Goal: Contribute content: Add original content to the website for others to see

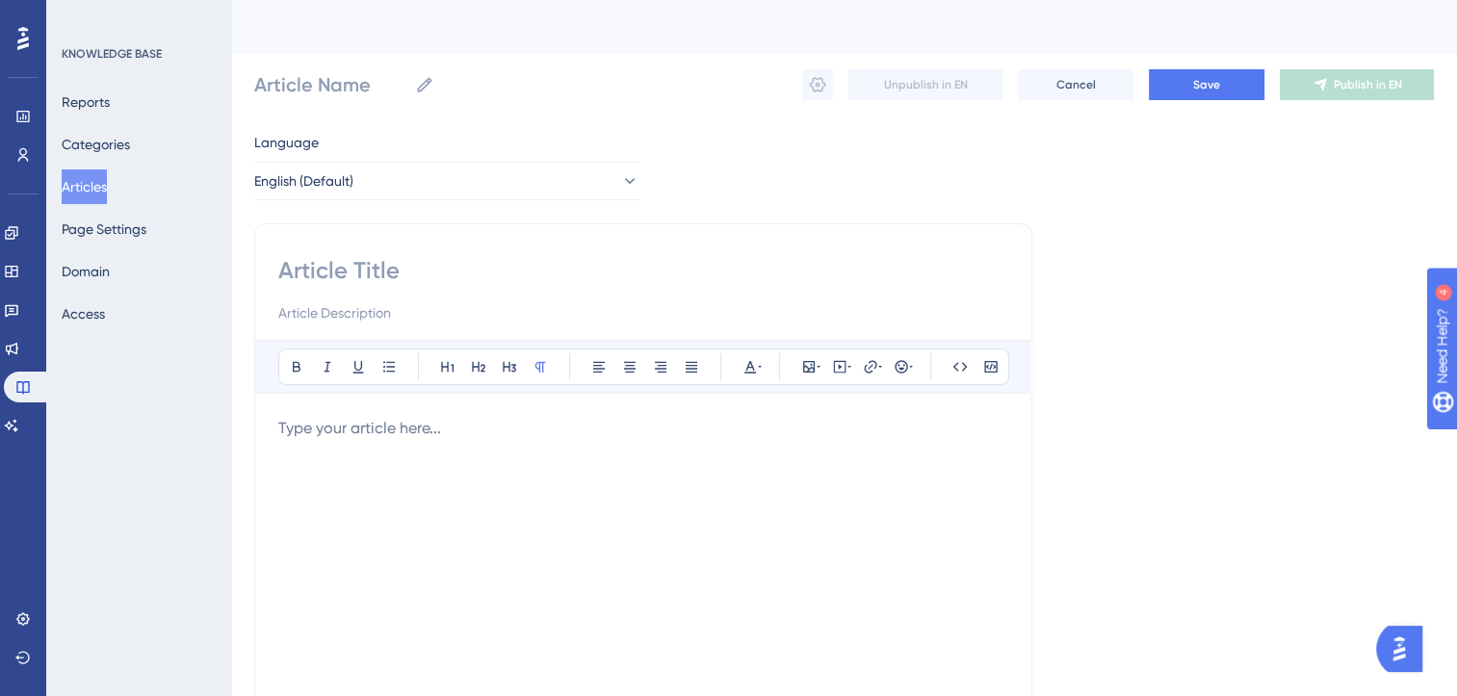
click at [104, 188] on button "Articles" at bounding box center [84, 186] width 45 height 35
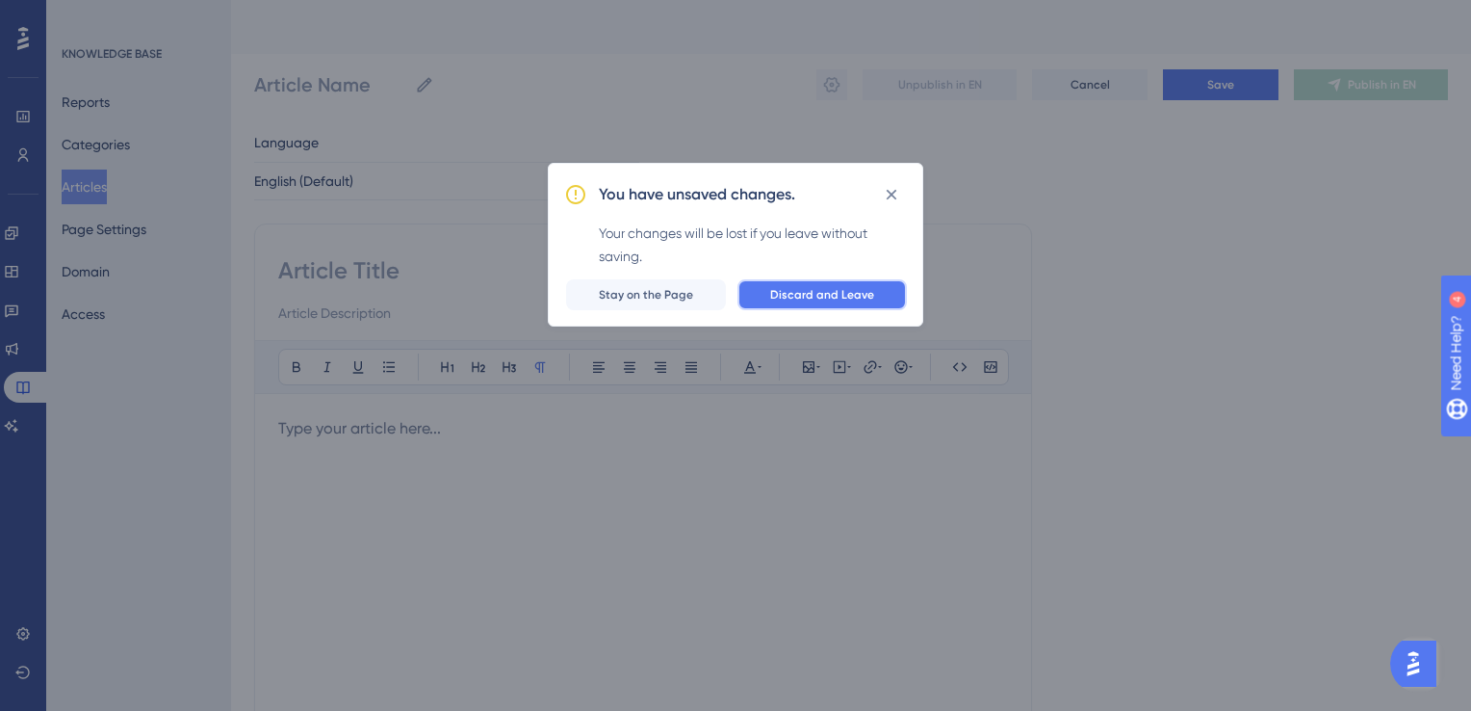
click at [781, 294] on span "Discard and Leave" at bounding box center [822, 294] width 104 height 15
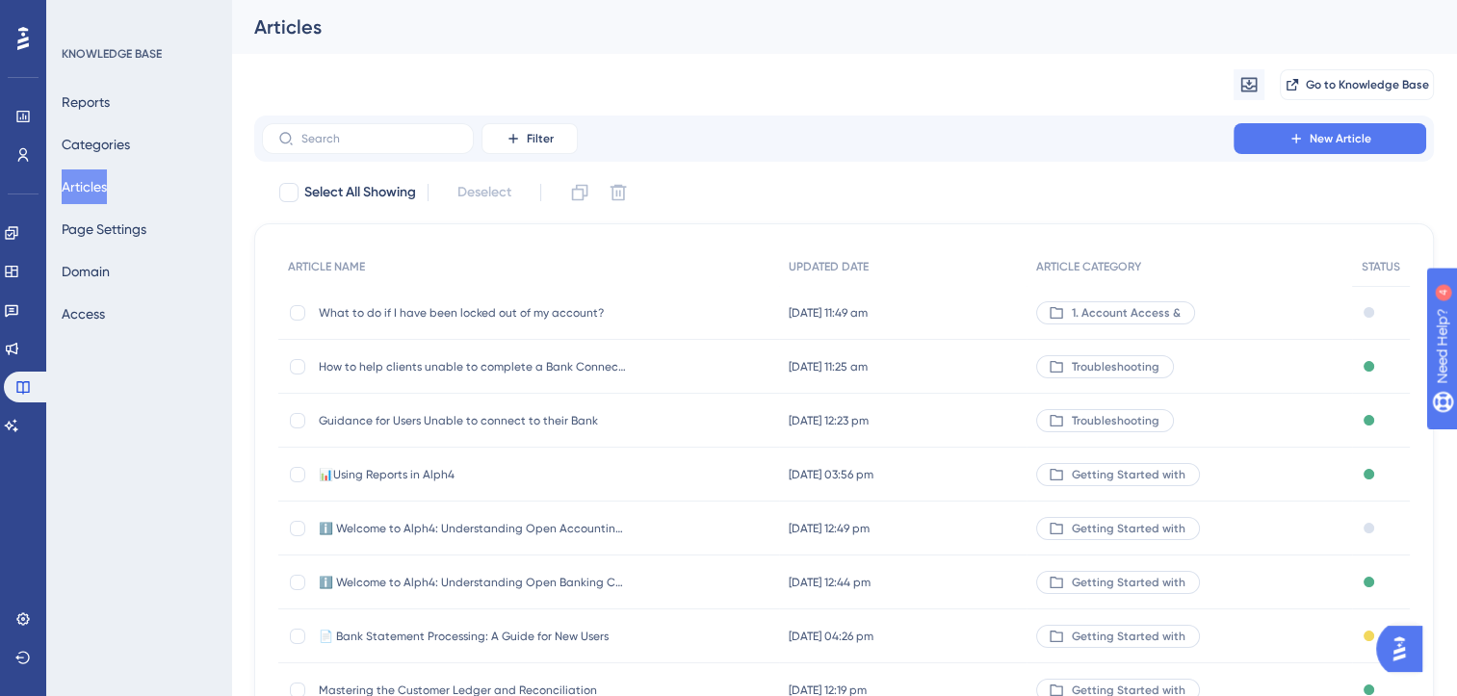
click at [458, 315] on span "What to do if I have been locked out of my account?" at bounding box center [473, 312] width 308 height 15
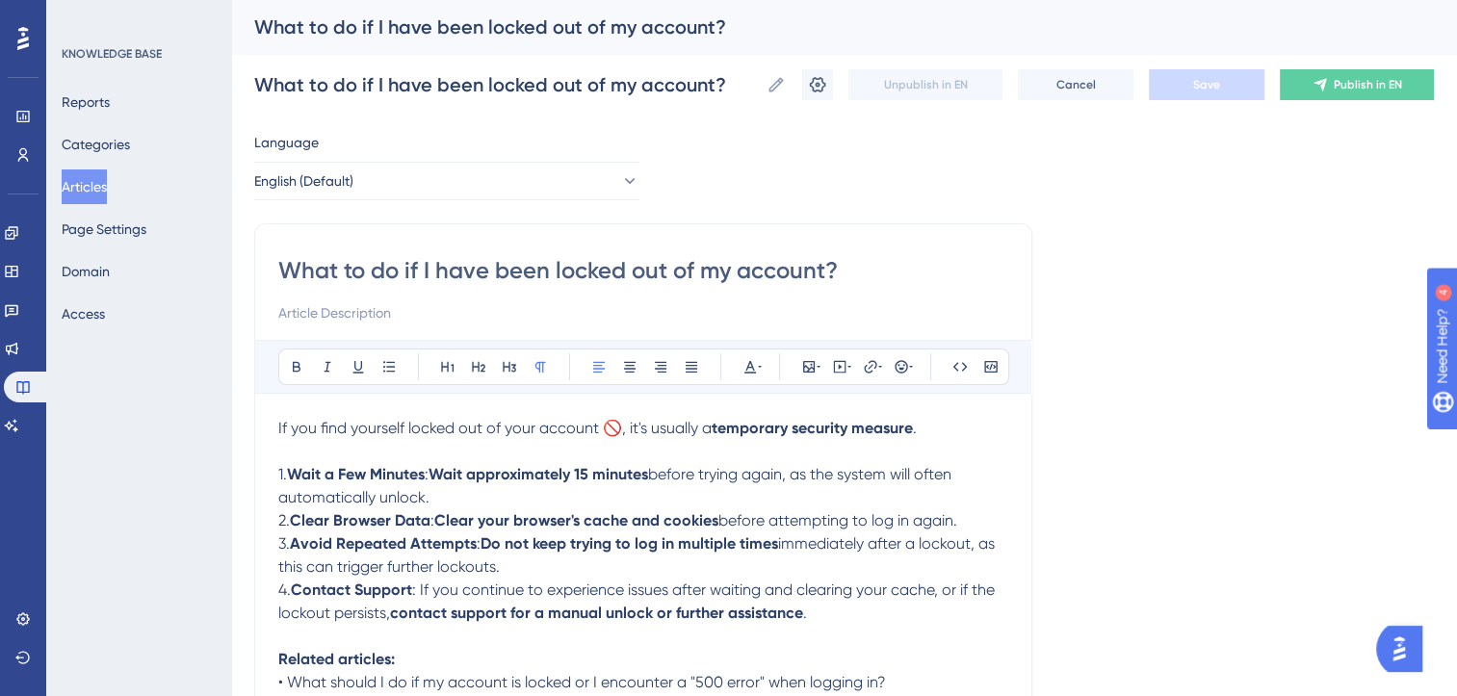
scroll to position [8, 0]
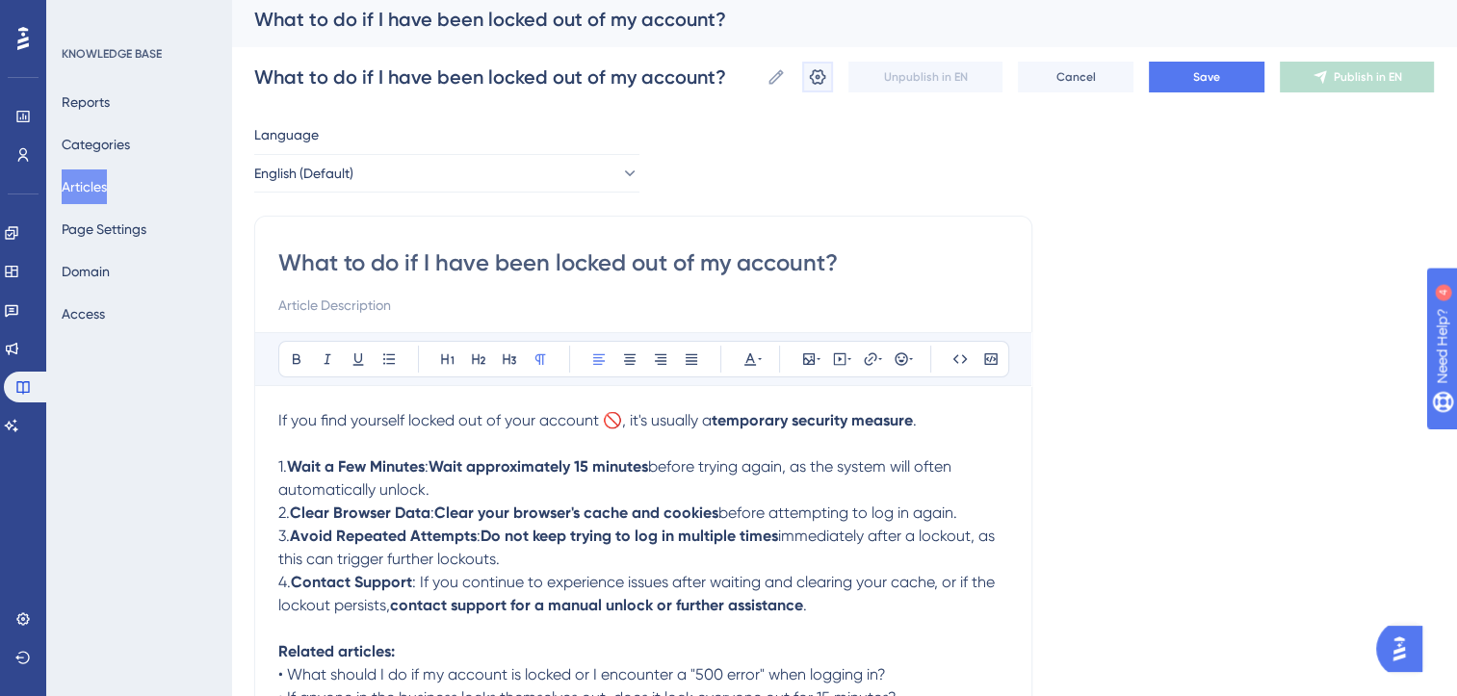
click at [820, 85] on icon at bounding box center [817, 76] width 19 height 19
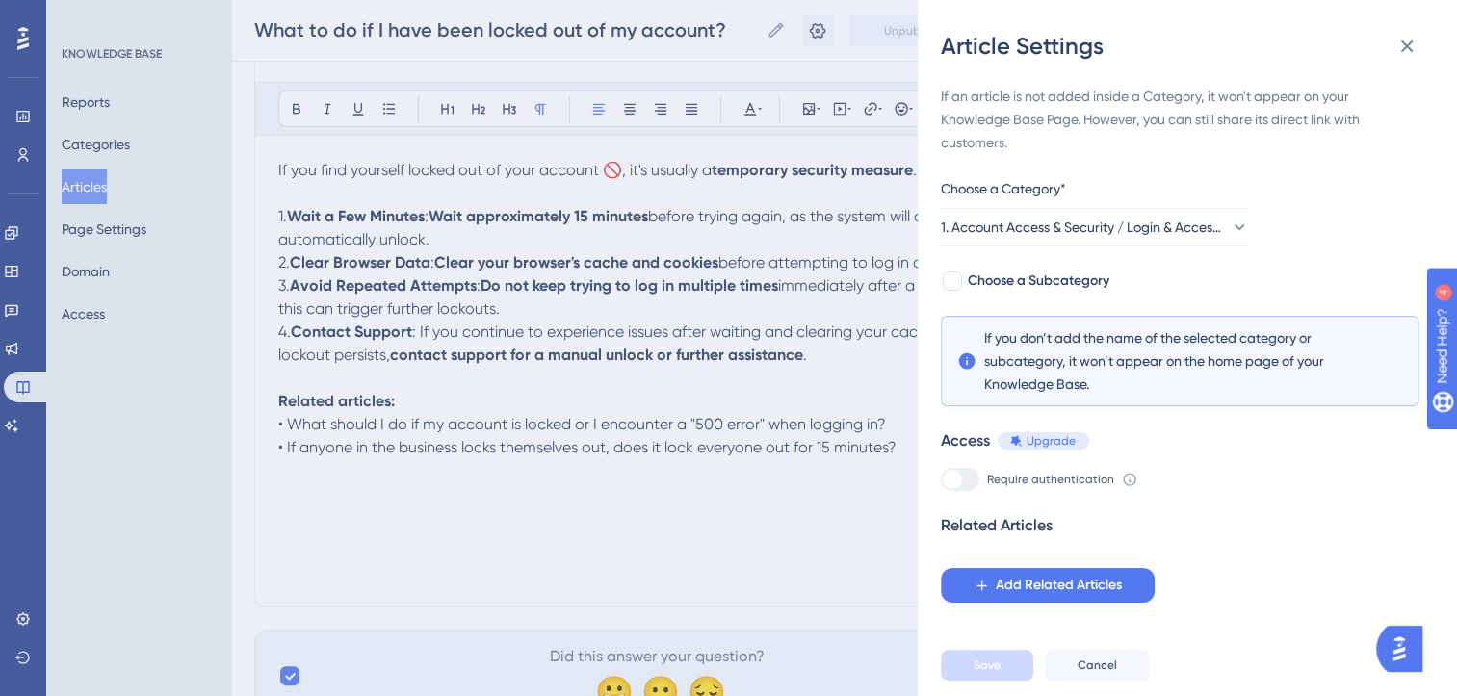
scroll to position [336, 0]
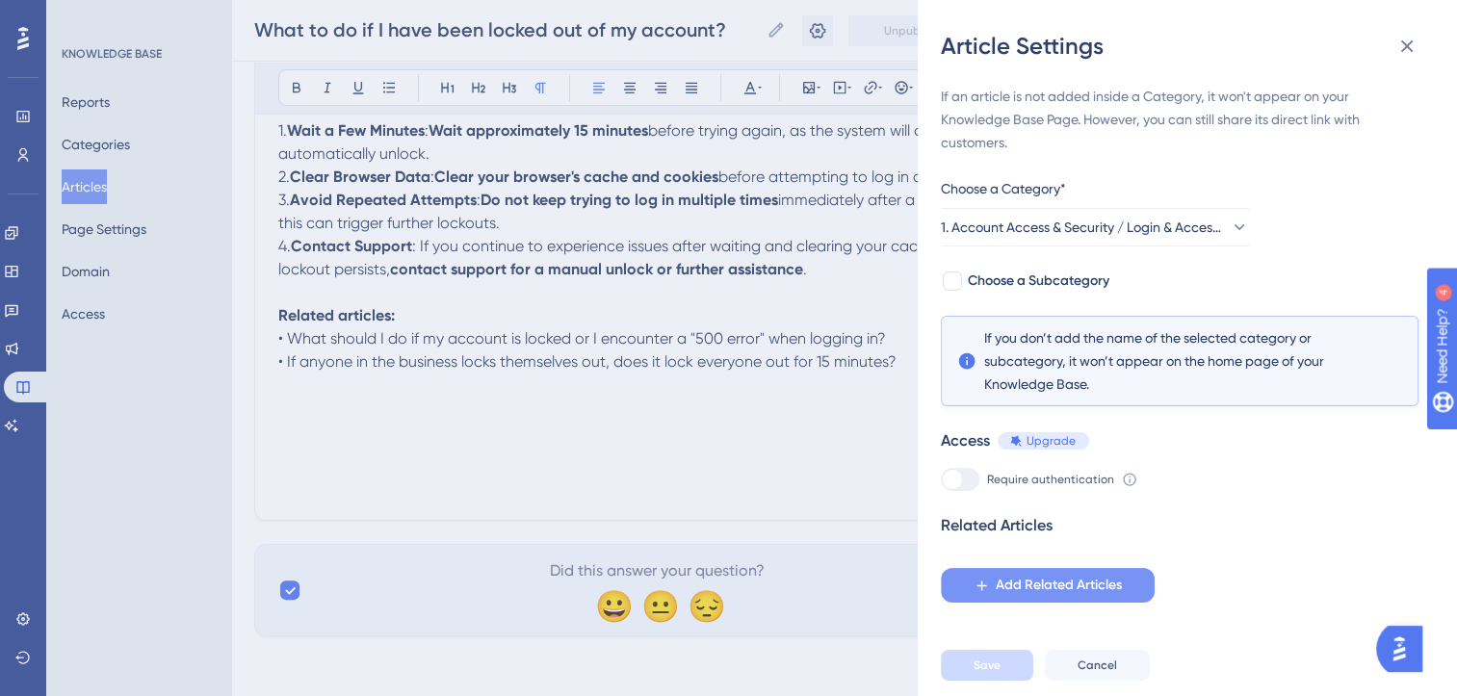
click at [1063, 592] on span "Add Related Articles" at bounding box center [1059, 585] width 126 height 23
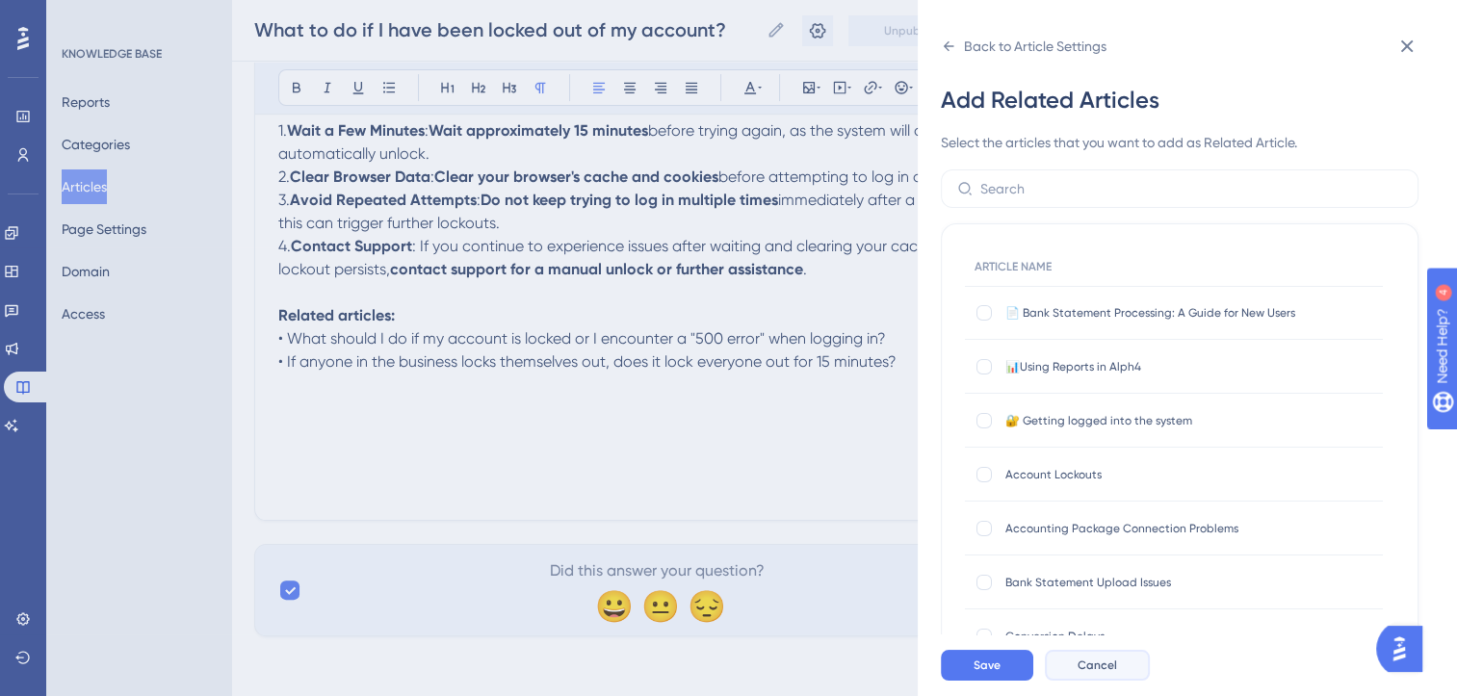
click at [1106, 673] on span "Cancel" at bounding box center [1097, 665] width 39 height 15
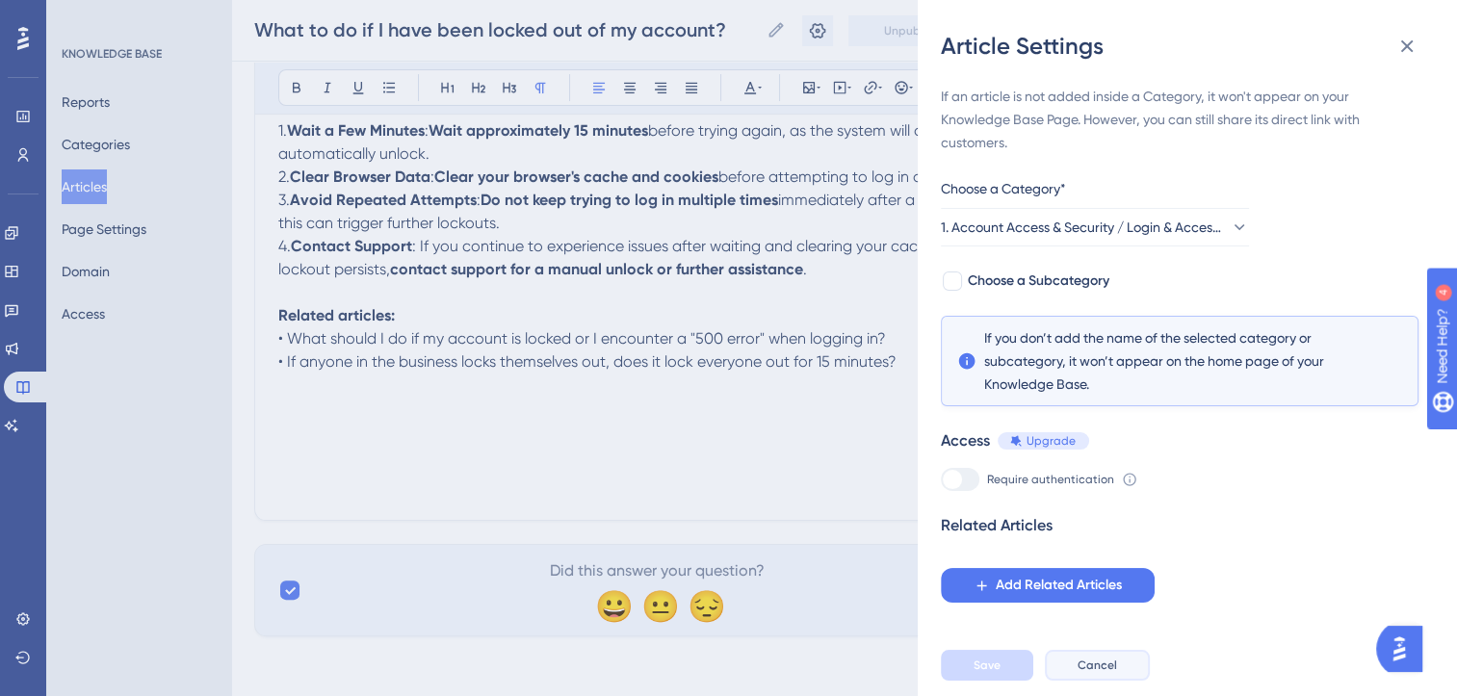
click at [1106, 673] on span "Cancel" at bounding box center [1097, 665] width 39 height 15
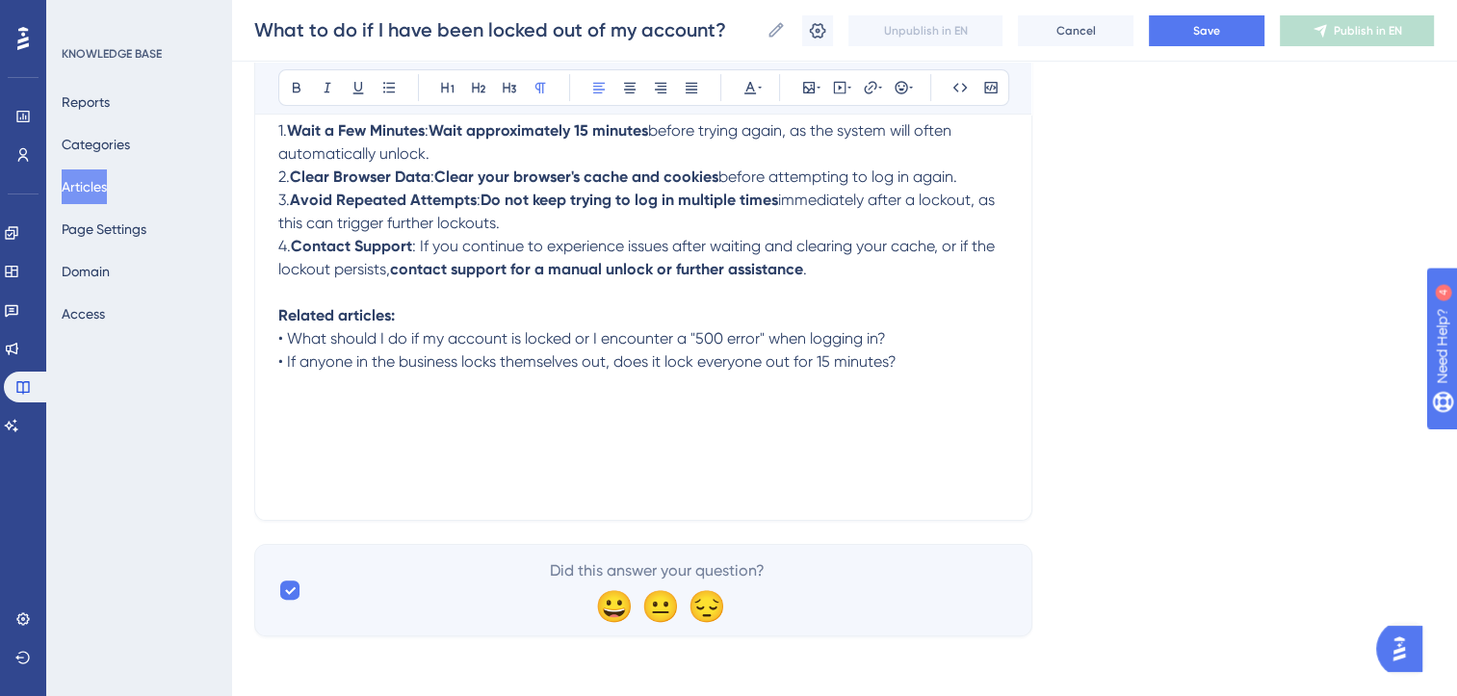
click at [107, 188] on button "Articles" at bounding box center [84, 186] width 45 height 35
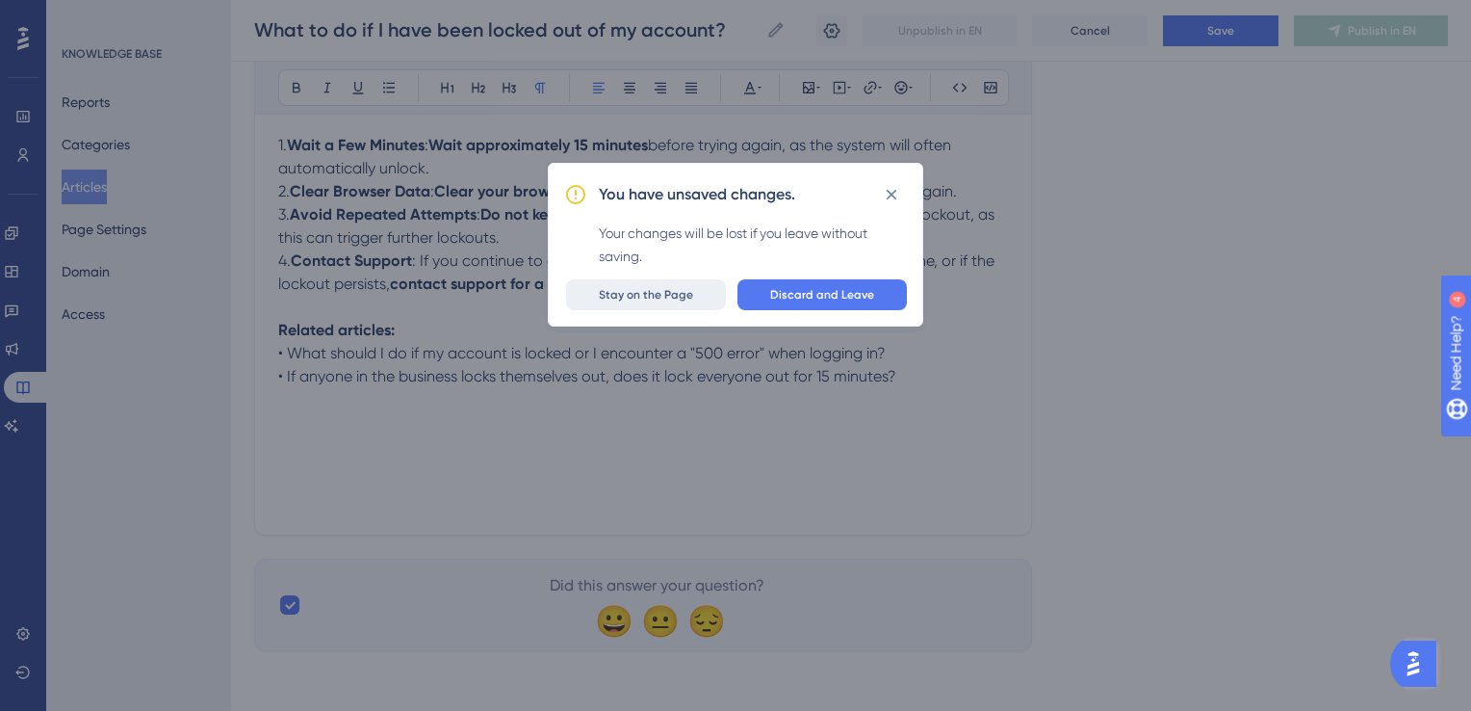
click at [663, 295] on span "Stay on the Page" at bounding box center [646, 294] width 94 height 15
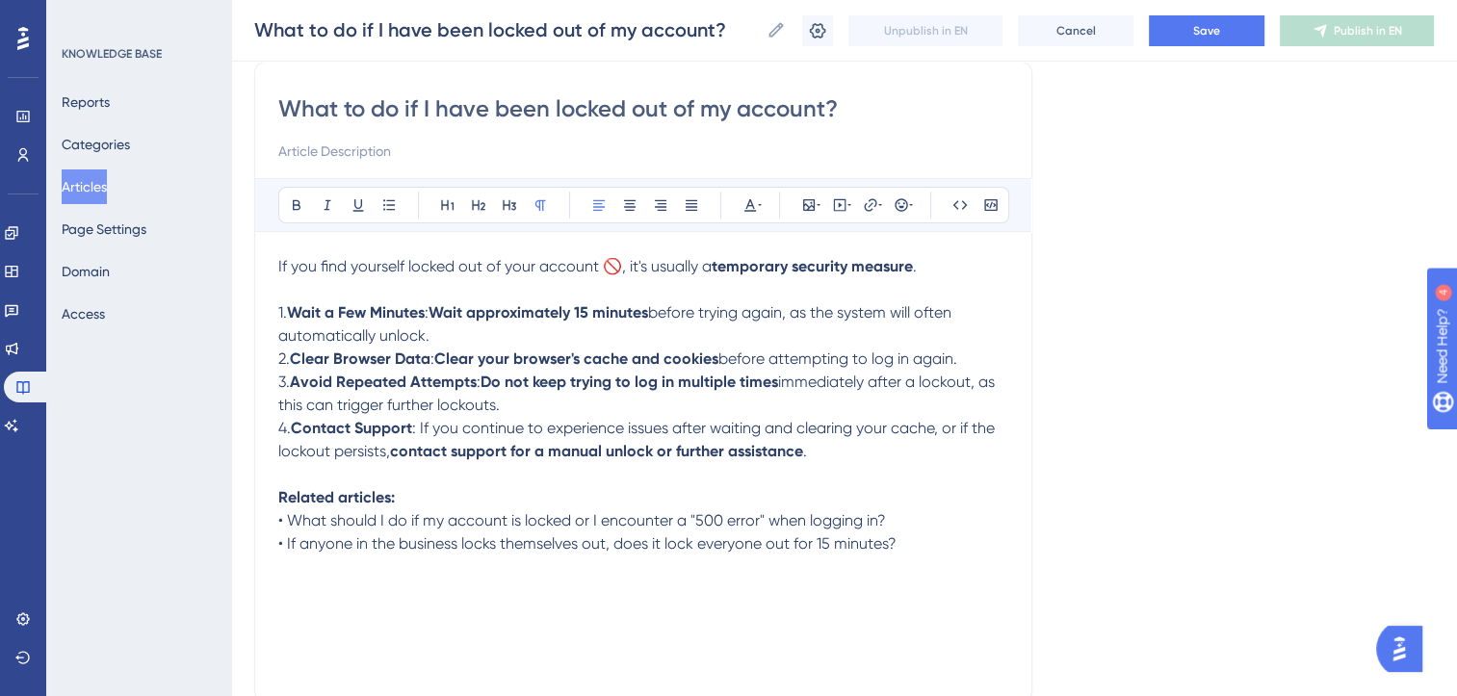
scroll to position [0, 0]
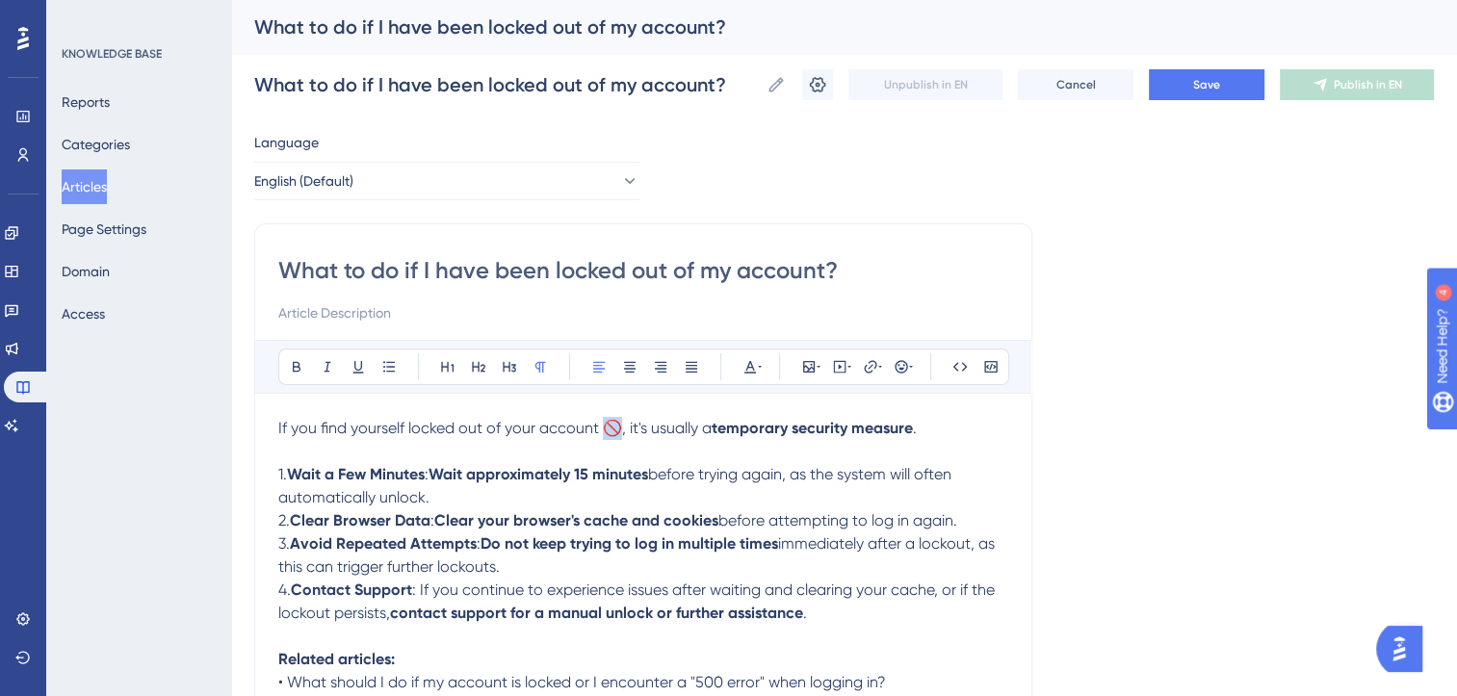
drag, startPoint x: 621, startPoint y: 427, endPoint x: 610, endPoint y: 427, distance: 11.6
click at [610, 427] on span "If you find yourself locked out of your account 🚫, it's usually a" at bounding box center [494, 428] width 433 height 18
copy span "🚫,"
click at [283, 268] on input "What to do if I have been locked out of my account?" at bounding box center [643, 270] width 730 height 31
paste input "🚫"
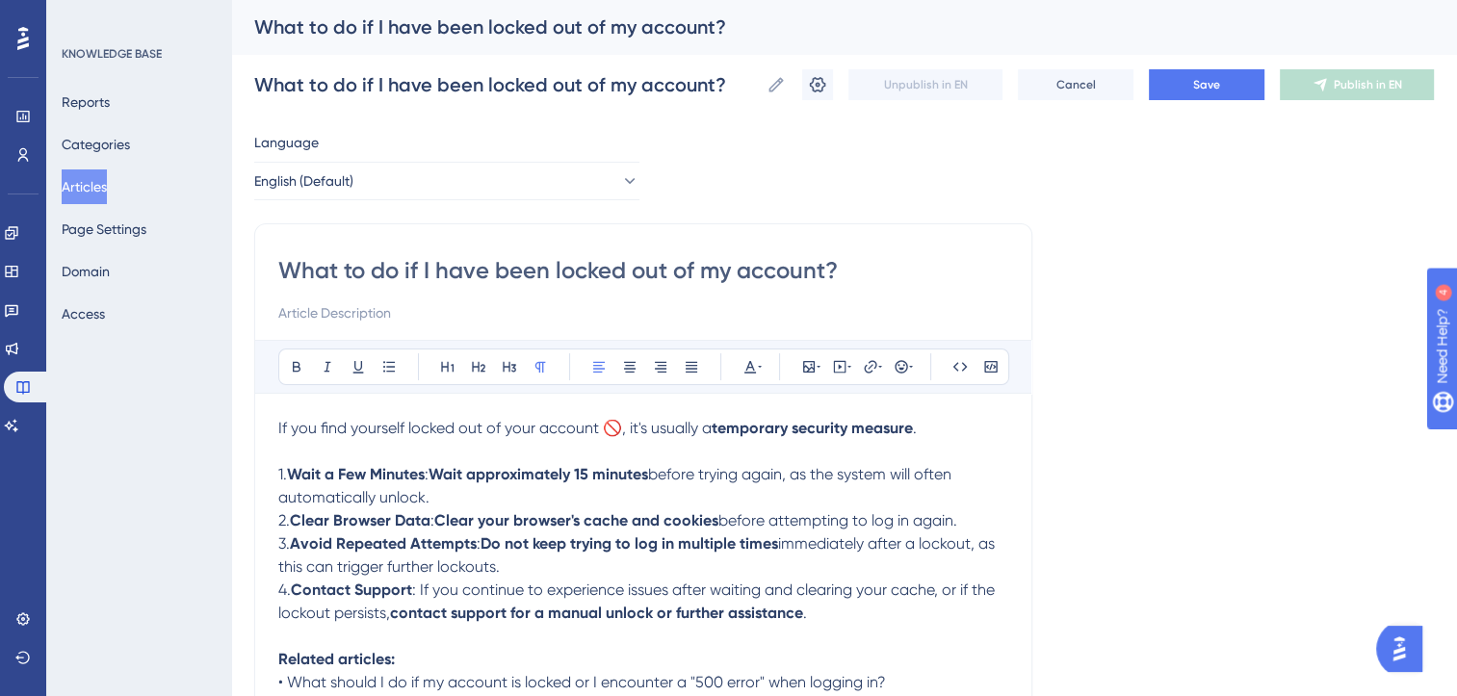
type input "🚫What to do if I have been locked out of my account?"
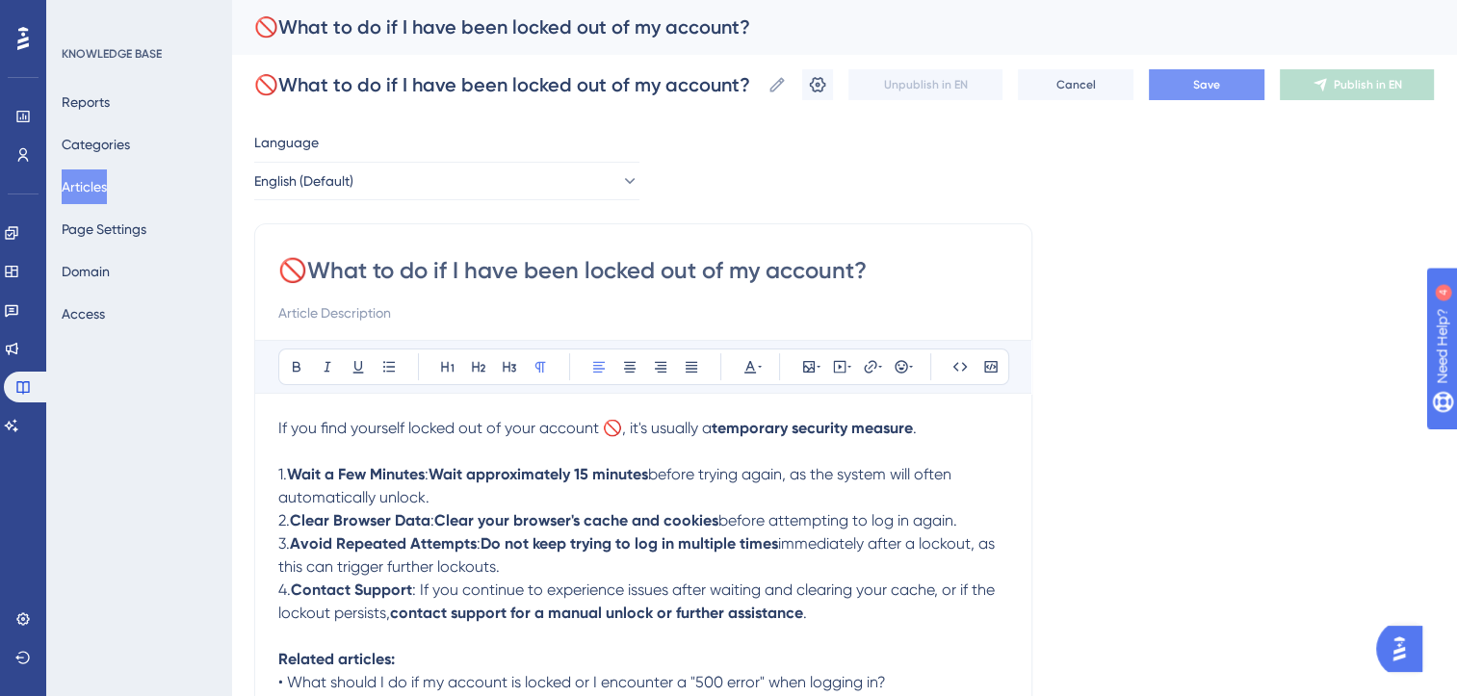
type input "🚫What to do if I have been locked out of my account?"
click at [1220, 83] on span "Save" at bounding box center [1206, 84] width 27 height 15
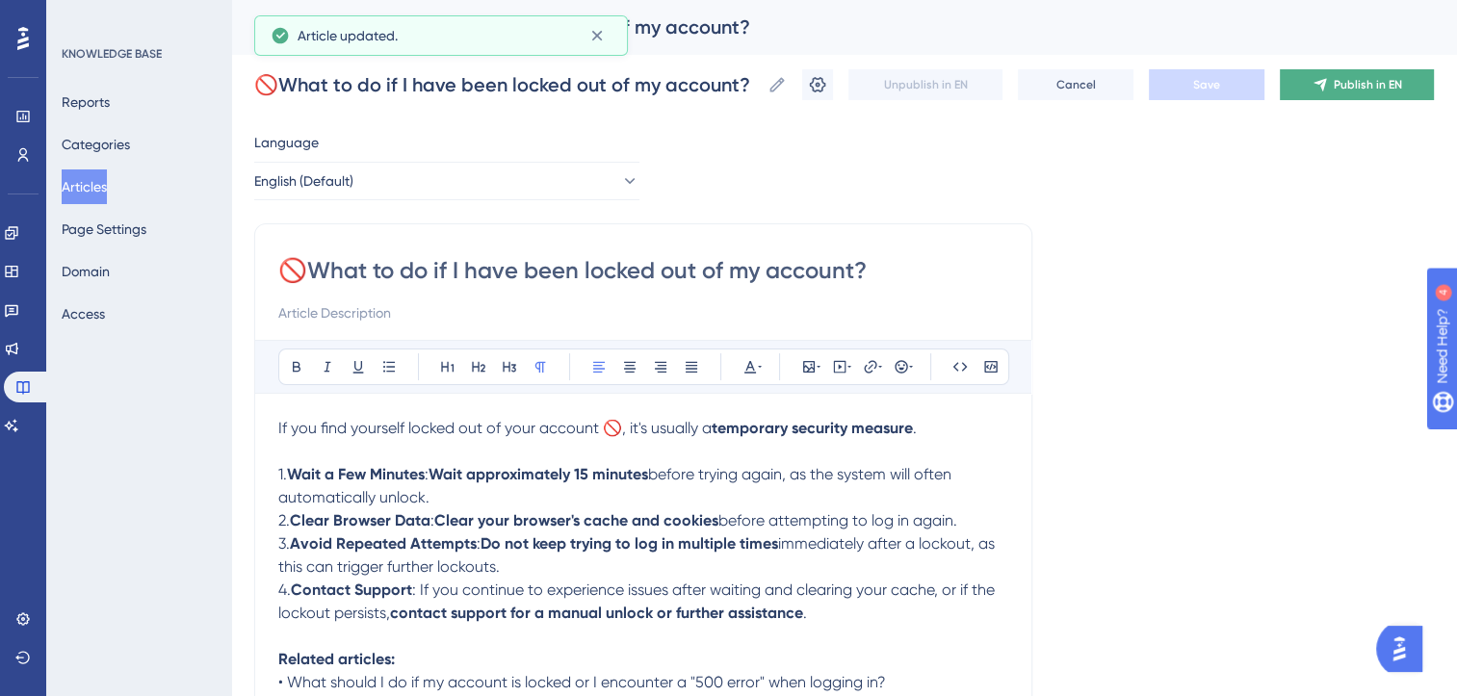
click at [1375, 79] on span "Publish in EN" at bounding box center [1368, 84] width 68 height 15
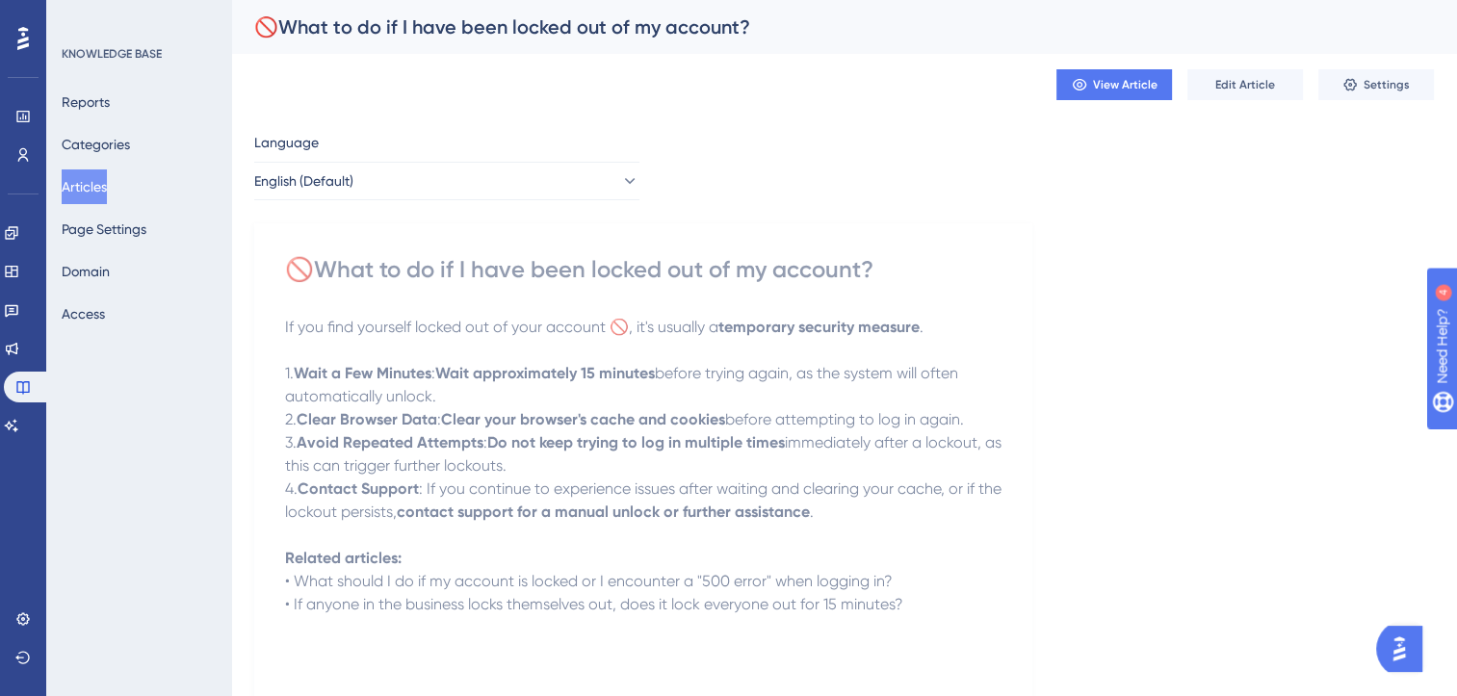
click at [100, 183] on button "Articles" at bounding box center [84, 186] width 45 height 35
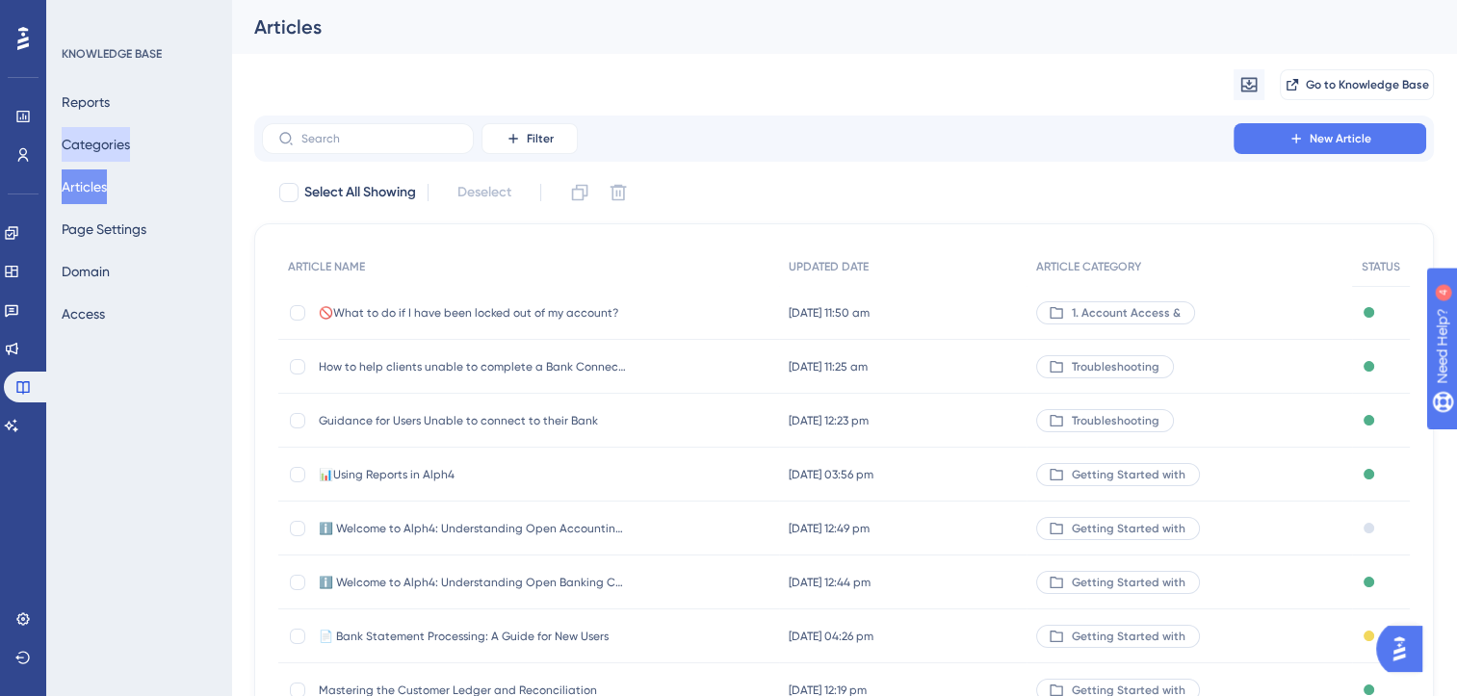
click at [104, 146] on button "Categories" at bounding box center [96, 144] width 68 height 35
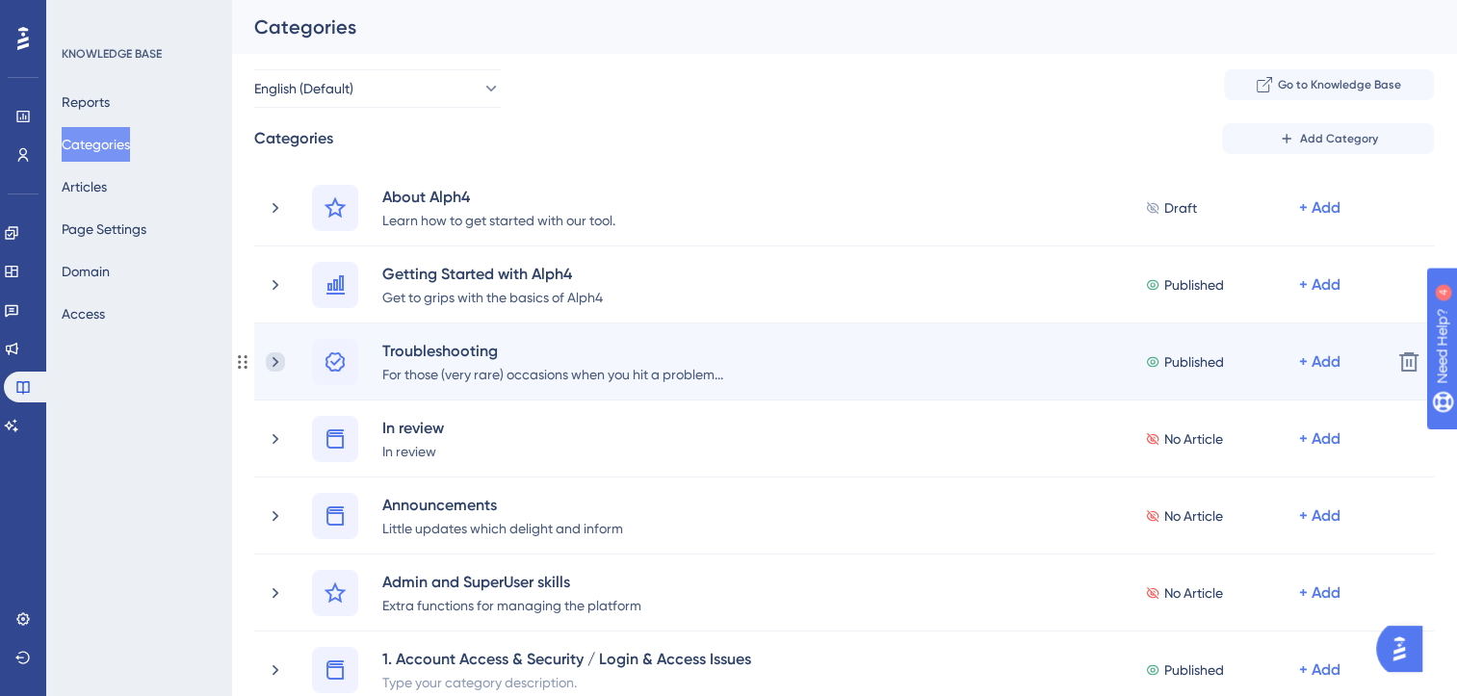
click at [266, 360] on icon at bounding box center [275, 361] width 19 height 19
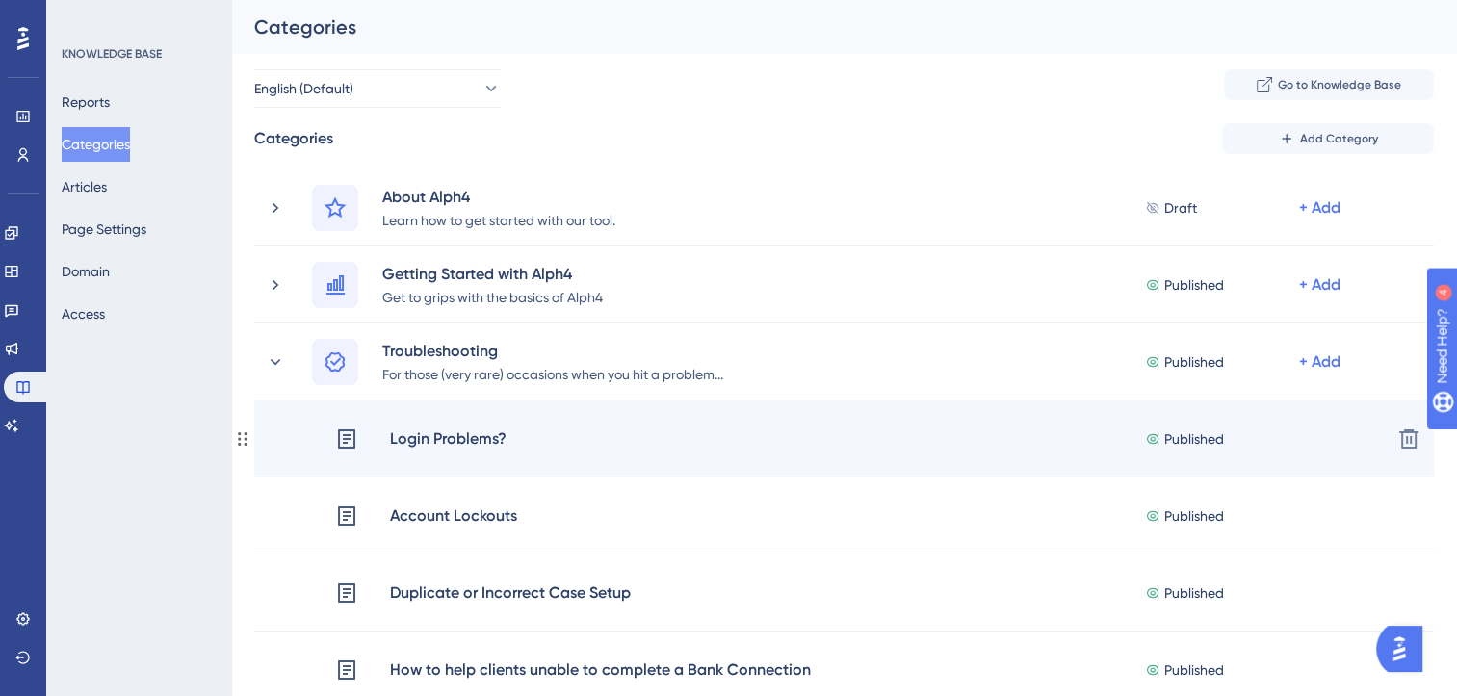
click at [1182, 445] on span "Published" at bounding box center [1194, 439] width 60 height 23
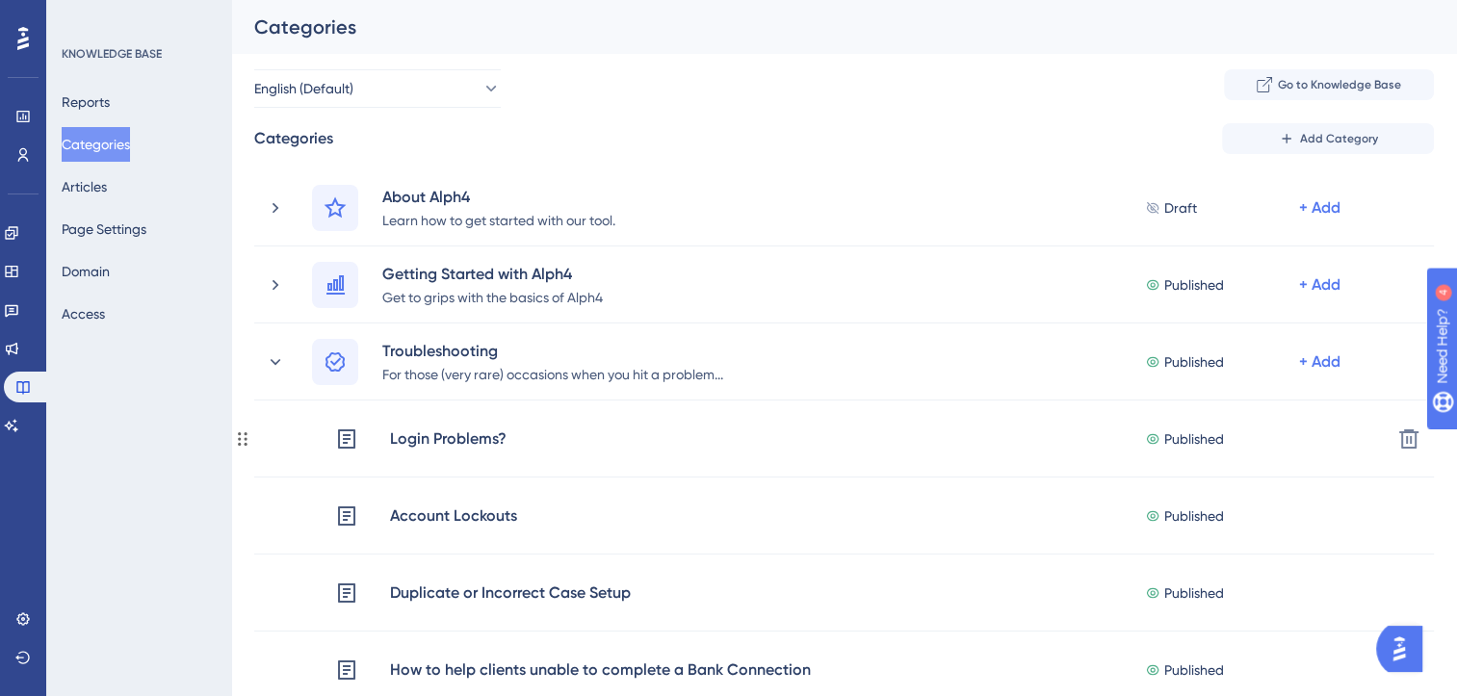
click at [1182, 445] on span "Published" at bounding box center [1194, 439] width 60 height 23
click at [100, 184] on button "Articles" at bounding box center [84, 186] width 45 height 35
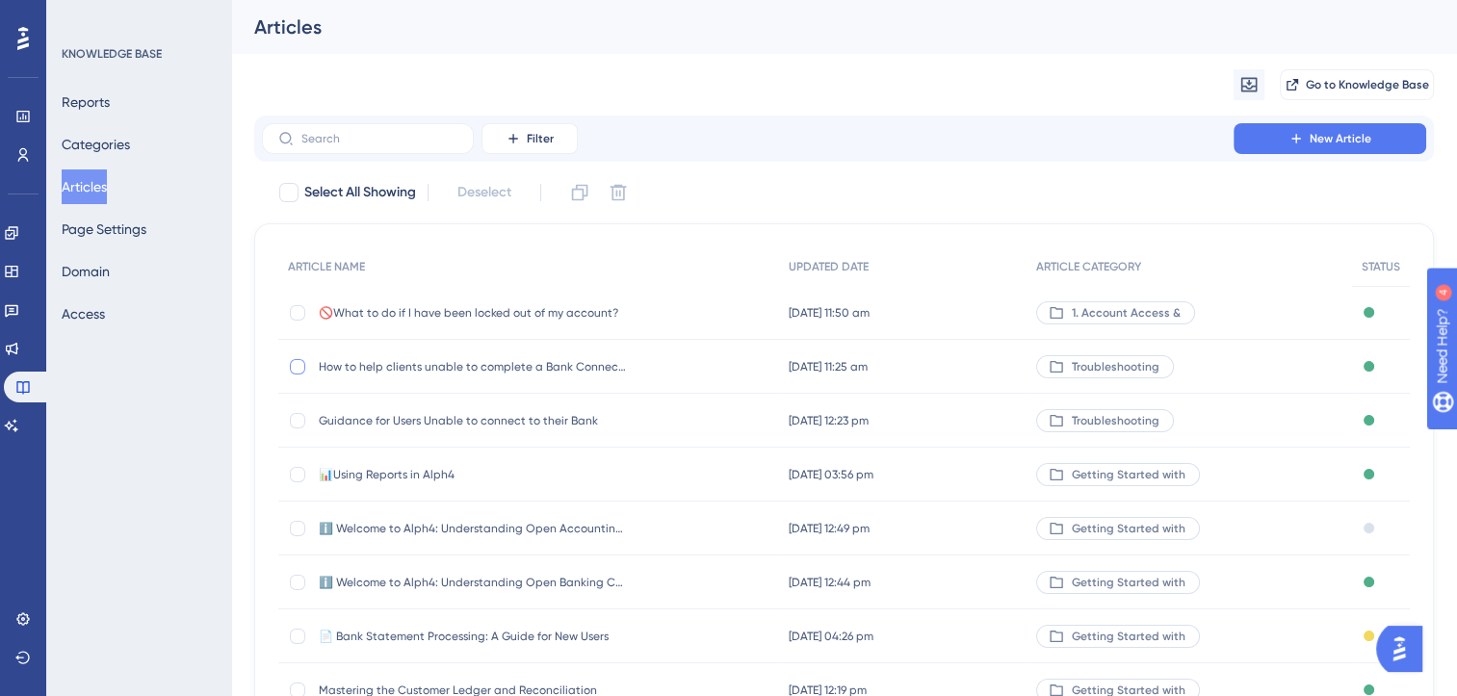
click at [297, 368] on div at bounding box center [297, 366] width 15 height 15
checkbox input "true"
click at [1305, 137] on button "New Article" at bounding box center [1330, 138] width 193 height 31
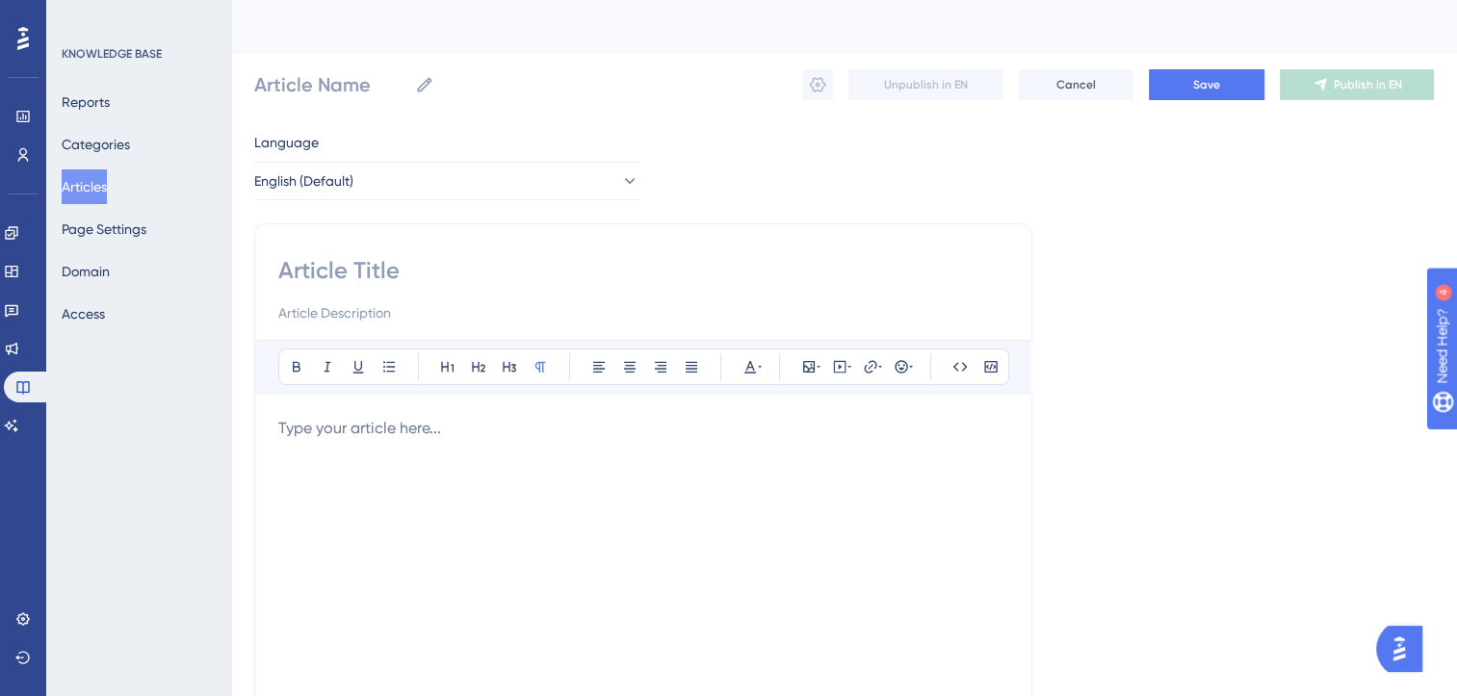
click at [468, 430] on p at bounding box center [643, 428] width 730 height 23
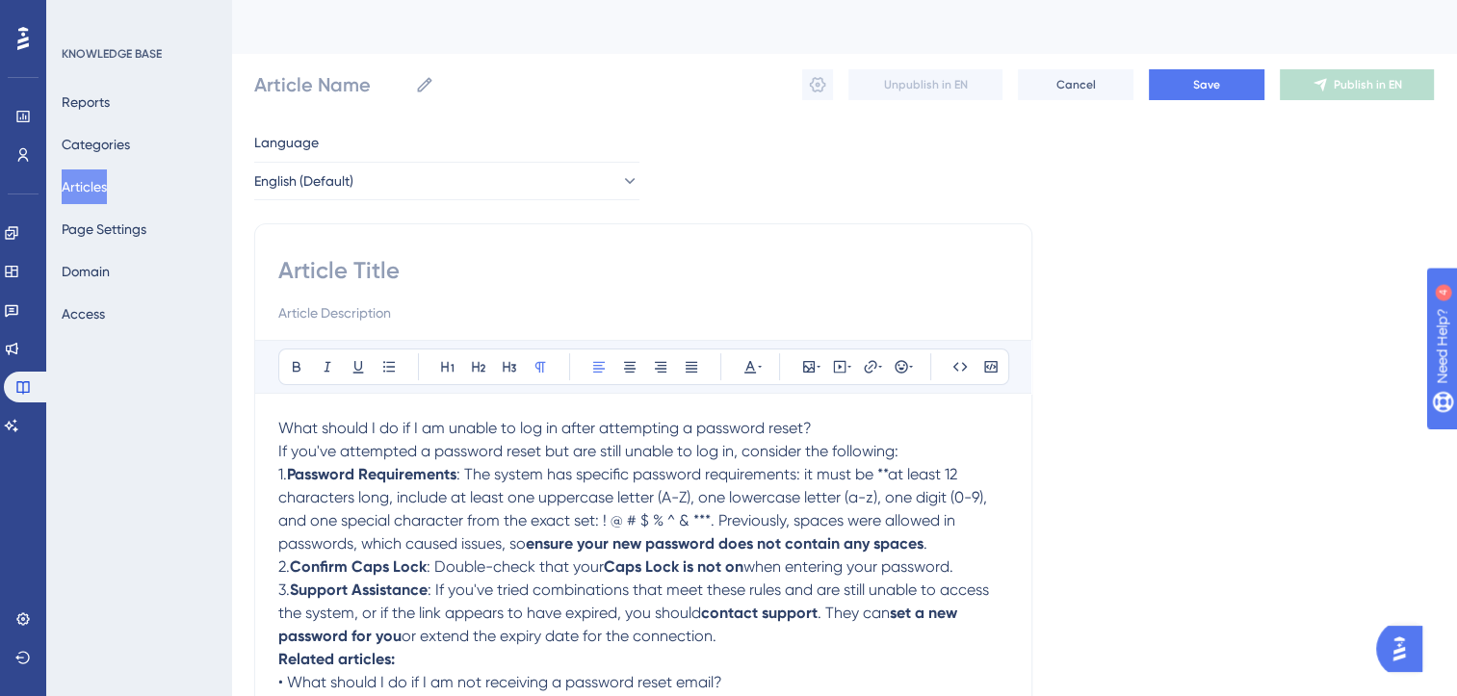
scroll to position [31, 0]
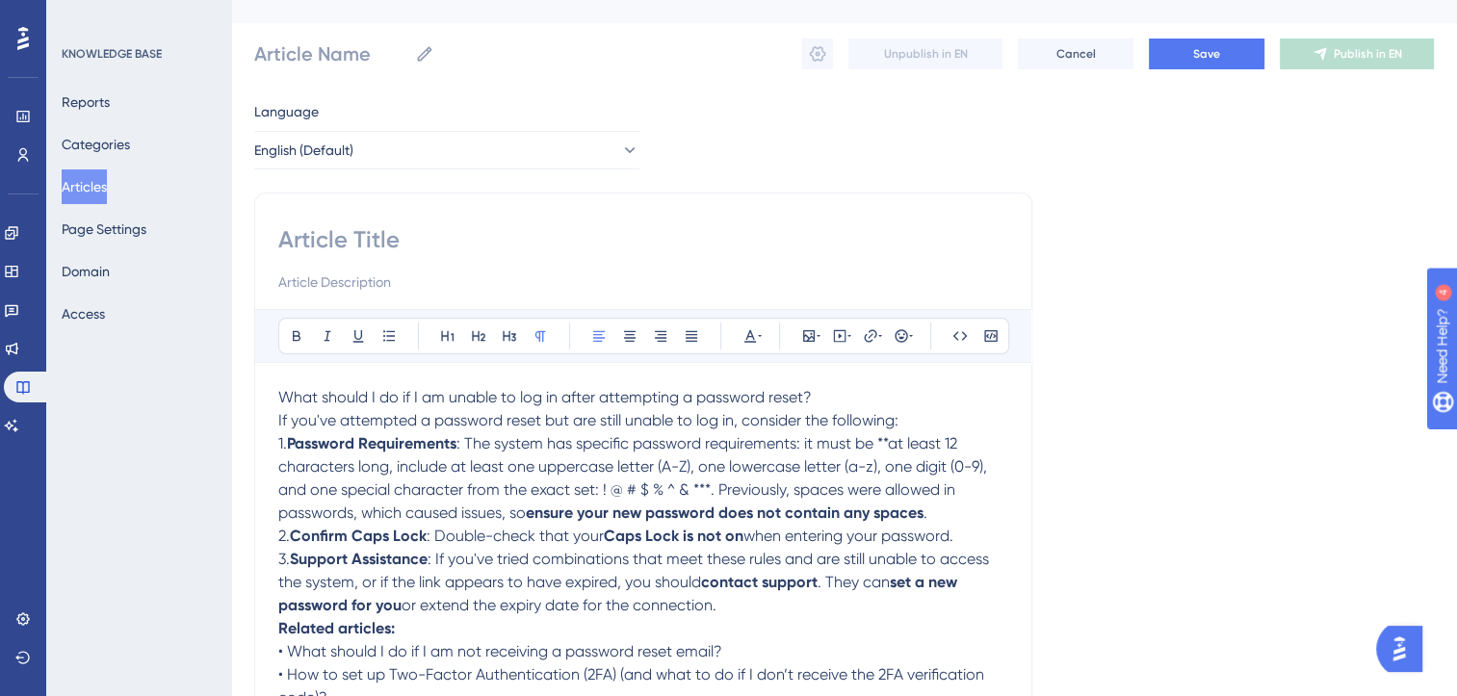
click at [834, 395] on p "What should I do if I am unable to log in after attempting a password reset?" at bounding box center [643, 397] width 730 height 23
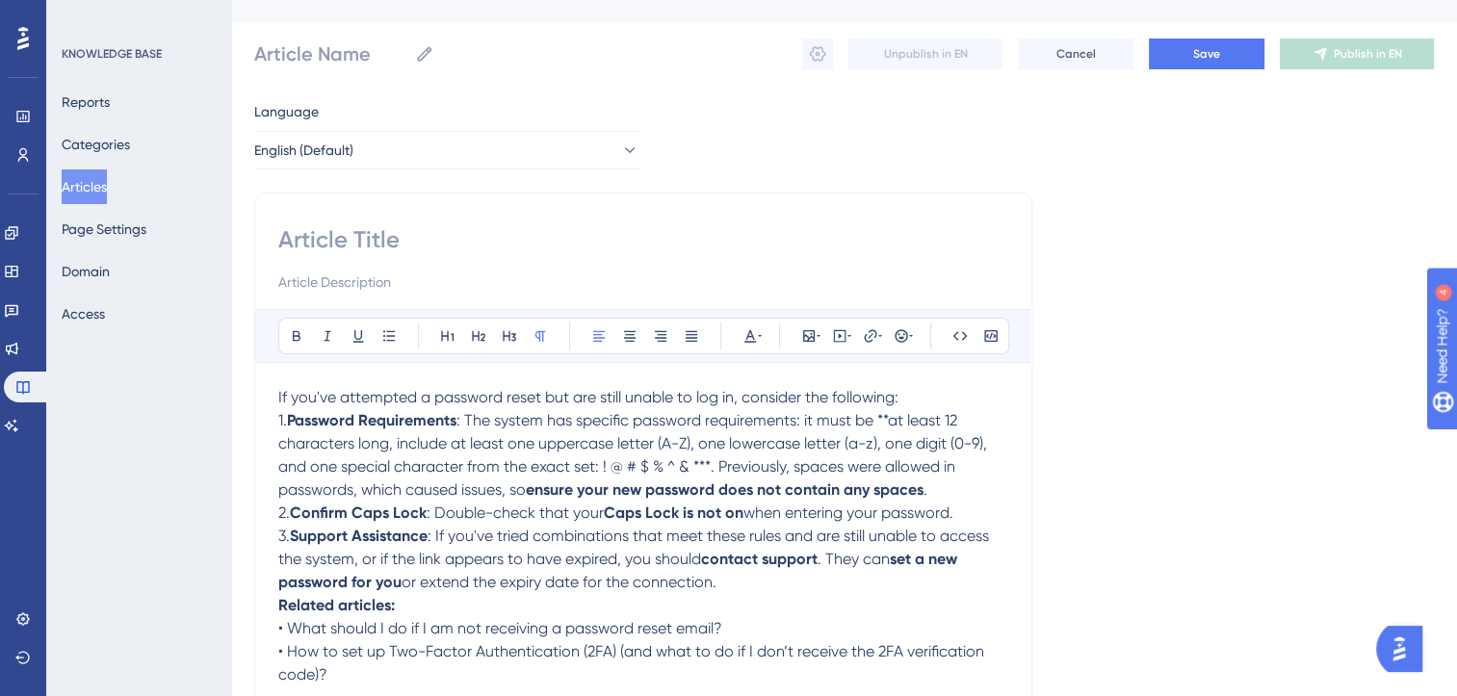
scroll to position [8, 0]
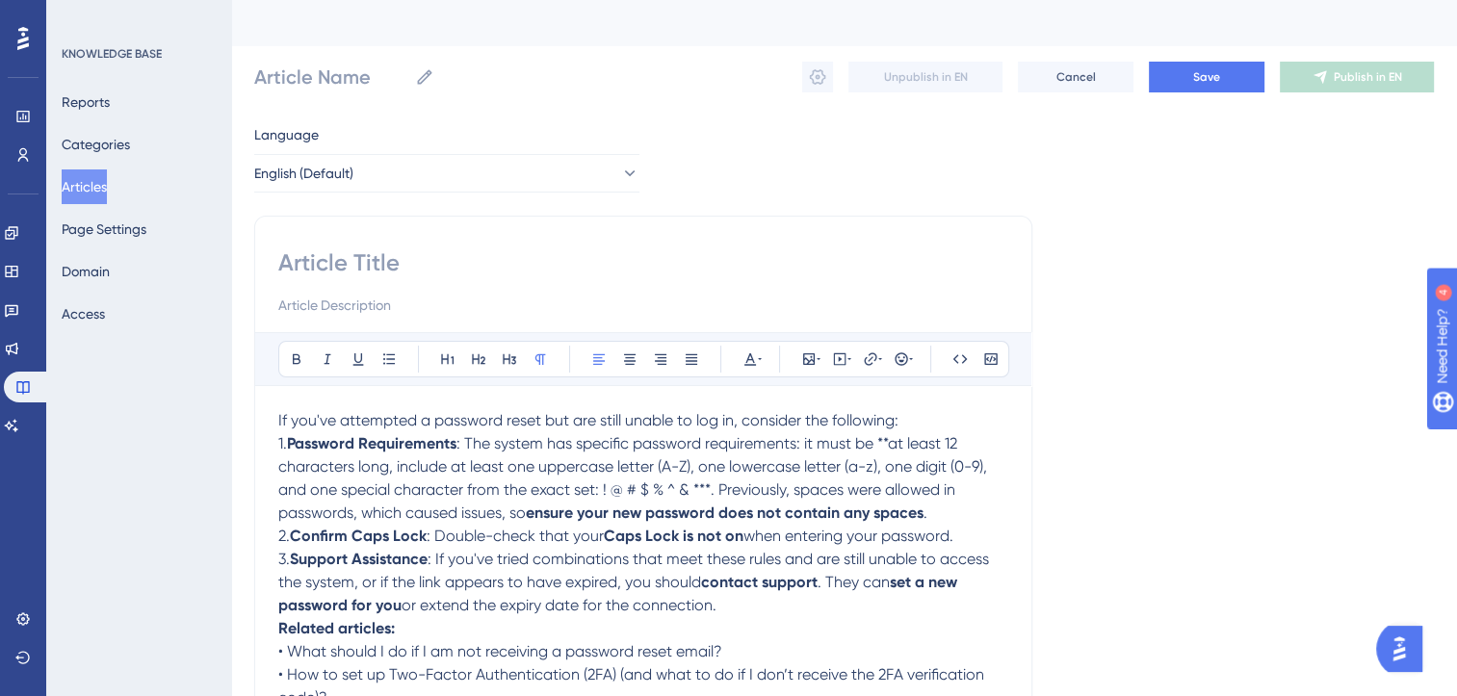
click at [330, 268] on input at bounding box center [643, 262] width 730 height 31
paste input "What should I do if I am unable to log in after attempting a password reset?"
type input "What should I do if I am unable to log in after attempting a password reset?"
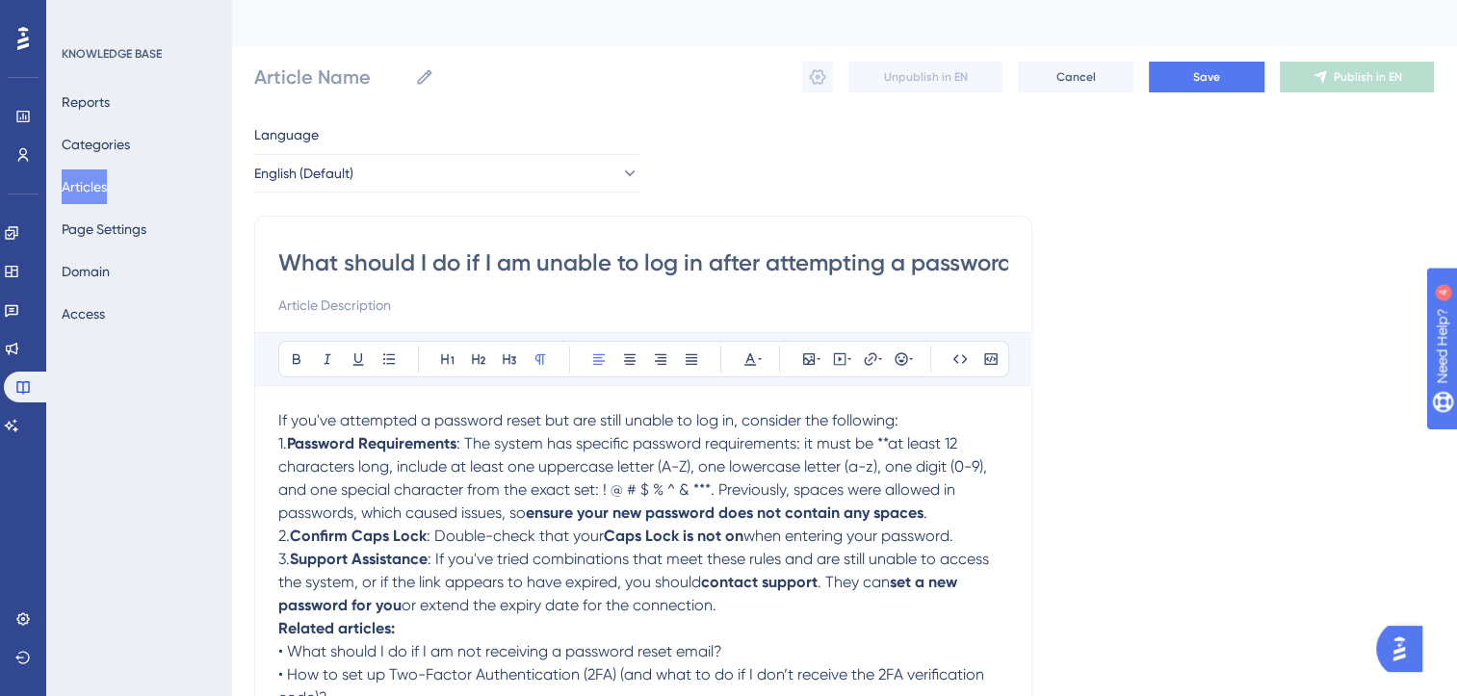
scroll to position [0, 77]
type input "What should I do if I am unable to log in after attempting a password reset?"
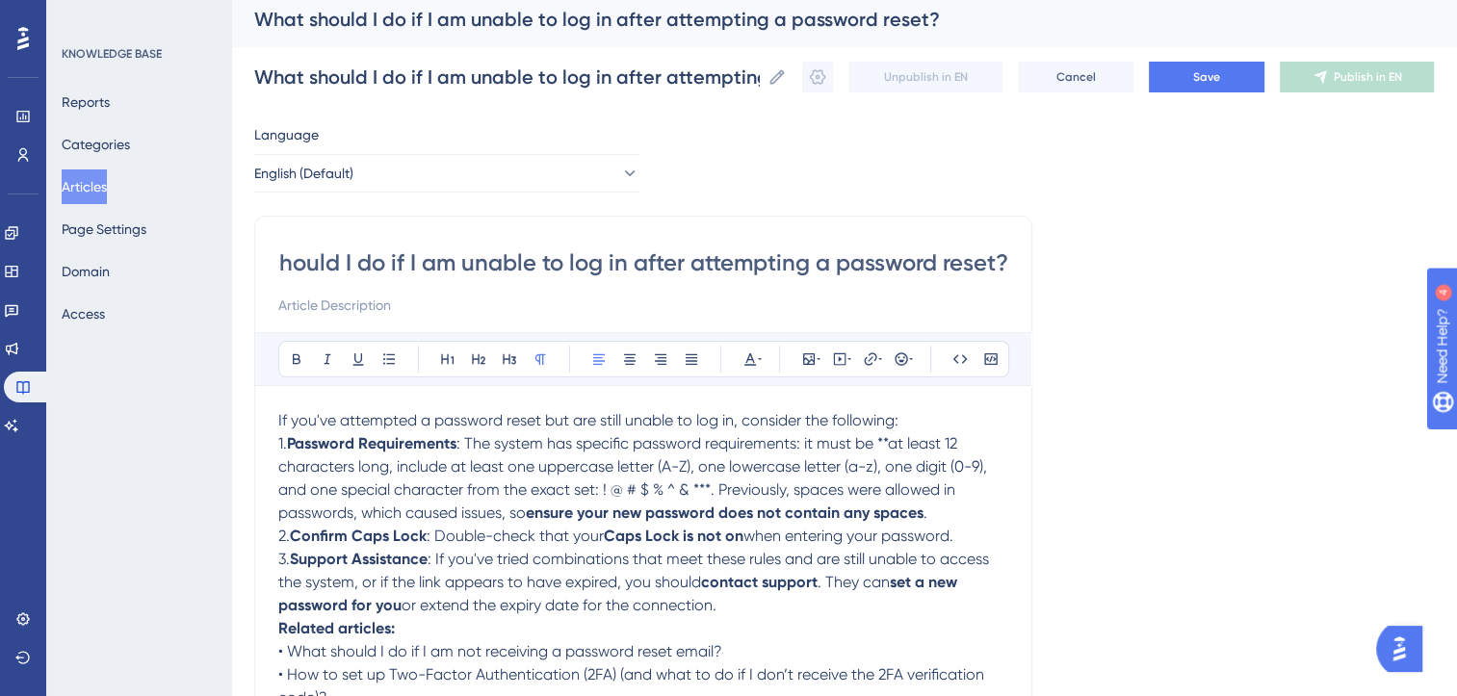
type input "What should I do if I am unable to log in after attempting a password reset?"
click at [913, 421] on p "If you've attempted a password reset but are still unable to log in, consider t…" at bounding box center [643, 420] width 730 height 23
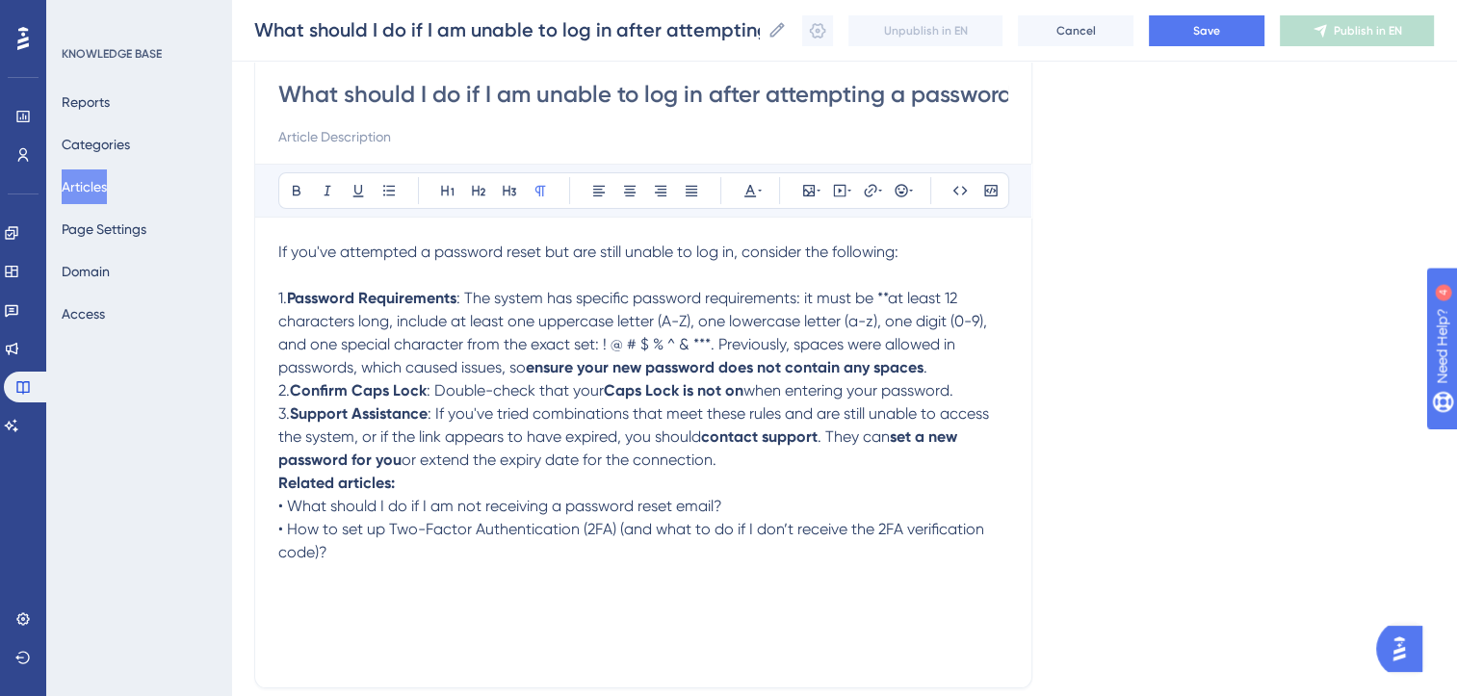
scroll to position [177, 0]
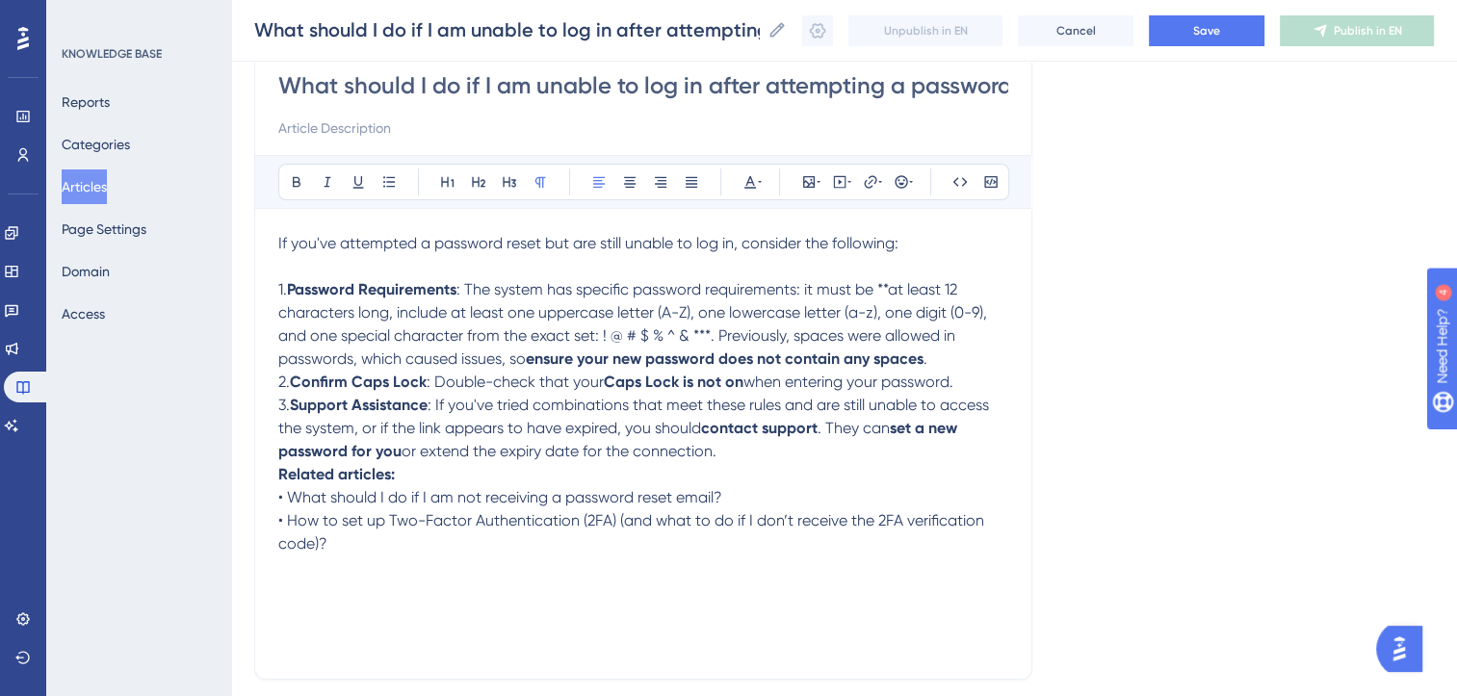
click at [745, 457] on p "3. Support Assistance : If you've tried combinations that meet these rules and …" at bounding box center [643, 428] width 730 height 69
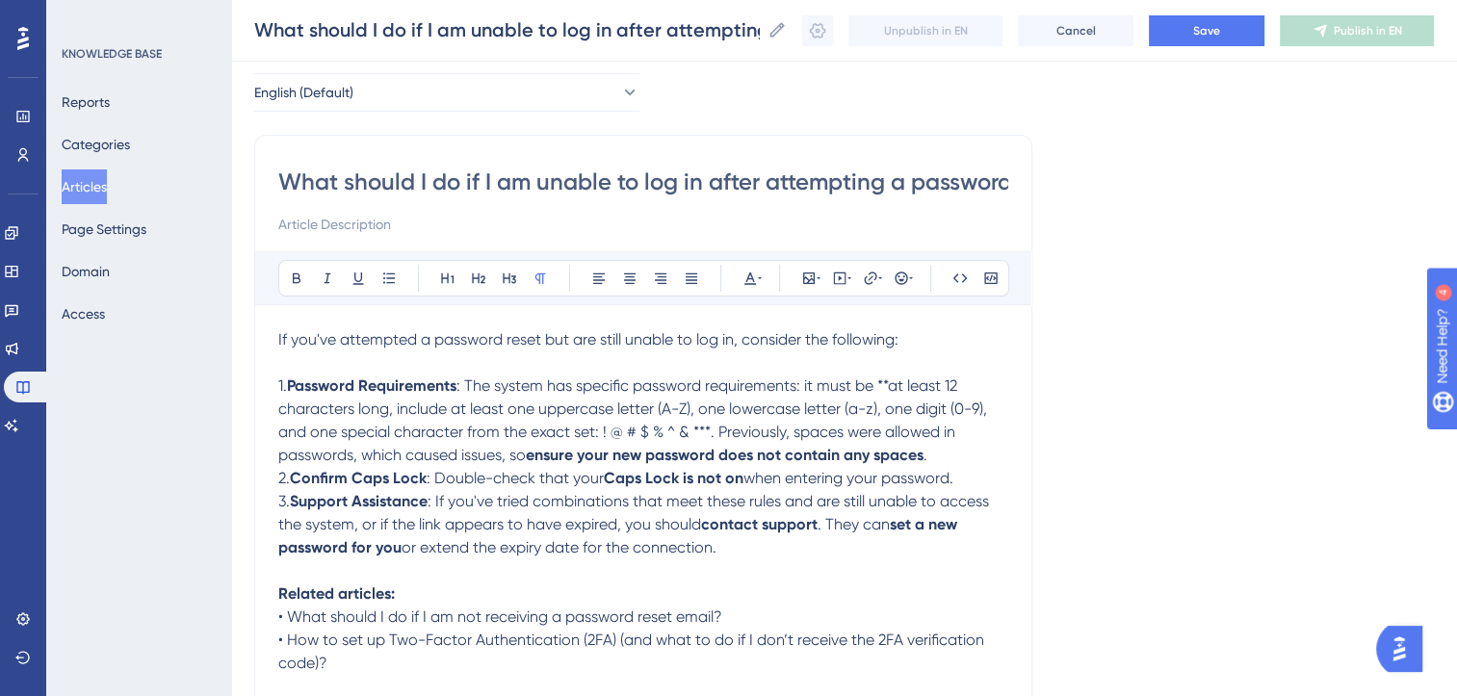
scroll to position [69, 0]
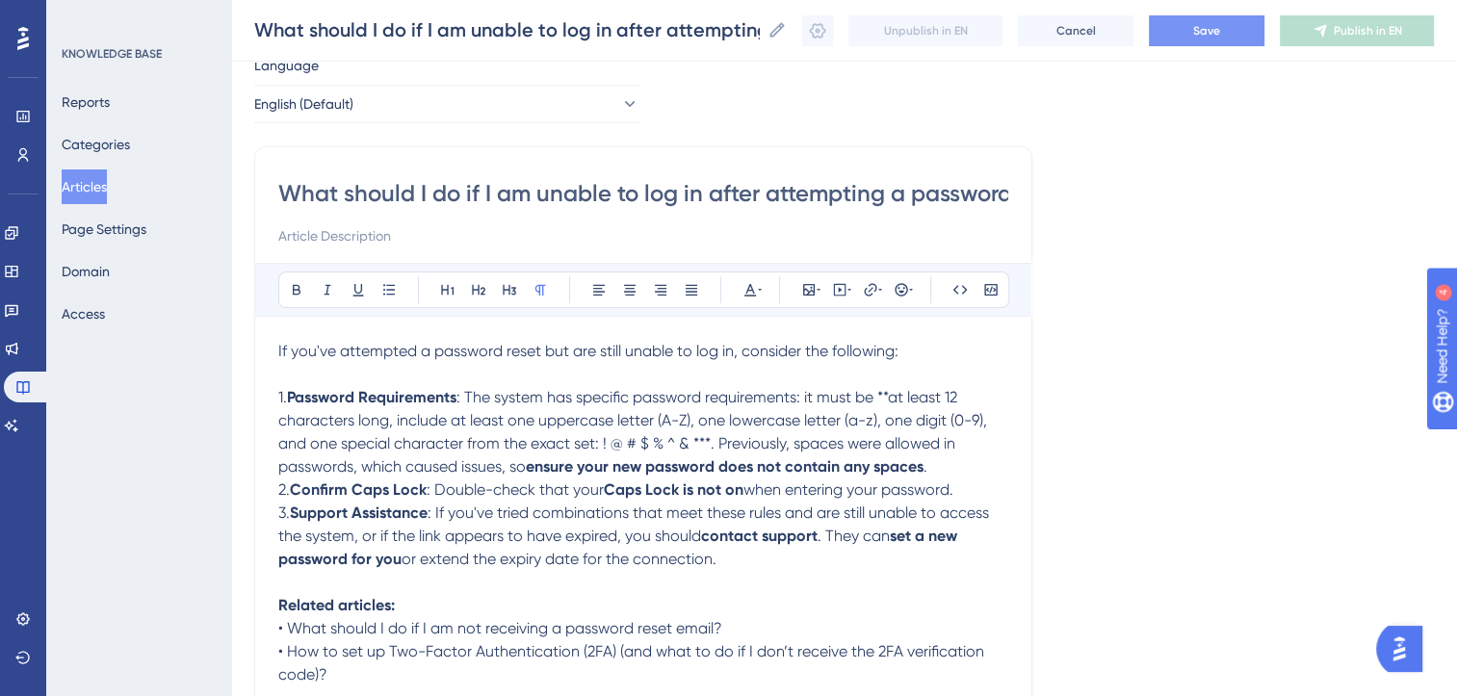
click at [1206, 31] on button "Save" at bounding box center [1207, 30] width 116 height 31
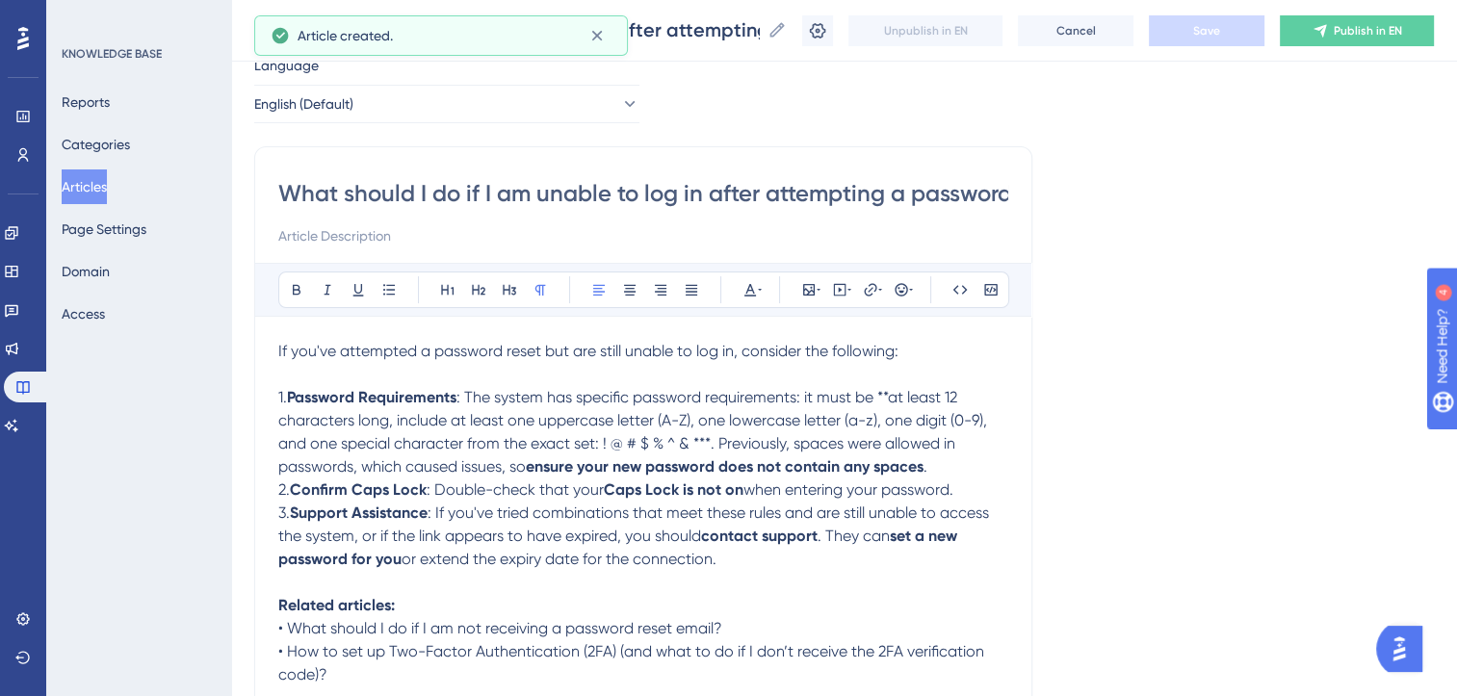
scroll to position [46, 0]
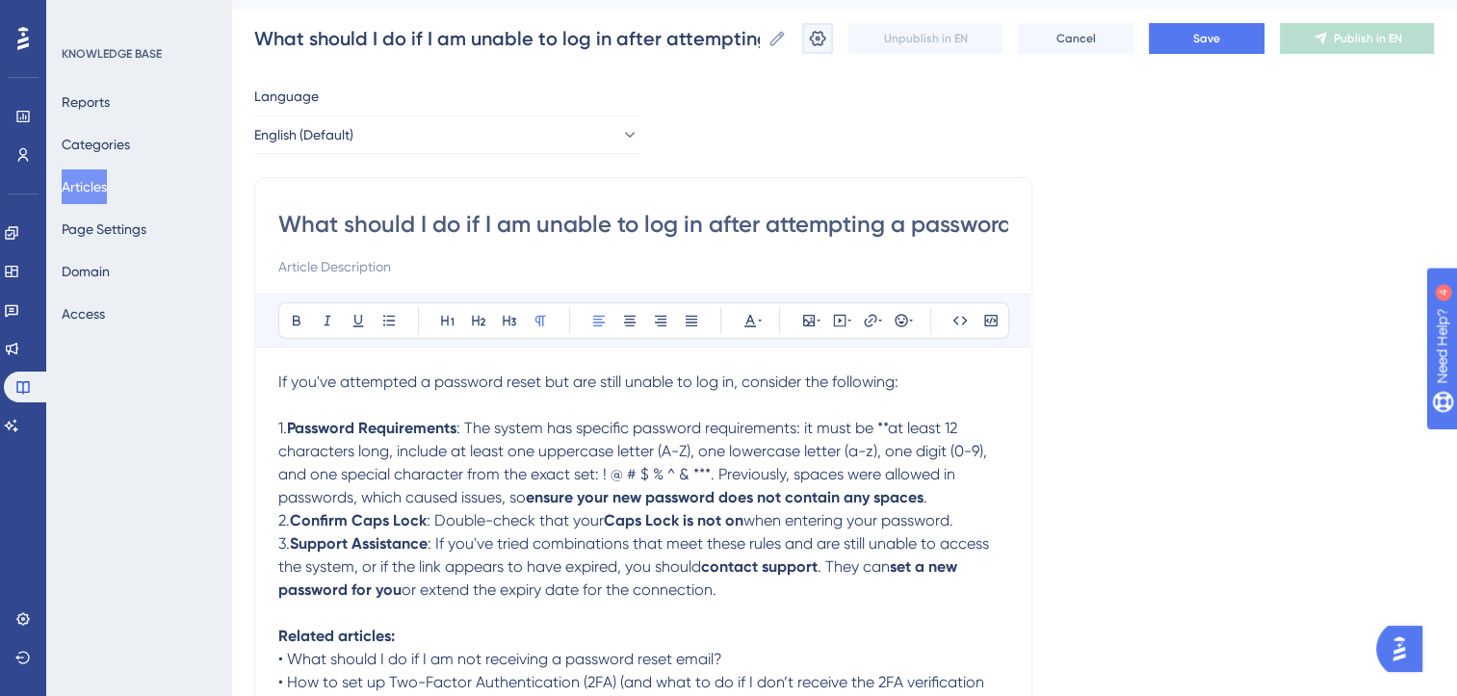
click at [826, 38] on icon at bounding box center [818, 38] width 16 height 15
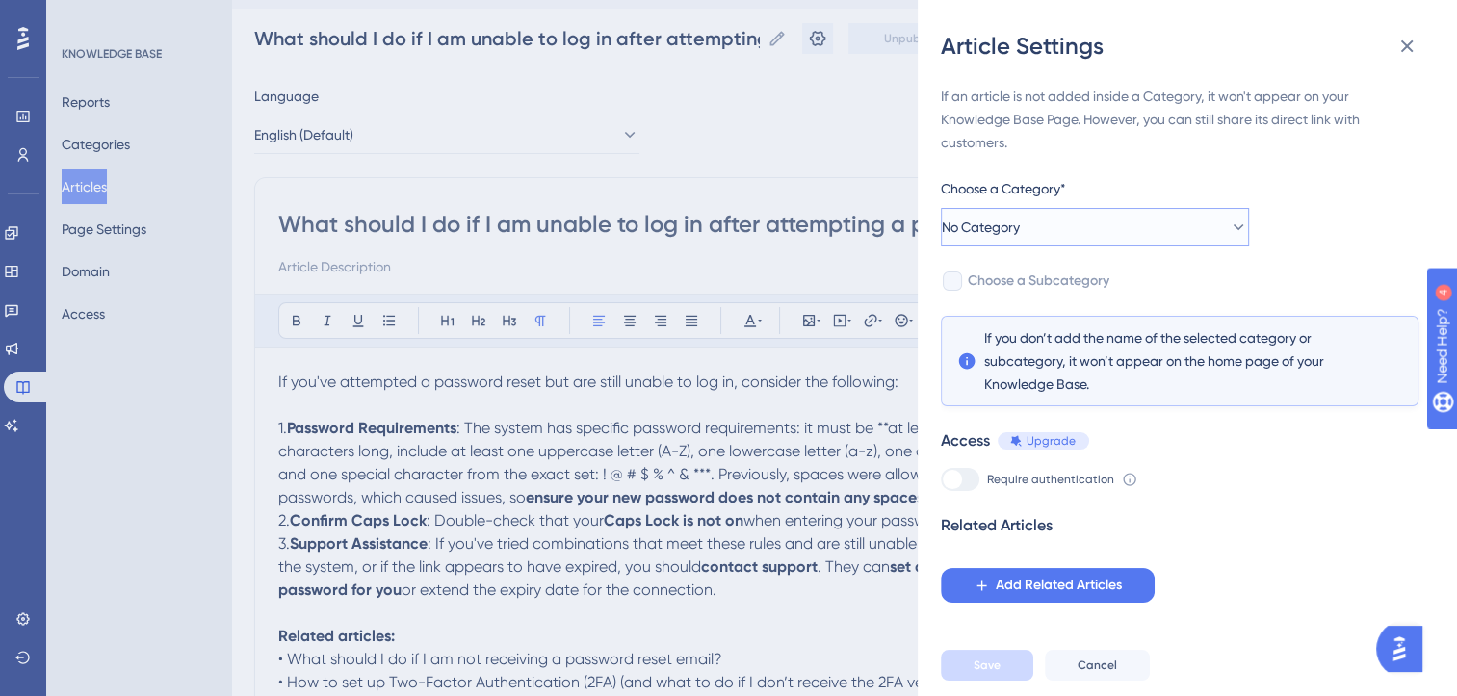
click at [1142, 214] on button "No Category" at bounding box center [1095, 227] width 308 height 39
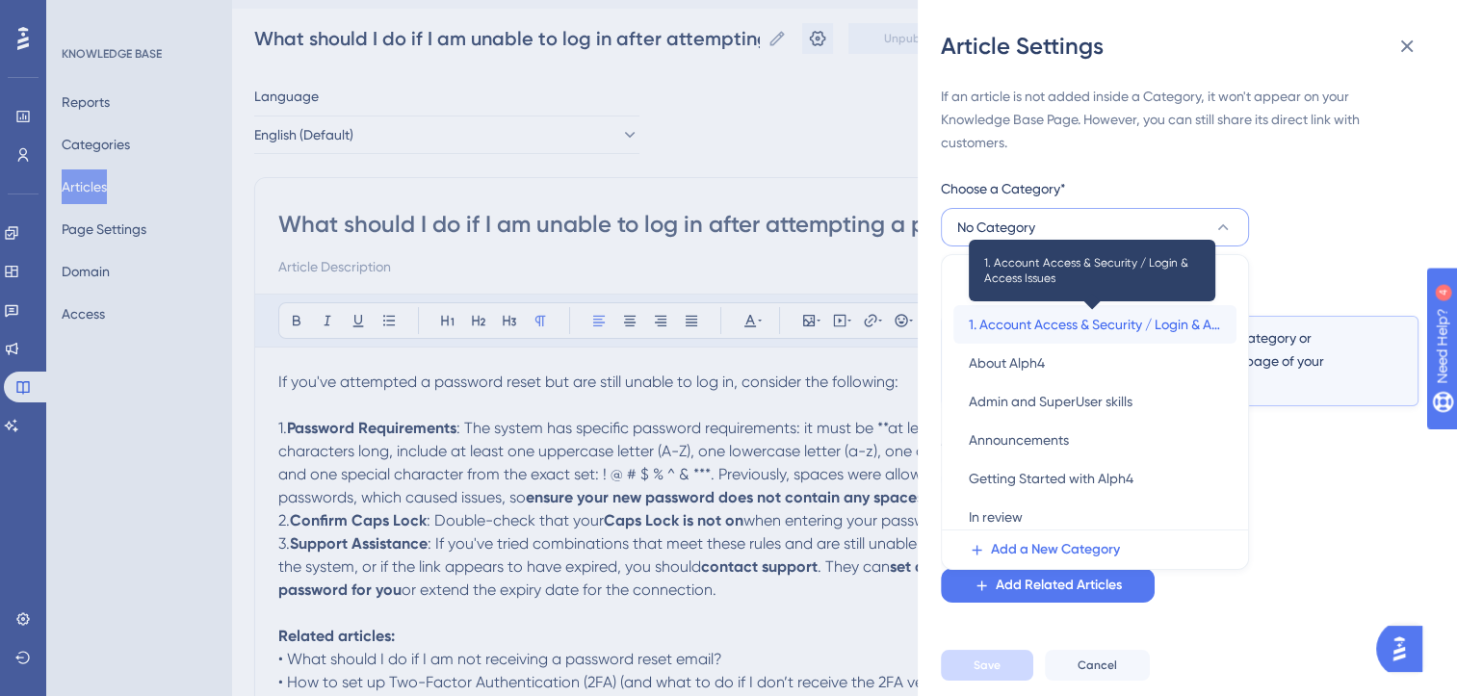
click at [1085, 325] on span "1. Account Access & Security / Login & Access Issues" at bounding box center [1095, 324] width 252 height 23
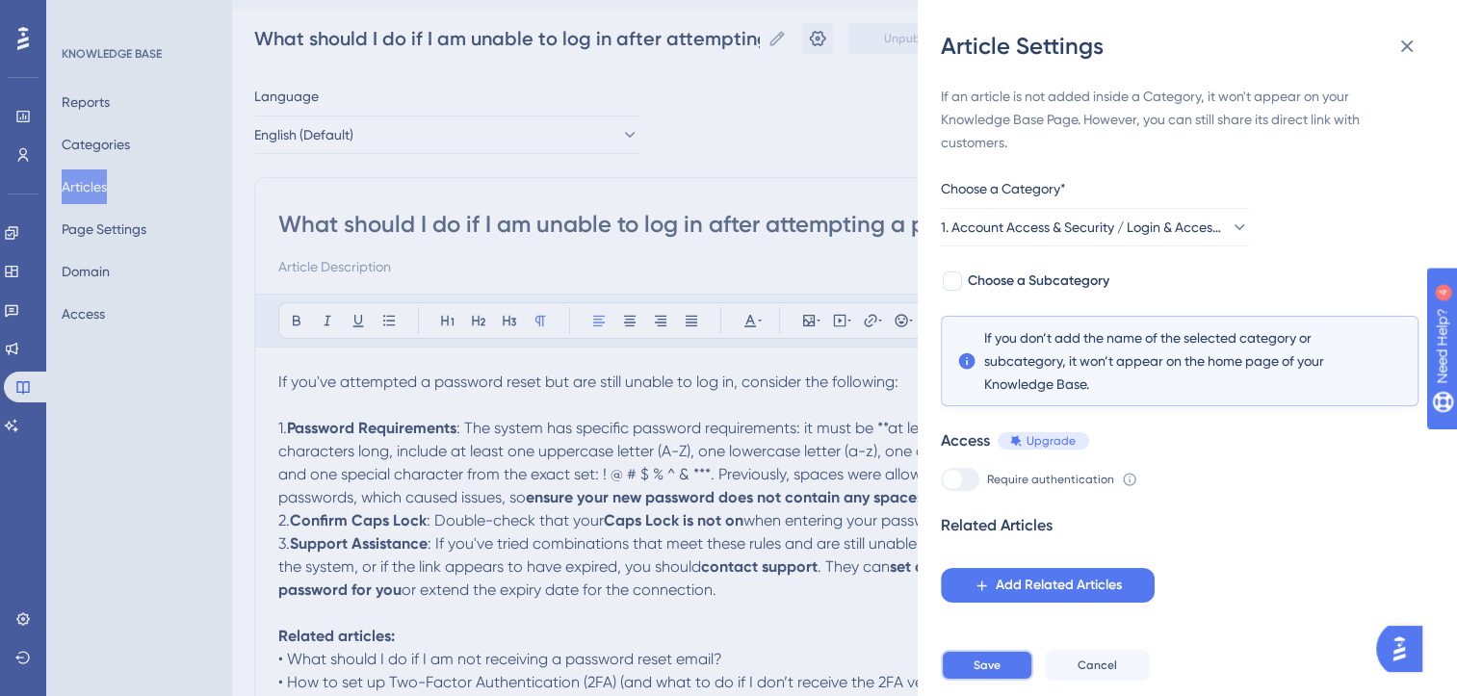
click at [1002, 681] on button "Save" at bounding box center [987, 665] width 92 height 31
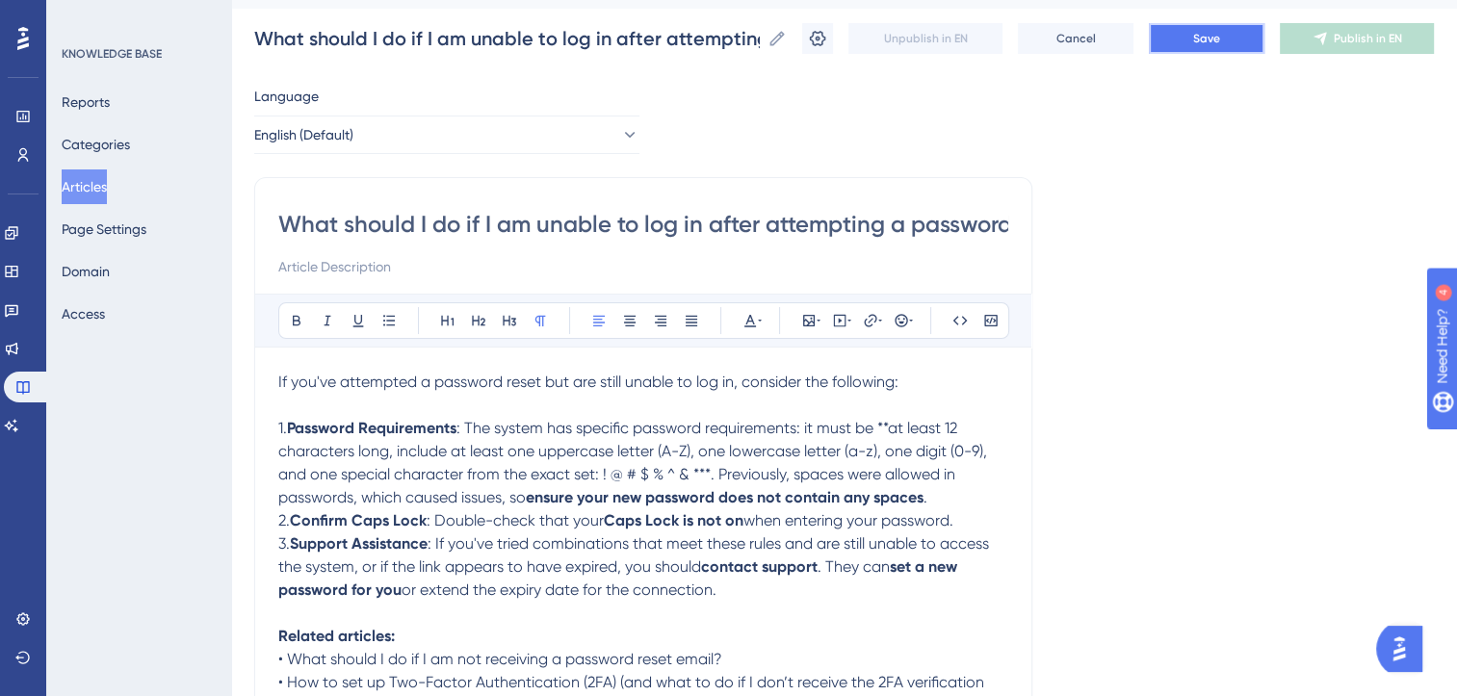
click at [1236, 42] on button "Save" at bounding box center [1207, 38] width 116 height 31
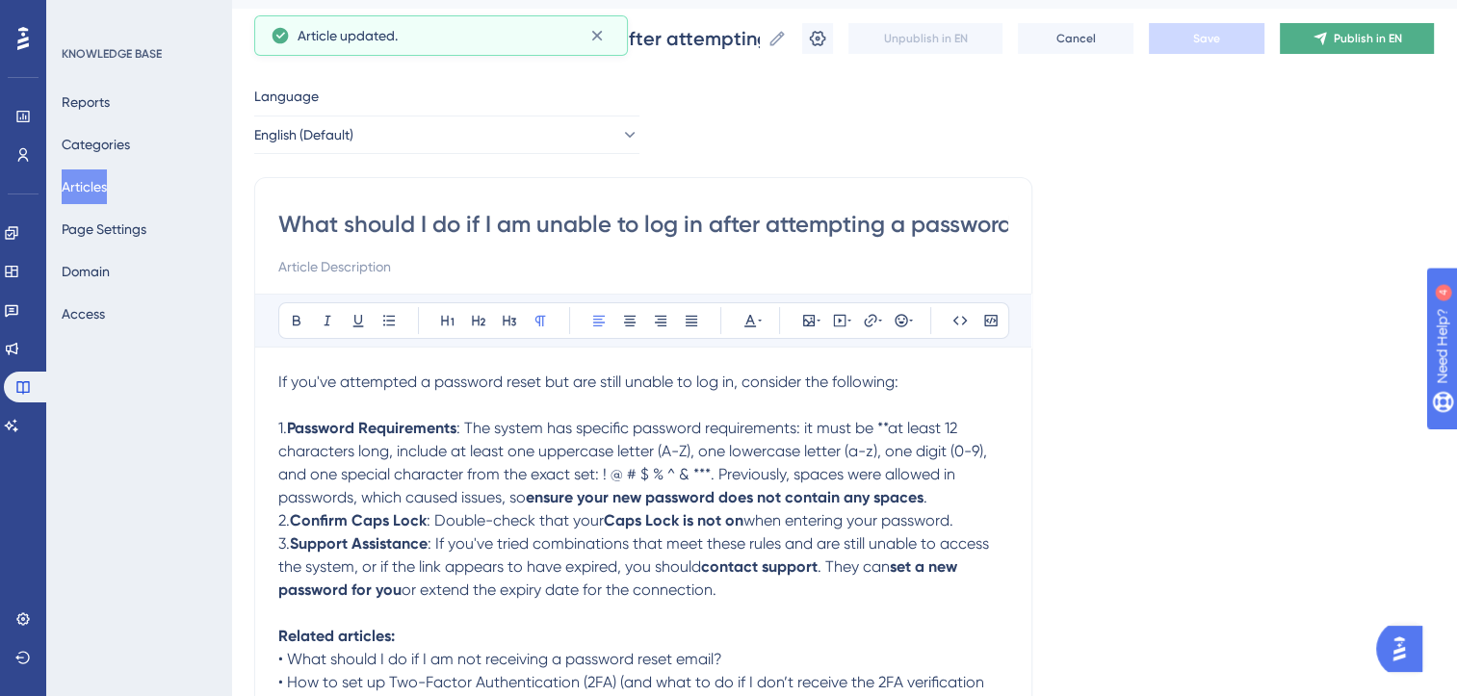
click at [1400, 40] on span "Publish in EN" at bounding box center [1368, 38] width 68 height 15
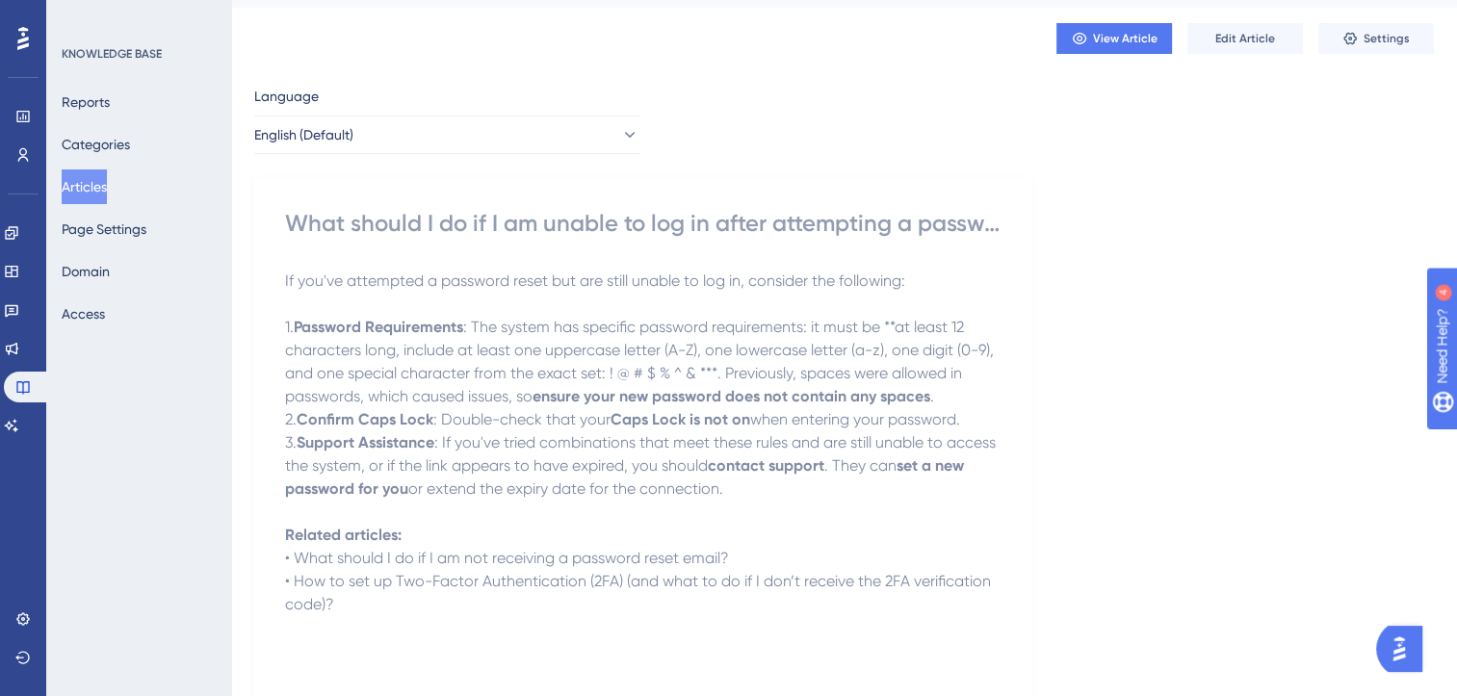
click at [101, 186] on button "Articles" at bounding box center [84, 186] width 45 height 35
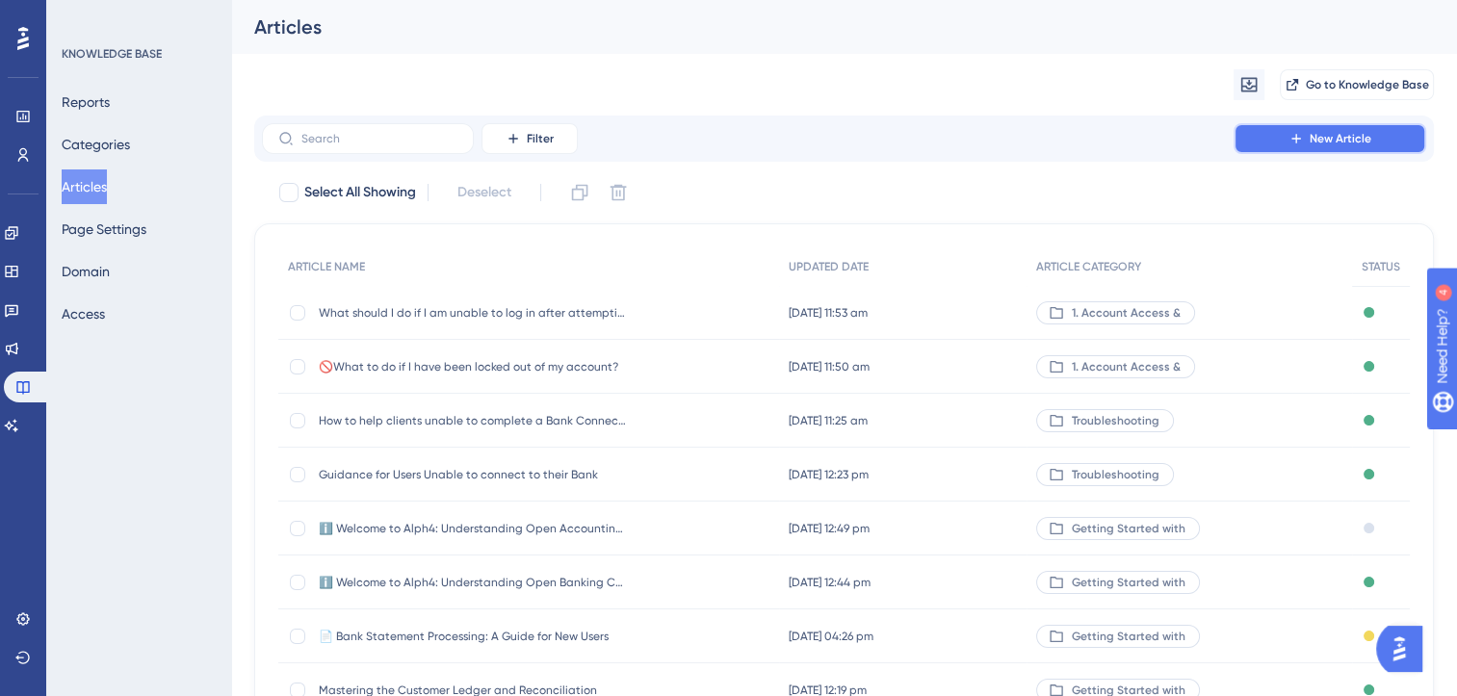
click at [1339, 143] on span "New Article" at bounding box center [1341, 138] width 62 height 15
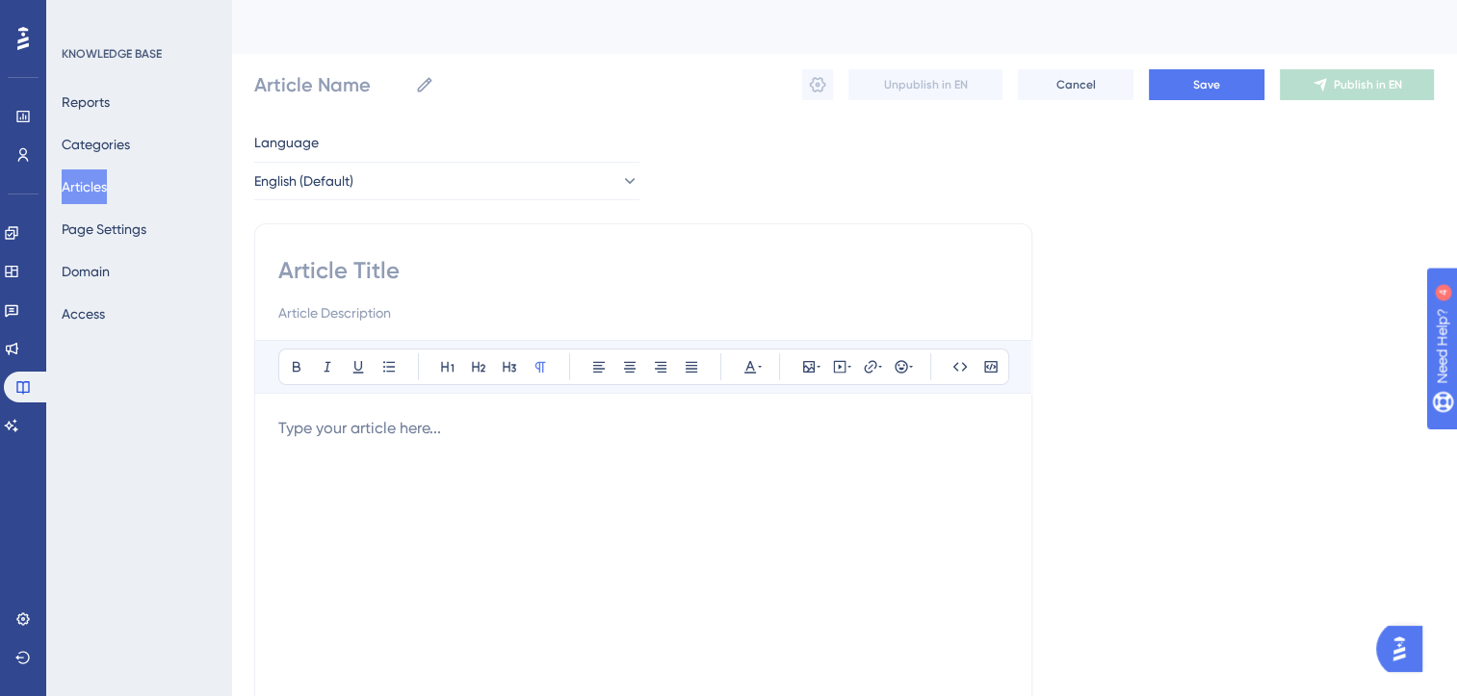
click at [447, 429] on p at bounding box center [643, 428] width 730 height 23
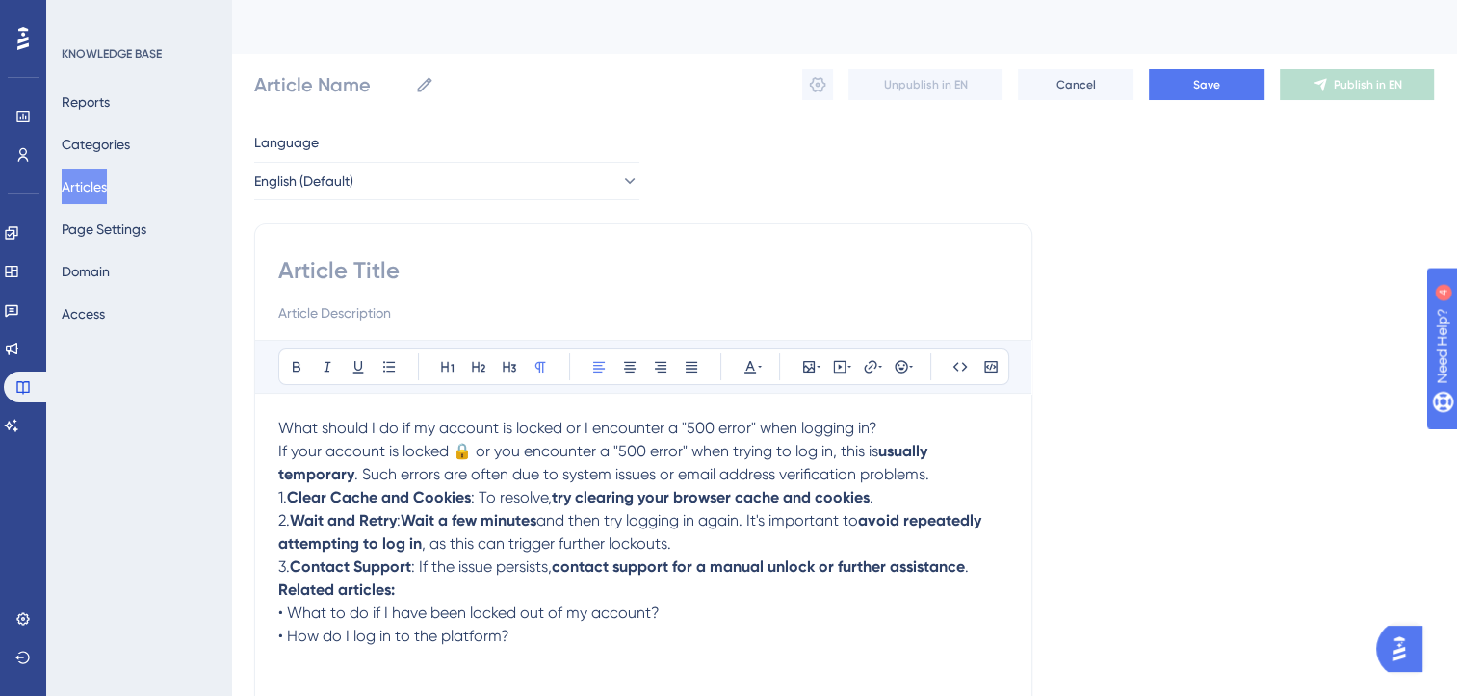
click at [898, 430] on p "What should I do if my account is locked or I encounter a "500 error" when logg…" at bounding box center [643, 428] width 730 height 23
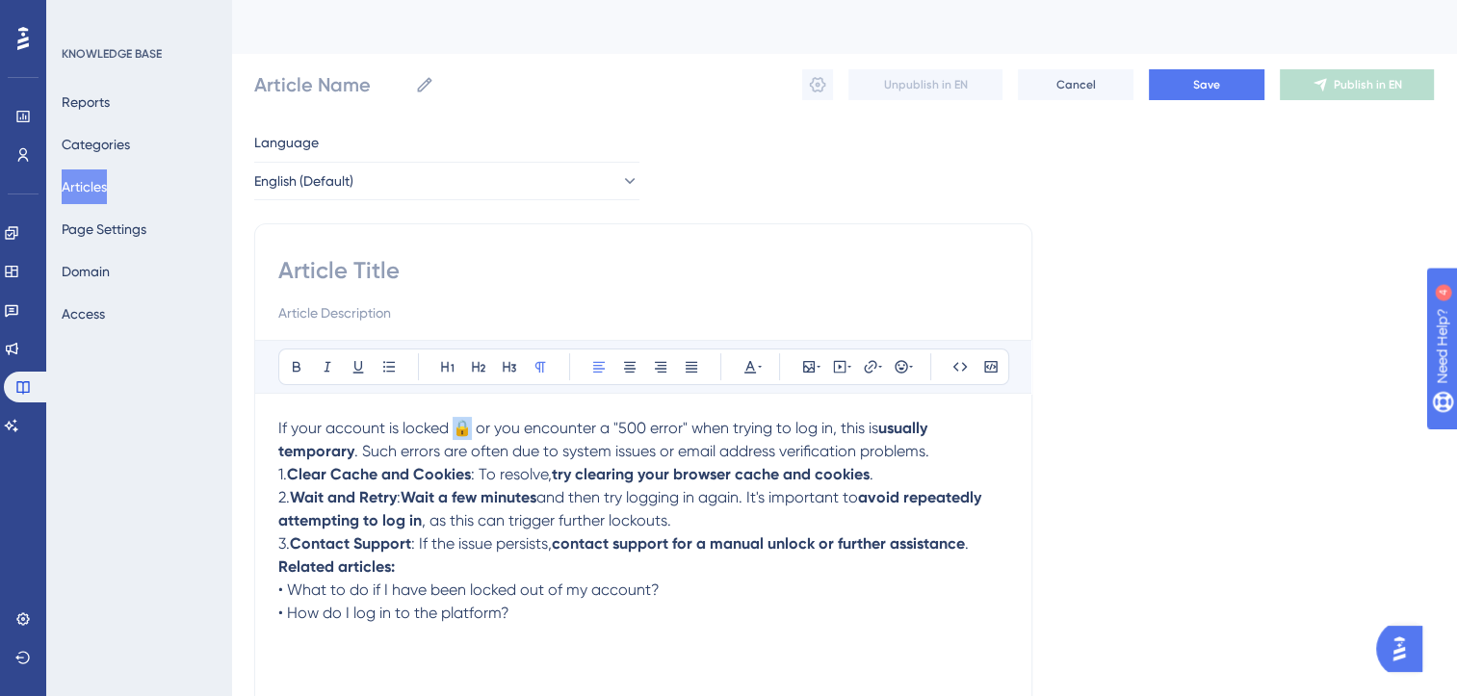
drag, startPoint x: 469, startPoint y: 426, endPoint x: 456, endPoint y: 427, distance: 12.6
click at [456, 427] on span "If your account is locked 🔒 or you encounter a "500 error" when trying to log i…" at bounding box center [578, 428] width 600 height 18
copy span "🔒"
click at [327, 265] on input at bounding box center [643, 270] width 730 height 31
paste input "🔒"
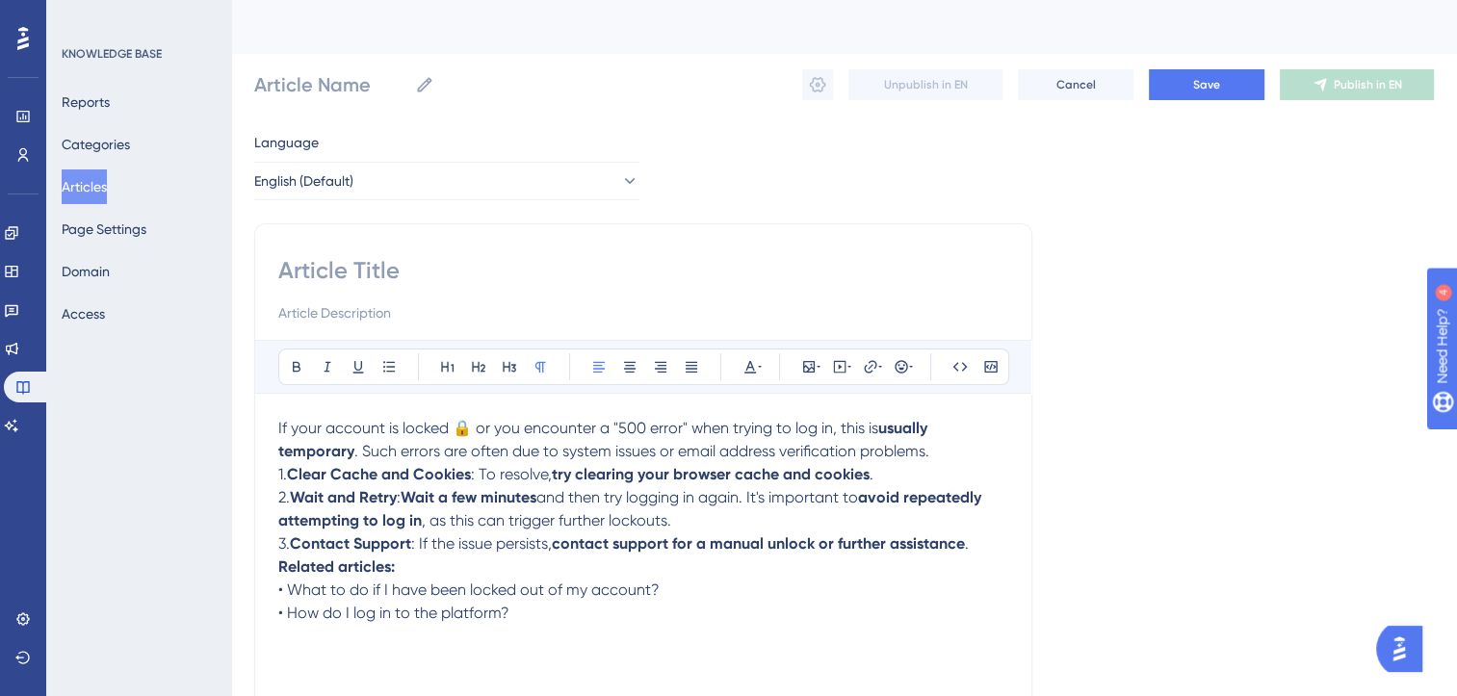
type input "🔒"
paste input "What should I do if my account is locked or I encounter a "500 error" when logg…"
type input "🔒What should I do if my account is locked or I encounter a "500 error" when log…"
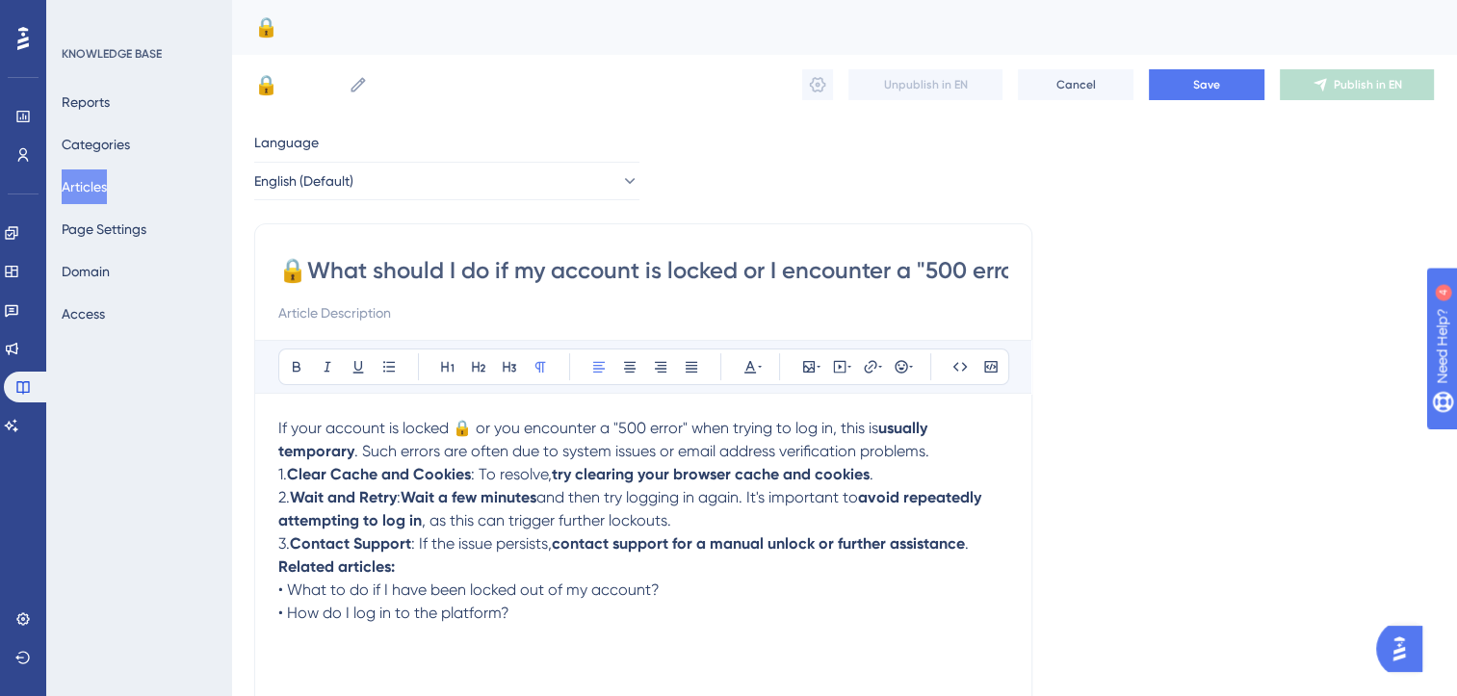
scroll to position [0, 212]
type input "🔒What should I do if my account is locked or I encounter a "500 error" when log…"
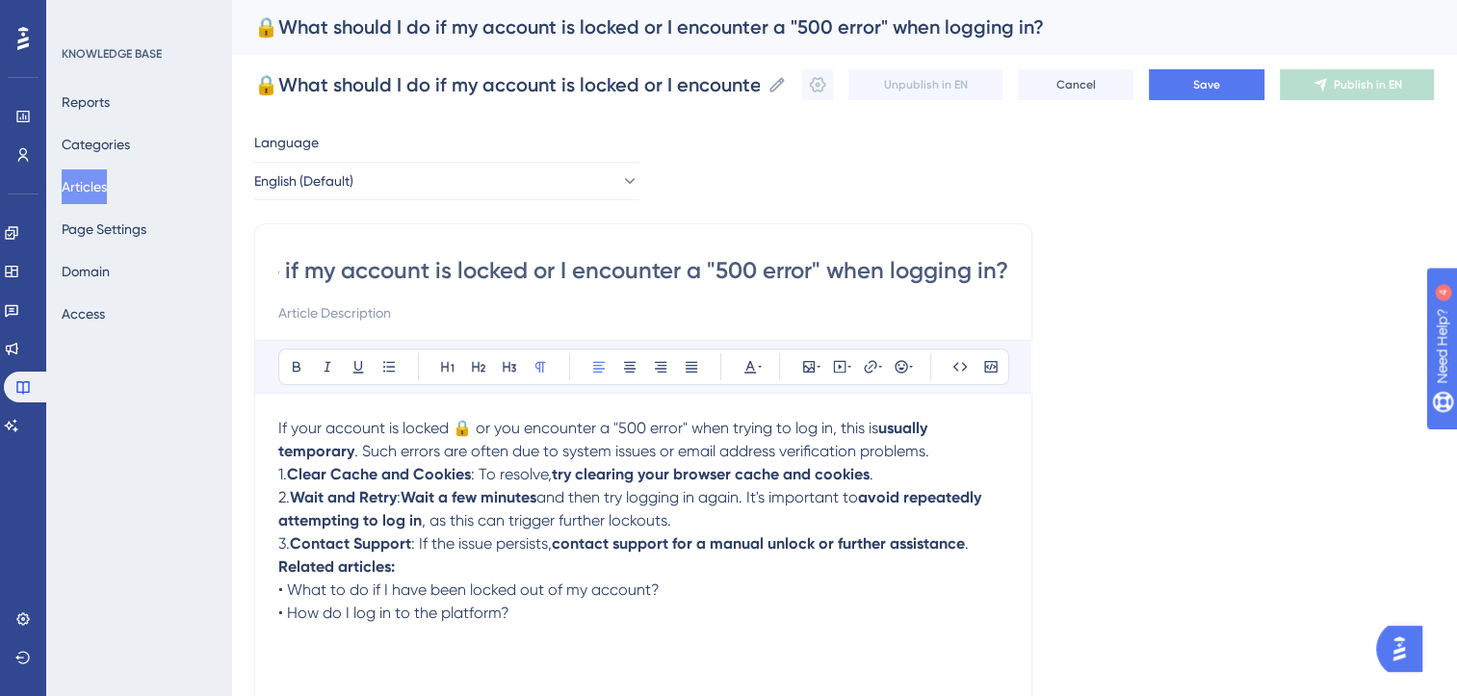
type input "🔒What should I do if my account is locked or I encounter a "500 error" when log…"
click at [936, 453] on p "If your account is locked 🔒 or you encounter a "500 error" when trying to log i…" at bounding box center [643, 440] width 730 height 46
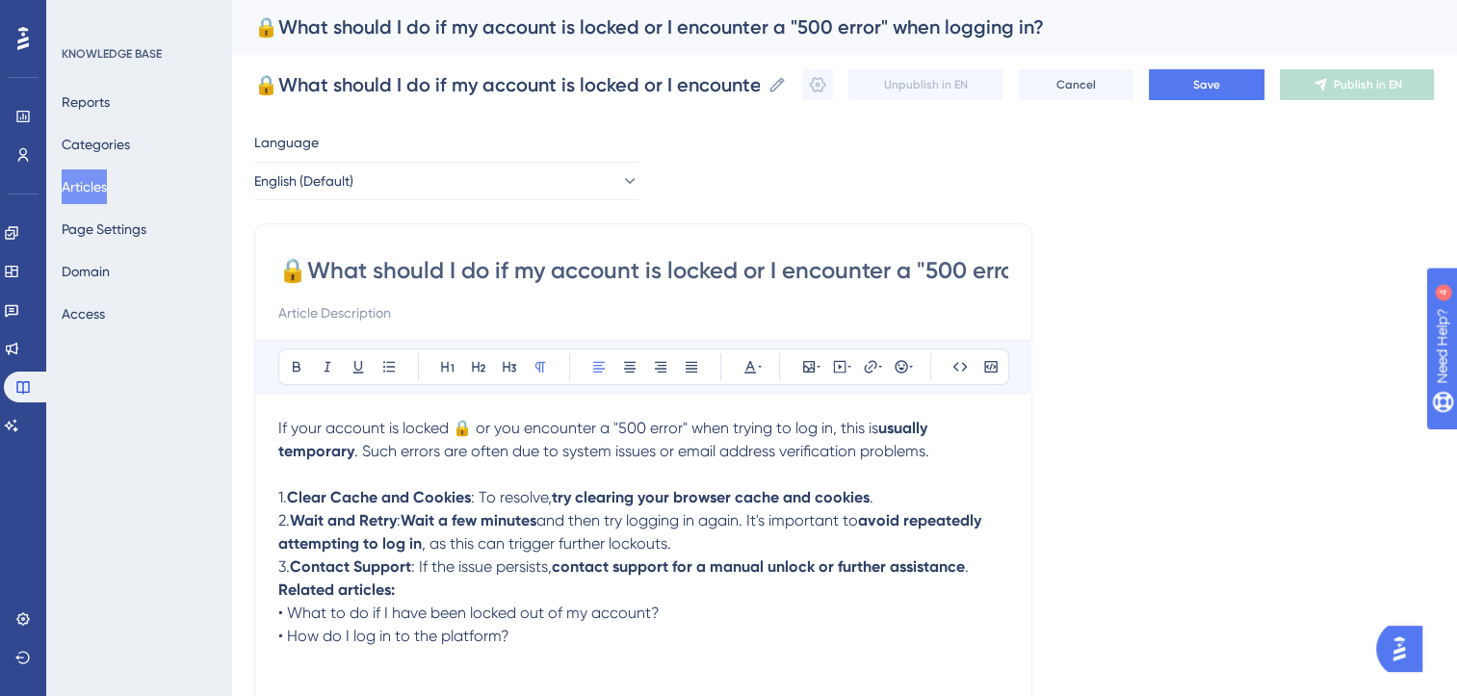
click at [991, 573] on p "3. Contact Support : If the issue persists, contact support for a manual unlock…" at bounding box center [643, 567] width 730 height 23
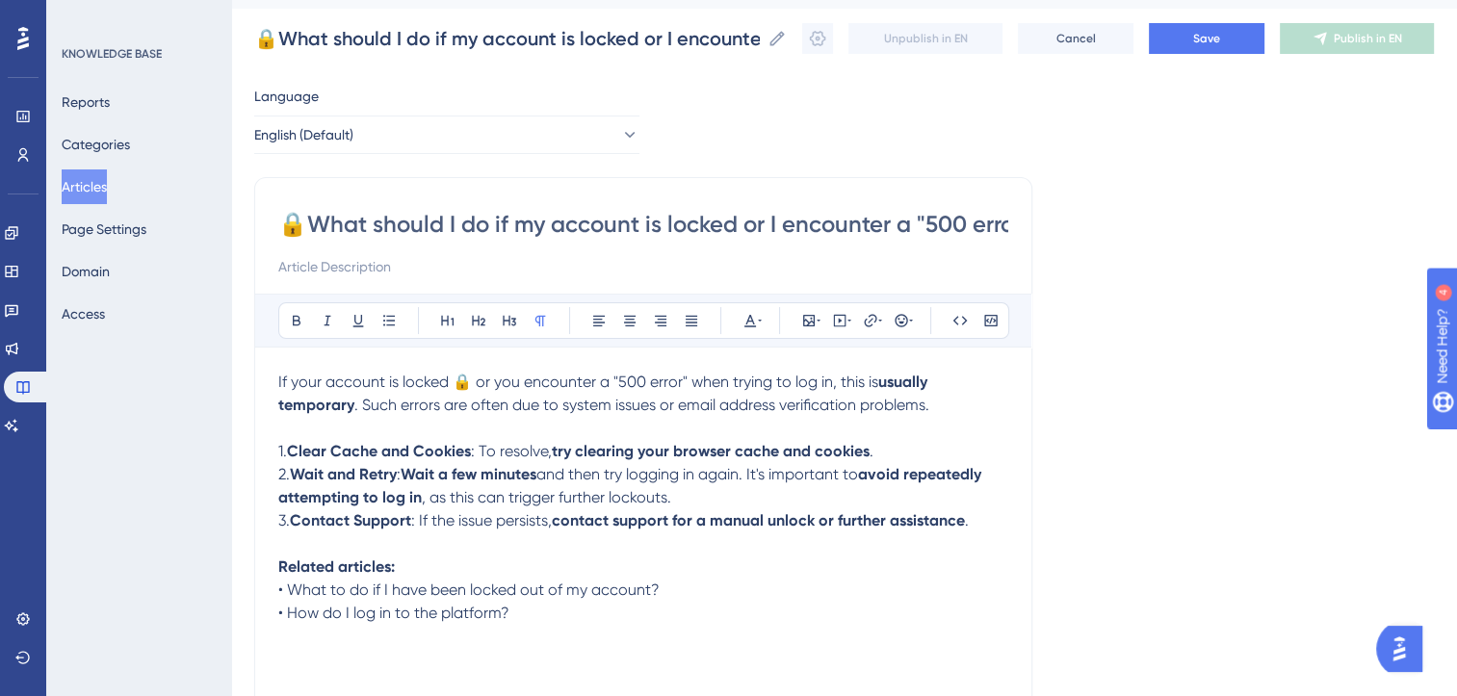
scroll to position [61, 0]
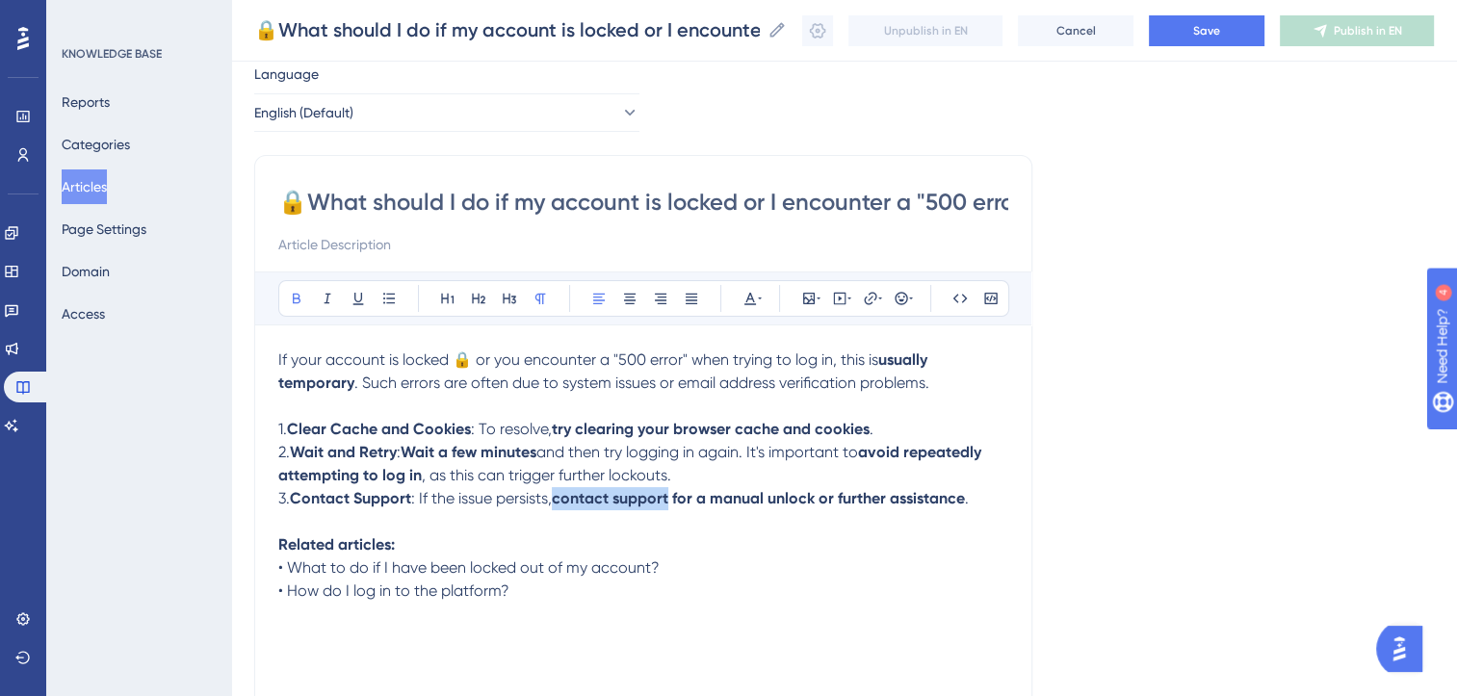
drag, startPoint x: 674, startPoint y: 503, endPoint x: 557, endPoint y: 508, distance: 117.6
click at [557, 508] on p "3. Contact Support : If the issue persists, contact support for a manual unlock…" at bounding box center [643, 498] width 730 height 23
click at [867, 299] on icon at bounding box center [870, 298] width 15 height 15
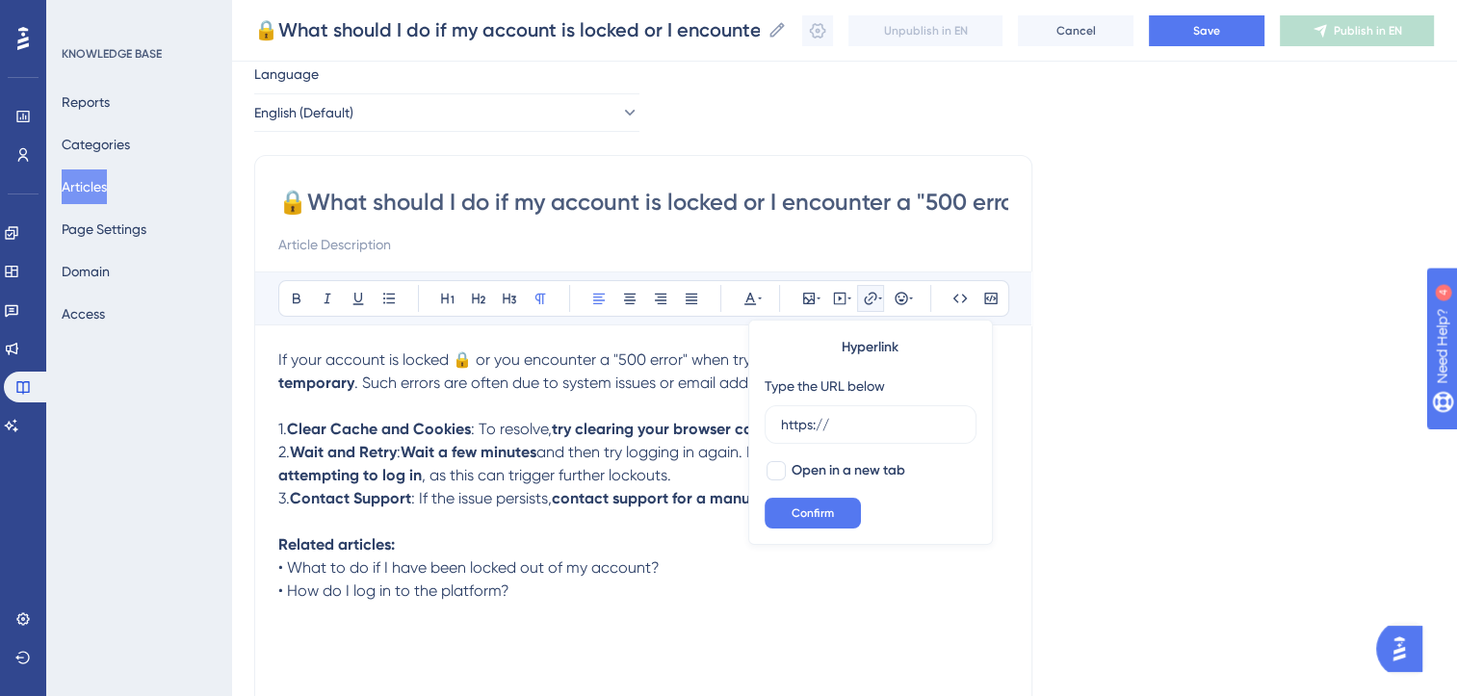
click at [641, 481] on span ", as this can trigger further lockouts." at bounding box center [546, 475] width 249 height 18
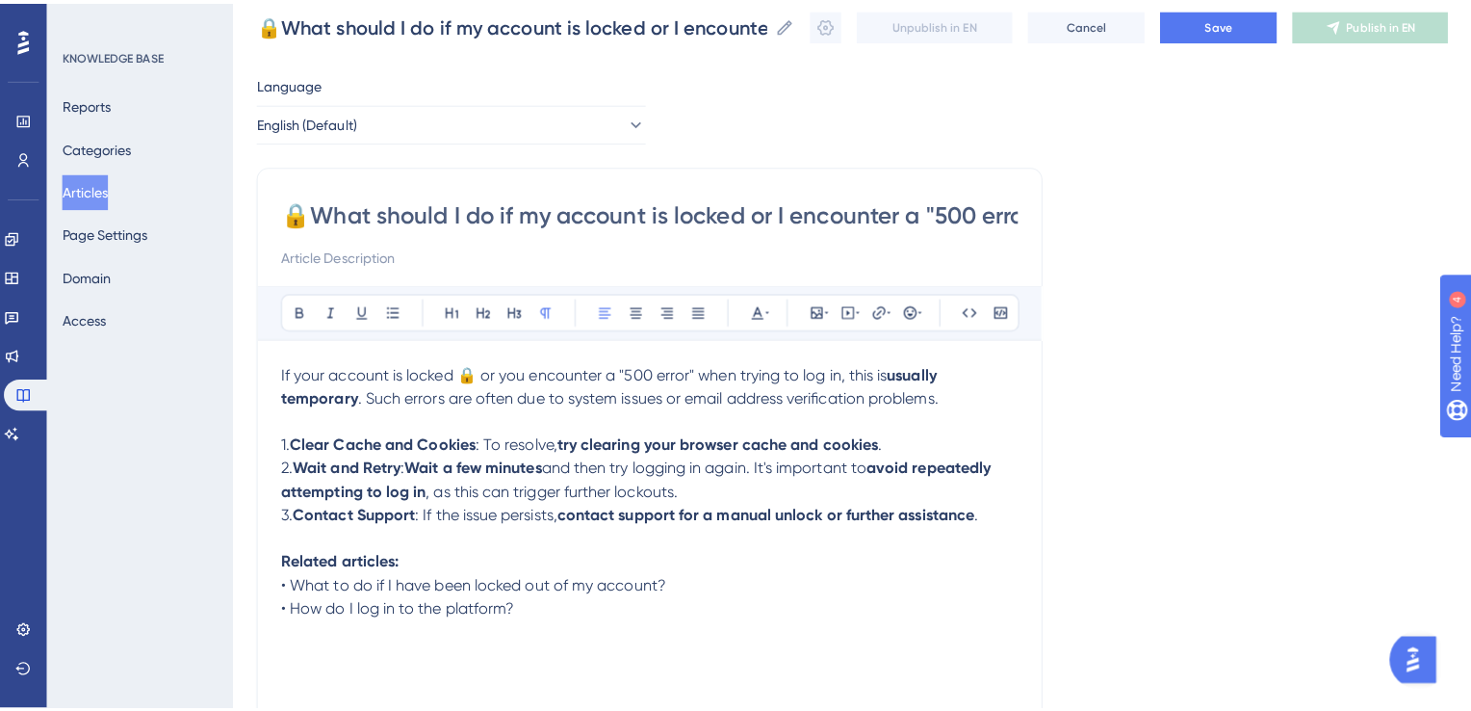
scroll to position [0, 0]
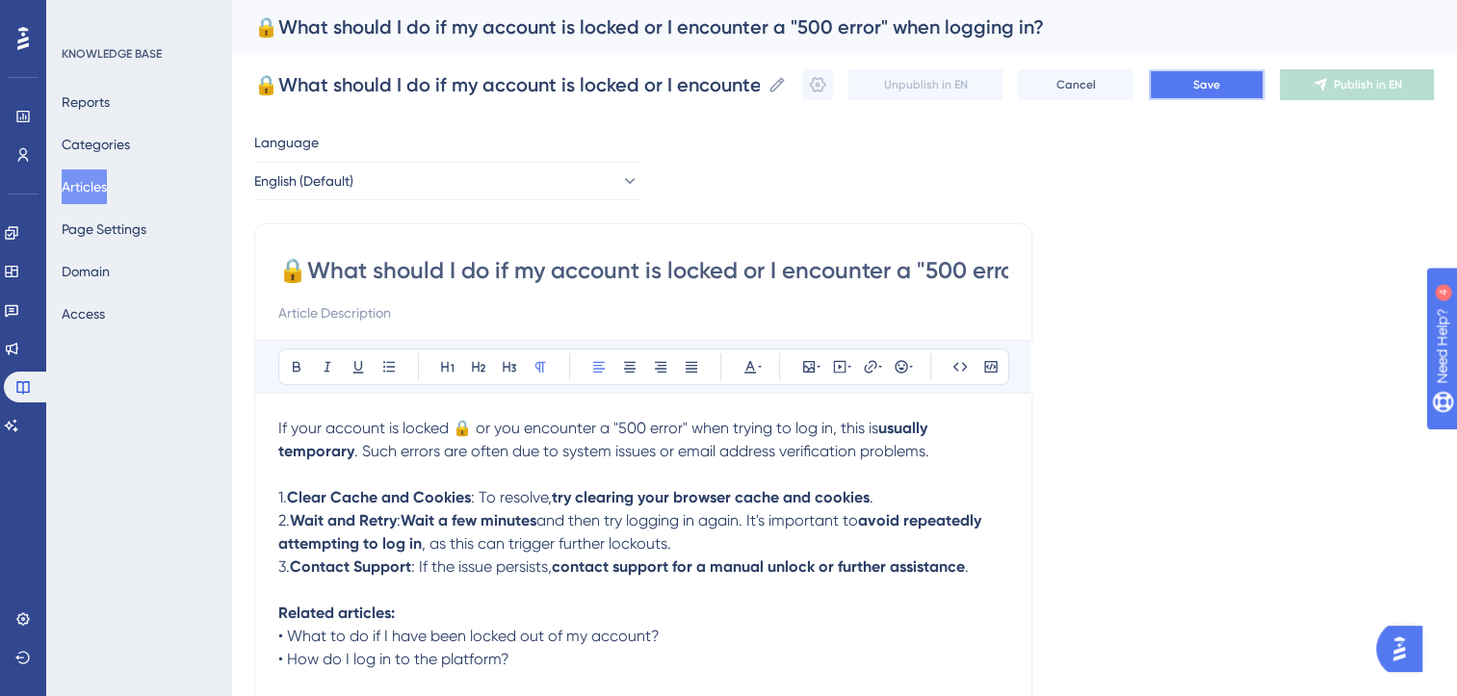
click at [1241, 90] on button "Save" at bounding box center [1207, 84] width 116 height 31
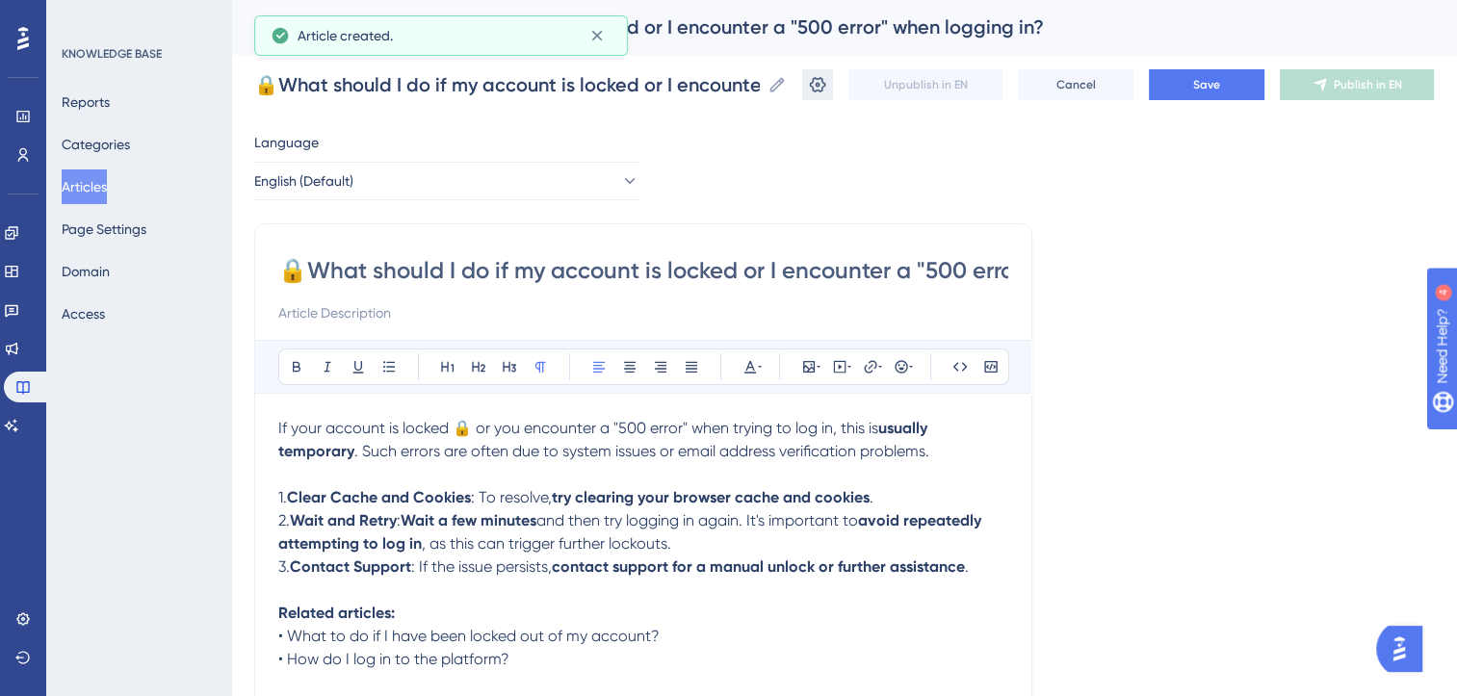
click at [826, 91] on icon at bounding box center [818, 84] width 16 height 15
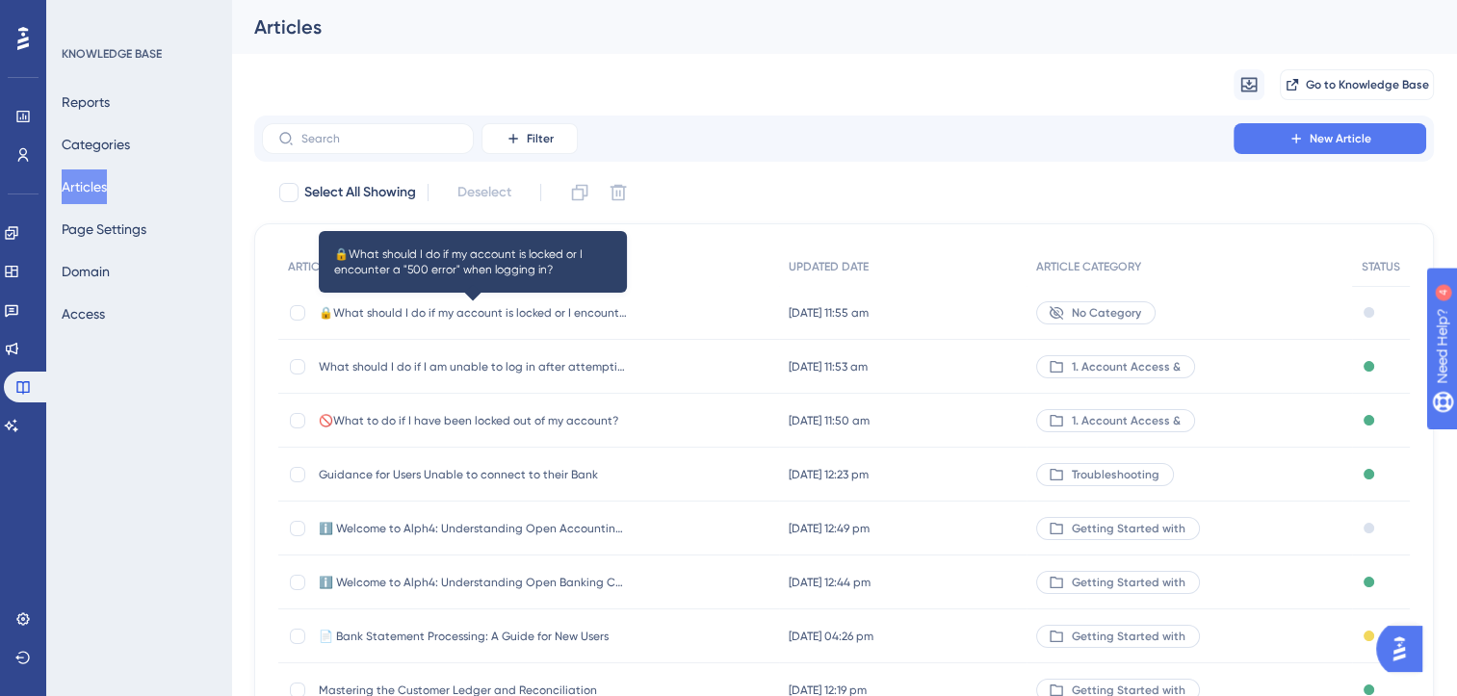
click at [444, 313] on span "🔒What should I do if my account is locked or I encounter a "500 error" when log…" at bounding box center [473, 312] width 308 height 15
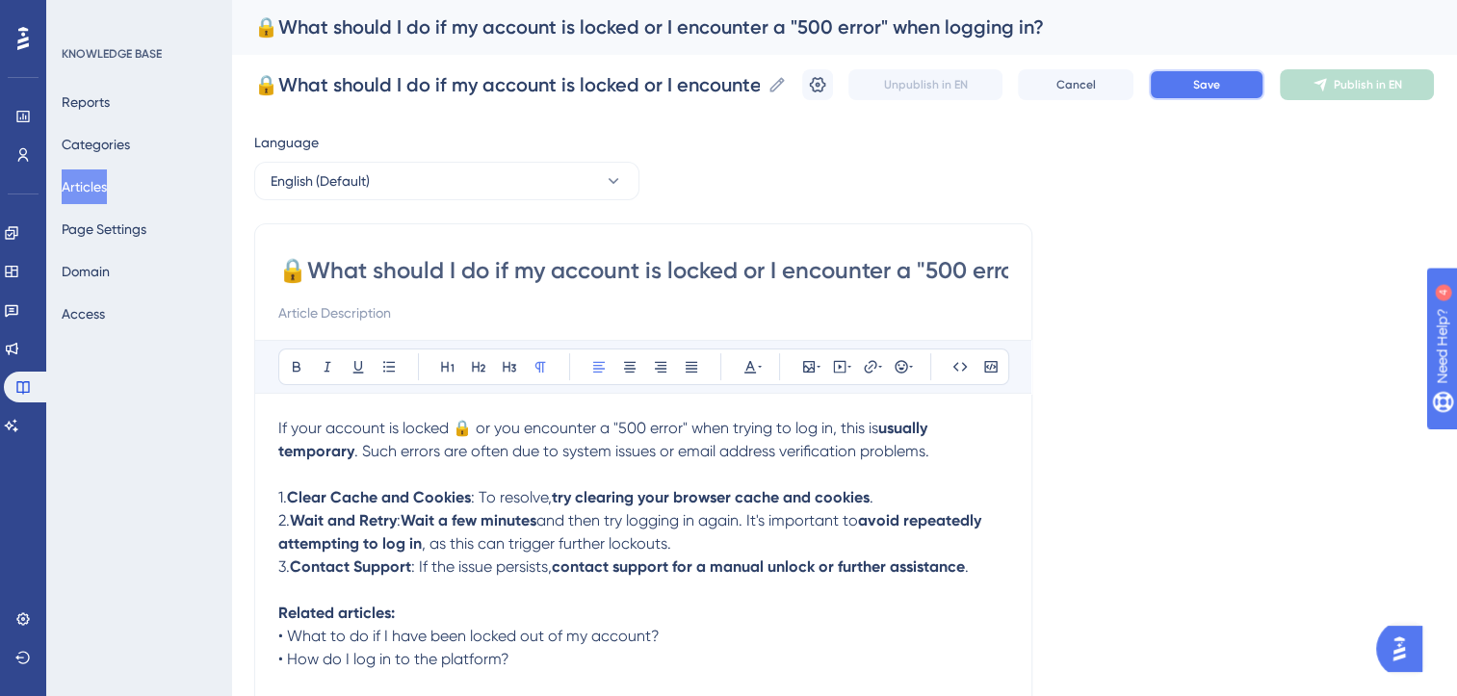
click at [1237, 84] on button "Save" at bounding box center [1207, 84] width 116 height 31
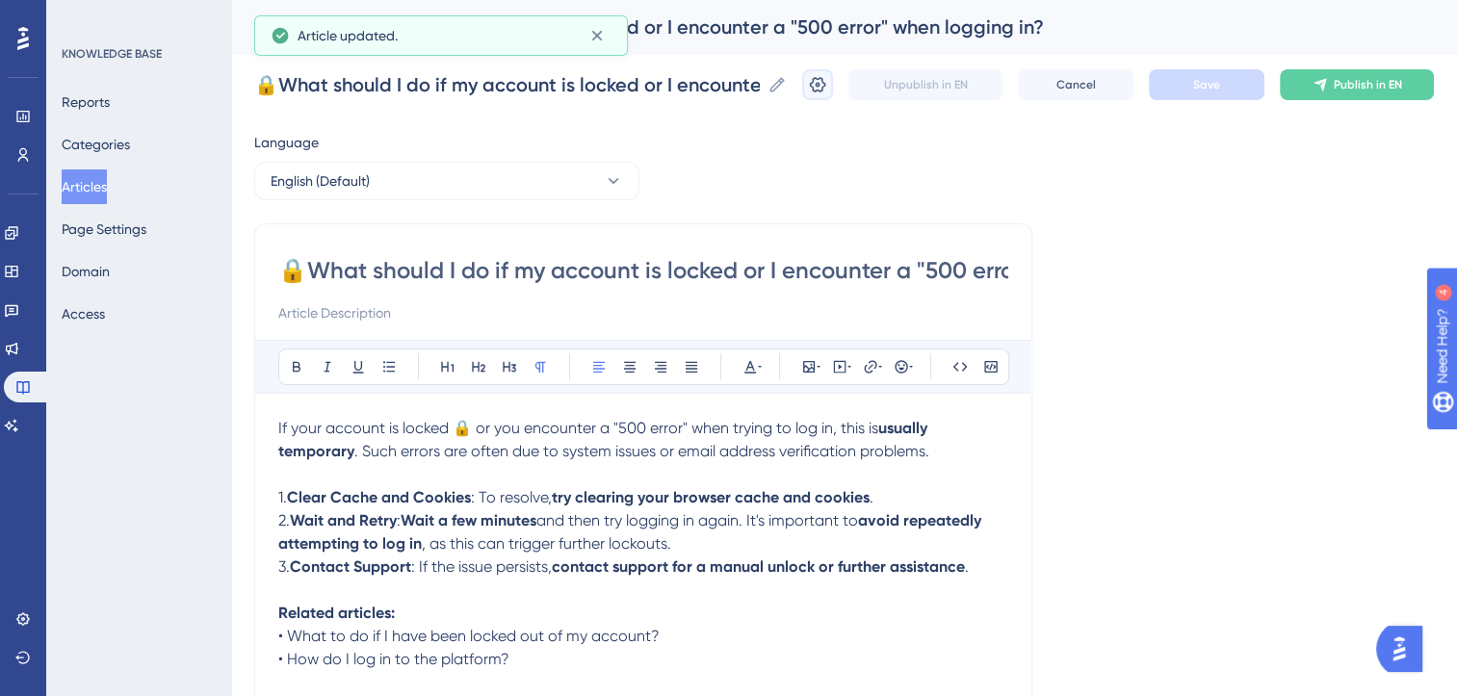
click at [827, 86] on icon at bounding box center [817, 84] width 19 height 19
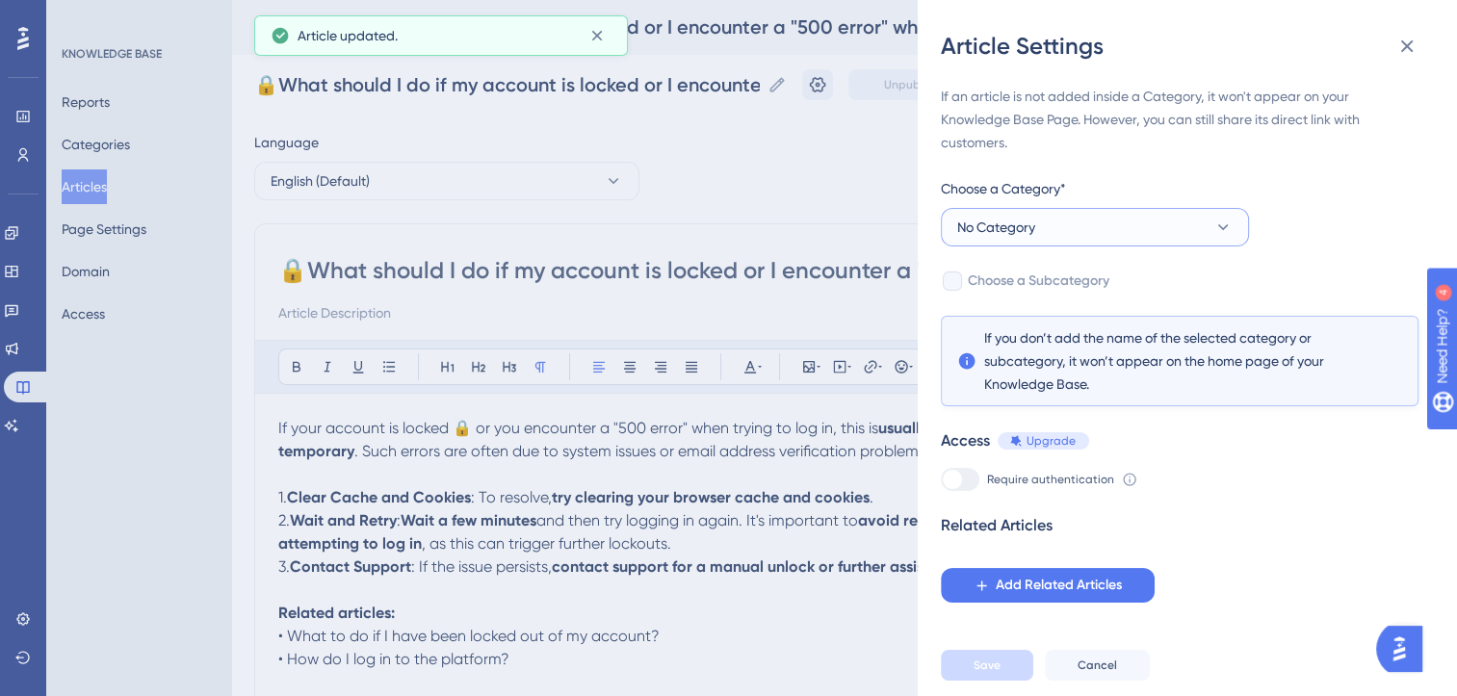
click at [1142, 214] on button "No Category" at bounding box center [1095, 227] width 308 height 39
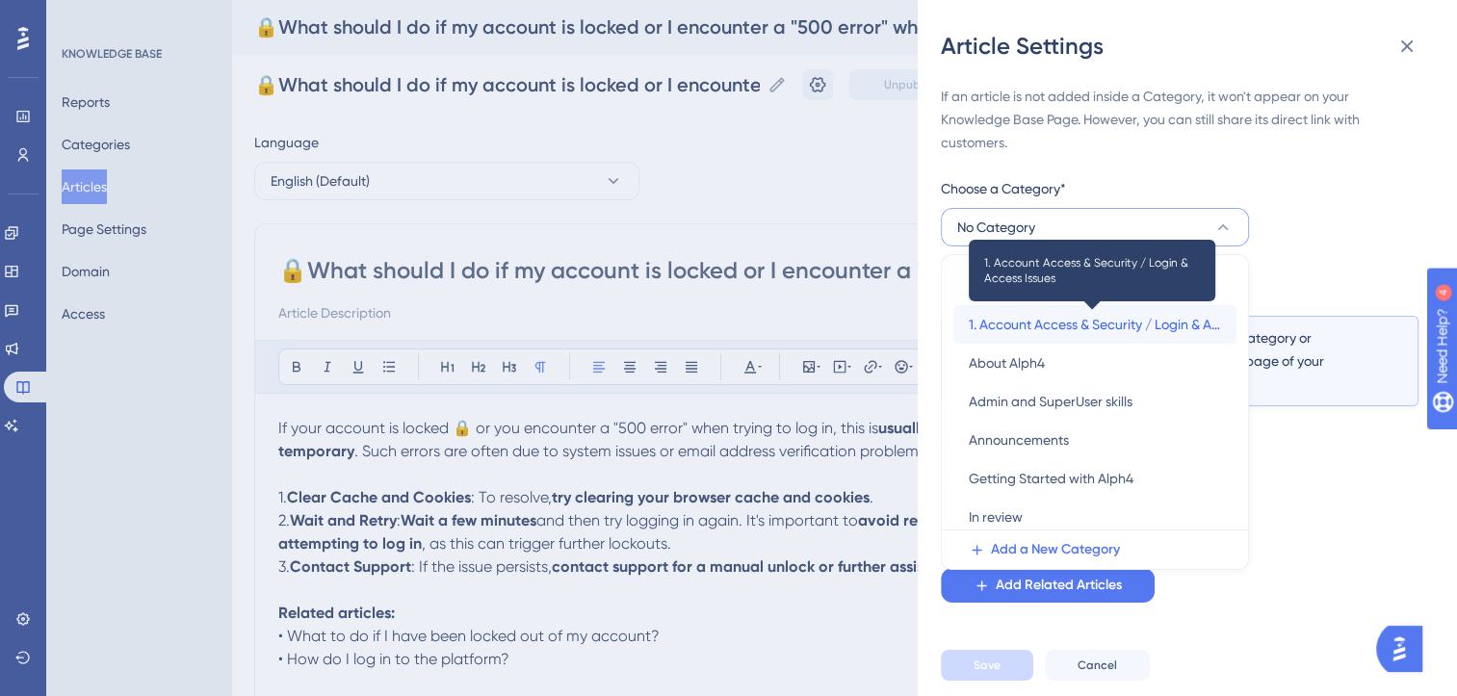
click at [1128, 325] on span "1. Account Access & Security / Login & Access Issues" at bounding box center [1095, 324] width 252 height 23
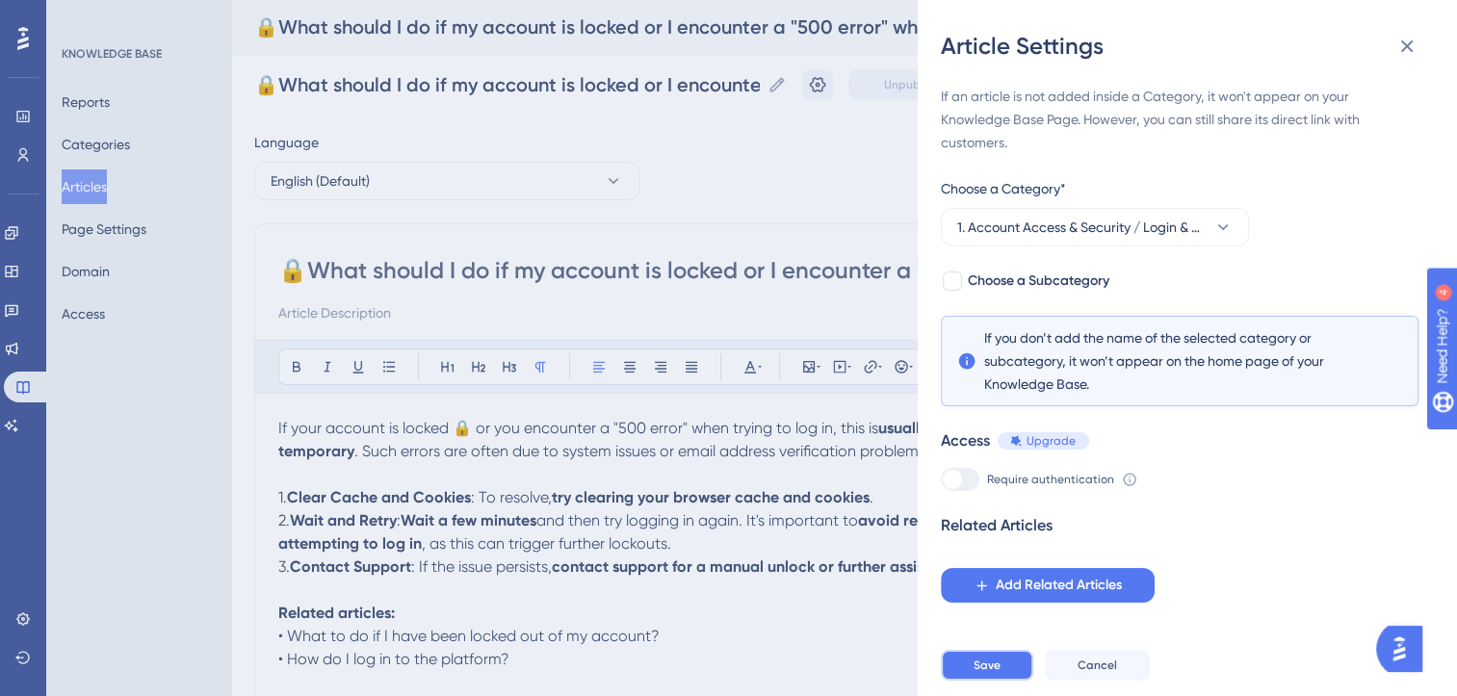
click at [998, 673] on span "Save" at bounding box center [987, 665] width 27 height 15
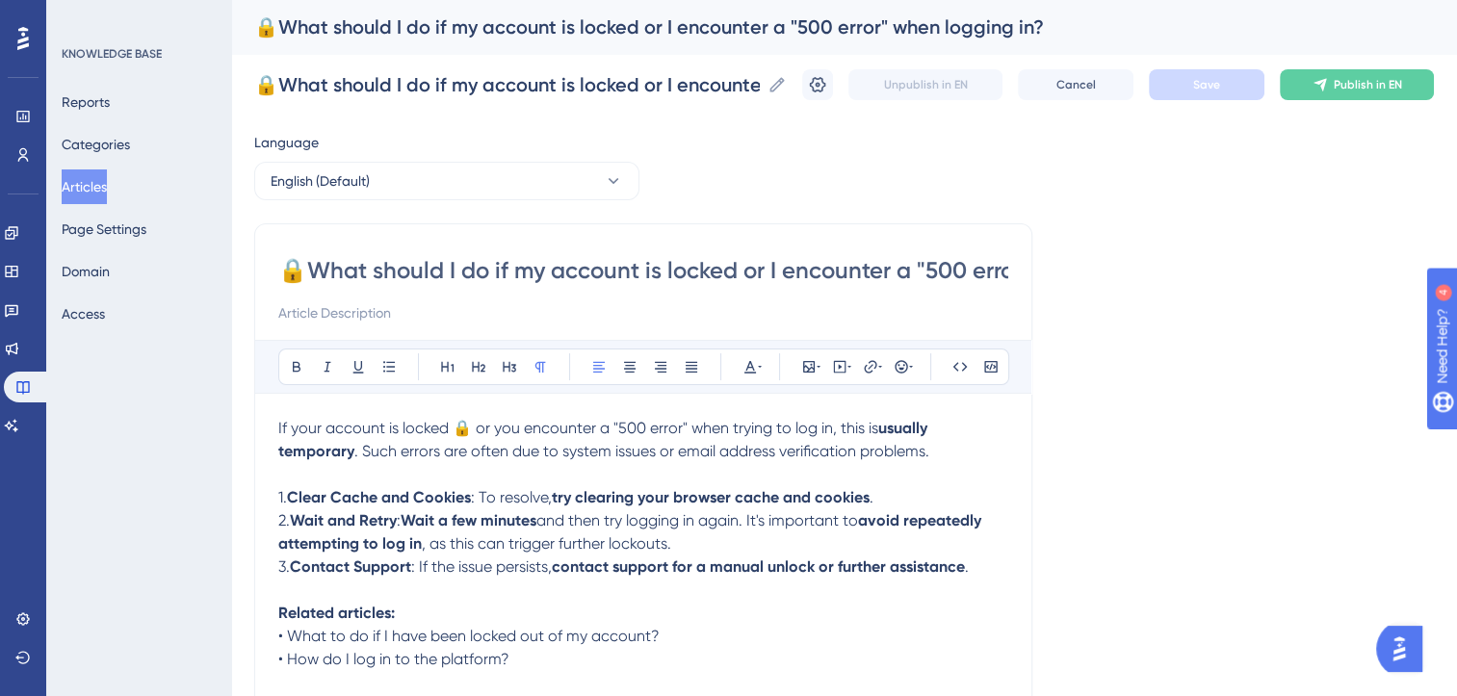
click at [1239, 87] on div "Performance Users Engagement Widgets Feedback Product Updates Knowledge Base AI…" at bounding box center [844, 505] width 1226 height 1011
click at [1260, 283] on div "Language English (Default) 🔒What should I do if my account is locked or I encou…" at bounding box center [844, 555] width 1180 height 849
click at [1366, 91] on span "Publish in EN" at bounding box center [1368, 84] width 68 height 15
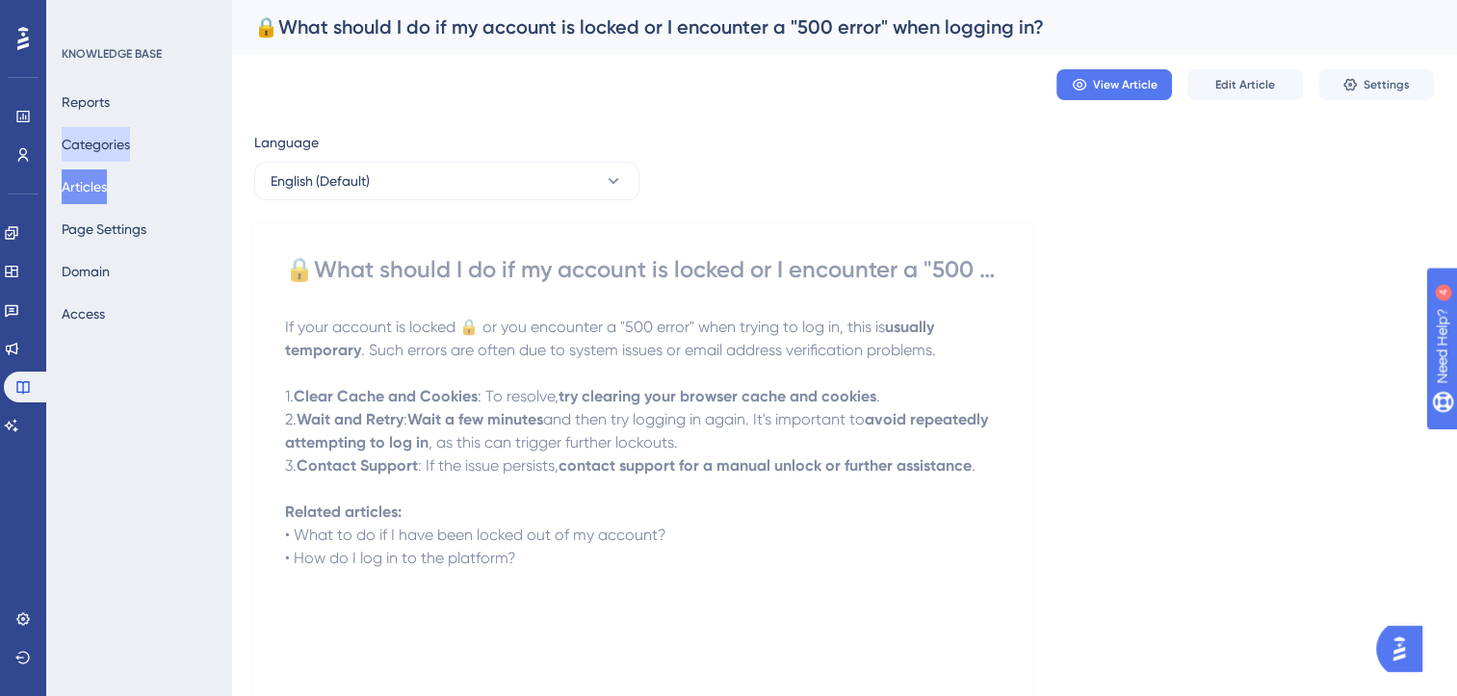
click at [97, 144] on button "Categories" at bounding box center [96, 144] width 68 height 35
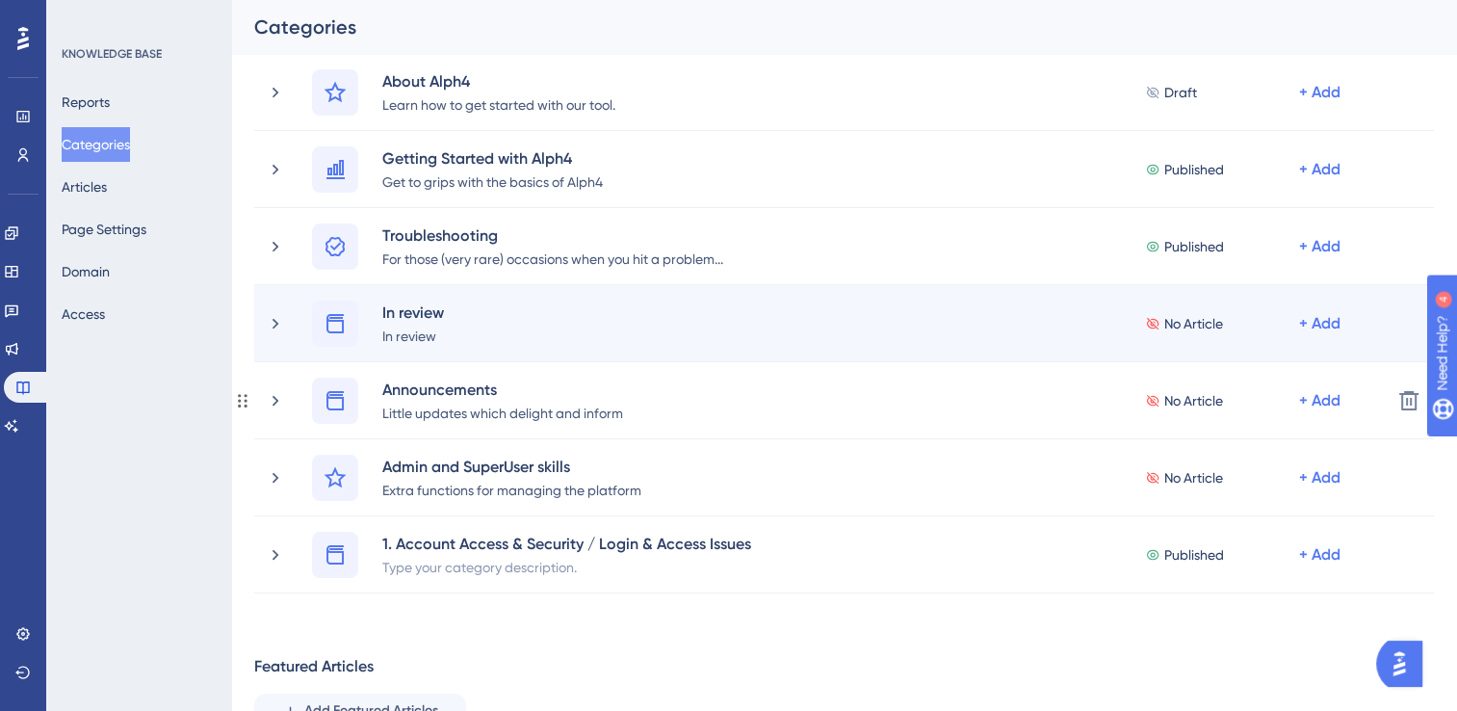
scroll to position [116, 0]
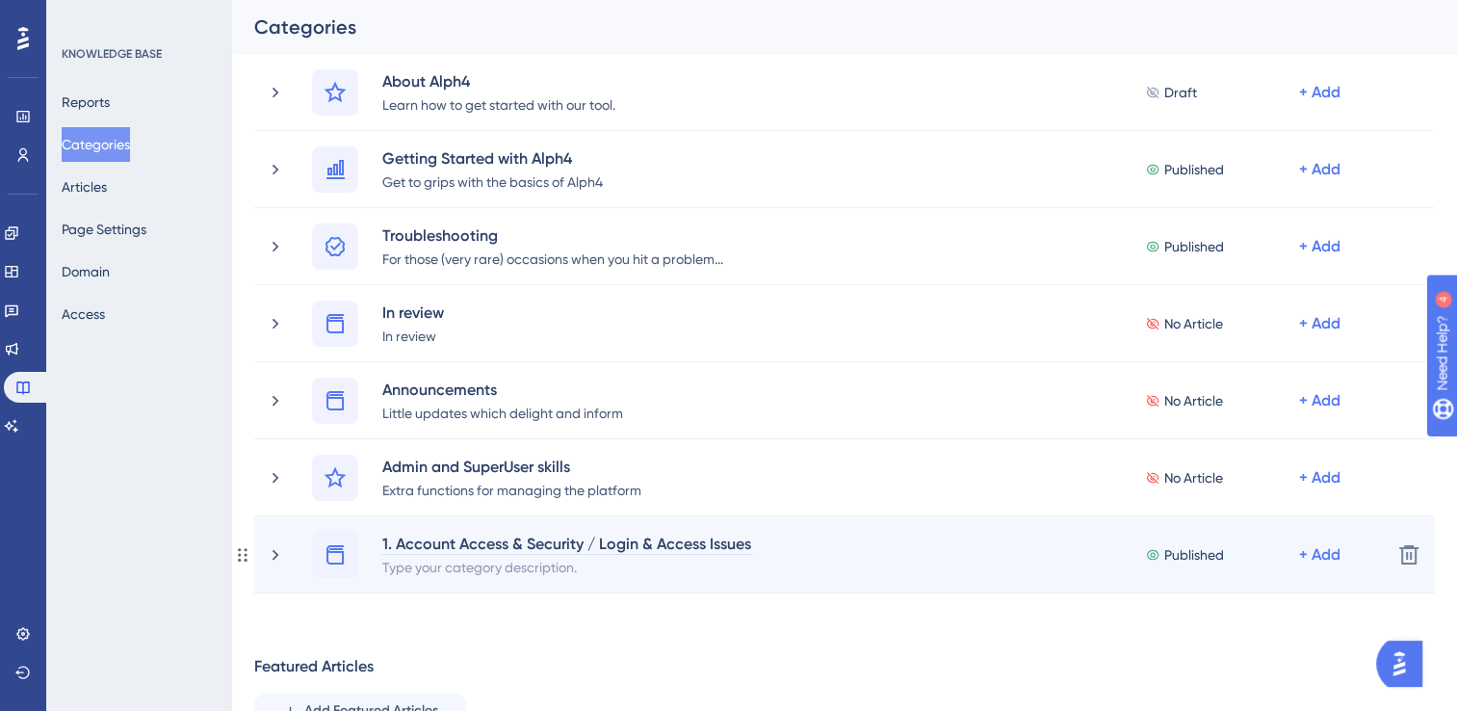
click at [629, 542] on div "1. Account Access & Security / Login & Access Issues" at bounding box center [566, 543] width 371 height 23
click at [597, 544] on div "1. Account Access & Security / Login & Access Issues" at bounding box center [566, 543] width 371 height 23
click at [397, 545] on div "1. Account Access & Security / Login & Access Issues" at bounding box center [566, 543] width 371 height 23
click at [523, 541] on div "1. Login & Access Issues" at bounding box center [479, 543] width 196 height 23
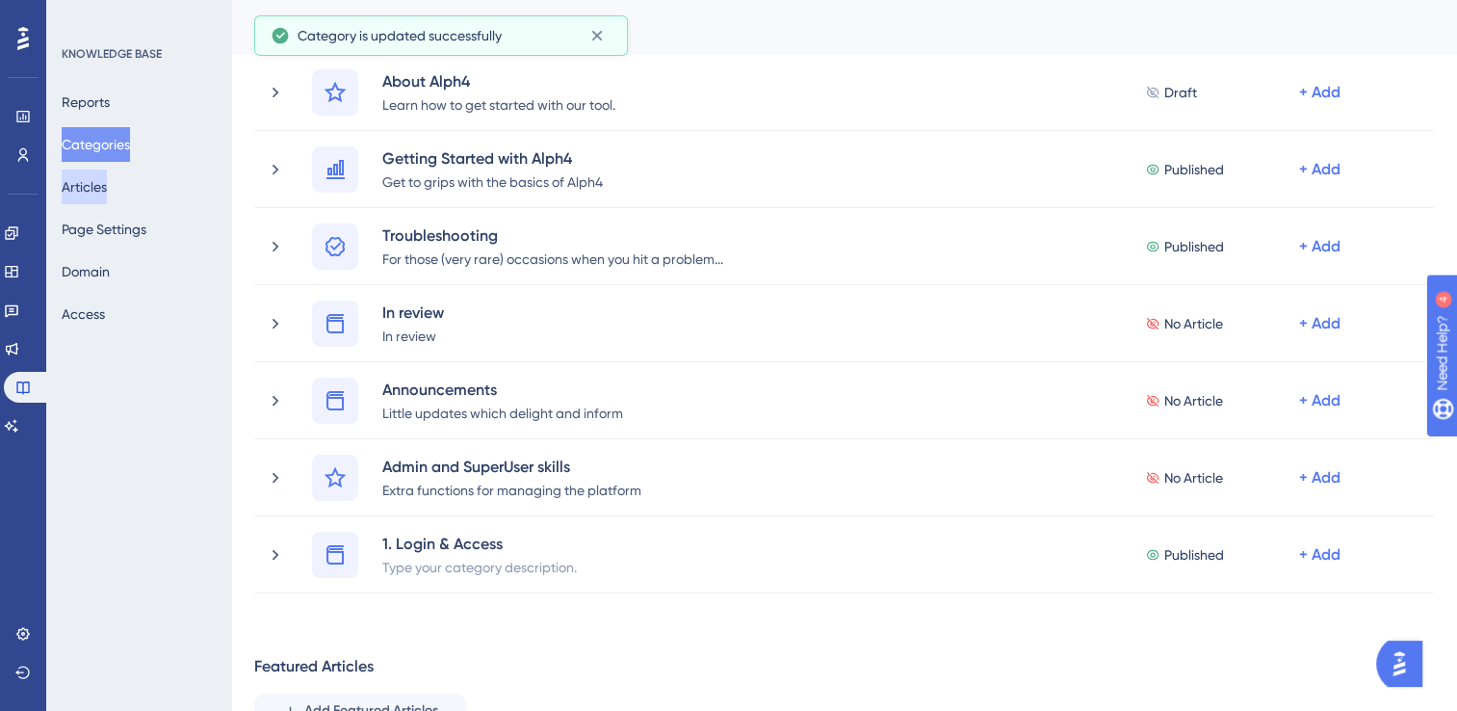
click at [91, 182] on button "Articles" at bounding box center [84, 186] width 45 height 35
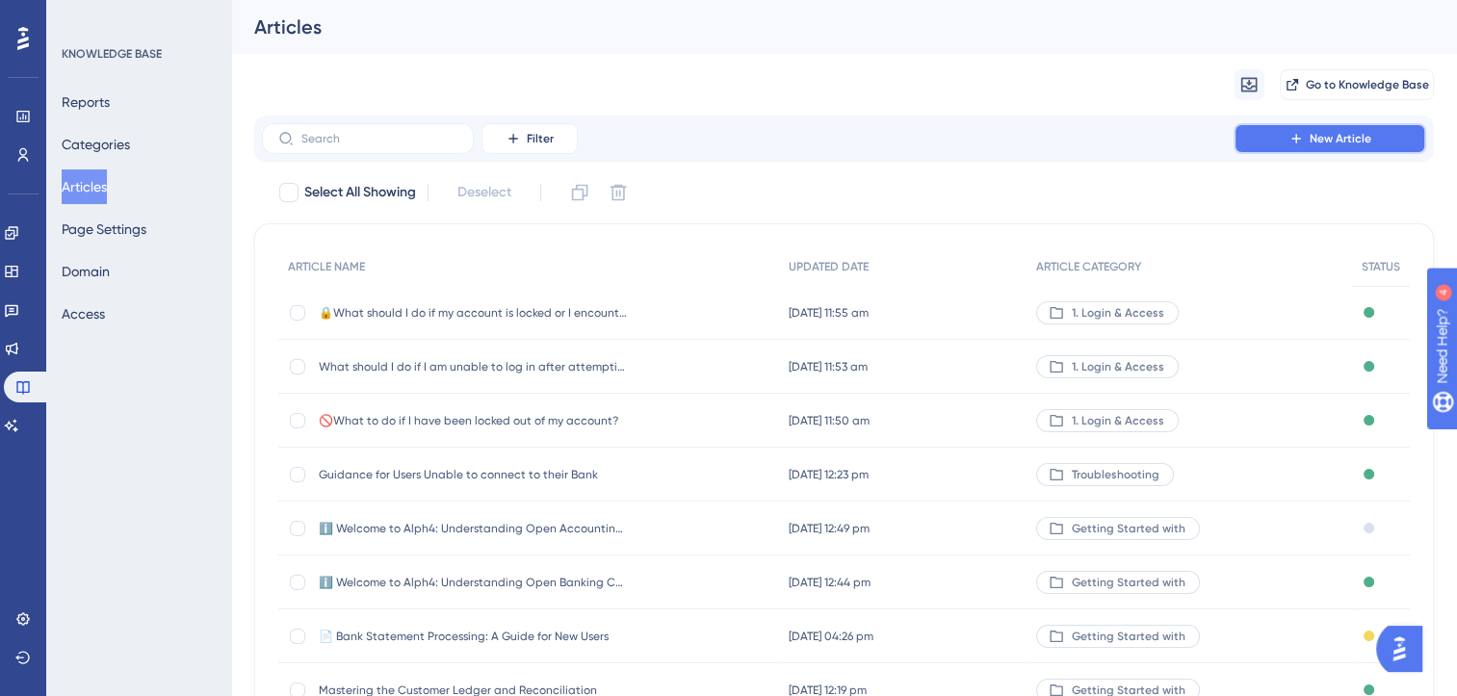
click at [1304, 138] on icon at bounding box center [1296, 138] width 15 height 15
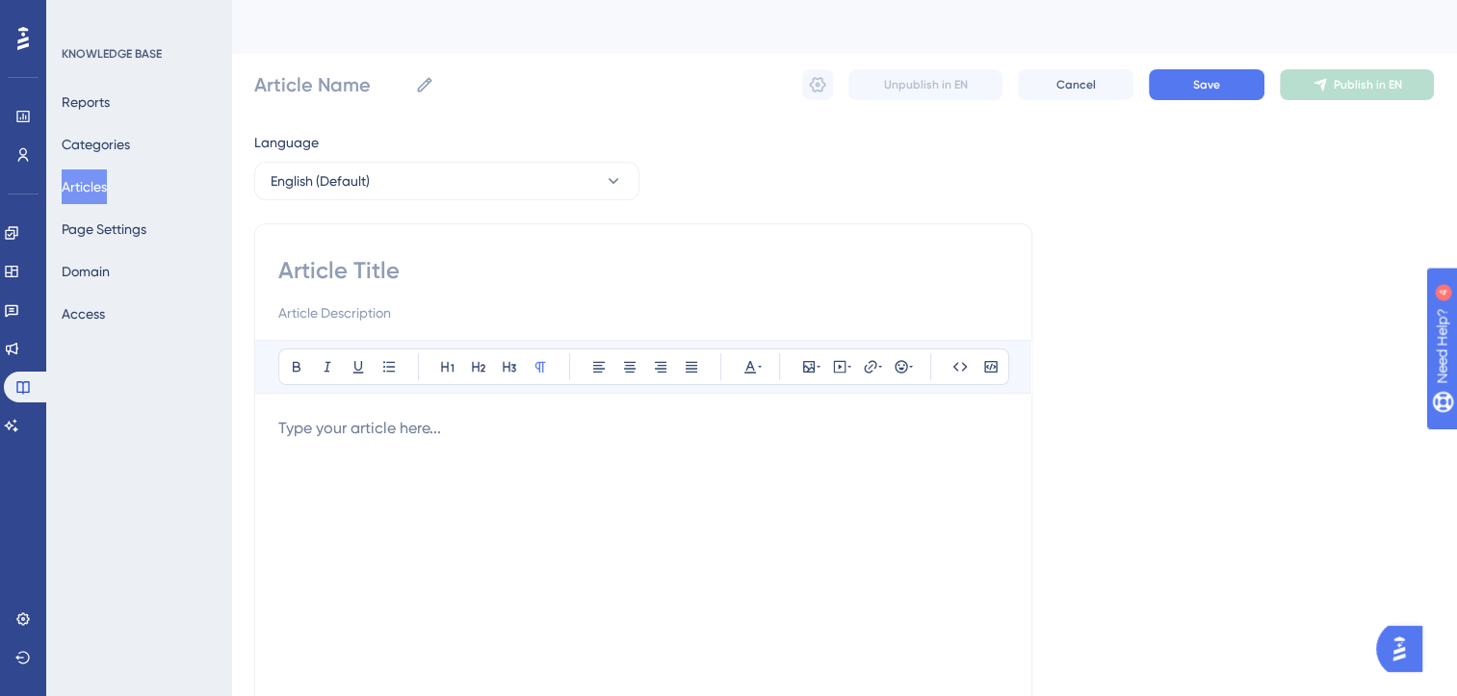
click at [456, 433] on p at bounding box center [643, 428] width 730 height 23
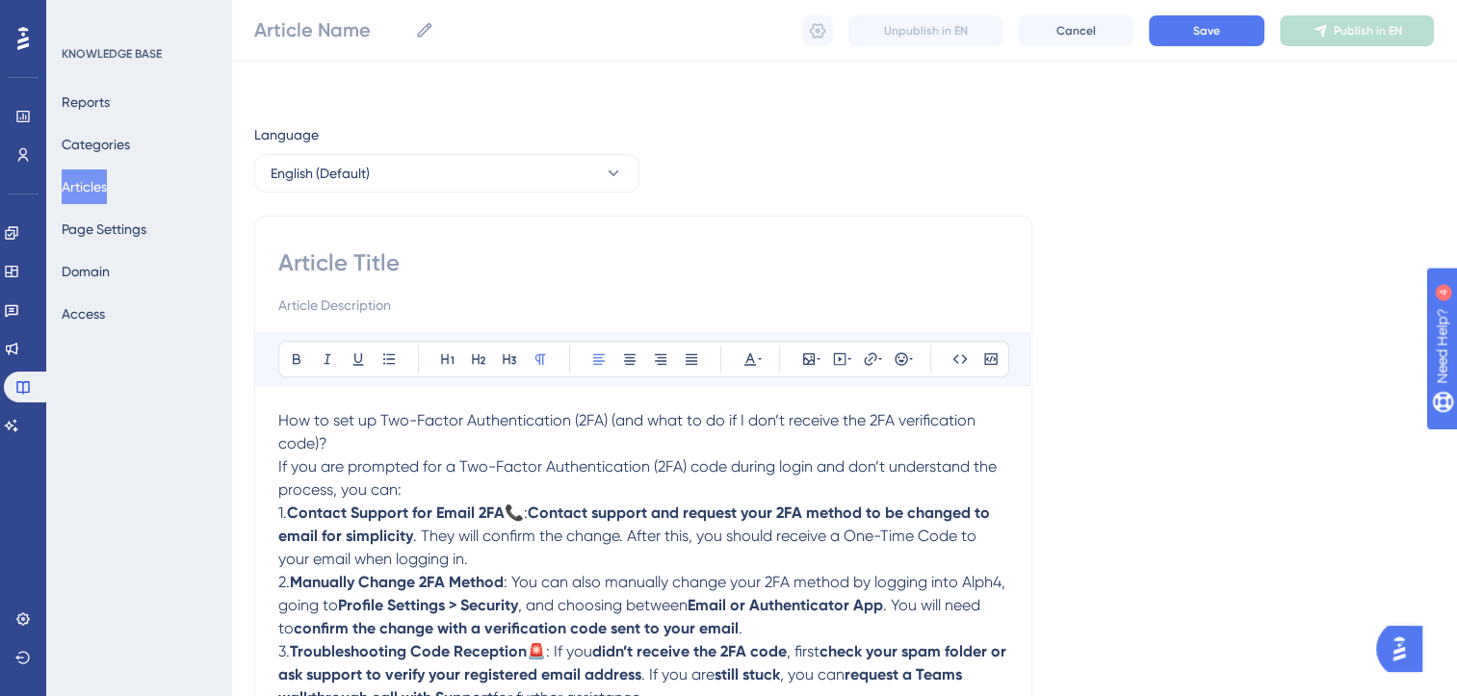
scroll to position [79, 0]
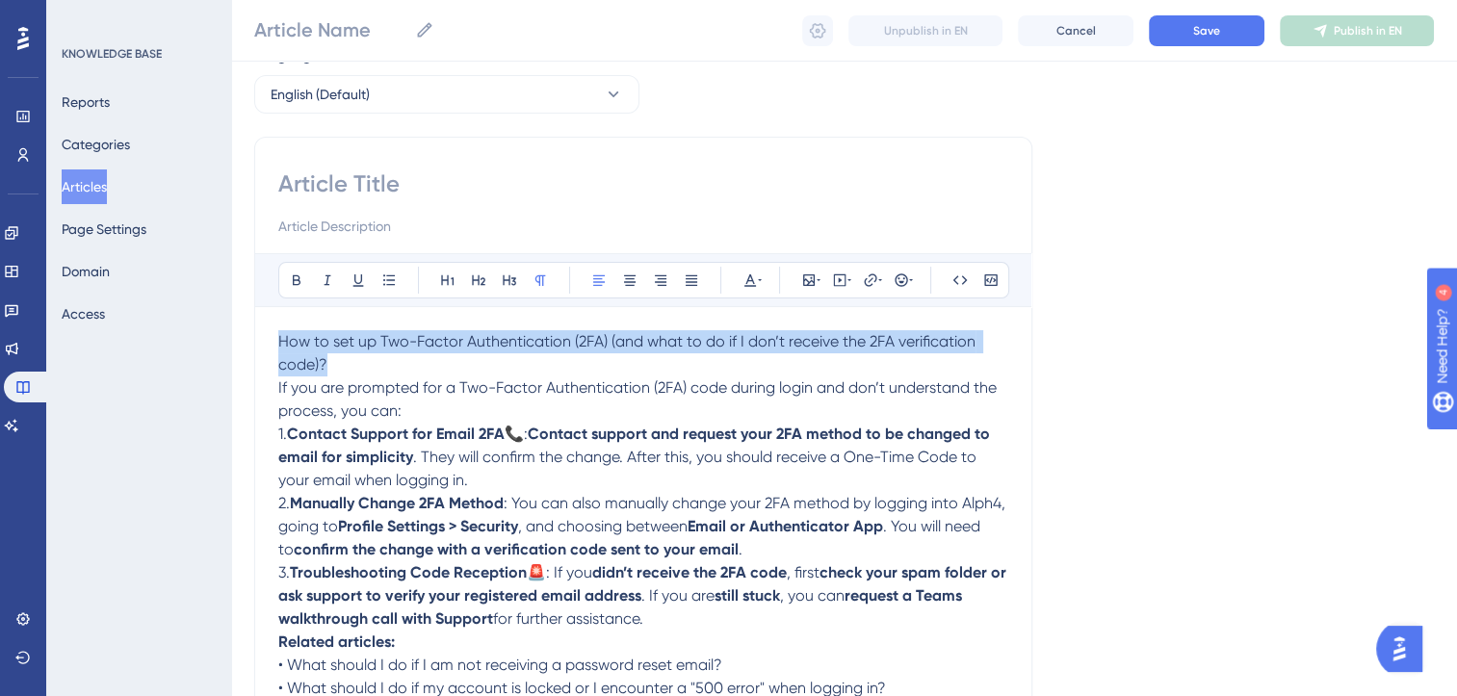
drag, startPoint x: 335, startPoint y: 362, endPoint x: 251, endPoint y: 322, distance: 93.0
click at [251, 322] on div "Performance Users Engagement Widgets Feedback Product Updates Knowledge Base AI…" at bounding box center [844, 422] width 1226 height 1003
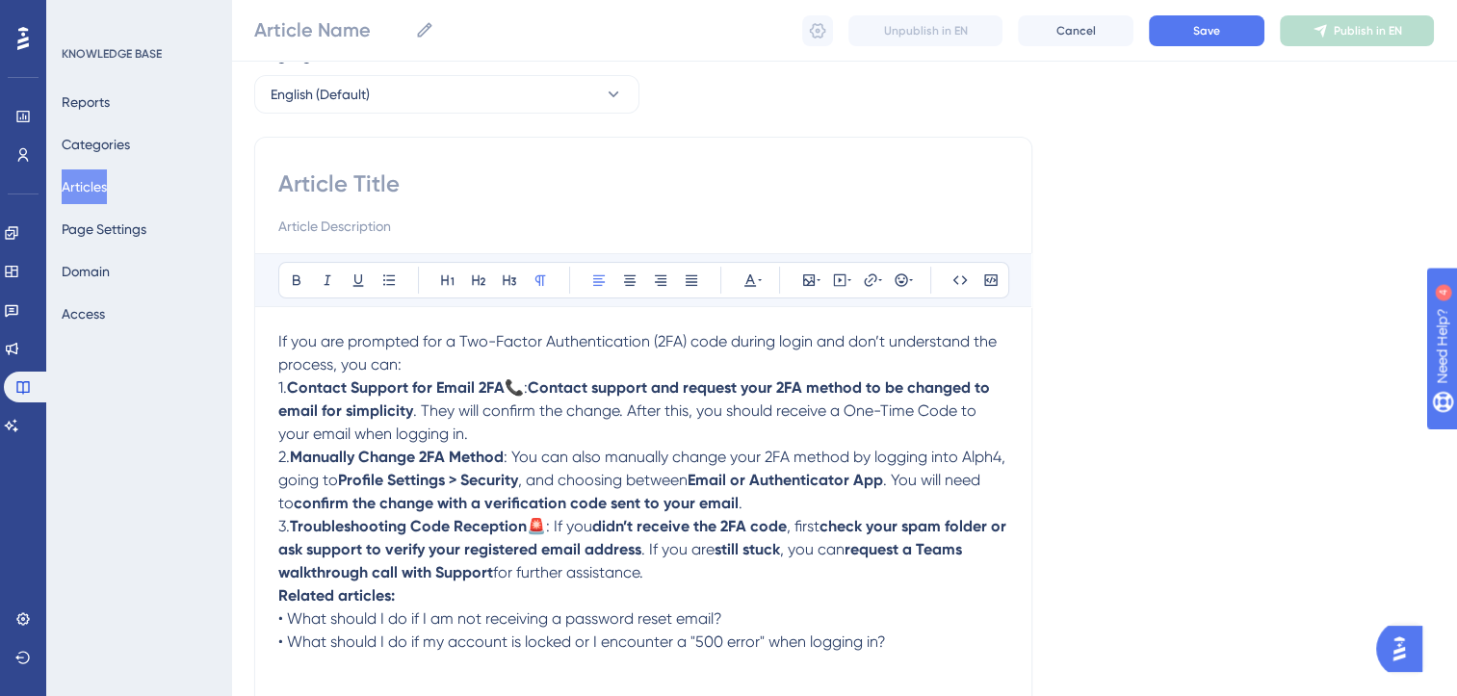
click at [431, 362] on p "If you are prompted for a Two-Factor Authentication (2FA) code during login and…" at bounding box center [643, 353] width 730 height 46
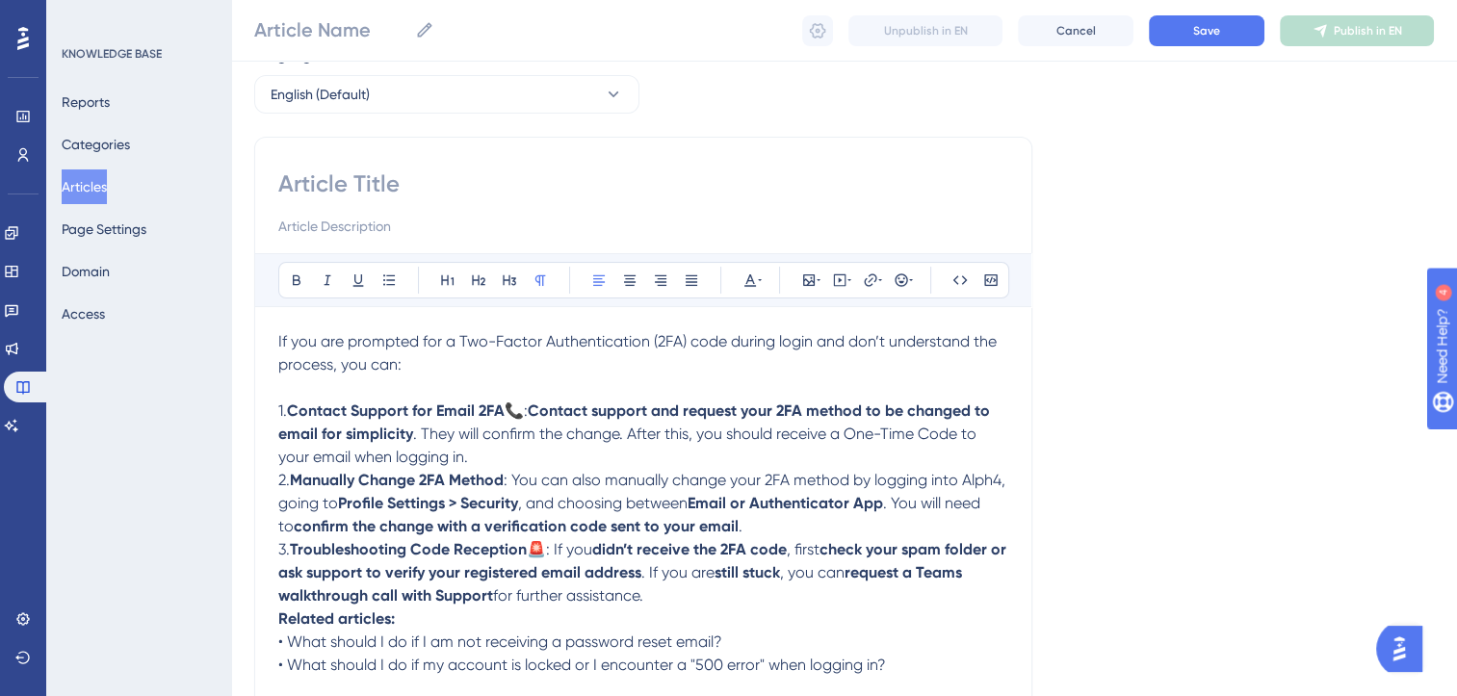
click at [690, 594] on p "3. Troubleshooting Code Reception 🚨: If you didn’t receive the 2FA code , first…" at bounding box center [643, 572] width 730 height 69
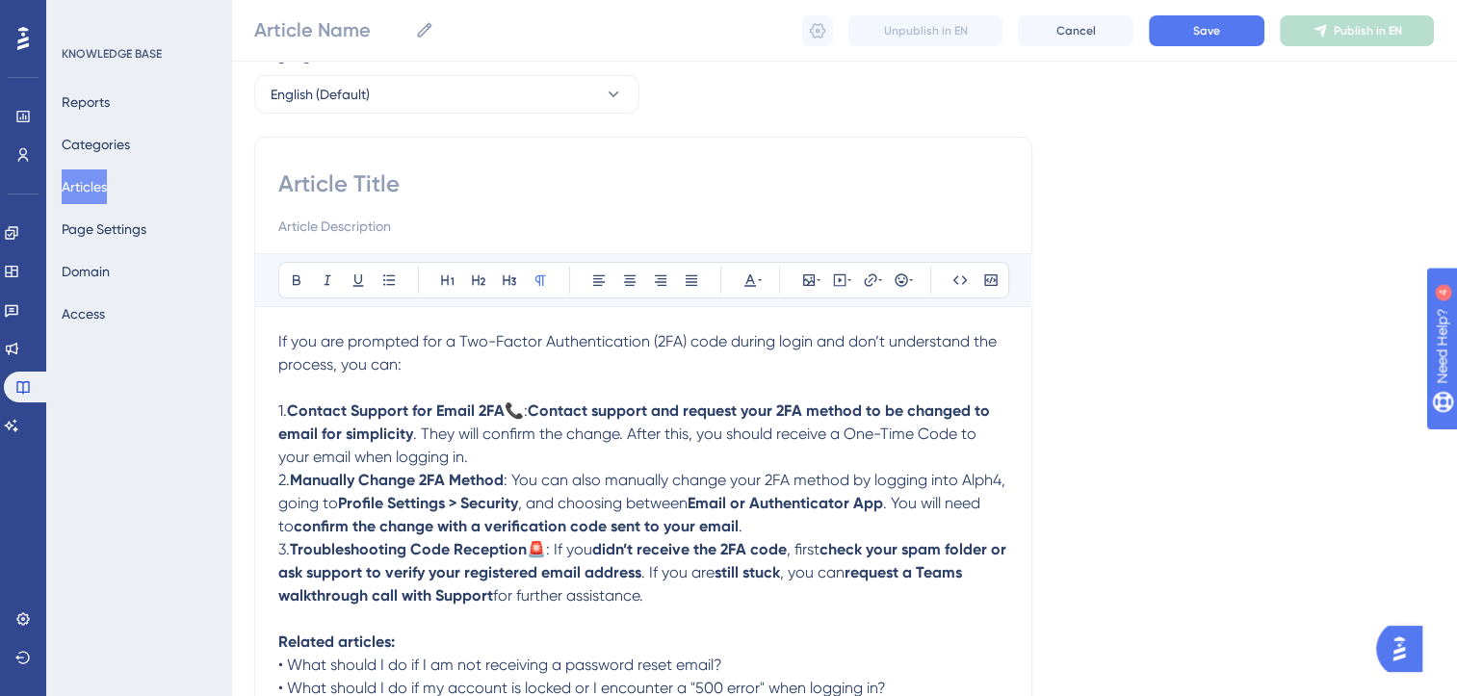
click at [371, 184] on input at bounding box center [643, 184] width 730 height 31
paste input "How to set up Two-Factor Authentication (2FA) (and what to do if I don’t receiv…"
type input "How to set up Two-Factor Authentication (2FA) (and what to do if I don’t receiv…"
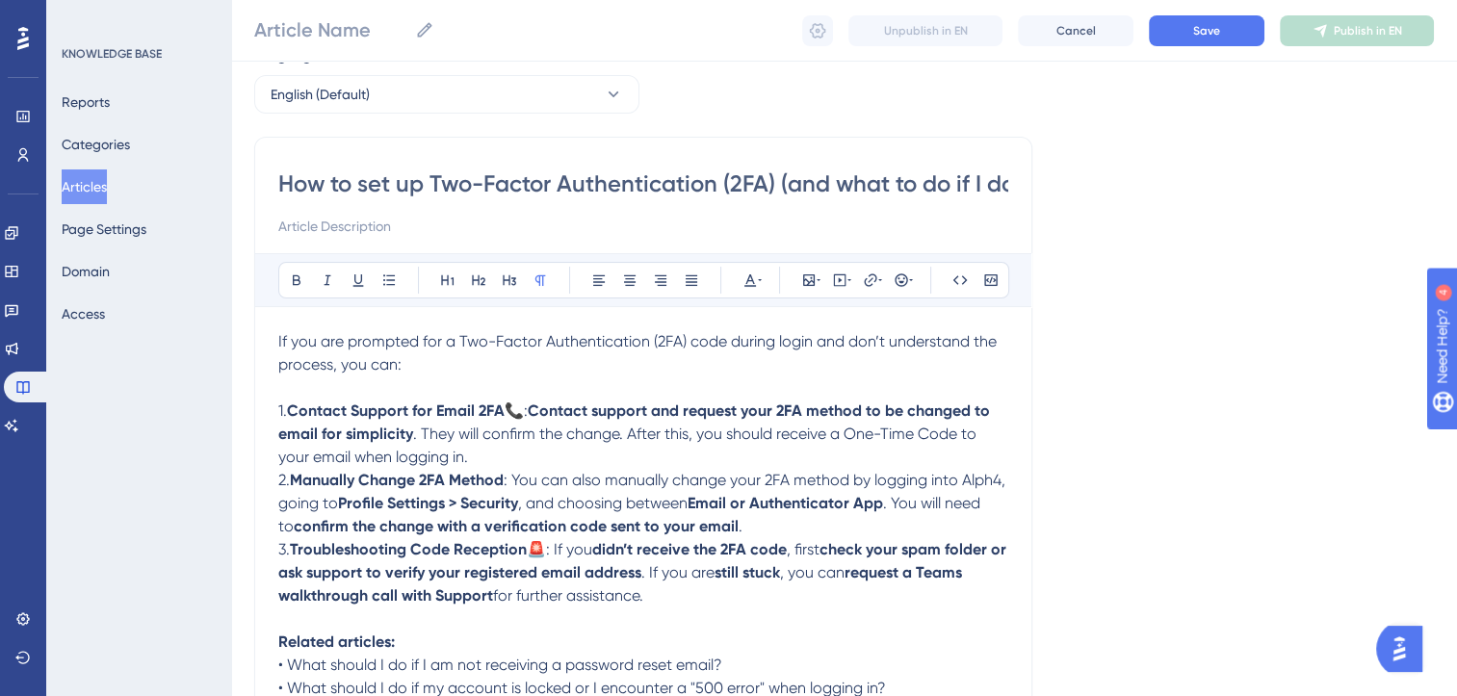
scroll to position [0, 408]
type input "How to set up Two-Factor Authentication (2FA) (and what to do if I don’t receiv…"
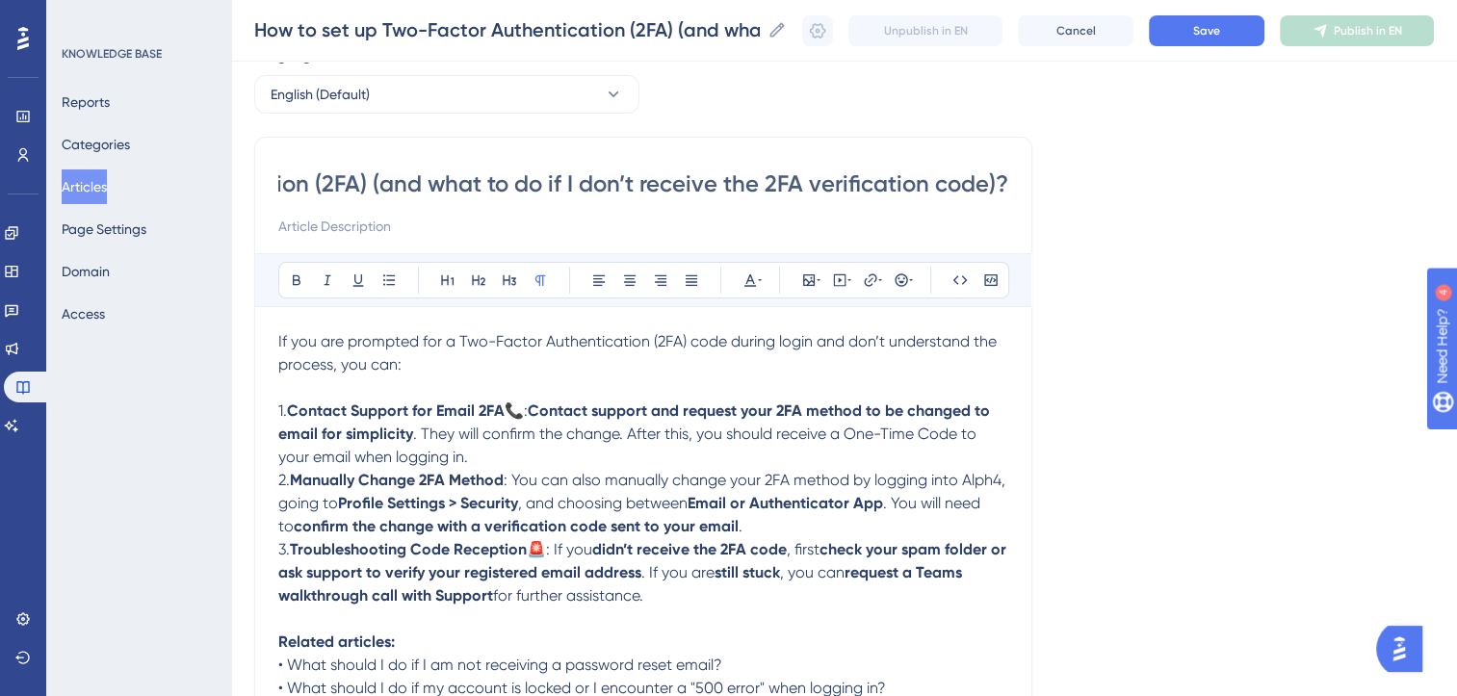
scroll to position [0, 0]
drag, startPoint x: 549, startPoint y: 554, endPoint x: 535, endPoint y: 554, distance: 13.5
click at [535, 554] on span "🚨: If you" at bounding box center [559, 549] width 65 height 18
copy span "🚨:"
click at [281, 182] on input "How to set up Two-Factor Authentication (2FA) (and what to do if I don’t receiv…" at bounding box center [643, 184] width 730 height 31
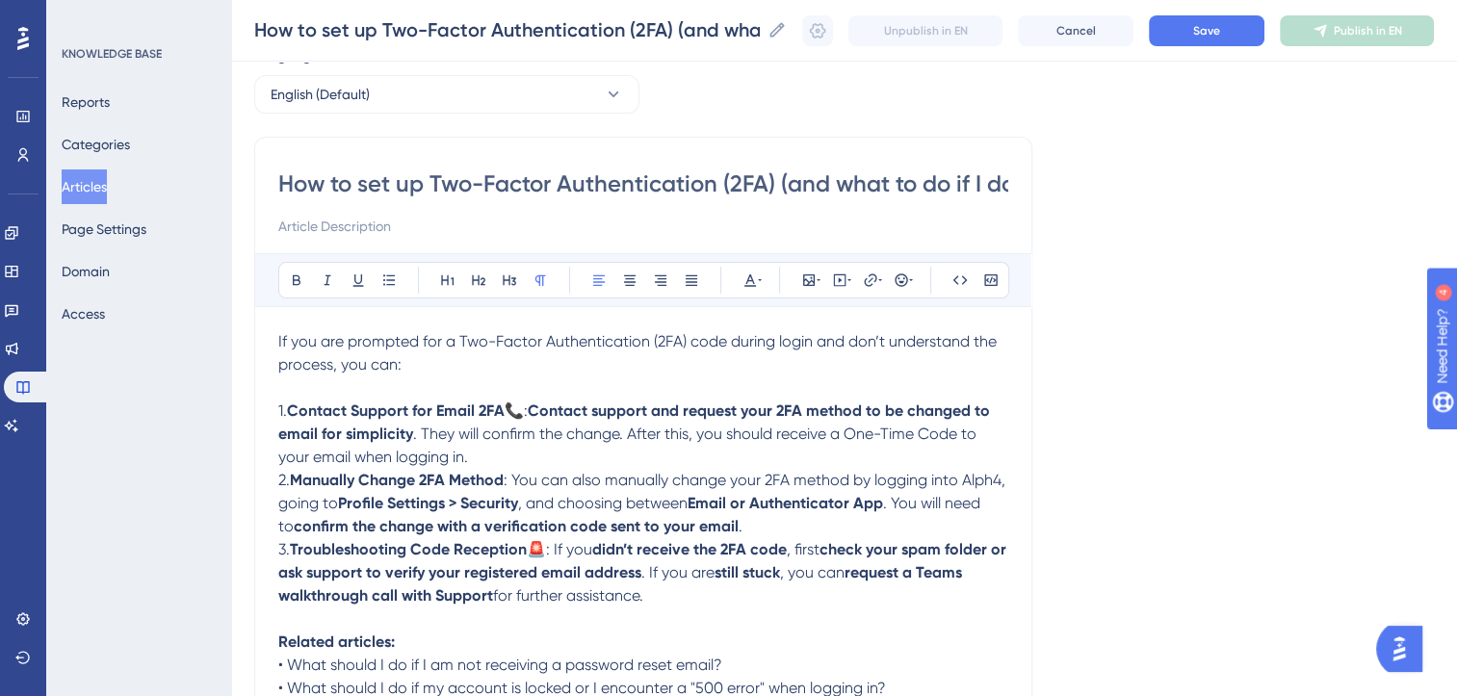
paste input "🚨"
type input "🚨How to set up Two-Factor Authentication (2FA) (and what to do if I don’t recei…"
click at [1204, 39] on button "Save" at bounding box center [1207, 30] width 116 height 31
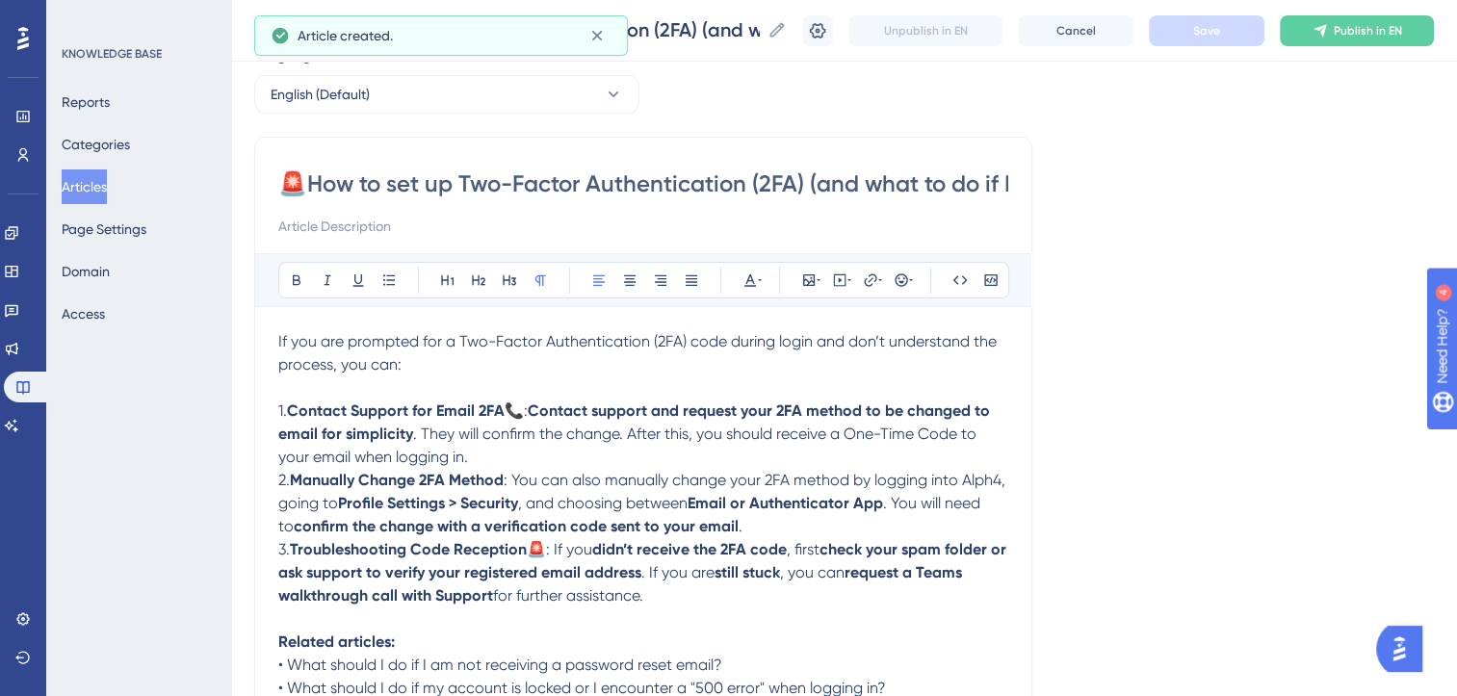
scroll to position [71, 0]
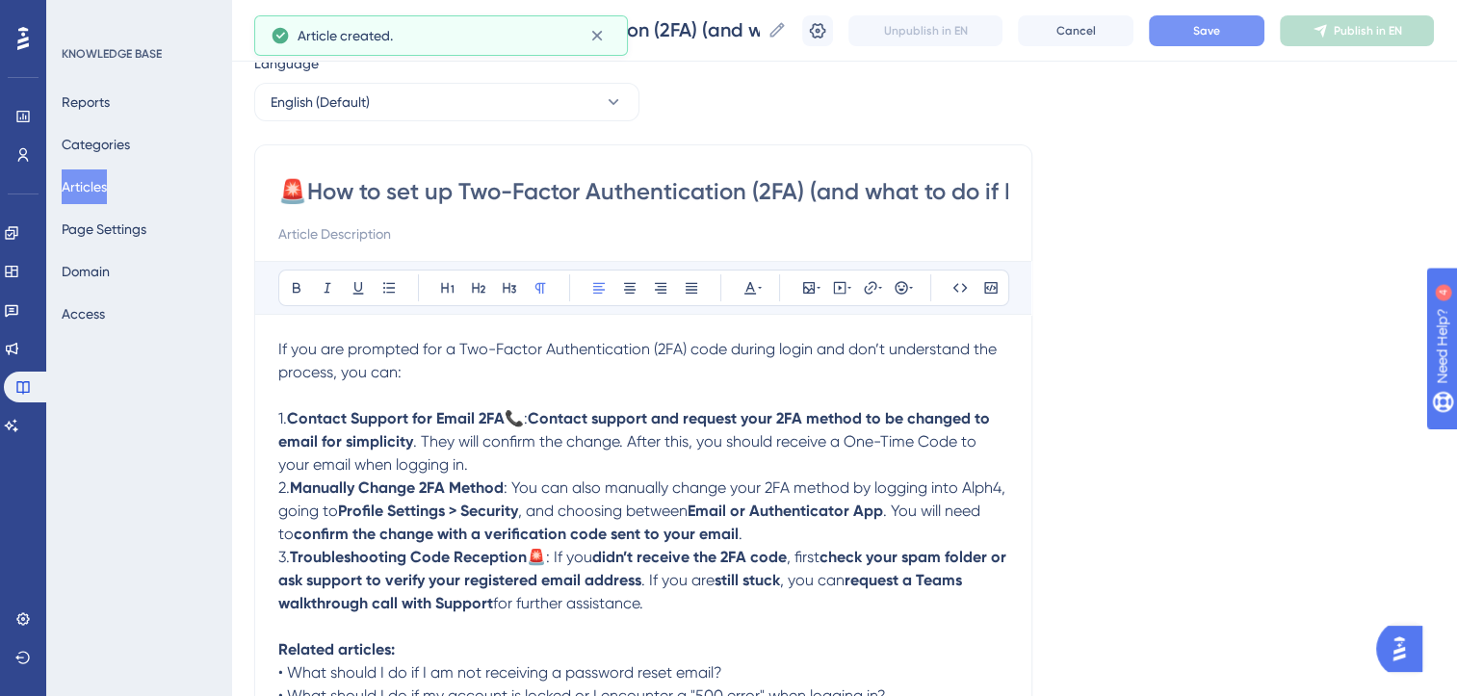
click at [1204, 39] on button "Save" at bounding box center [1207, 30] width 116 height 31
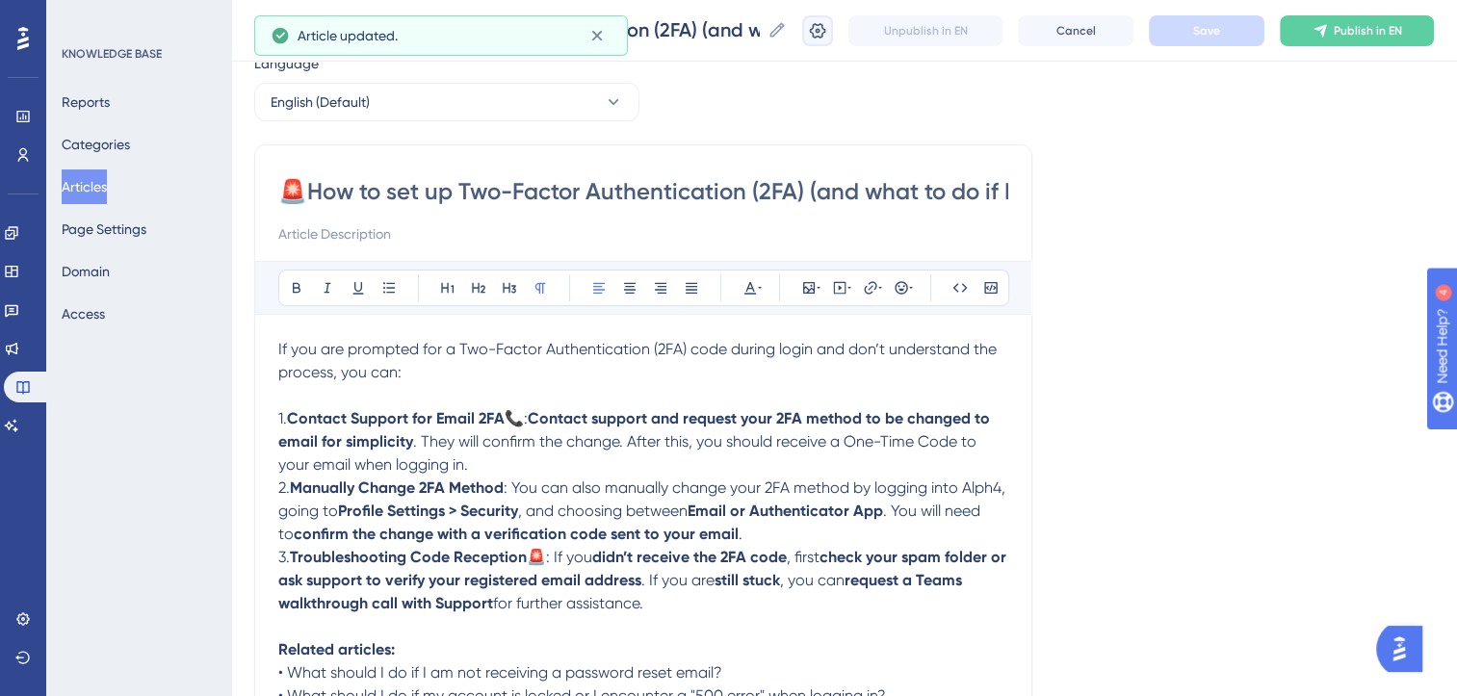
click at [826, 36] on icon at bounding box center [818, 29] width 16 height 15
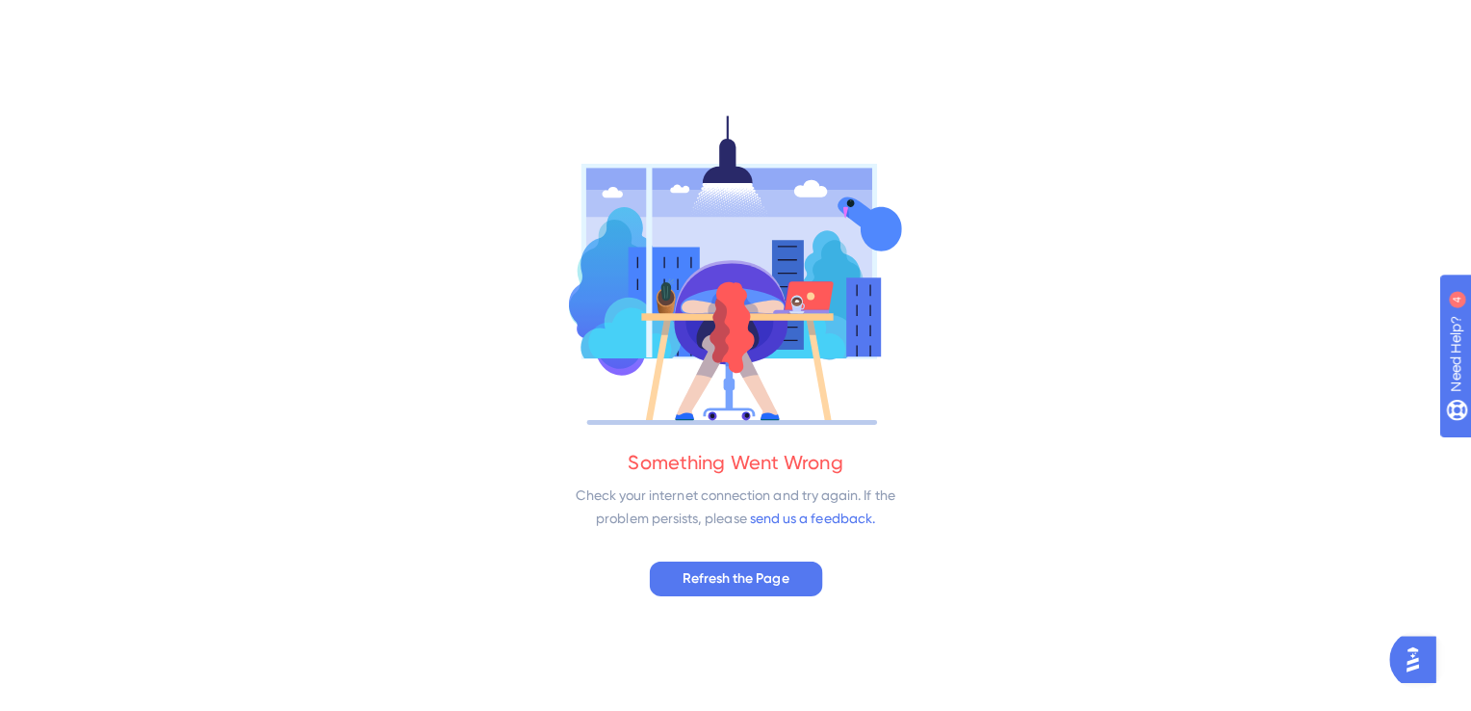
scroll to position [0, 0]
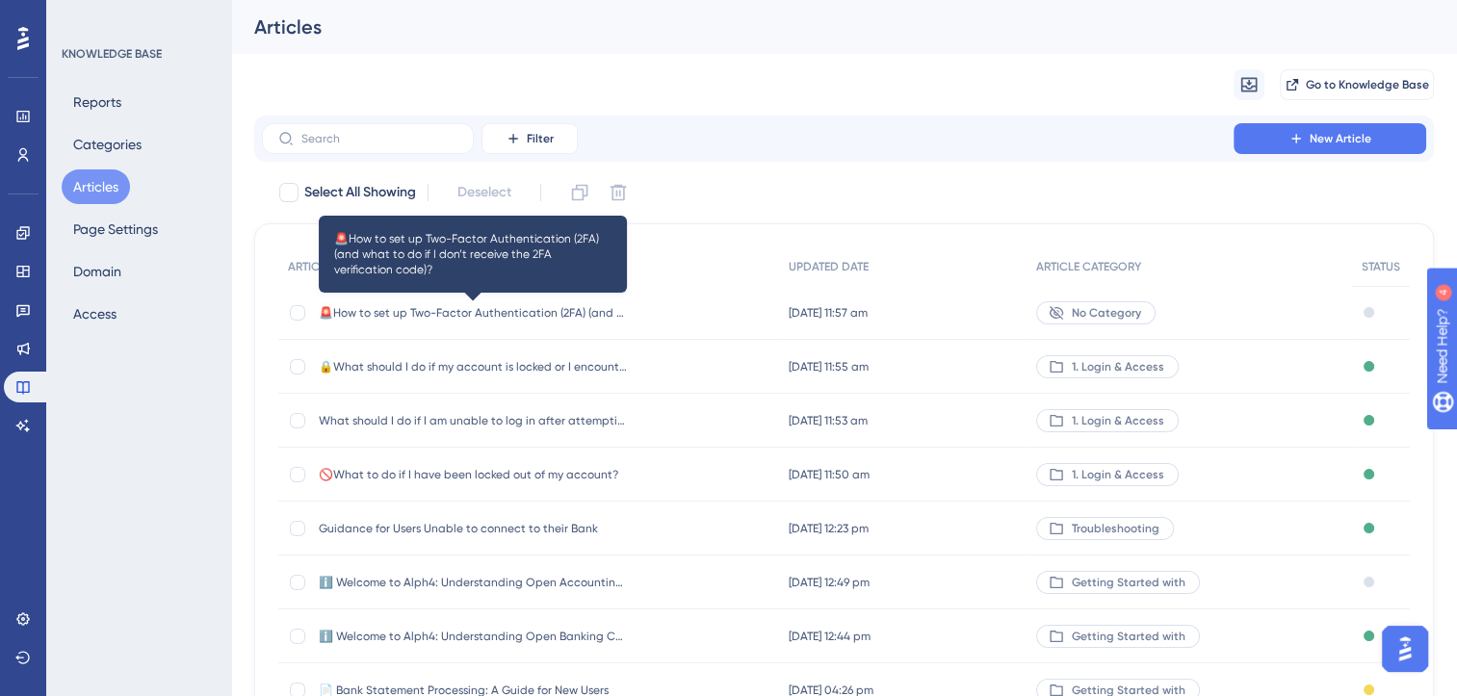
click at [520, 310] on span "🚨How to set up Two-Factor Authentication (2FA) (and what to do if I don’t recei…" at bounding box center [473, 312] width 308 height 15
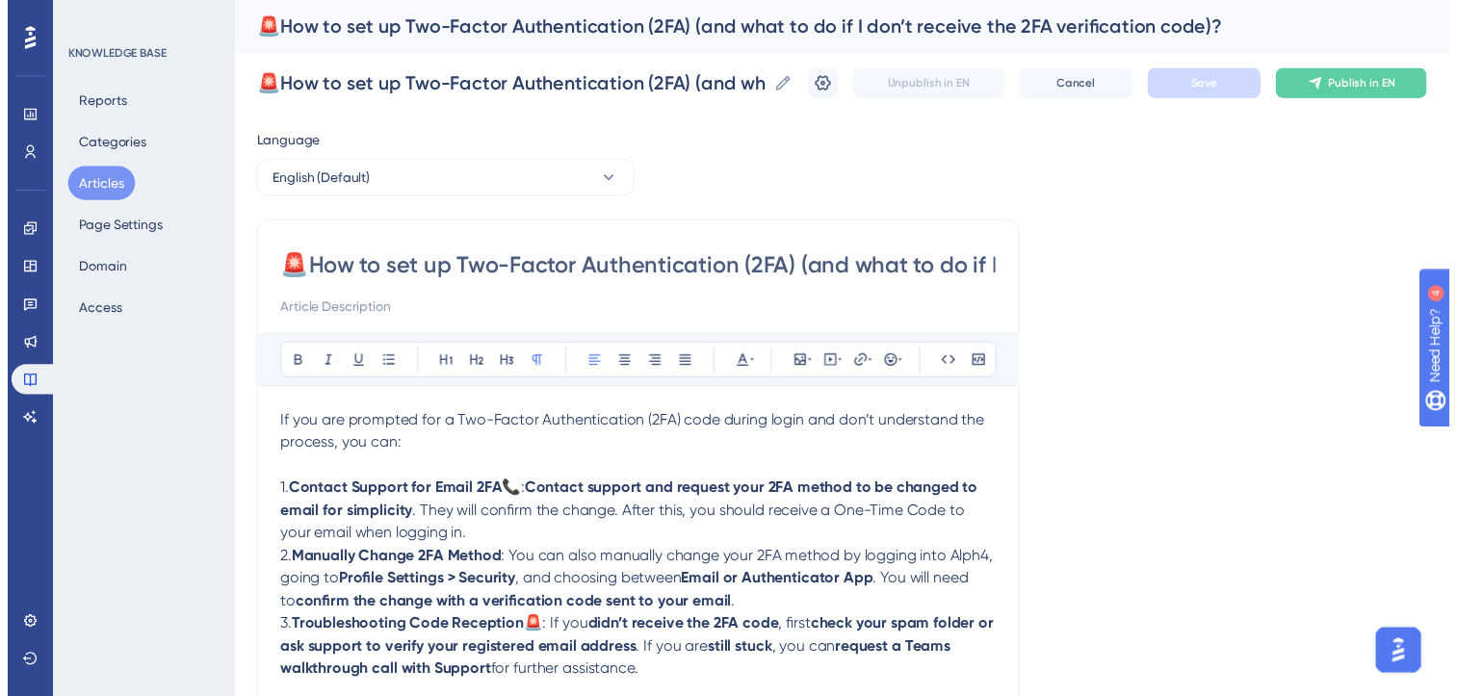
scroll to position [79, 0]
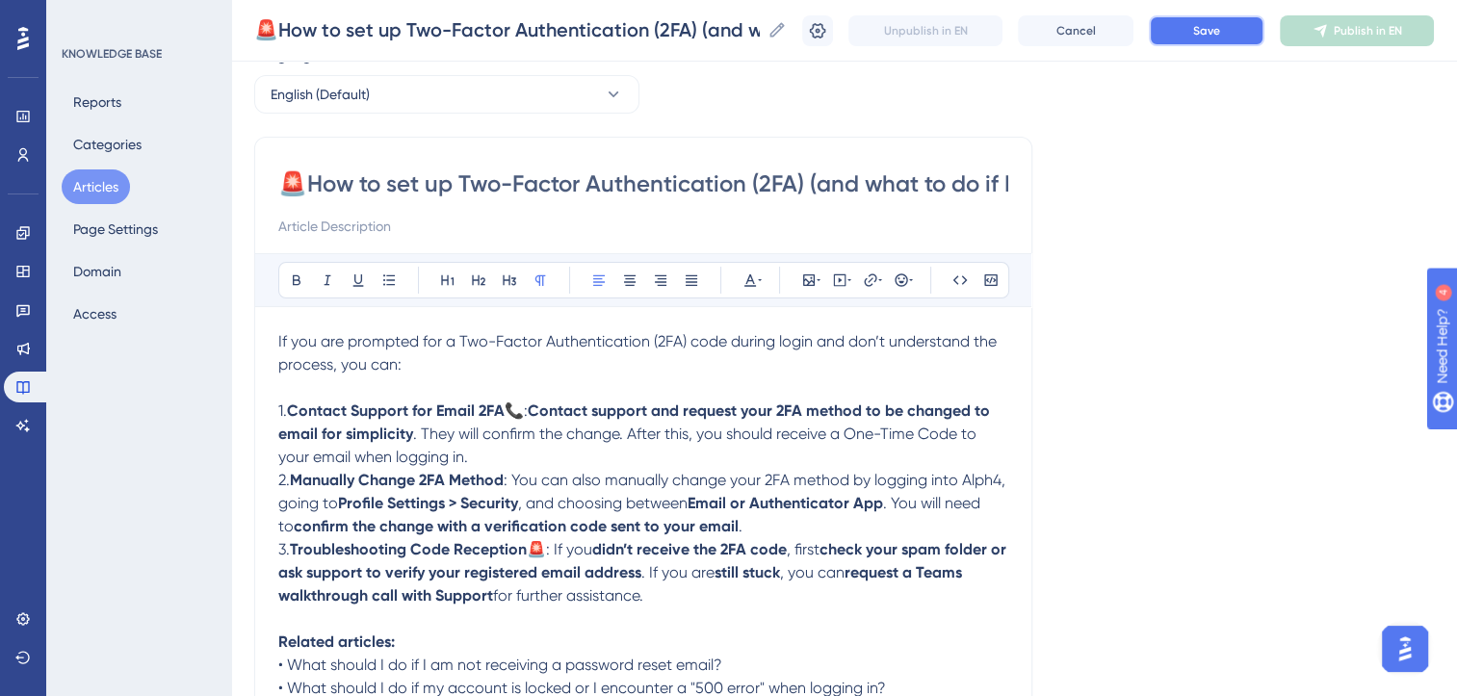
click at [1240, 36] on button "Save" at bounding box center [1207, 30] width 116 height 31
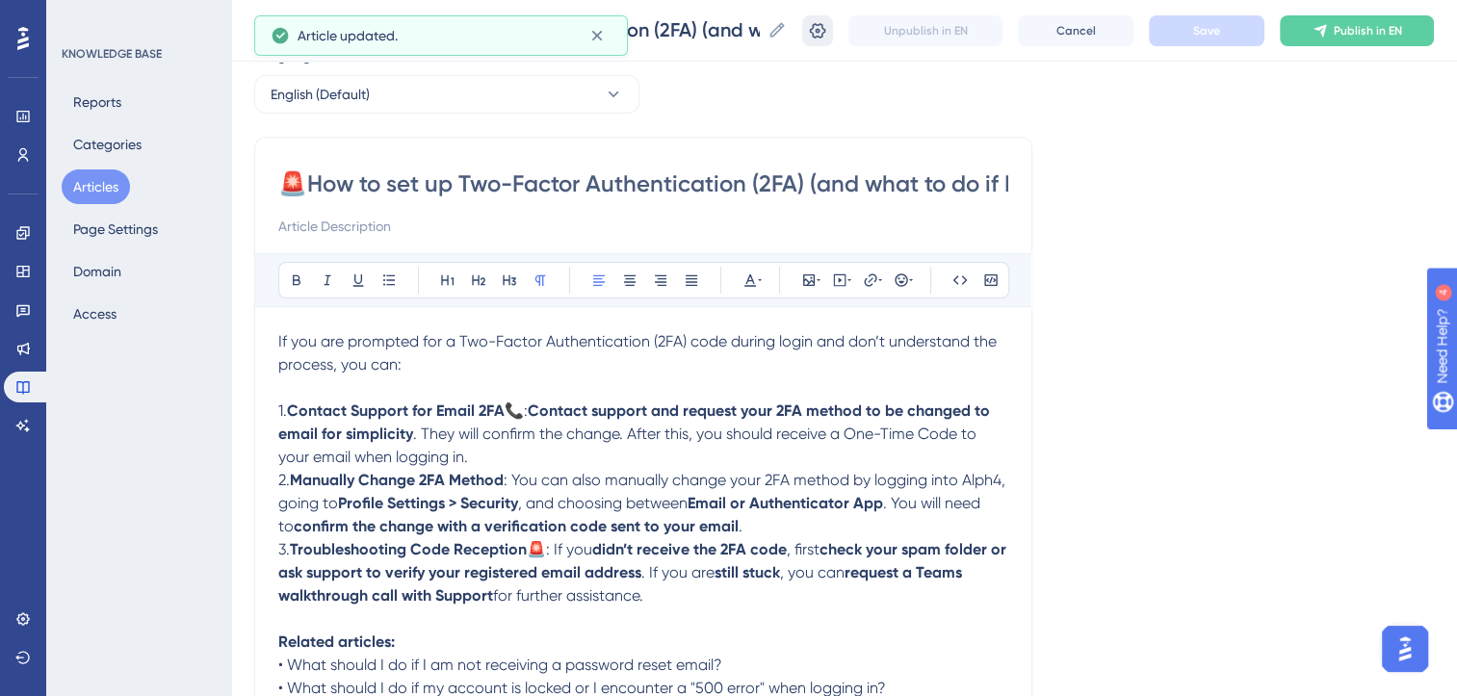
click at [827, 28] on icon at bounding box center [817, 30] width 19 height 19
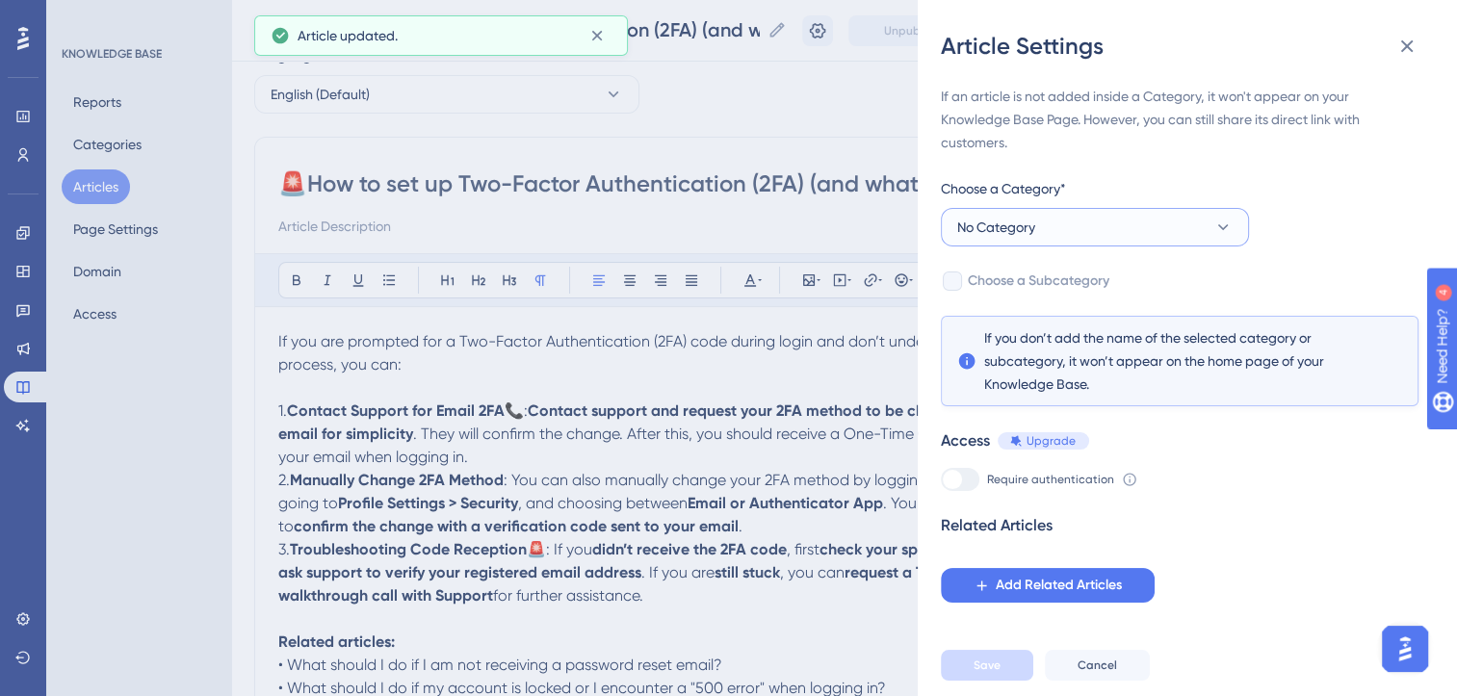
click at [1163, 220] on button "No Category" at bounding box center [1095, 227] width 308 height 39
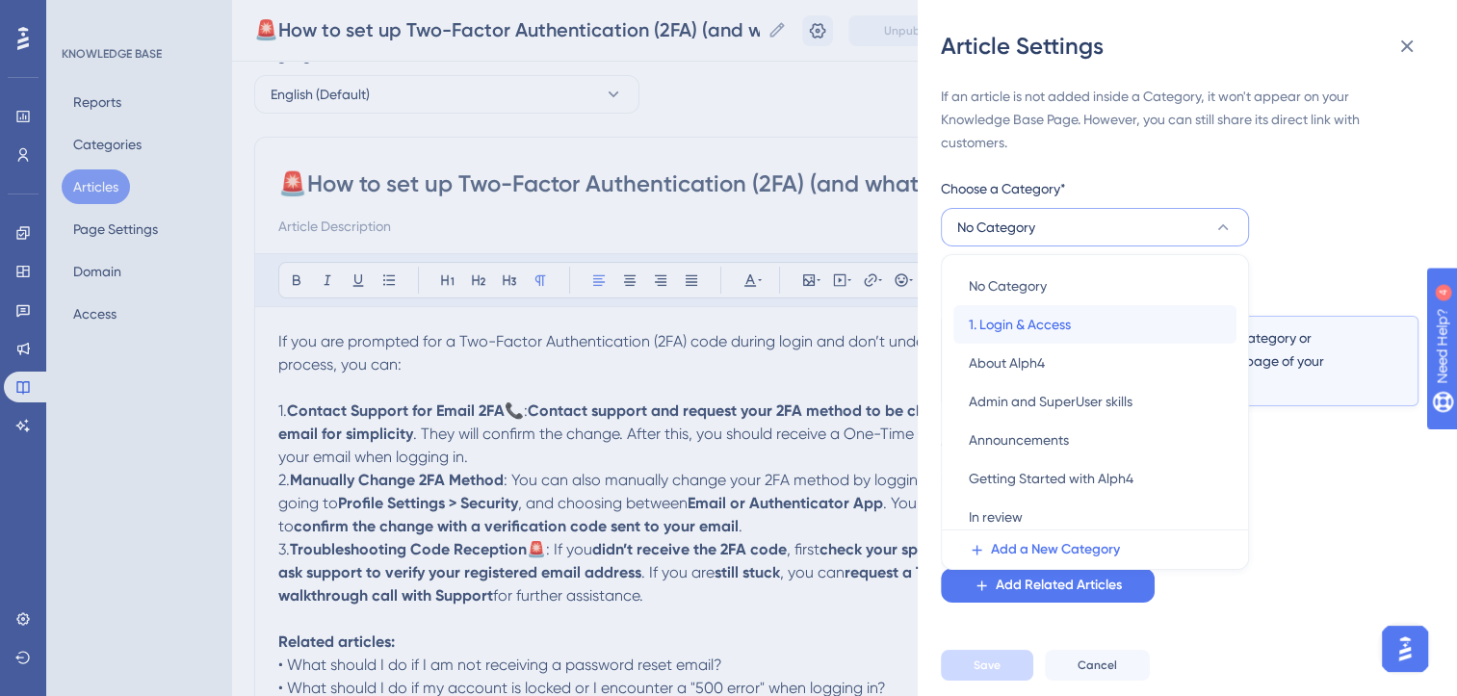
click at [1052, 314] on span "1. Login & Access" at bounding box center [1020, 324] width 102 height 23
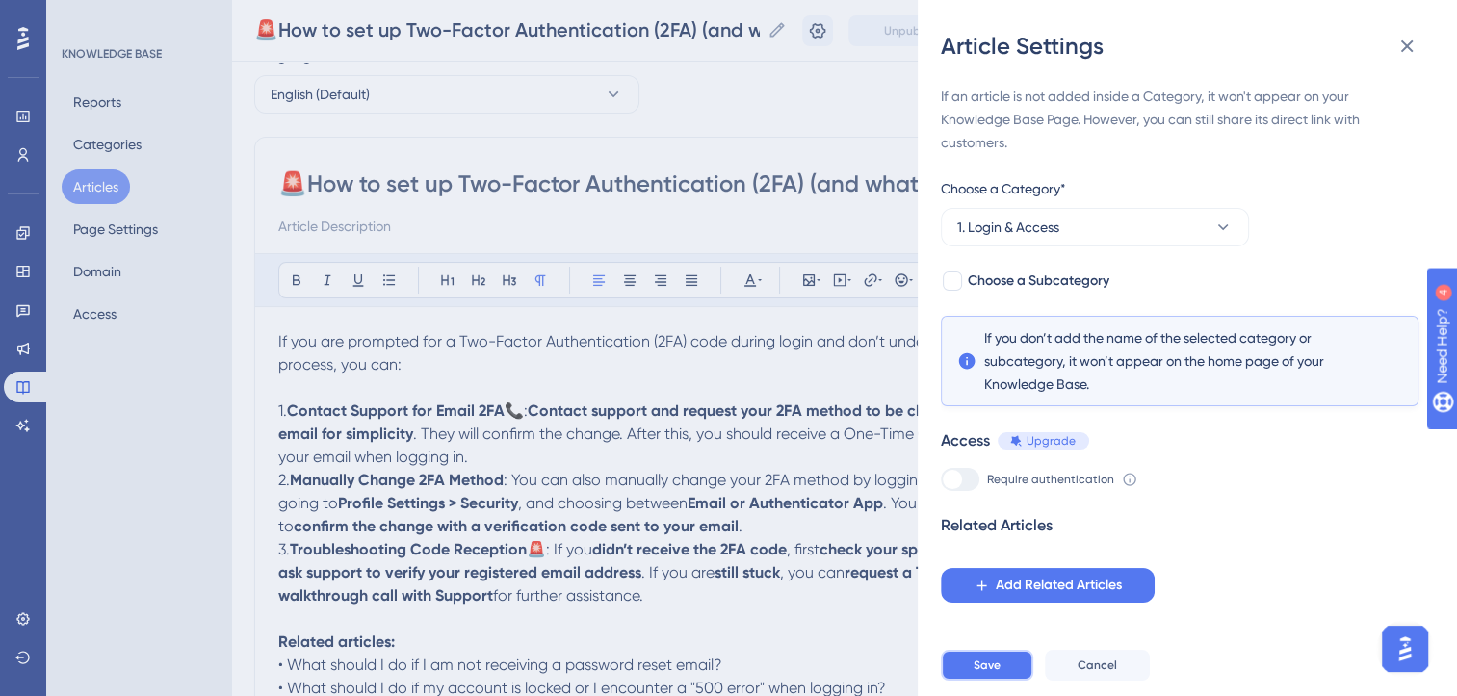
click at [999, 673] on span "Save" at bounding box center [987, 665] width 27 height 15
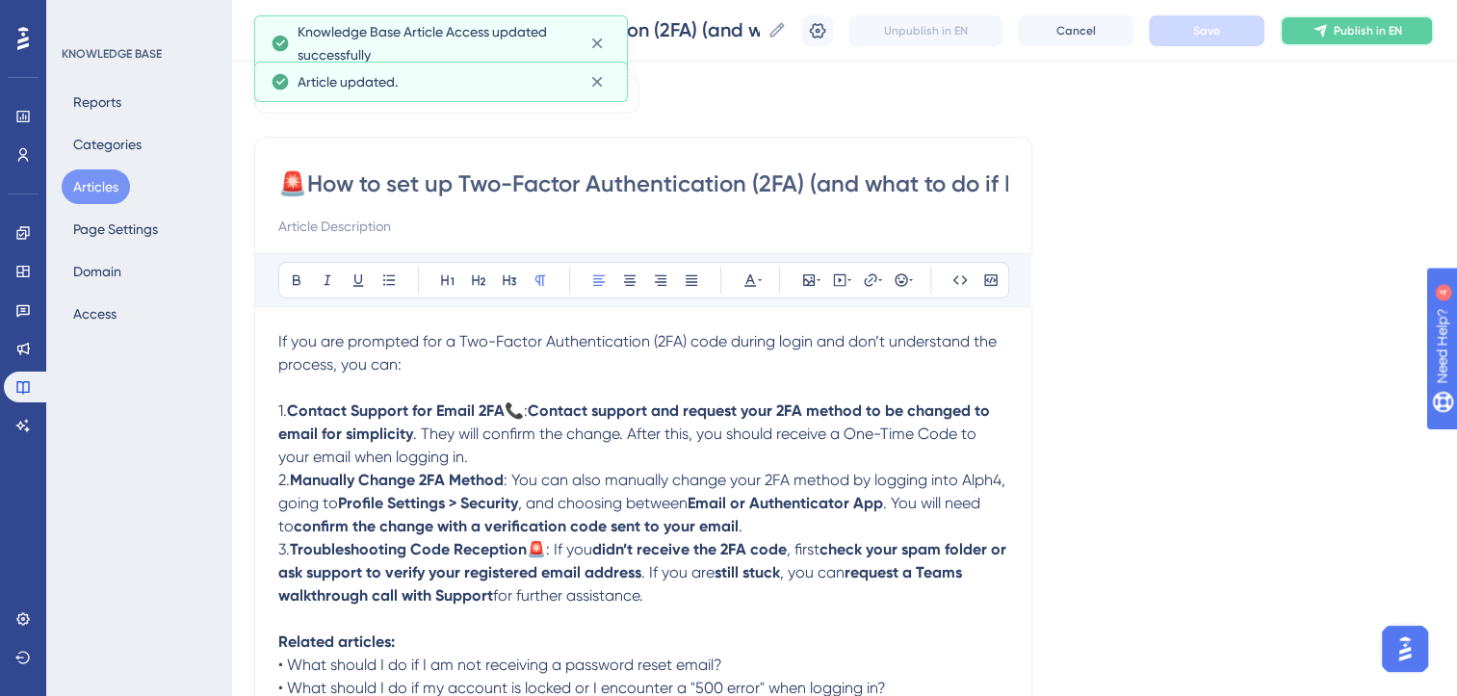
click at [1364, 32] on span "Publish in EN" at bounding box center [1368, 30] width 68 height 15
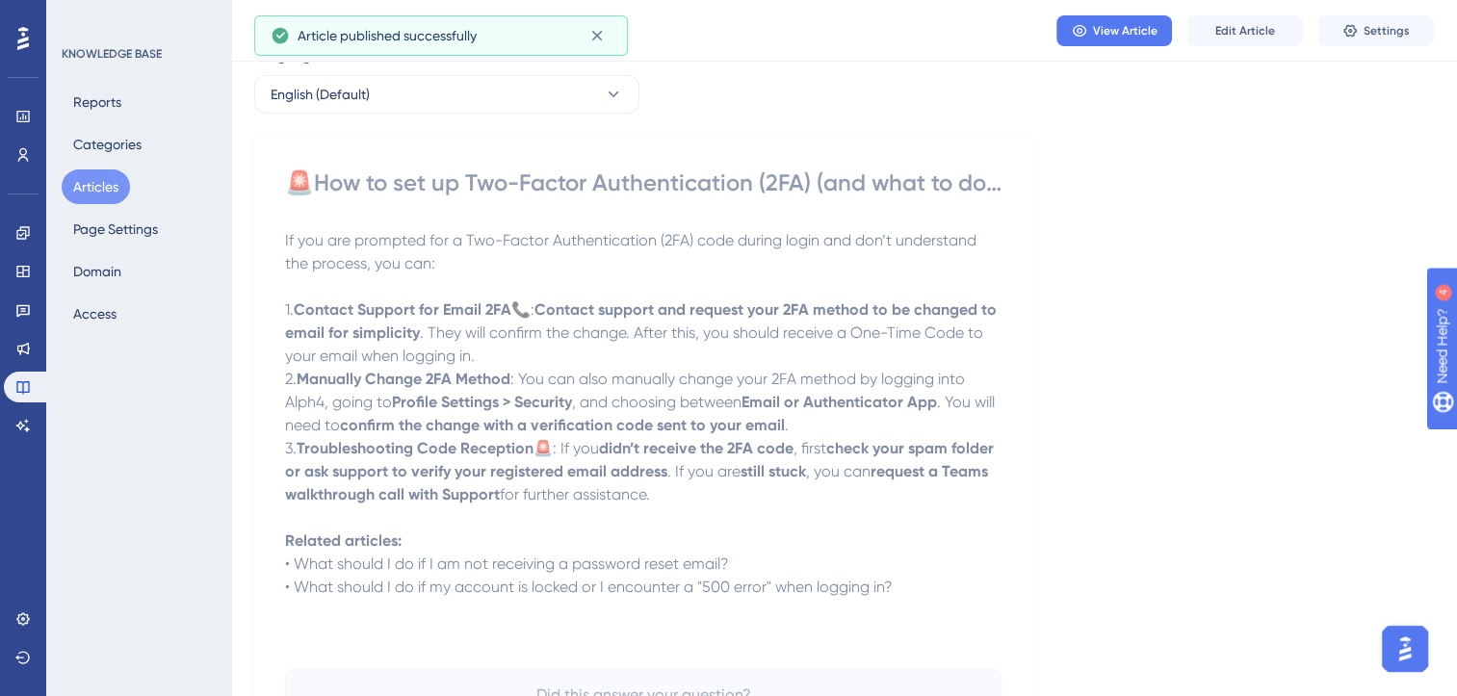
click at [93, 188] on button "Articles" at bounding box center [96, 186] width 68 height 35
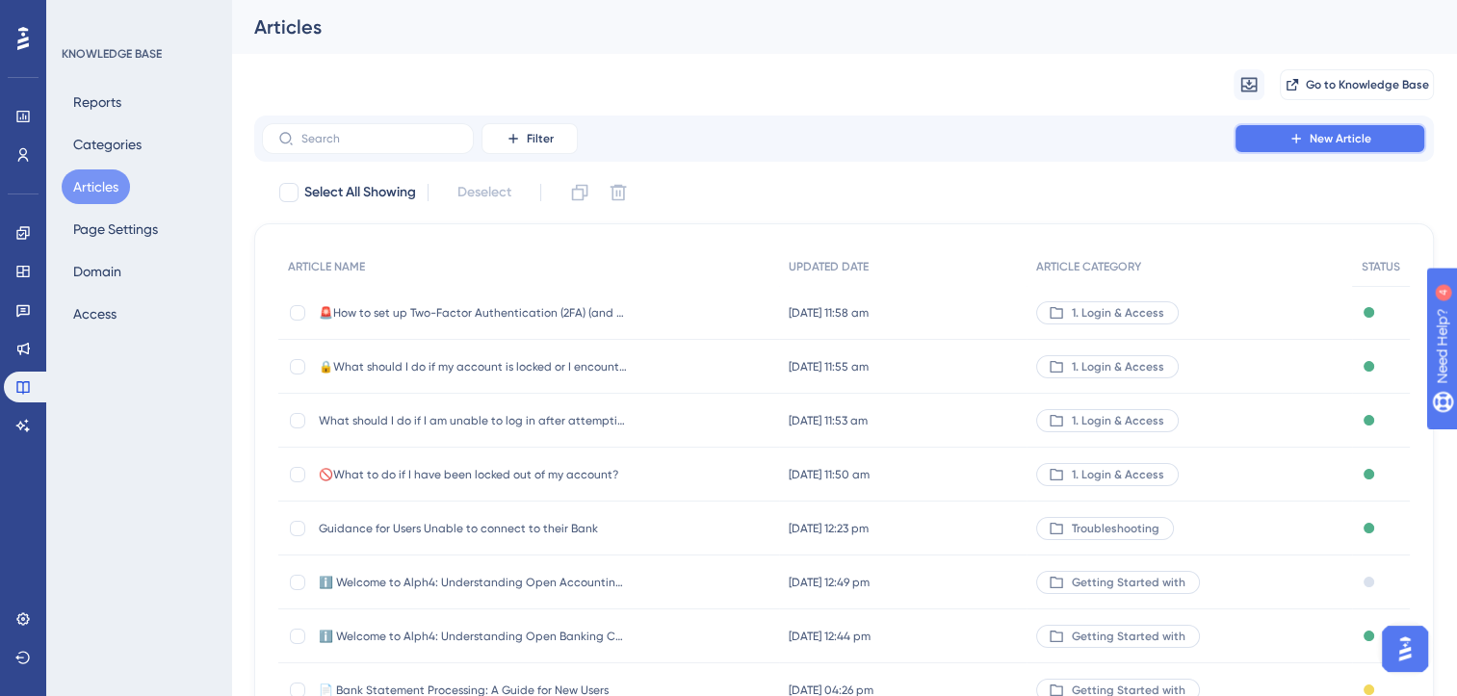
click at [1334, 137] on span "New Article" at bounding box center [1341, 138] width 62 height 15
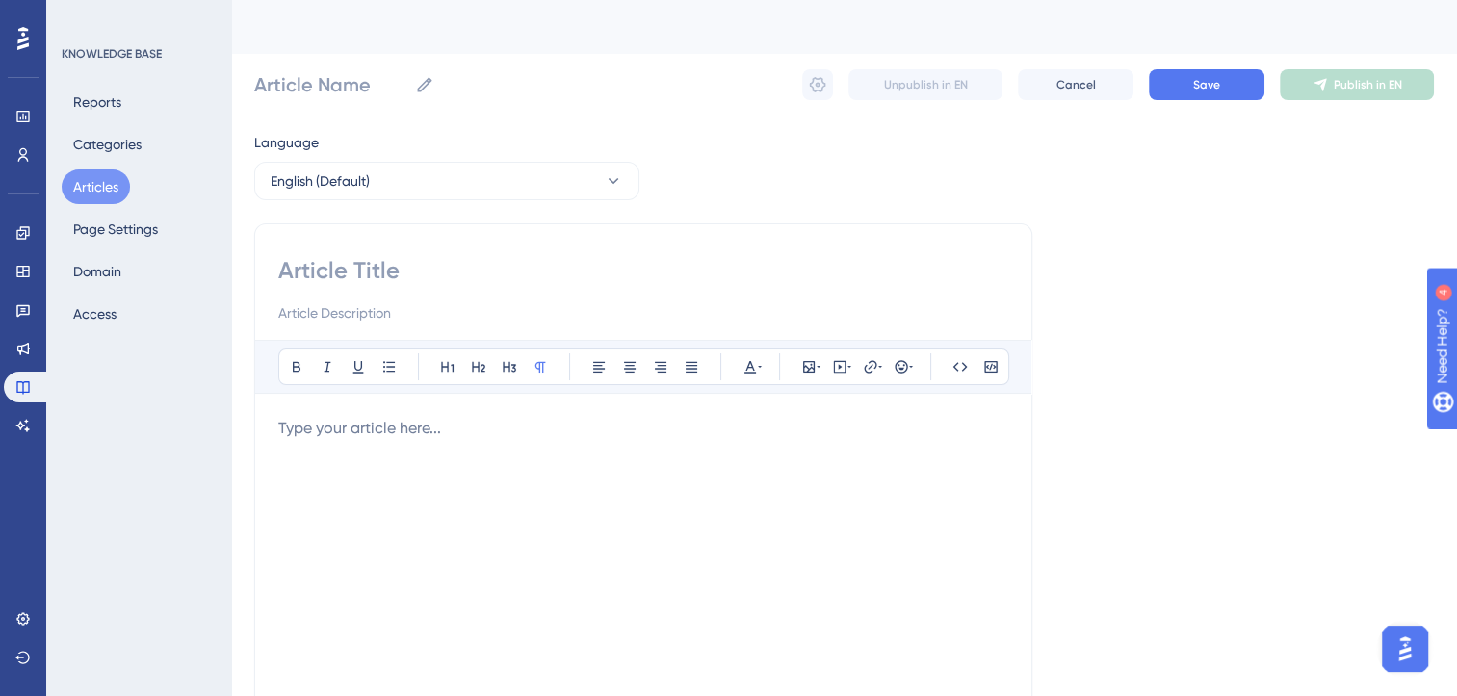
click at [455, 427] on p at bounding box center [643, 428] width 730 height 23
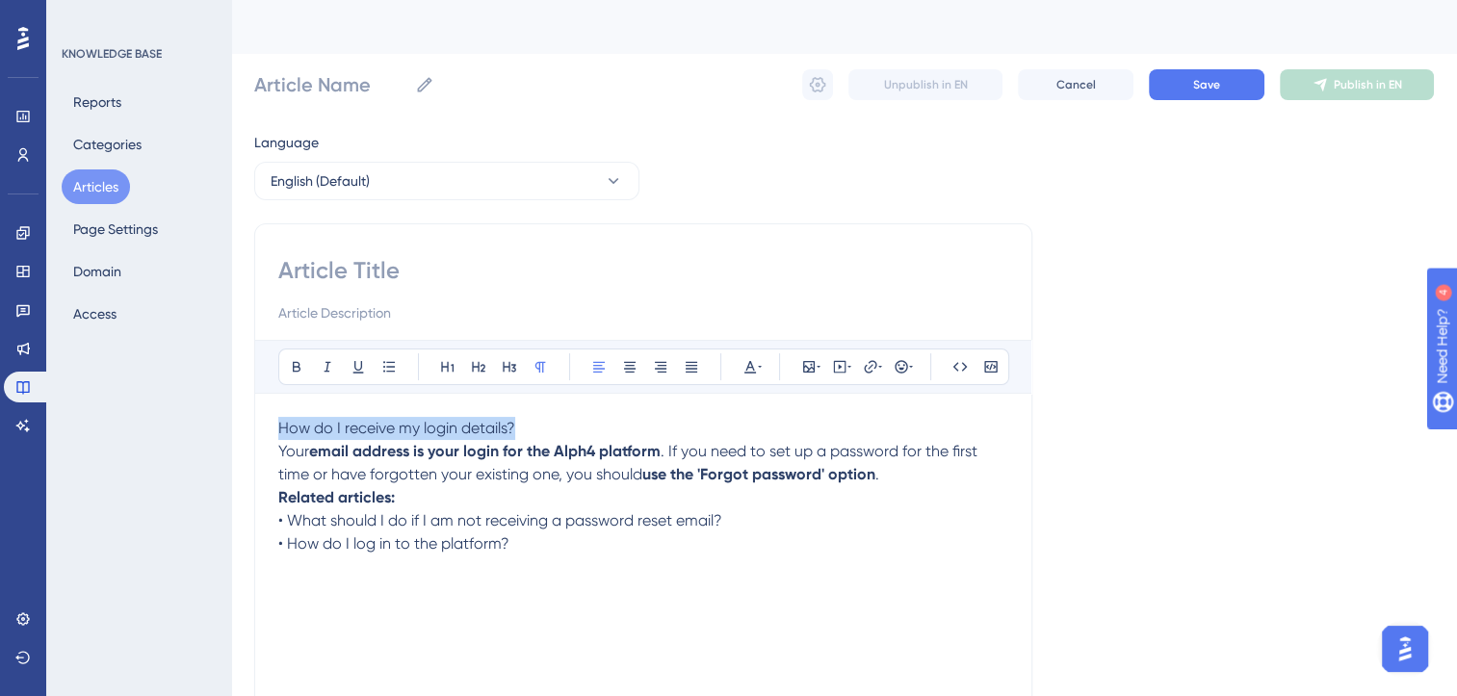
drag, startPoint x: 552, startPoint y: 430, endPoint x: 244, endPoint y: 394, distance: 310.2
click at [244, 394] on div "Performance Users Engagement Widgets Feedback Product Updates Knowledge Base AI…" at bounding box center [844, 505] width 1226 height 1011
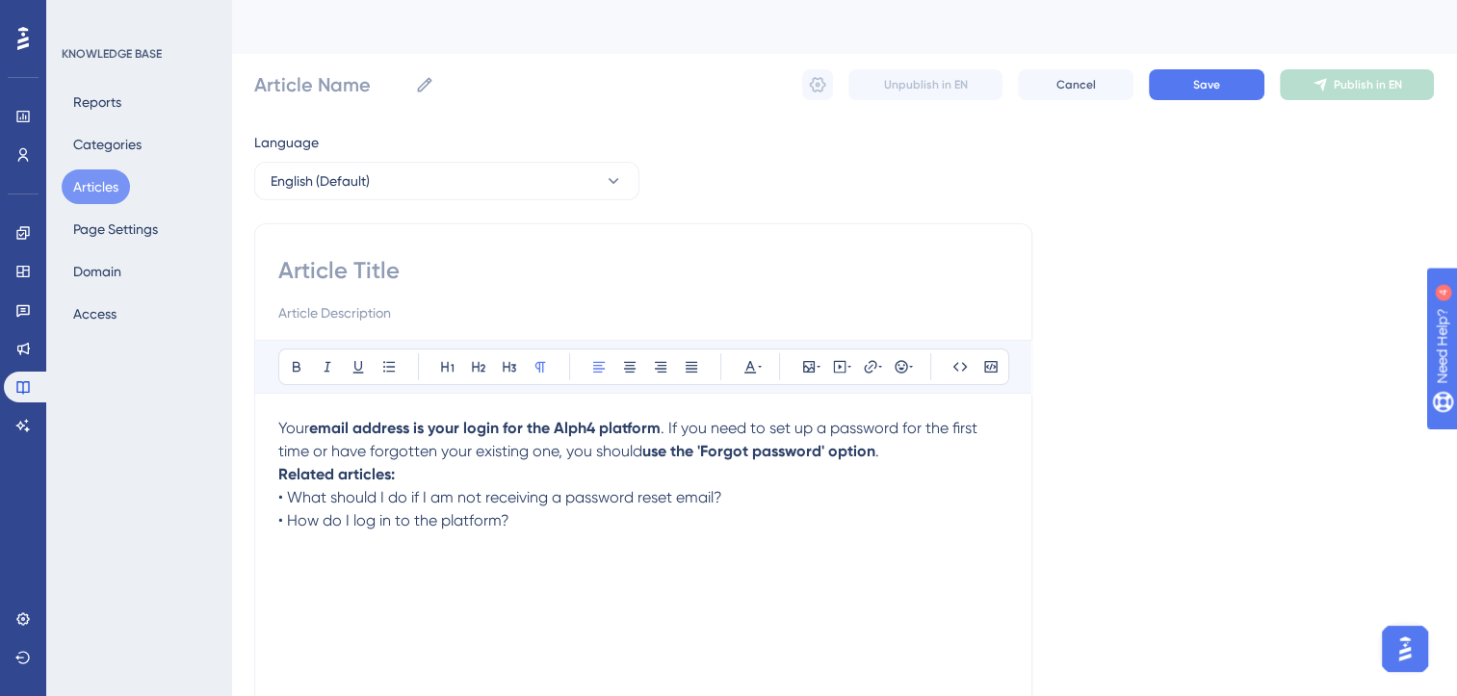
click at [358, 272] on input at bounding box center [643, 270] width 730 height 31
paste input "How do I receive my login details?"
type input "How do I receive my login details?"
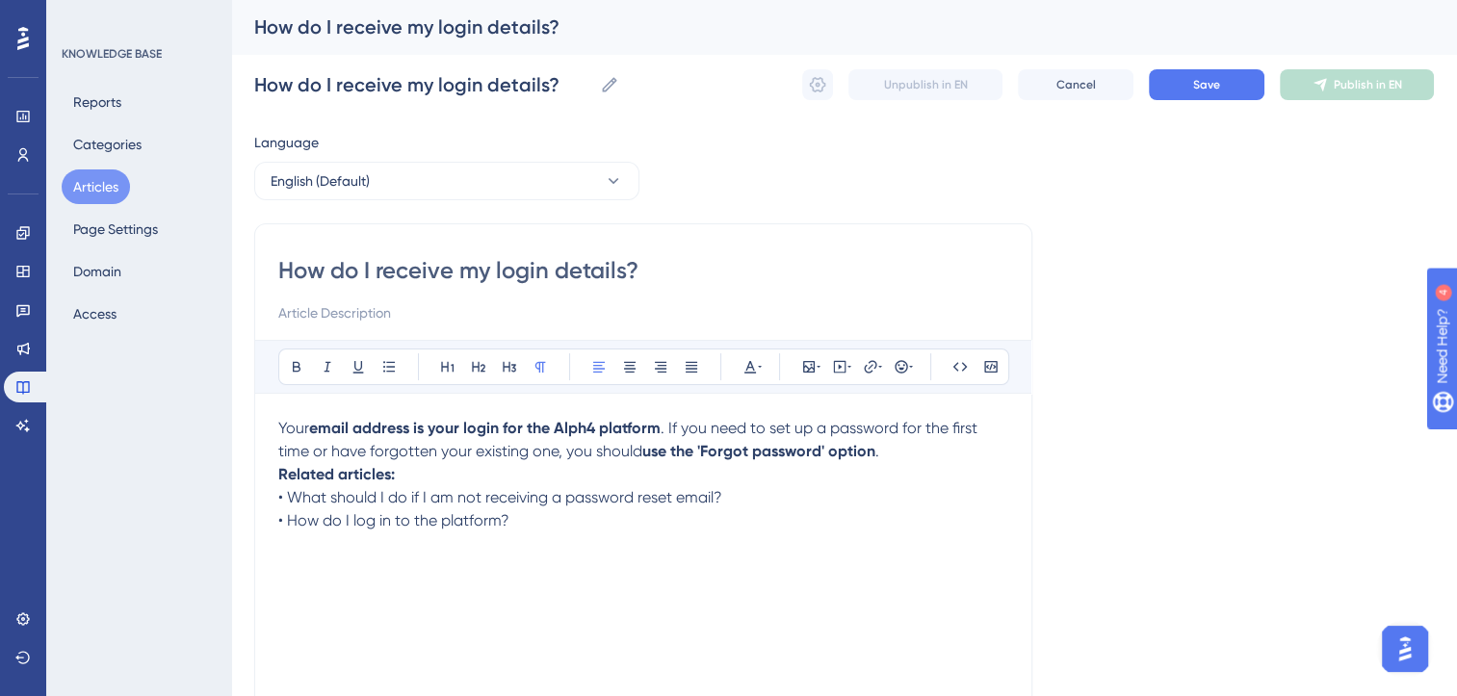
type input "How do I receive my login details?"
click at [900, 453] on p "Your email address is your login for the Alph4 platform . If you need to set up…" at bounding box center [643, 440] width 730 height 46
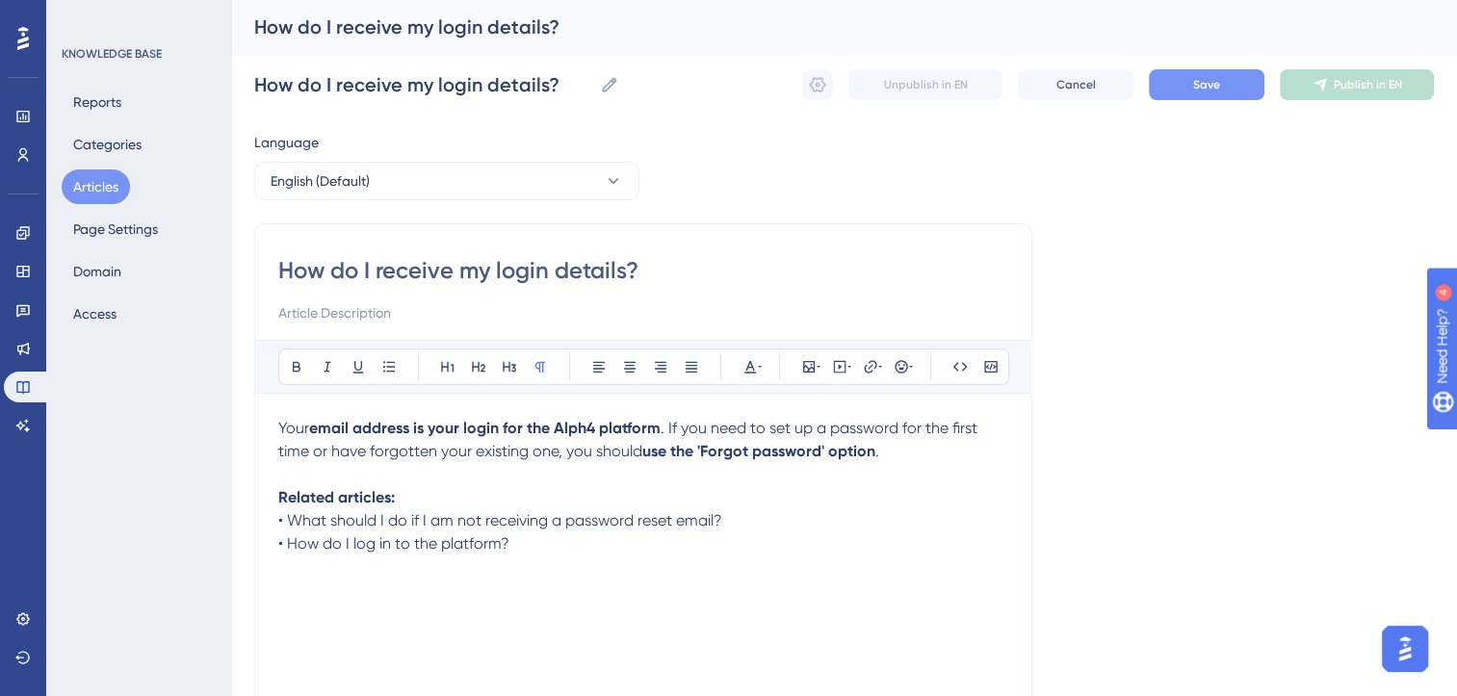
click at [1221, 79] on button "Save" at bounding box center [1207, 84] width 116 height 31
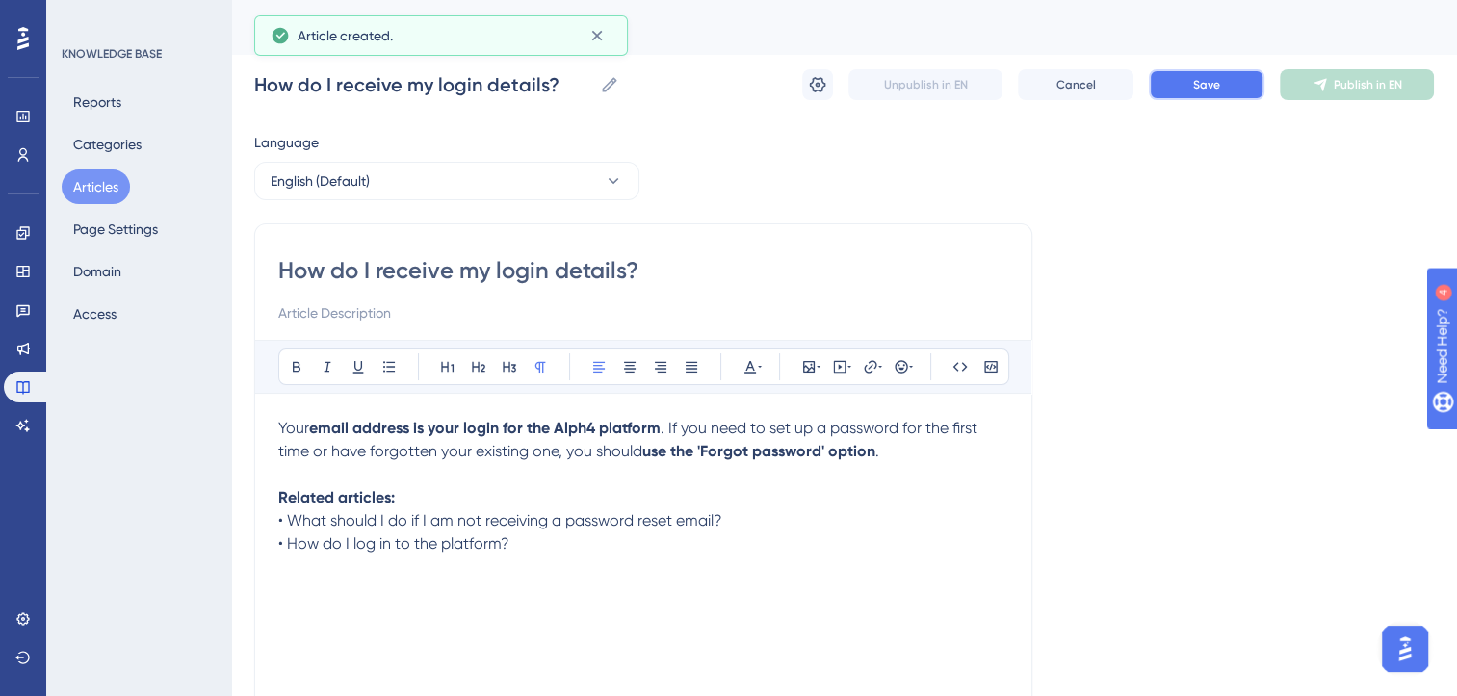
click at [1221, 79] on button "Save" at bounding box center [1207, 84] width 116 height 31
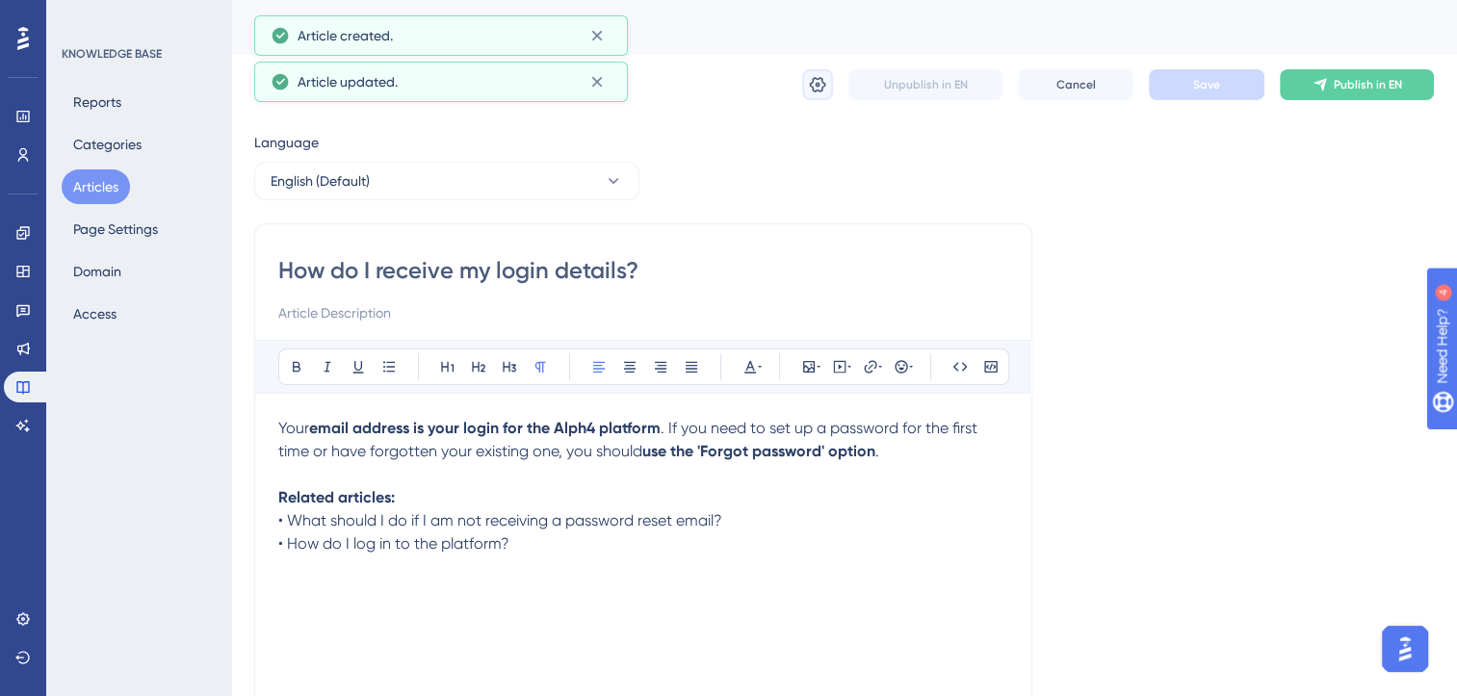
click at [817, 90] on icon at bounding box center [818, 84] width 16 height 15
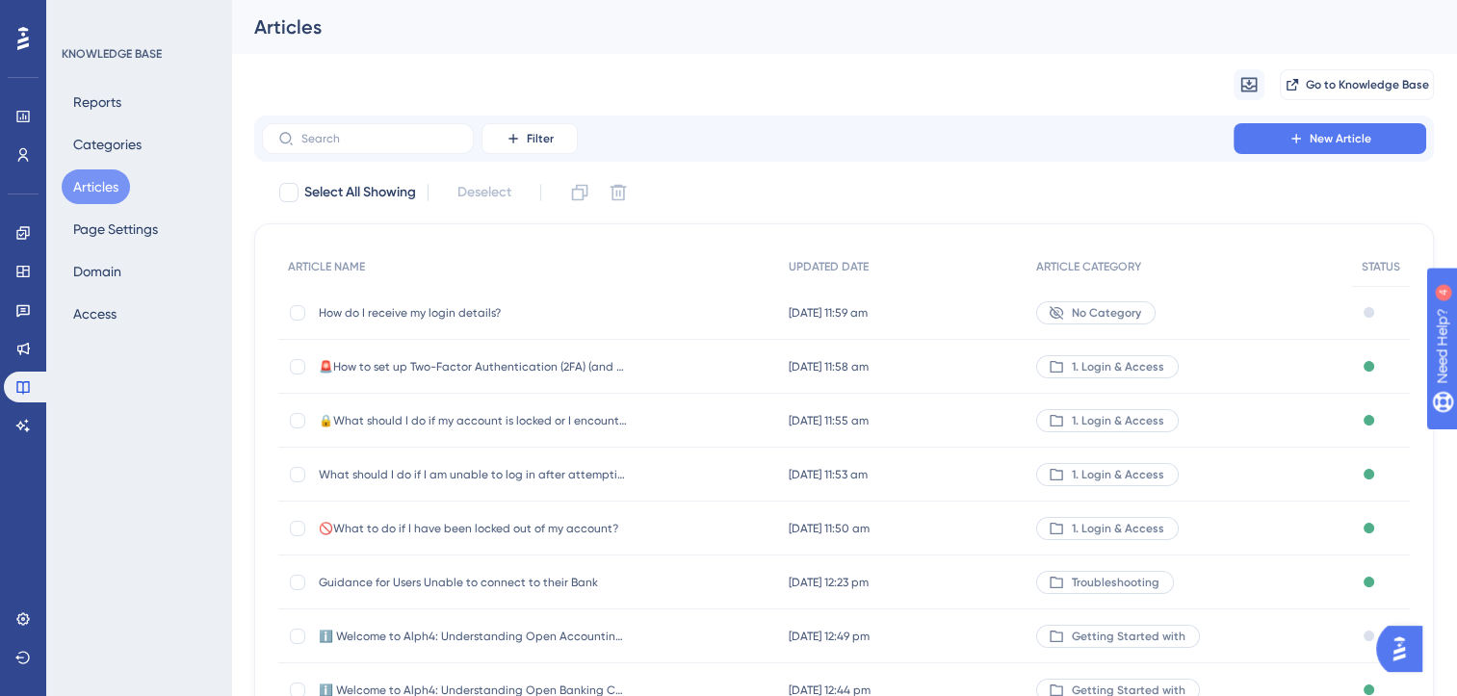
click at [450, 314] on span "How do I receive my login details?" at bounding box center [473, 312] width 308 height 15
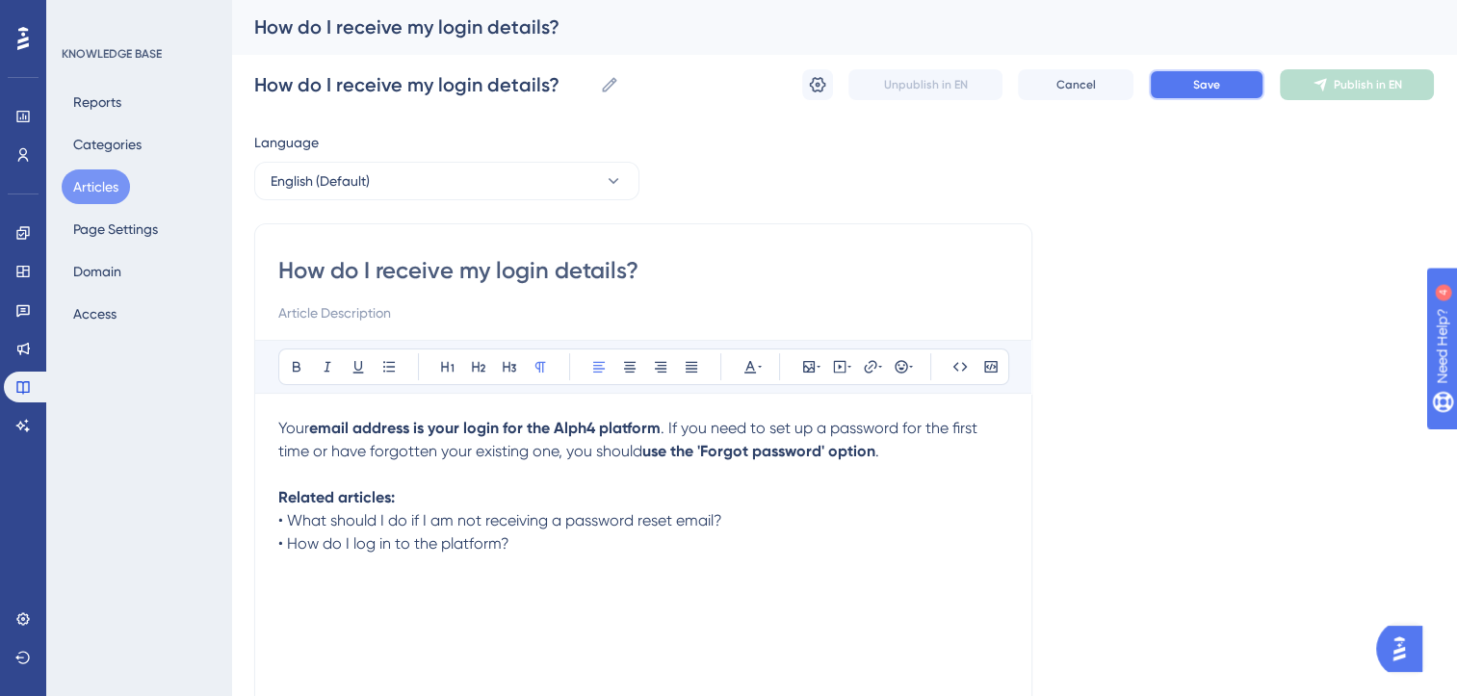
click at [1215, 80] on span "Save" at bounding box center [1206, 84] width 27 height 15
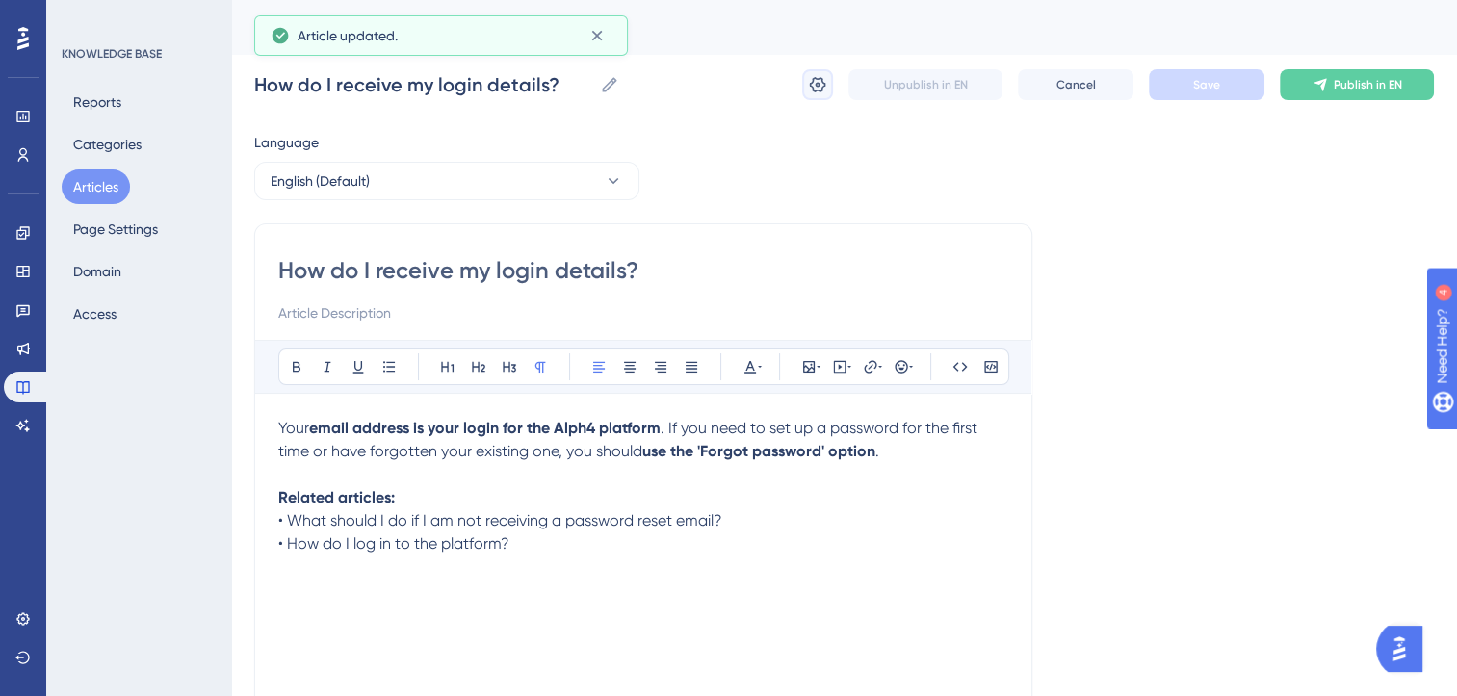
click at [820, 91] on icon at bounding box center [818, 84] width 16 height 15
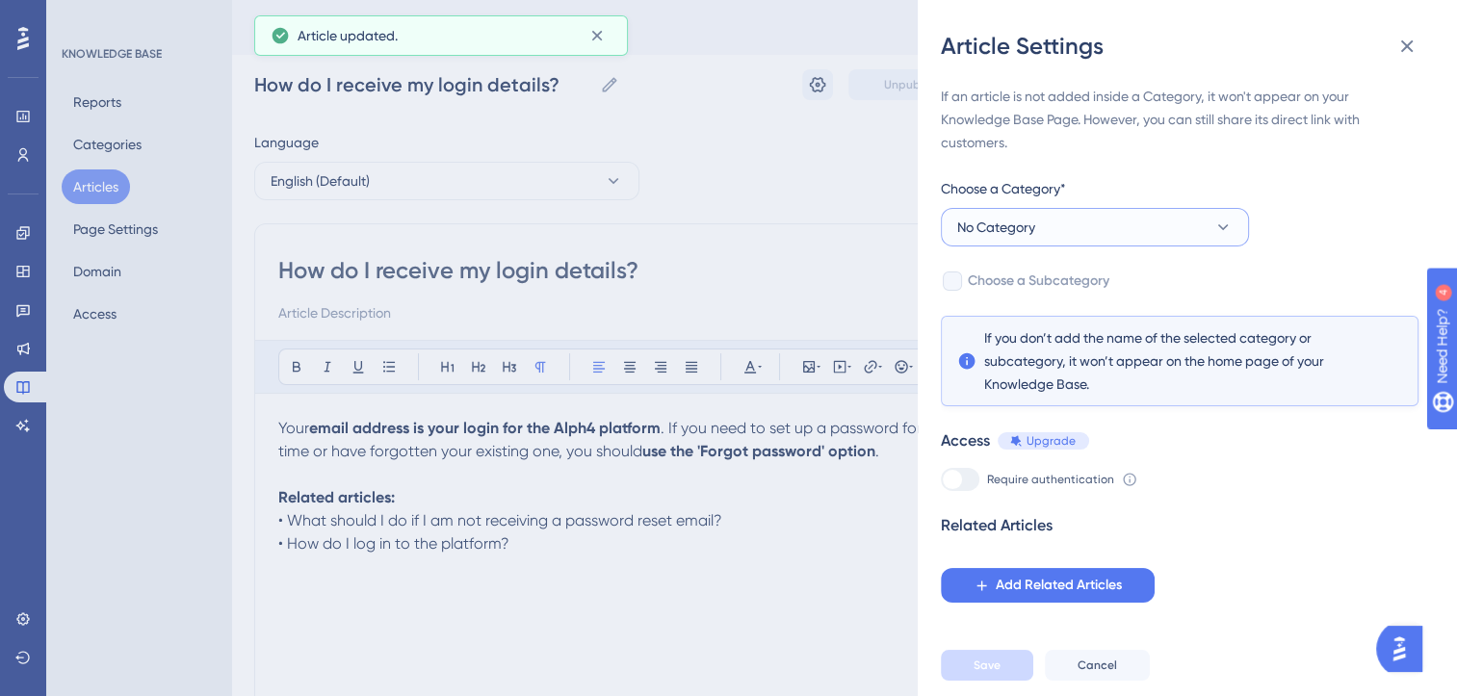
click at [1039, 223] on button "No Category" at bounding box center [1095, 227] width 308 height 39
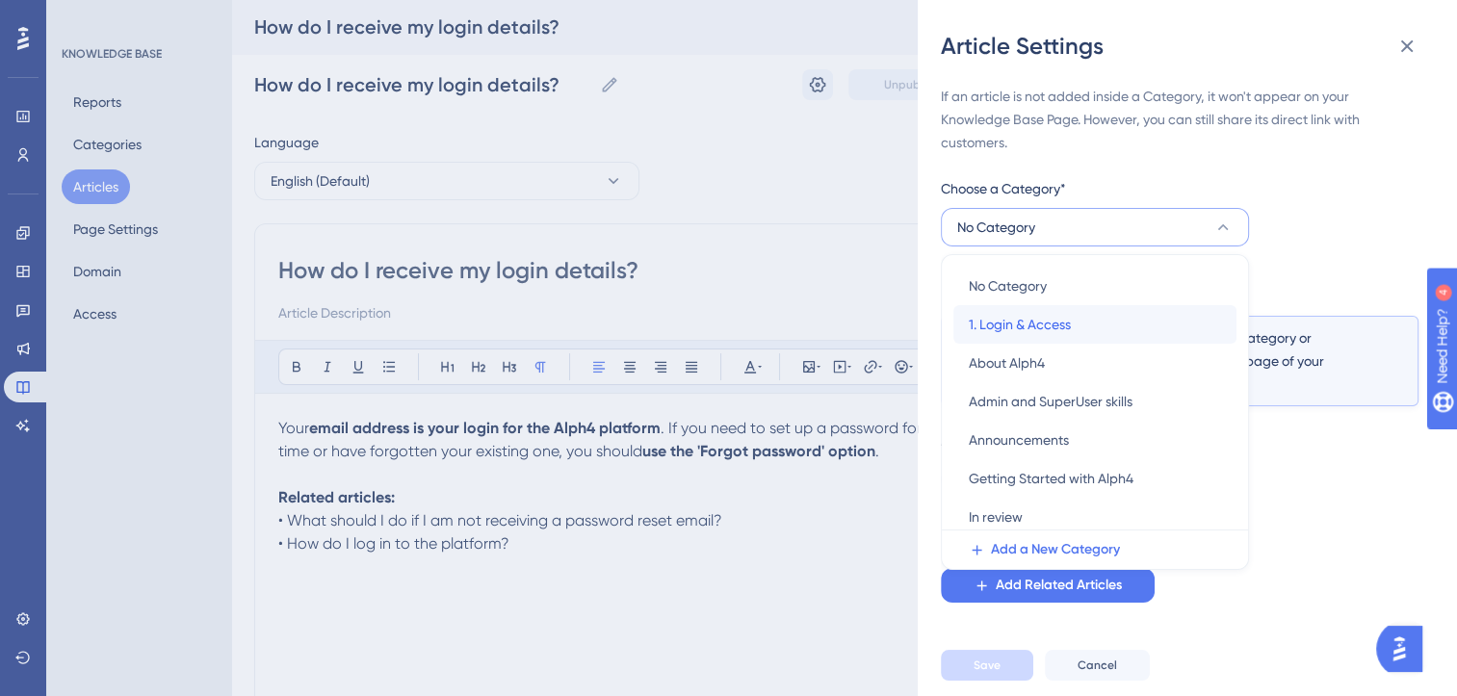
click at [1040, 320] on span "1. Login & Access" at bounding box center [1020, 324] width 102 height 23
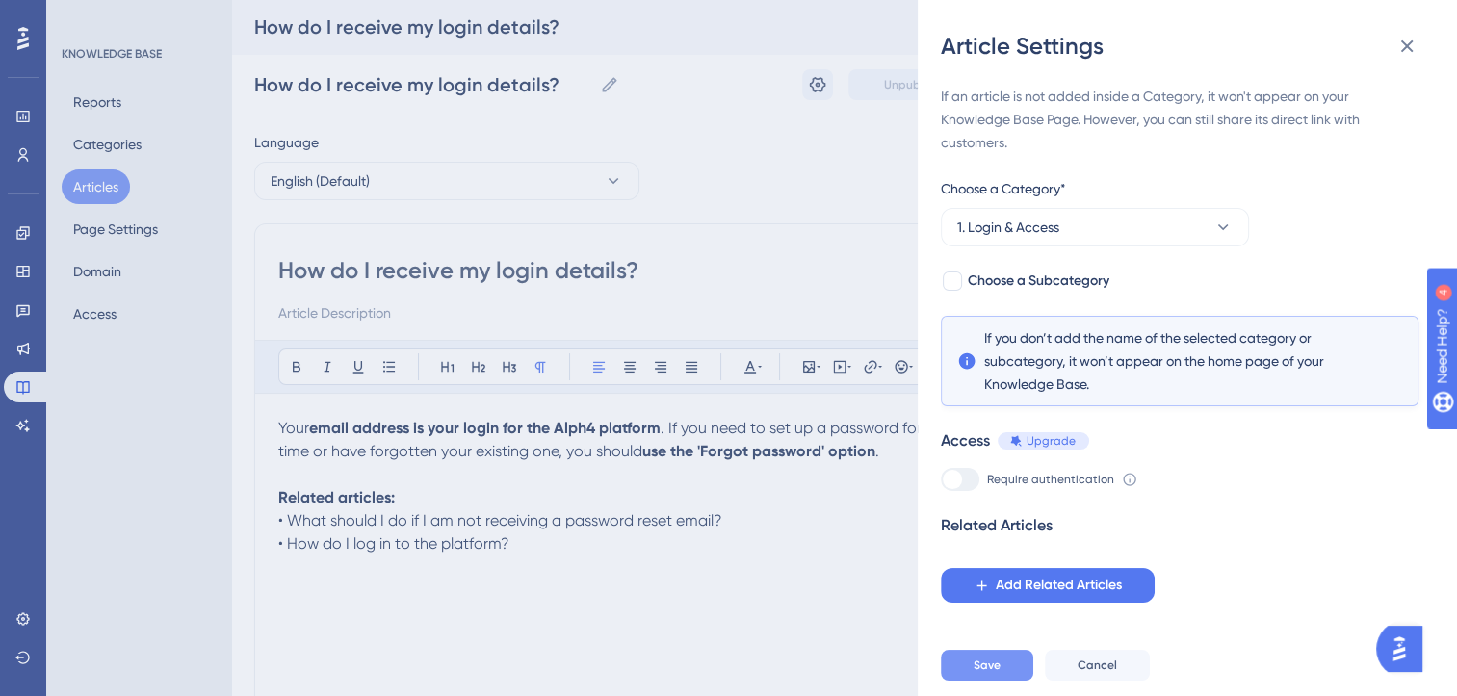
click at [993, 673] on span "Save" at bounding box center [987, 665] width 27 height 15
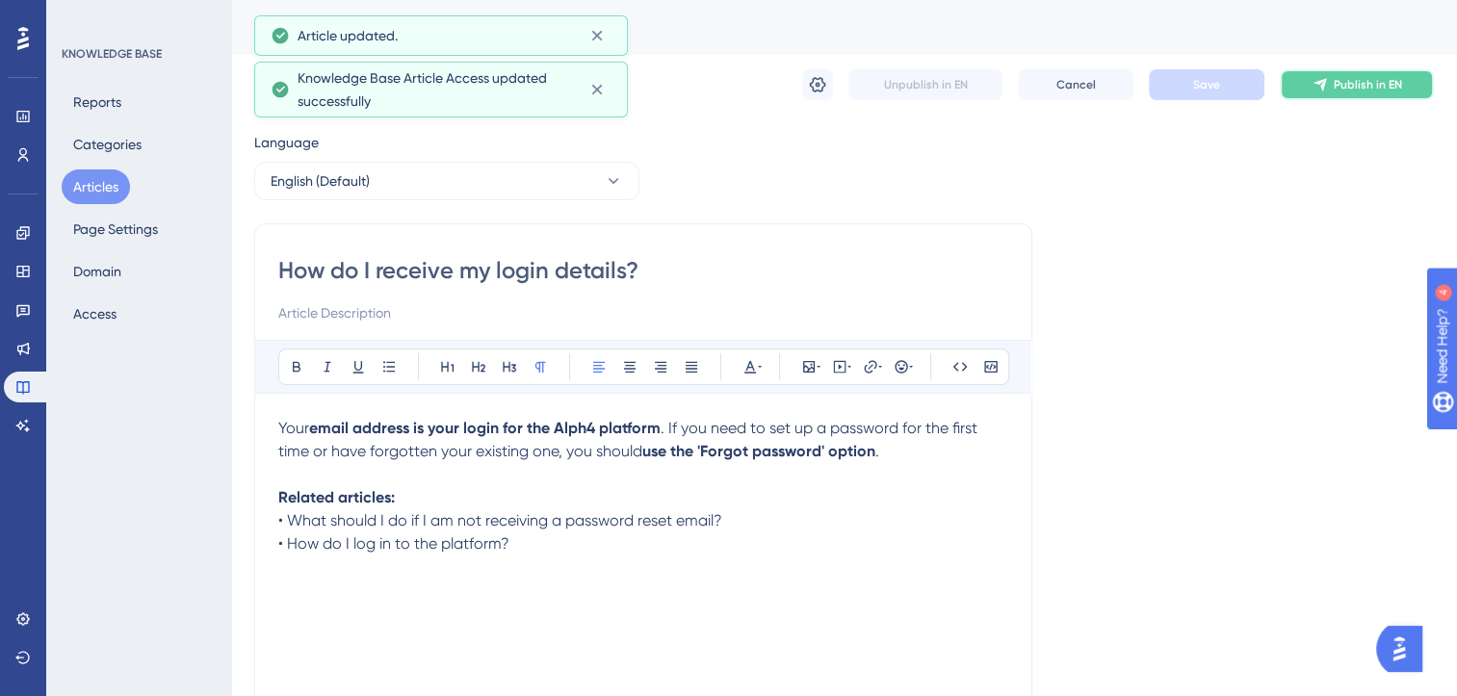
click at [1339, 91] on span "Publish in EN" at bounding box center [1368, 84] width 68 height 15
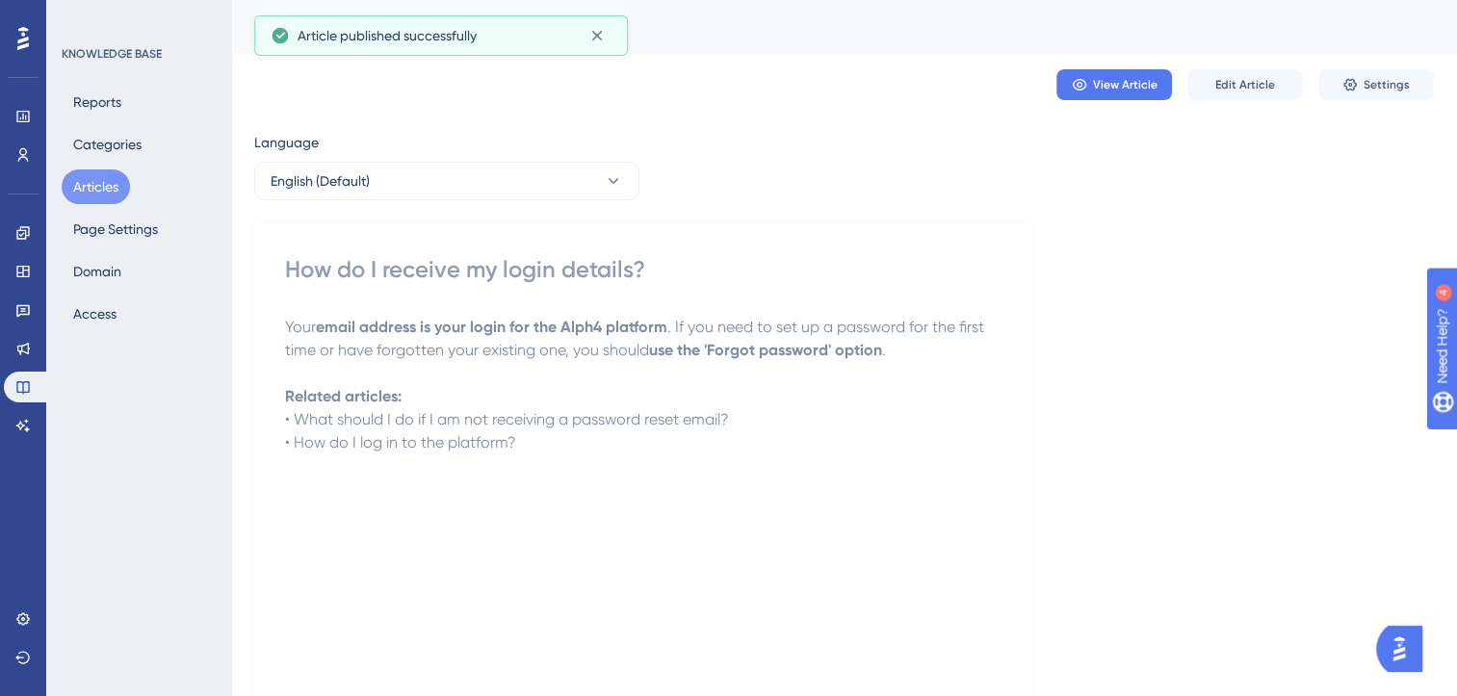
click at [78, 182] on button "Articles" at bounding box center [96, 186] width 68 height 35
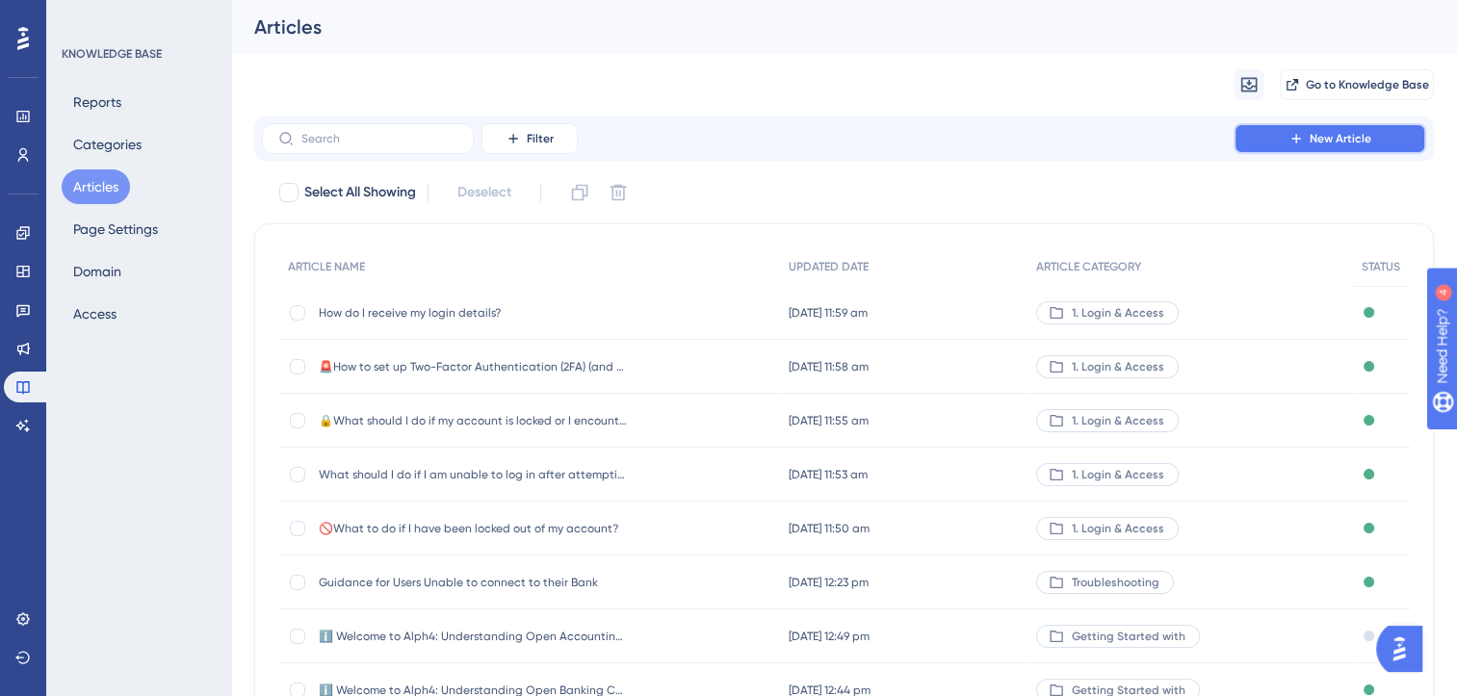
click at [1325, 132] on span "New Article" at bounding box center [1341, 138] width 62 height 15
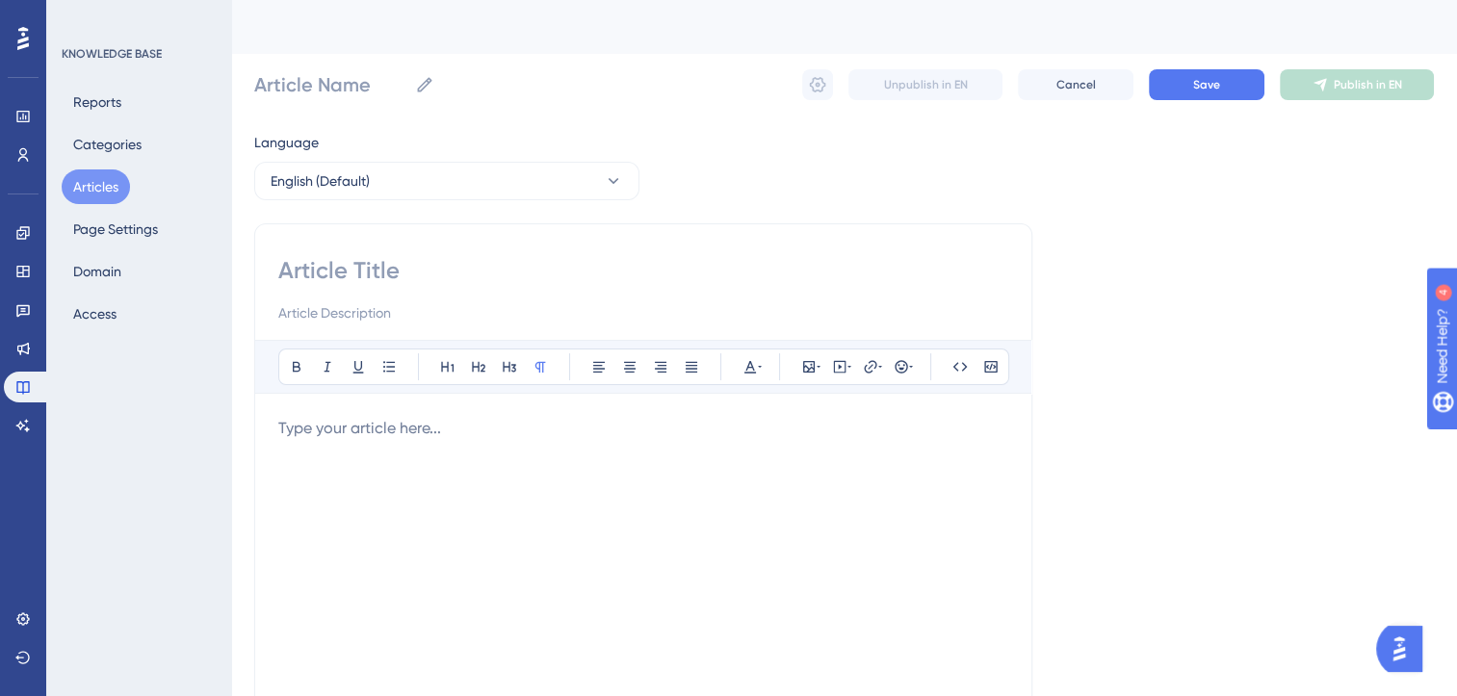
click at [515, 433] on p at bounding box center [643, 428] width 730 height 23
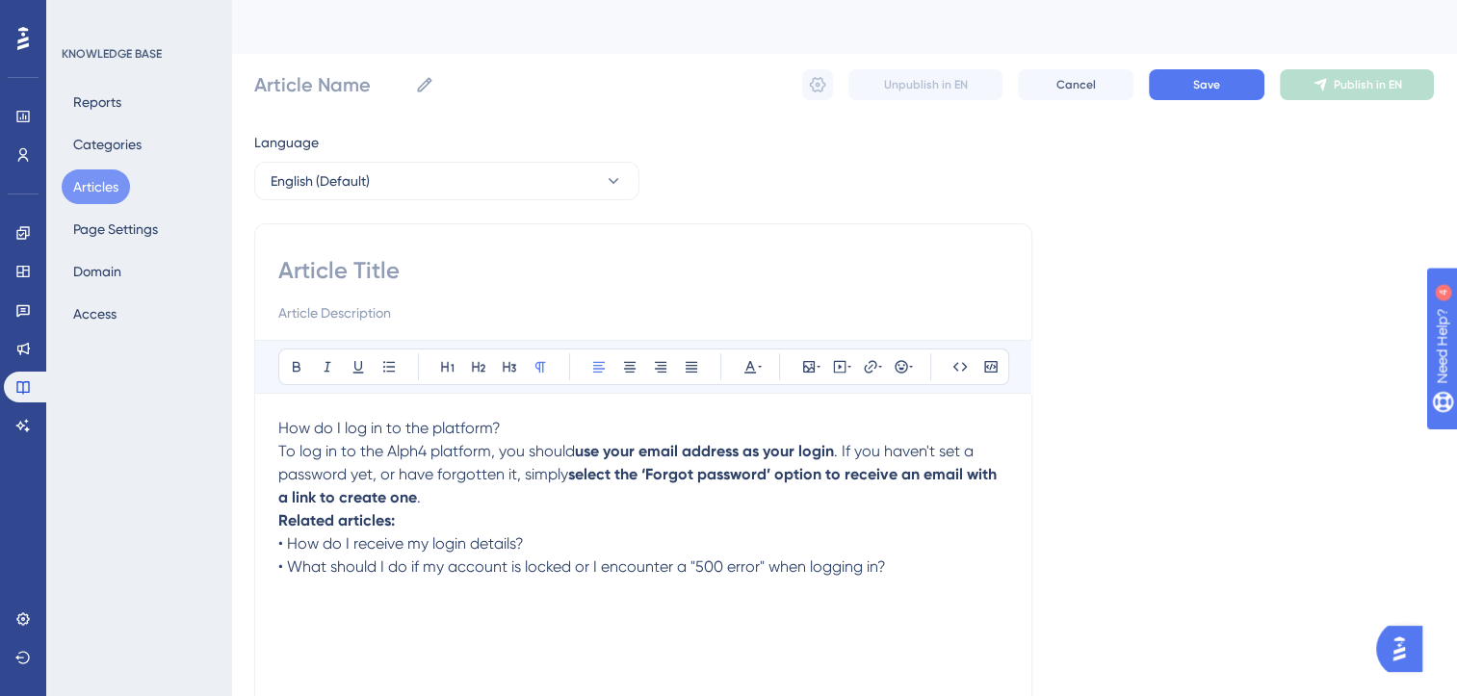
click at [515, 433] on p "How do I log in to the platform?" at bounding box center [643, 428] width 730 height 23
click at [528, 427] on p "How do I log in to the platform?" at bounding box center [643, 428] width 730 height 23
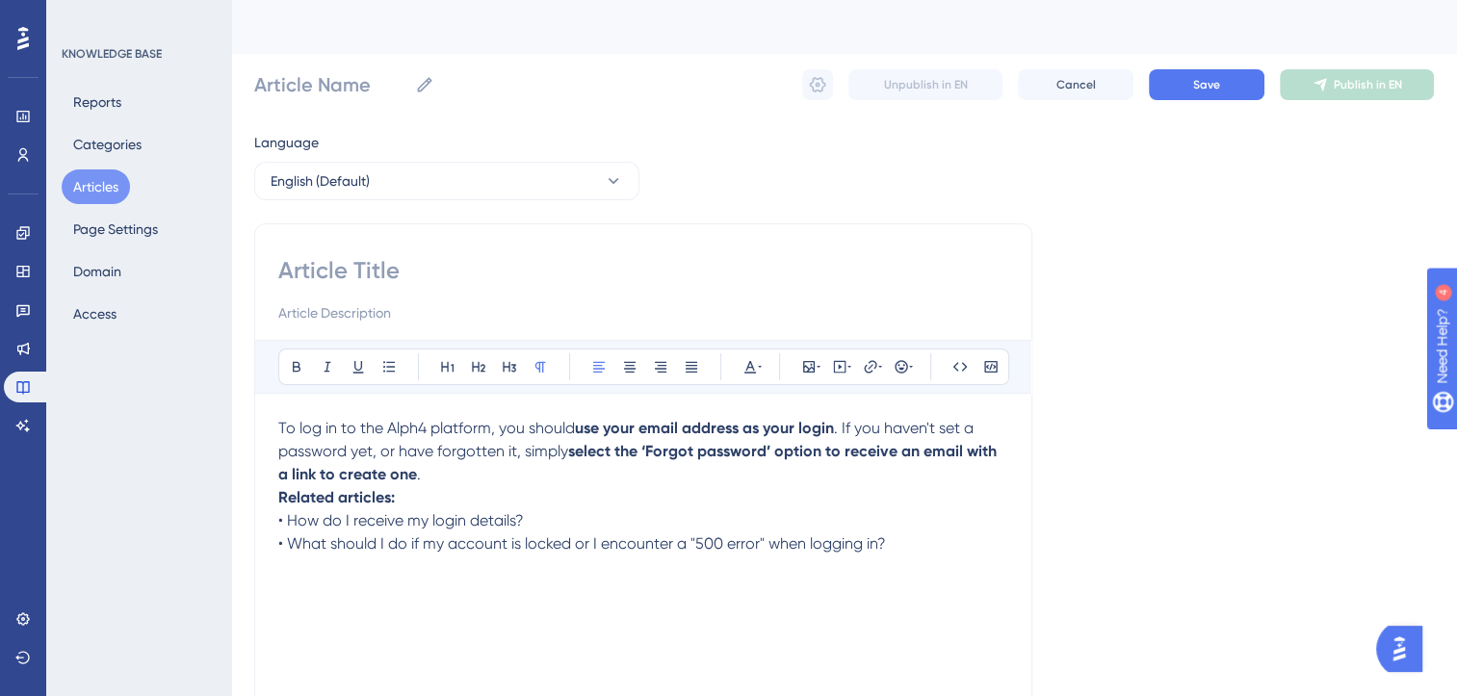
click at [455, 477] on p "To log in to the Alph4 platform, you should use your email address as your logi…" at bounding box center [643, 451] width 730 height 69
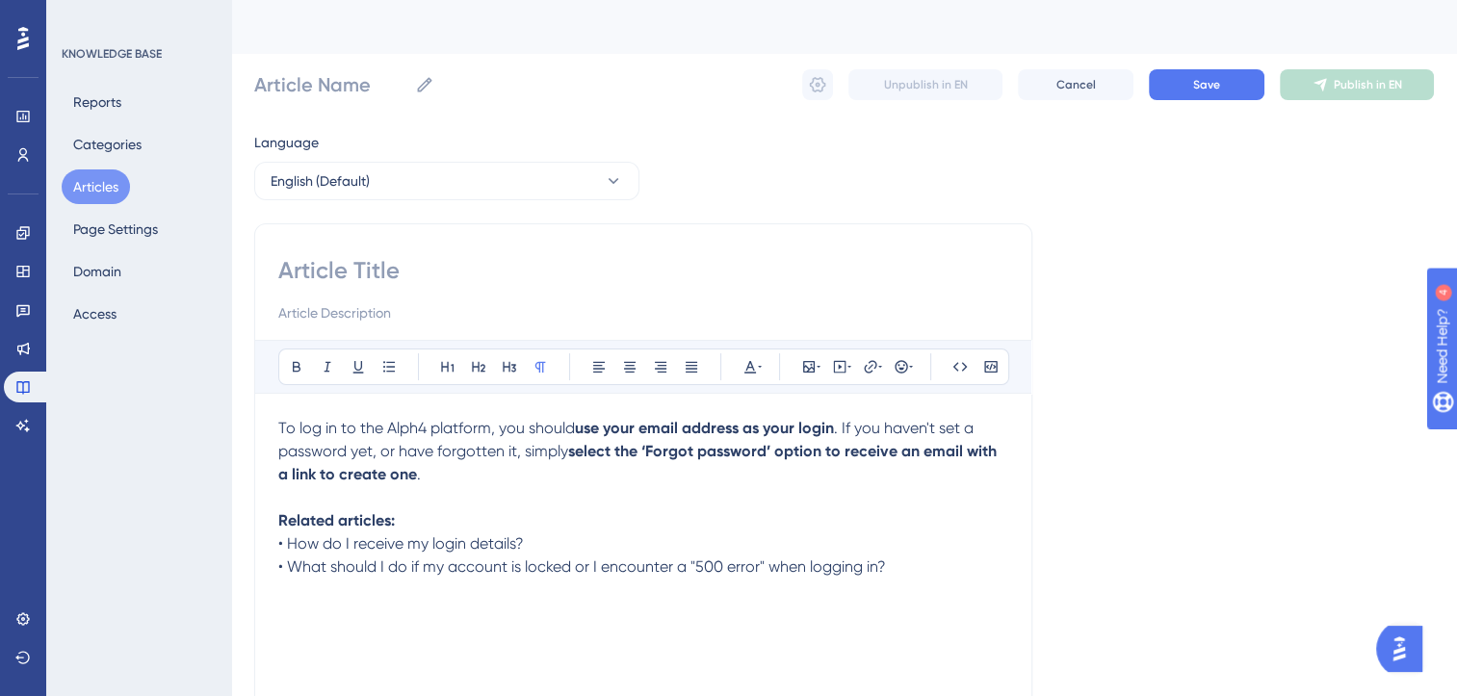
click at [356, 273] on input at bounding box center [643, 270] width 730 height 31
paste input "How do I log in to the platform?"
type input "How do I log in to the platform?"
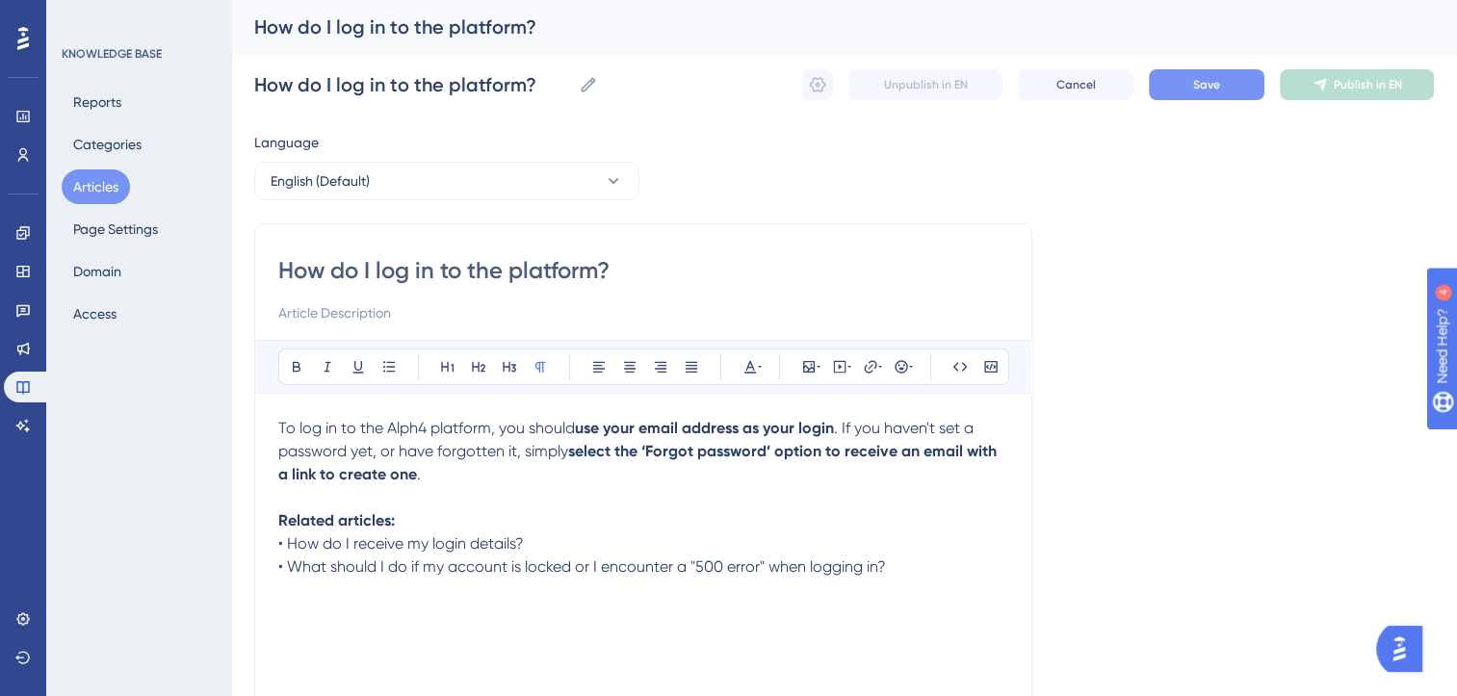
type input "How do I log in to the platform?"
click at [1212, 85] on span "Save" at bounding box center [1206, 84] width 27 height 15
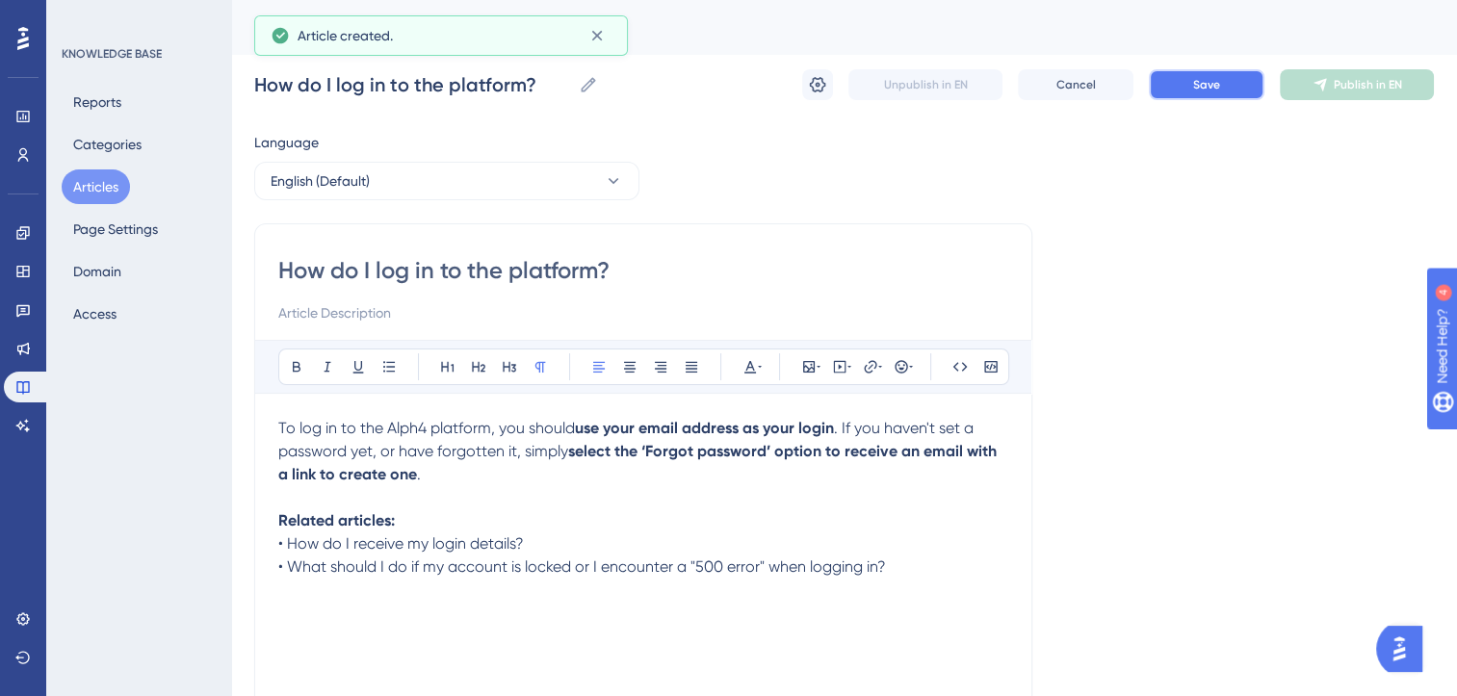
click at [1212, 85] on span "Save" at bounding box center [1206, 84] width 27 height 15
click at [816, 92] on icon at bounding box center [817, 84] width 19 height 19
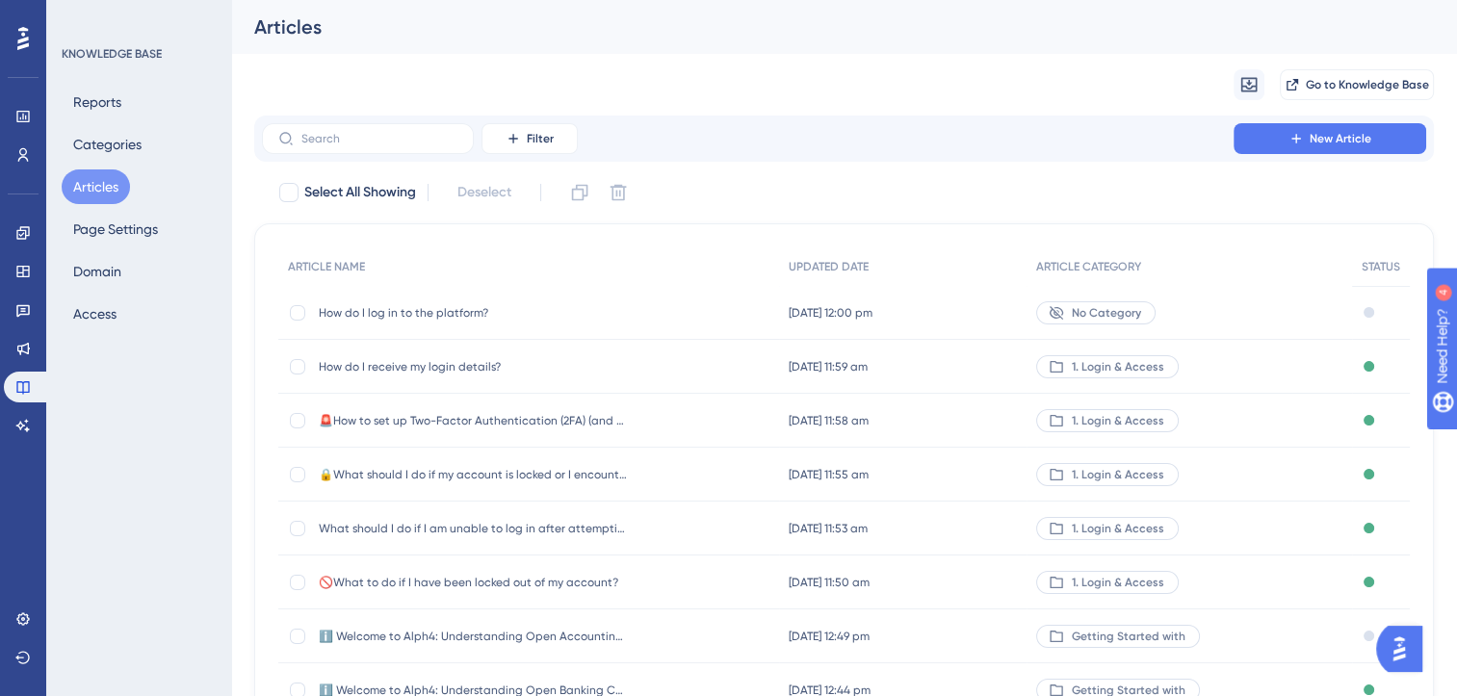
click at [455, 311] on span "How do I log in to the platform?" at bounding box center [473, 312] width 308 height 15
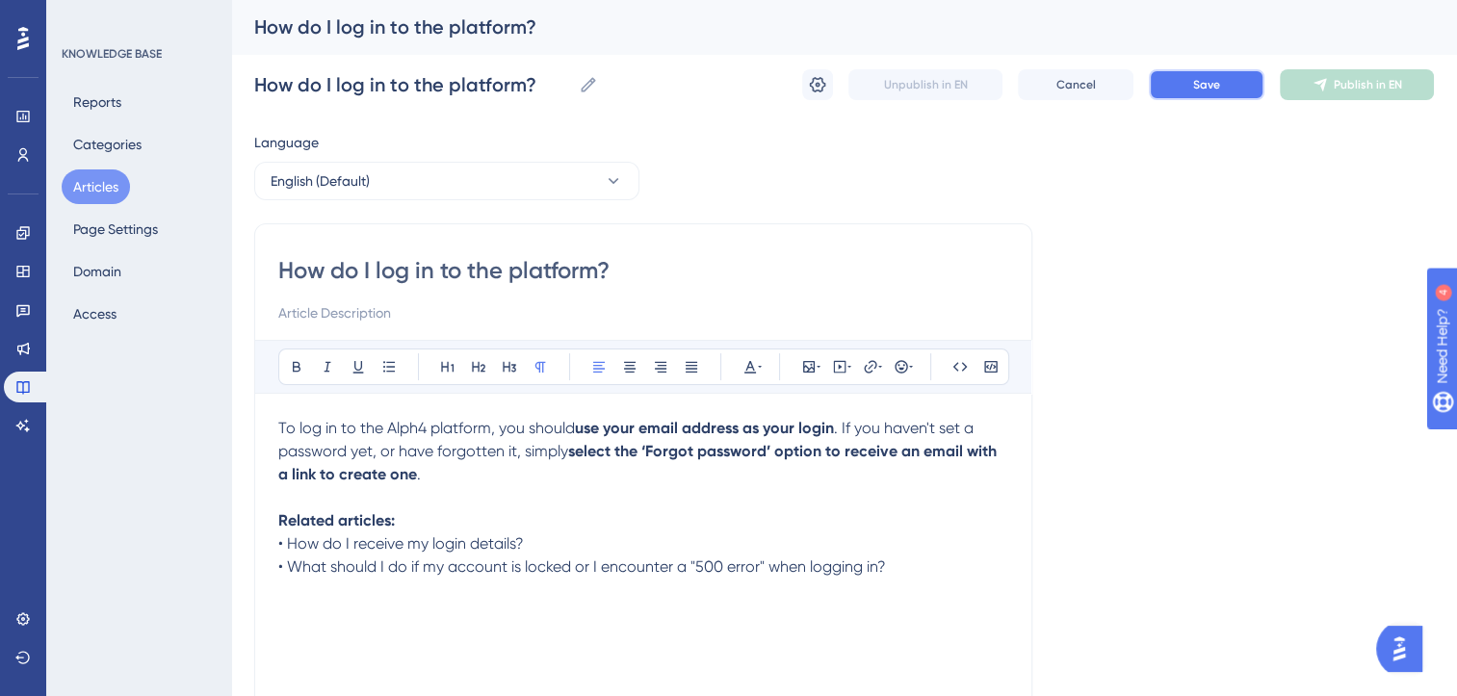
click at [1213, 82] on span "Save" at bounding box center [1206, 84] width 27 height 15
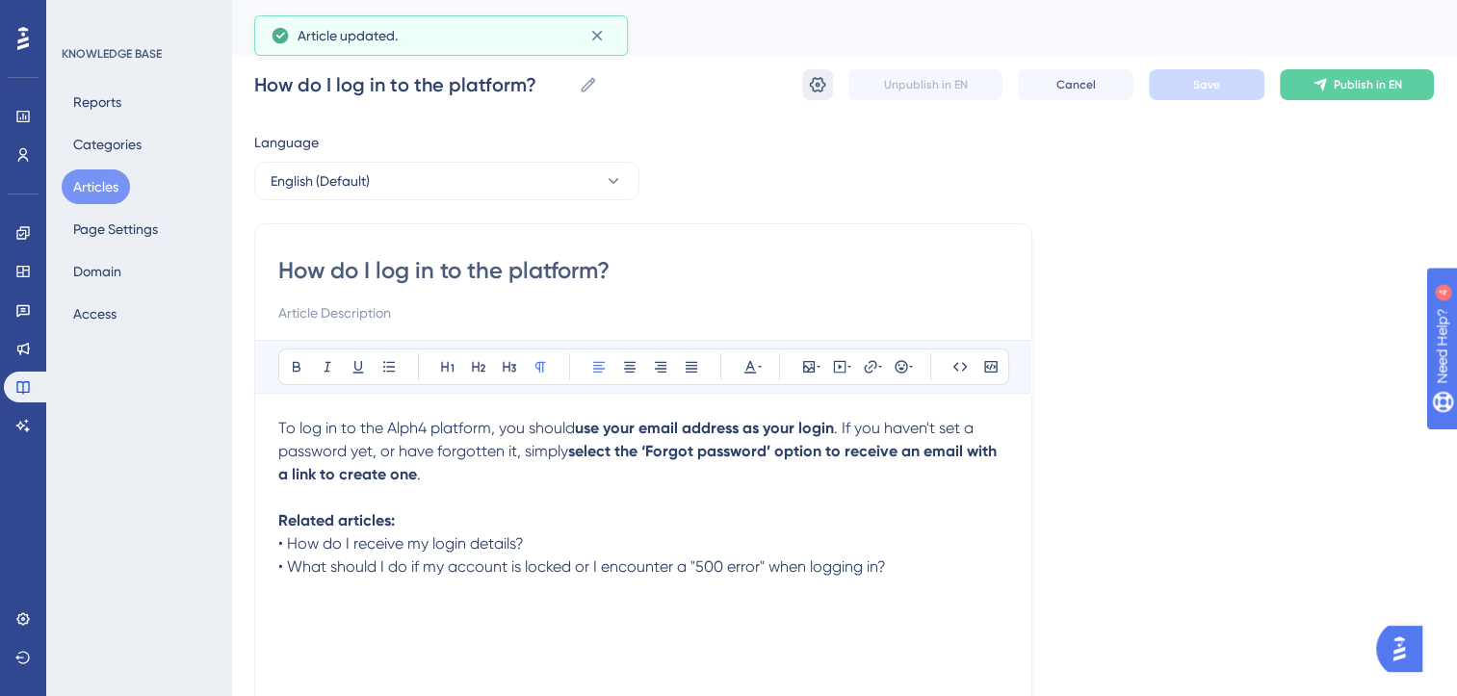
click at [818, 86] on icon at bounding box center [818, 84] width 16 height 15
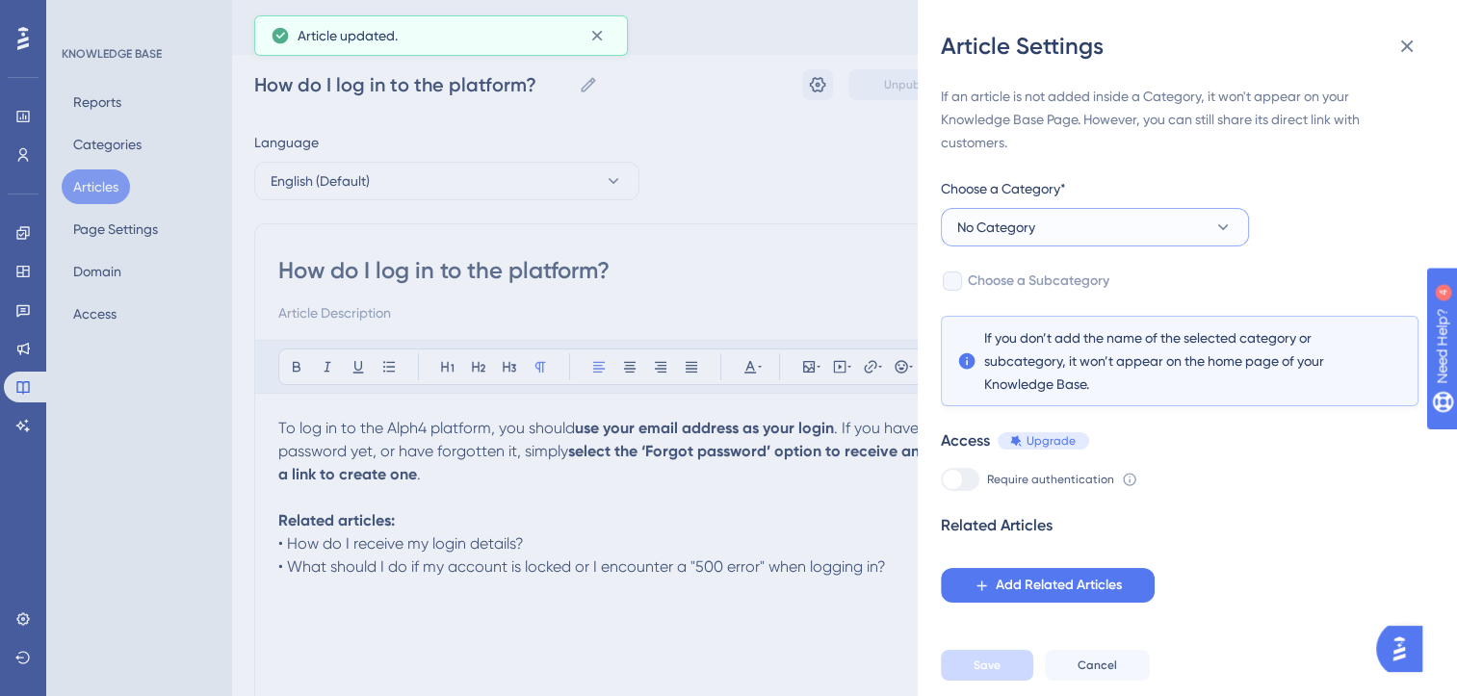
click at [1063, 213] on button "No Category" at bounding box center [1095, 227] width 308 height 39
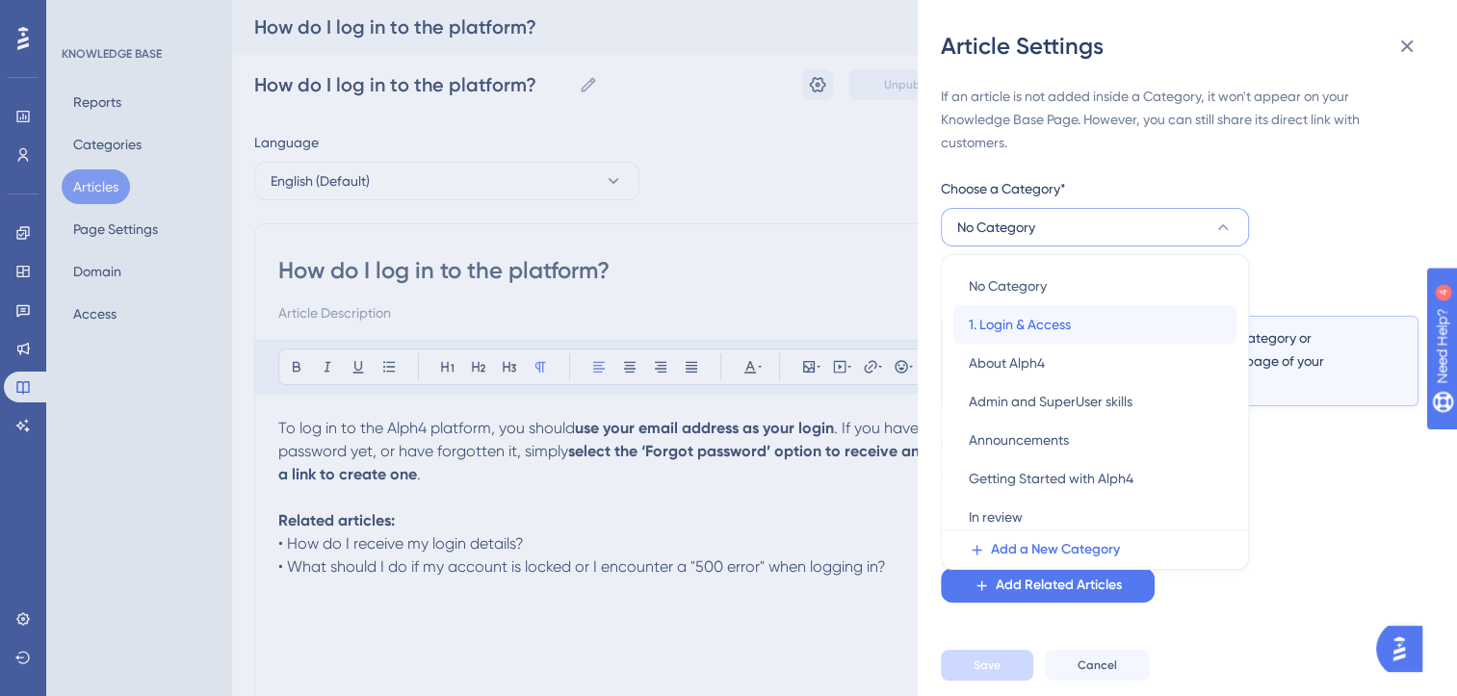
click at [1052, 332] on span "1. Login & Access" at bounding box center [1020, 324] width 102 height 23
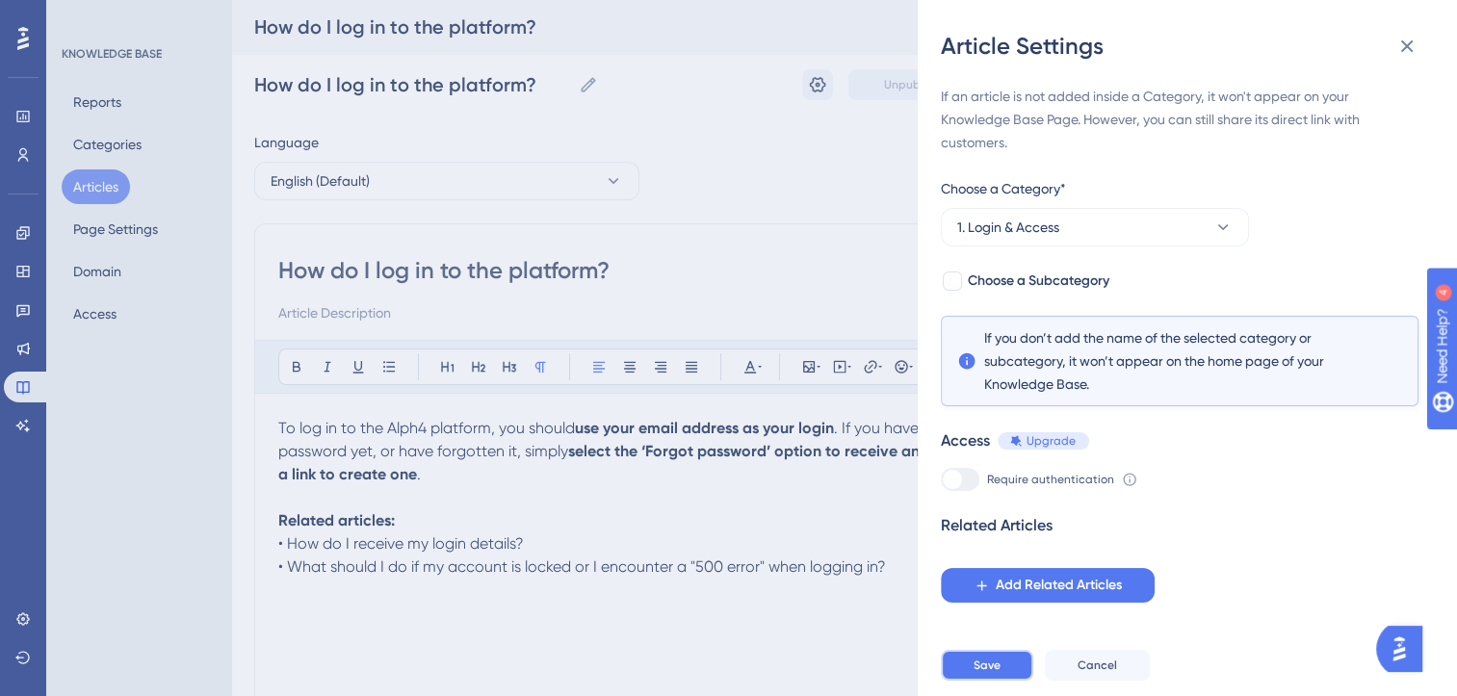
click at [990, 673] on span "Save" at bounding box center [987, 665] width 27 height 15
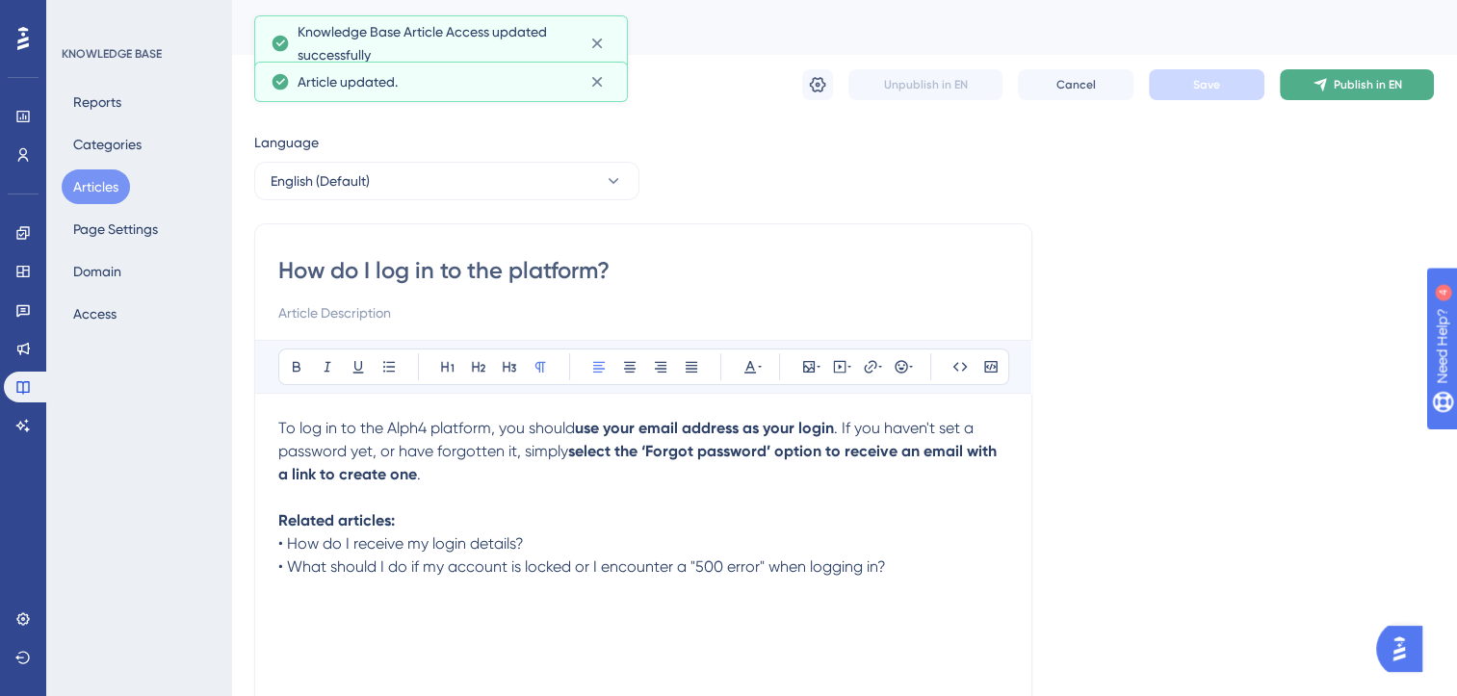
click at [1345, 91] on span "Publish in EN" at bounding box center [1368, 84] width 68 height 15
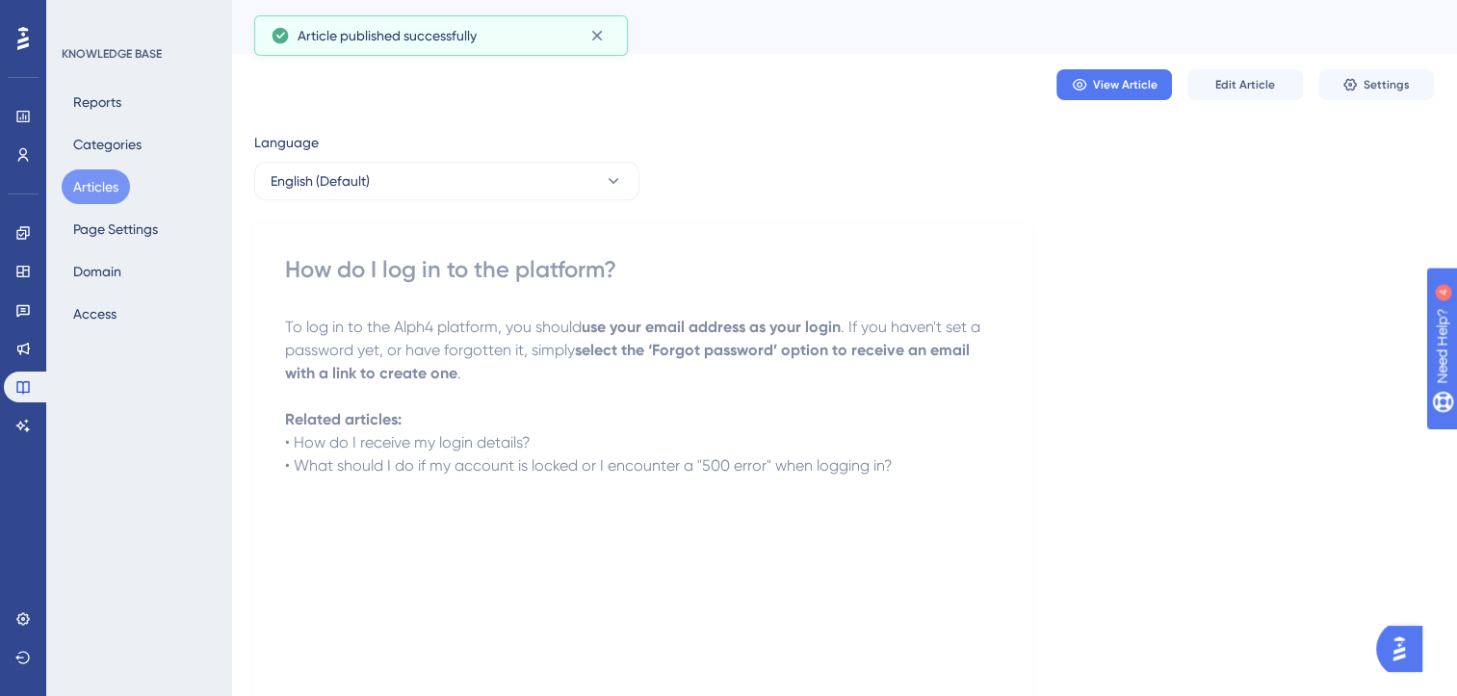
click at [104, 190] on button "Articles" at bounding box center [96, 186] width 68 height 35
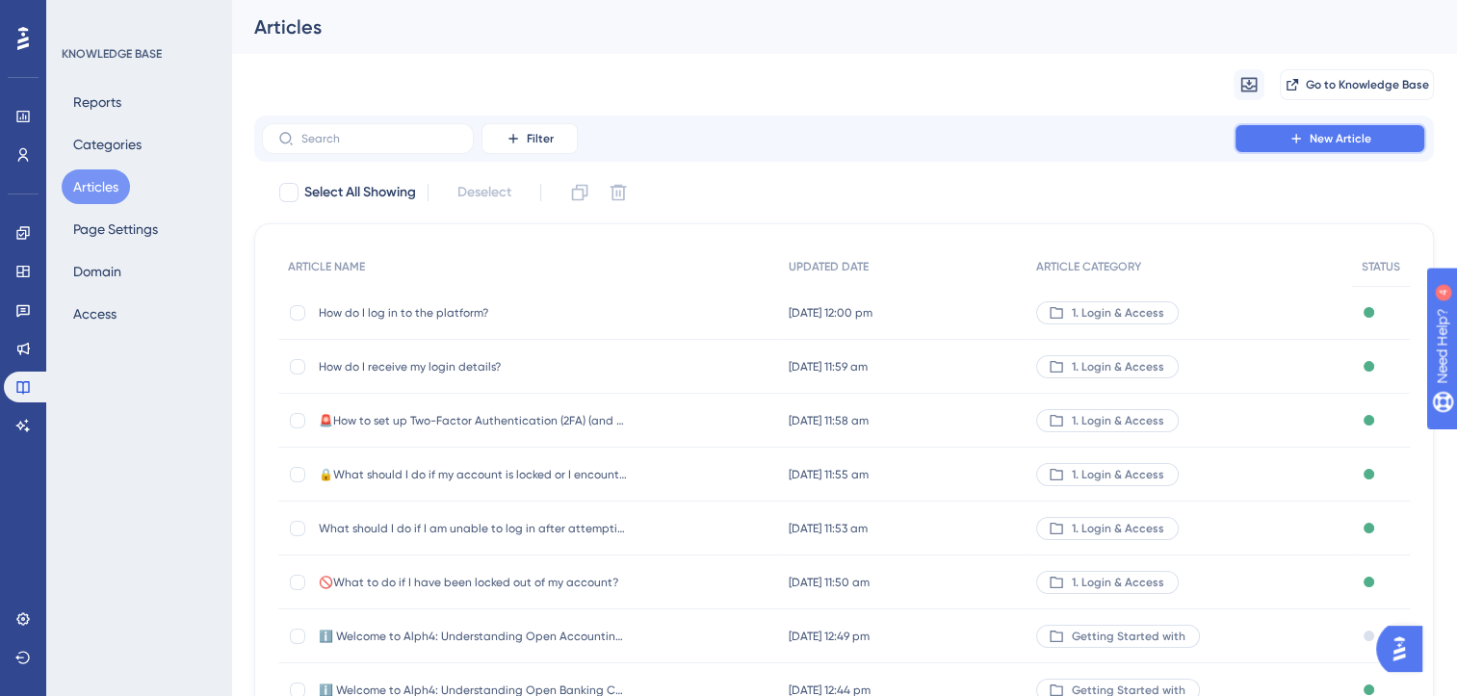
click at [1315, 142] on span "New Article" at bounding box center [1341, 138] width 62 height 15
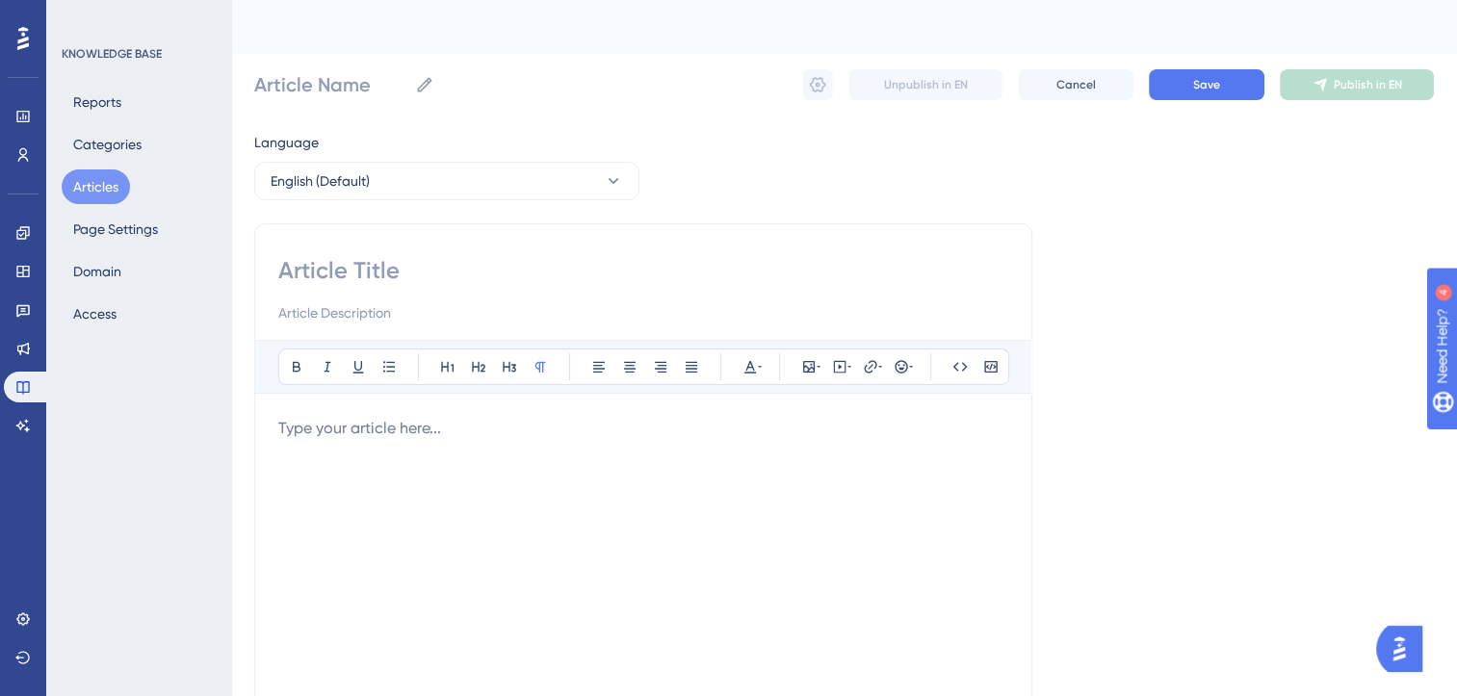
click at [478, 421] on p at bounding box center [643, 428] width 730 height 23
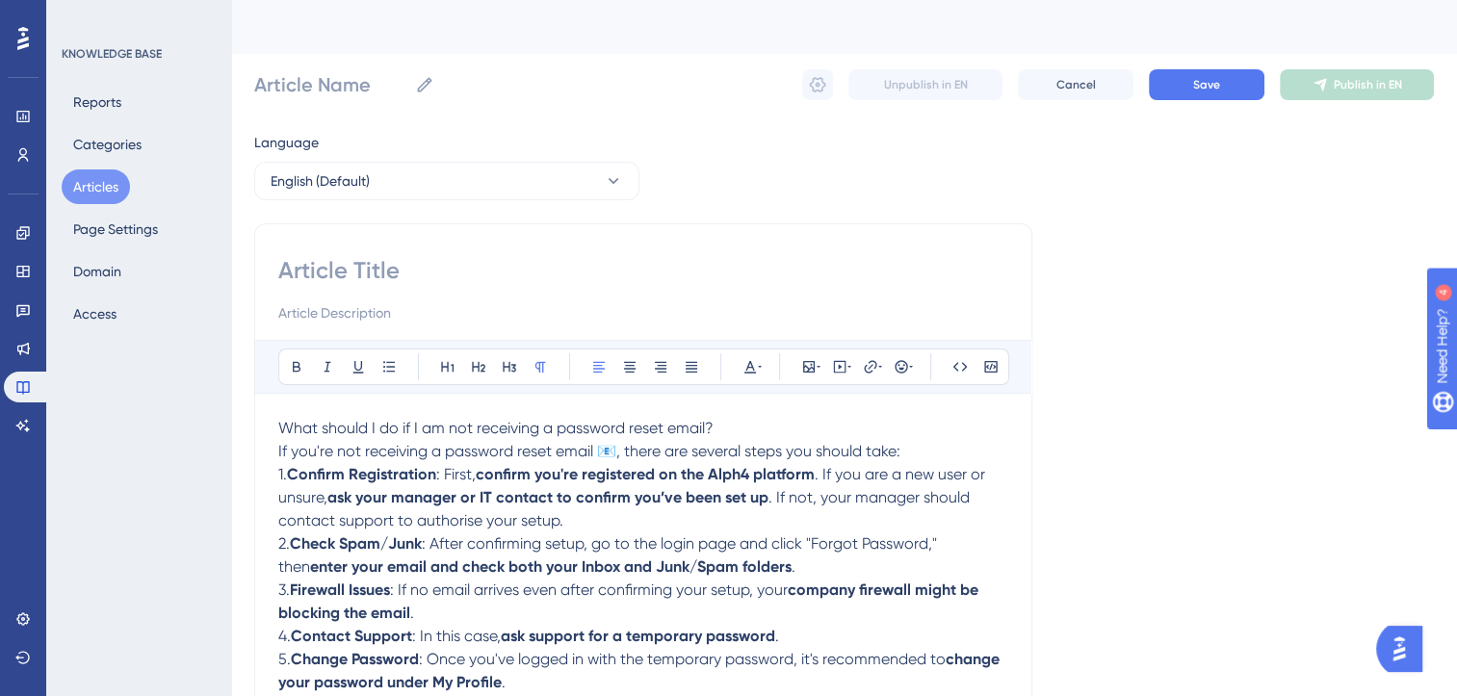
scroll to position [56, 0]
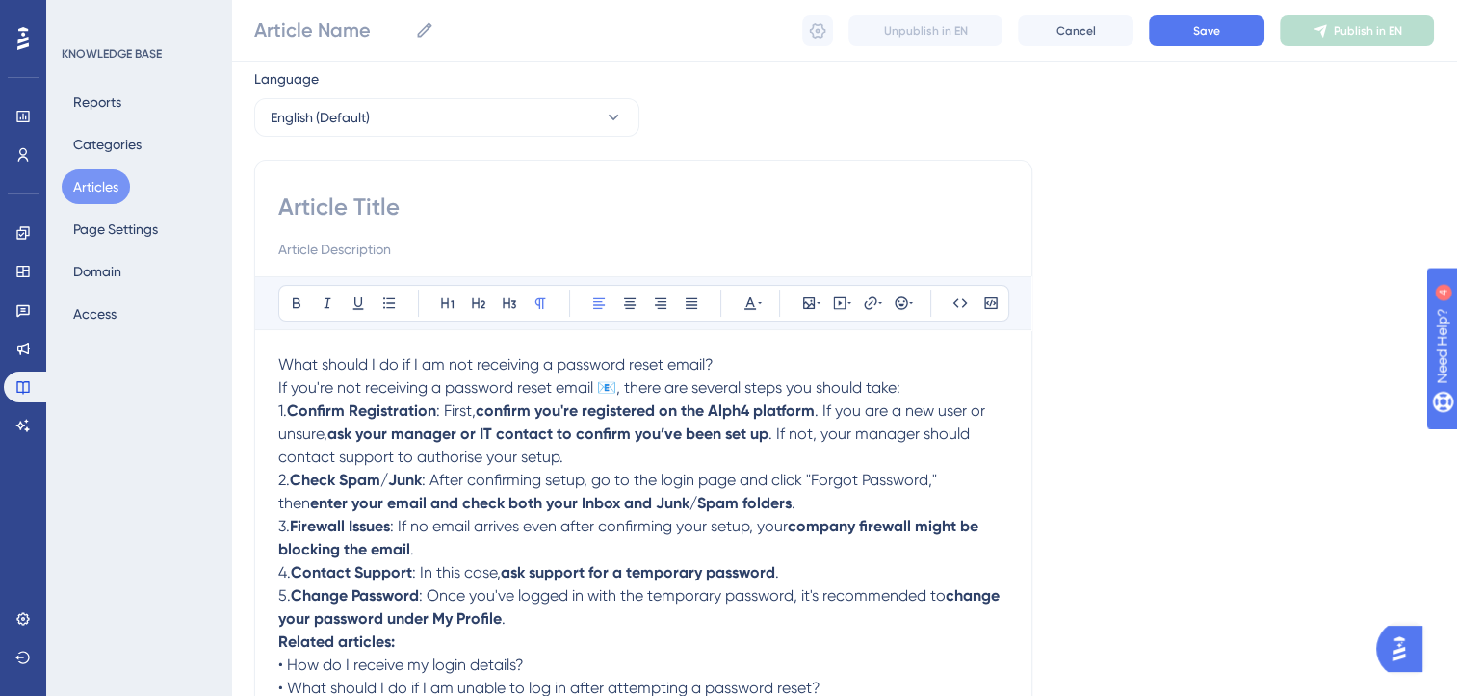
click at [735, 364] on p "What should I do if I am not receiving a password reset email?" at bounding box center [643, 364] width 730 height 23
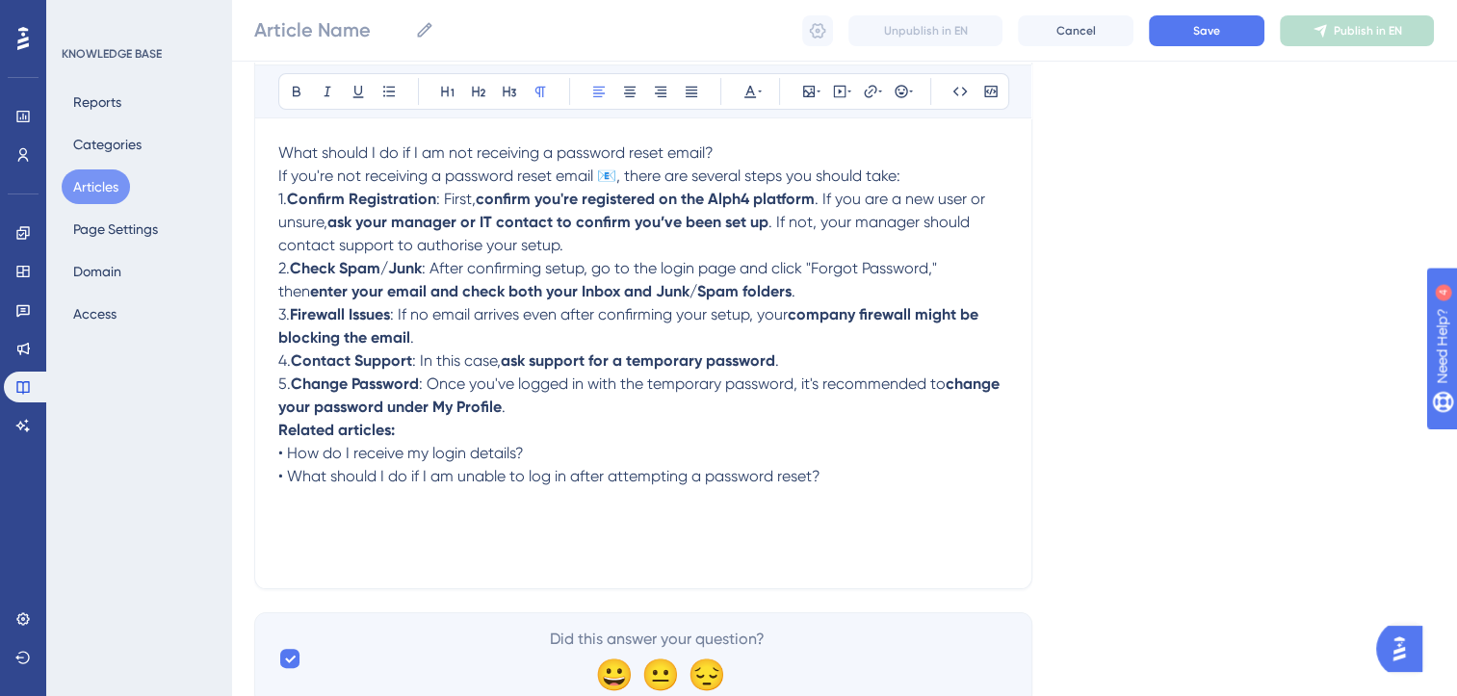
scroll to position [85, 0]
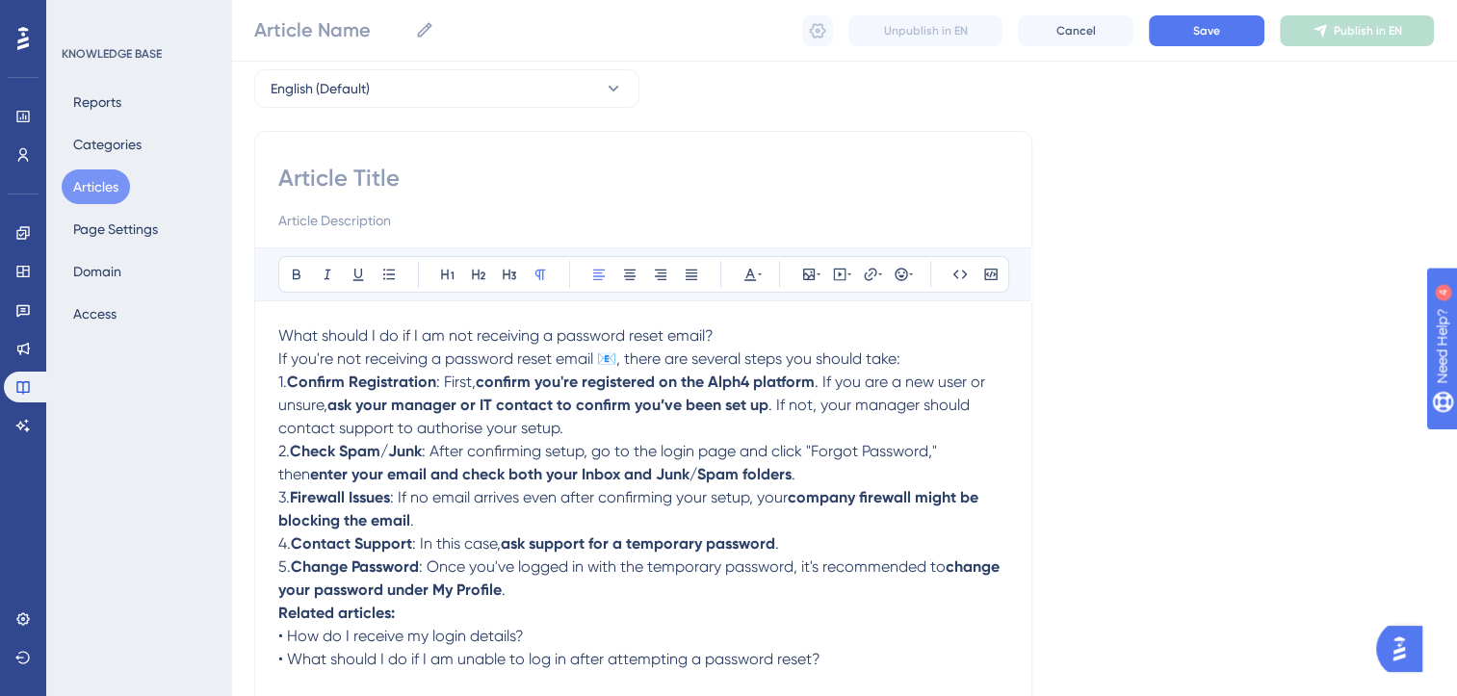
click at [593, 360] on span "If you're not receiving a password reset email 📧, there are several steps you s…" at bounding box center [589, 359] width 622 height 18
click at [734, 329] on p "What should I do if I am not receiving a password reset email?" at bounding box center [643, 336] width 730 height 23
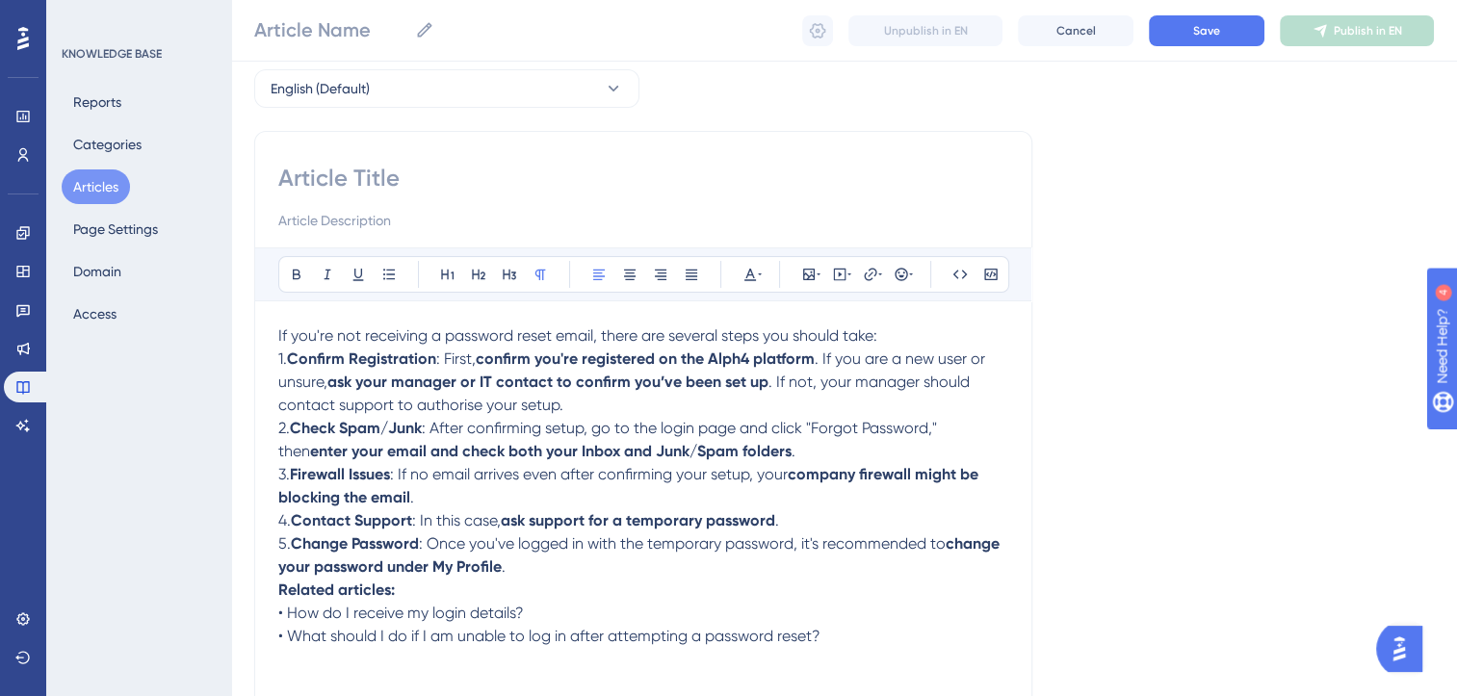
click at [324, 169] on input at bounding box center [643, 178] width 730 height 31
paste input "What should I do if I am not receiving a password reset email?"
type input "What should I do if I am not receiving a password reset email?"
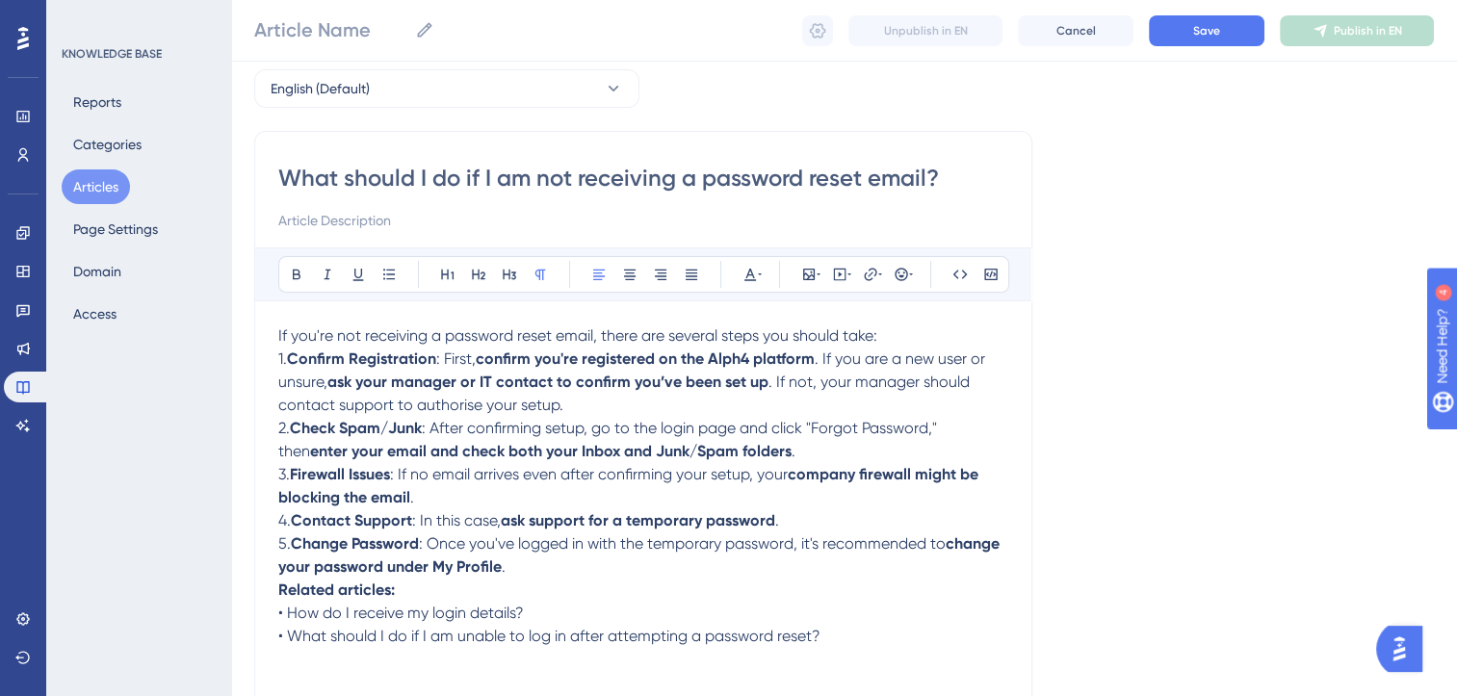
type input "What should I do if I am not receiving a password reset email?"
click at [283, 176] on input "What should I do if I am not receiving a password reset email?" at bounding box center [643, 178] width 730 height 31
type input "📩What should I do if I am not receiving a password reset email?"
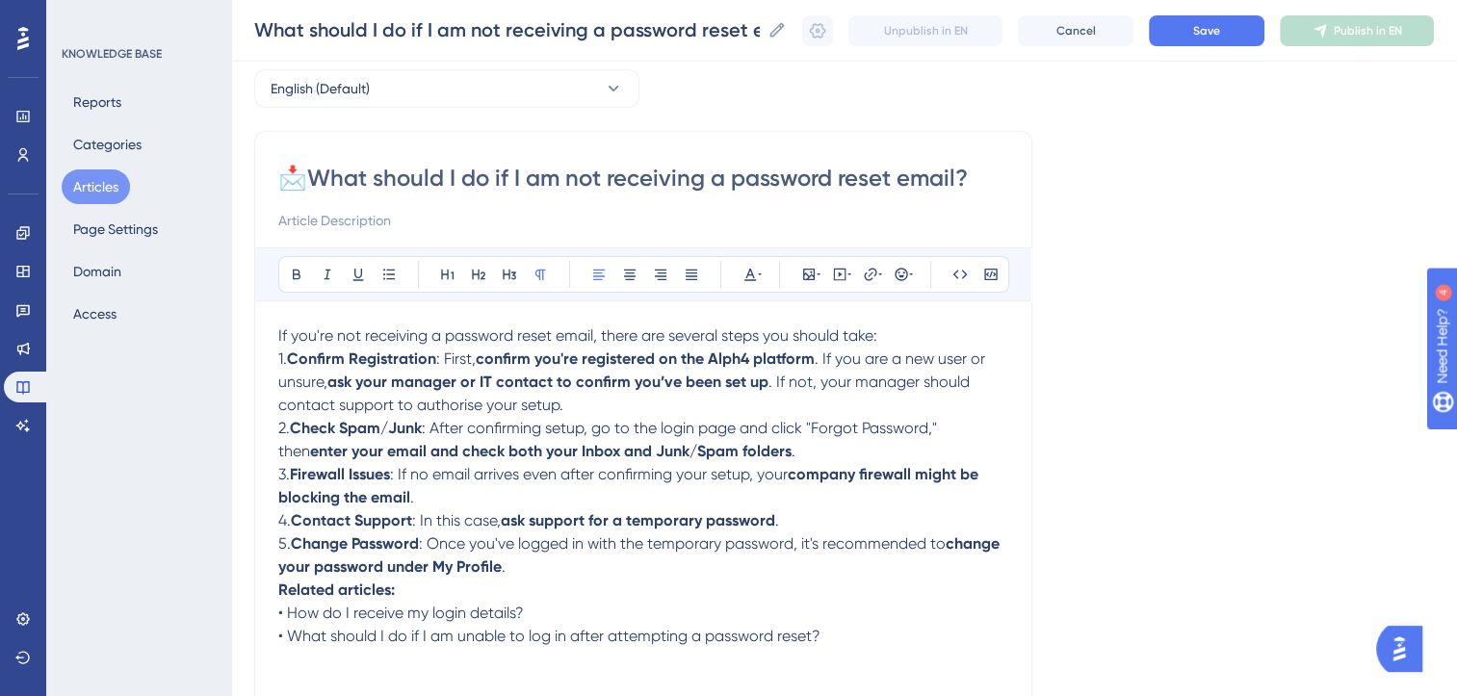
type input "📩What should I do if I am not receiving a password reset email?"
click at [905, 348] on p "1. Confirm Registration : First, confirm you're registered on the Alph4 platfor…" at bounding box center [643, 382] width 730 height 69
click at [906, 333] on p "If you're not receiving a password reset email, there are several steps you sho…" at bounding box center [643, 336] width 730 height 23
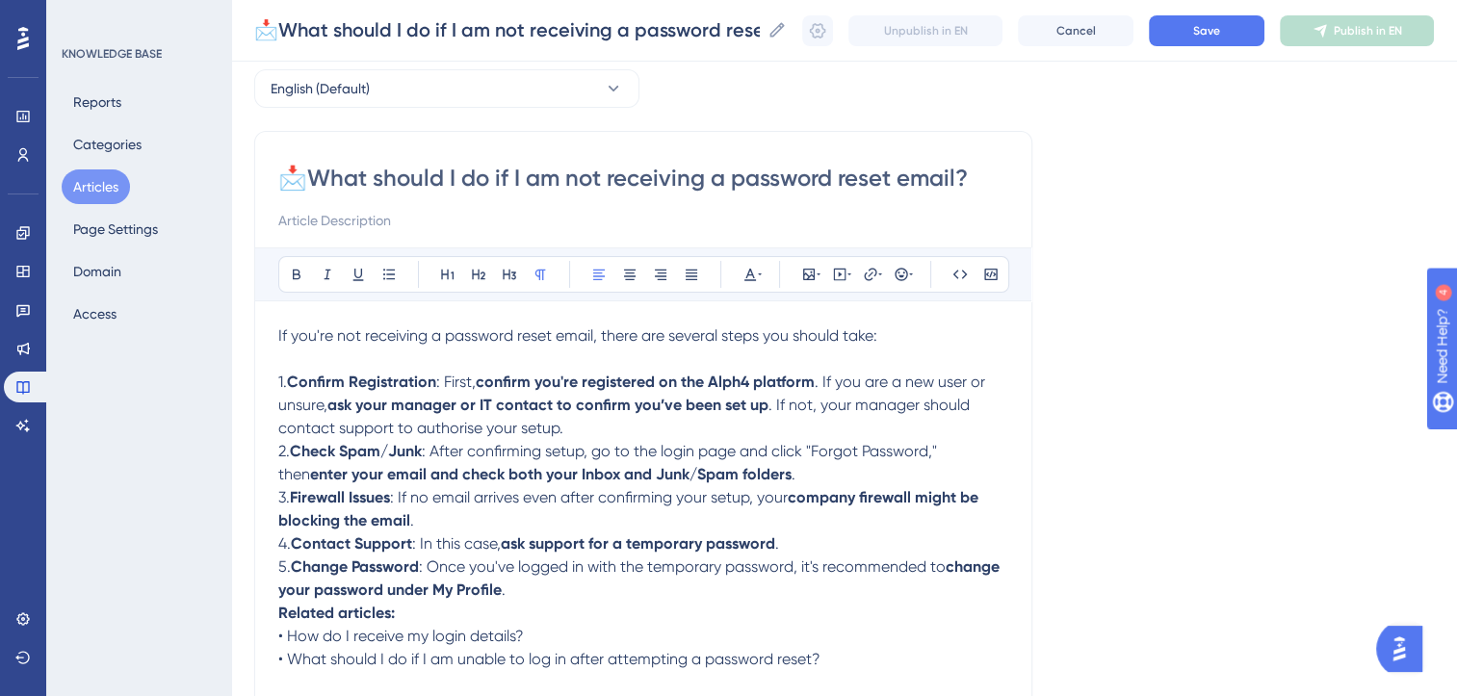
click at [520, 595] on p "5. Change Password : Once you've logged in with the temporary password, it's re…" at bounding box center [643, 579] width 730 height 46
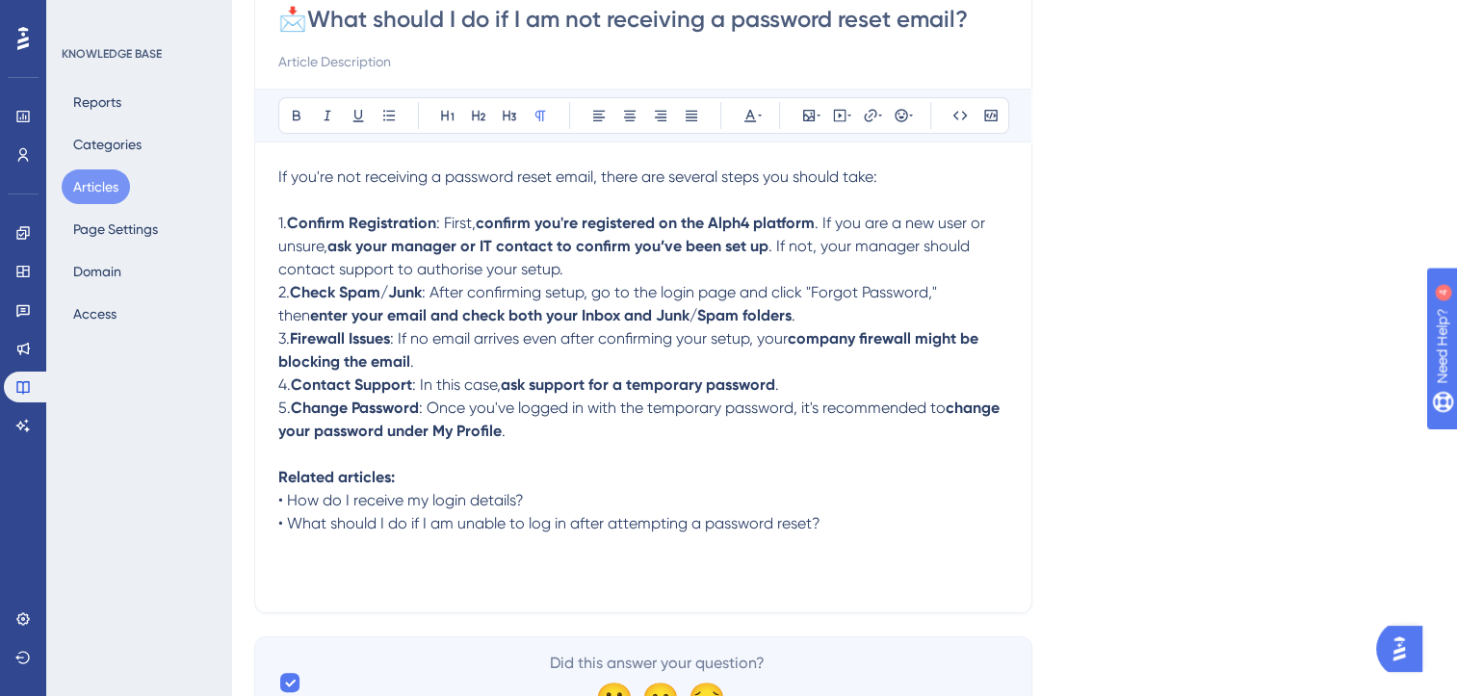
scroll to position [0, 0]
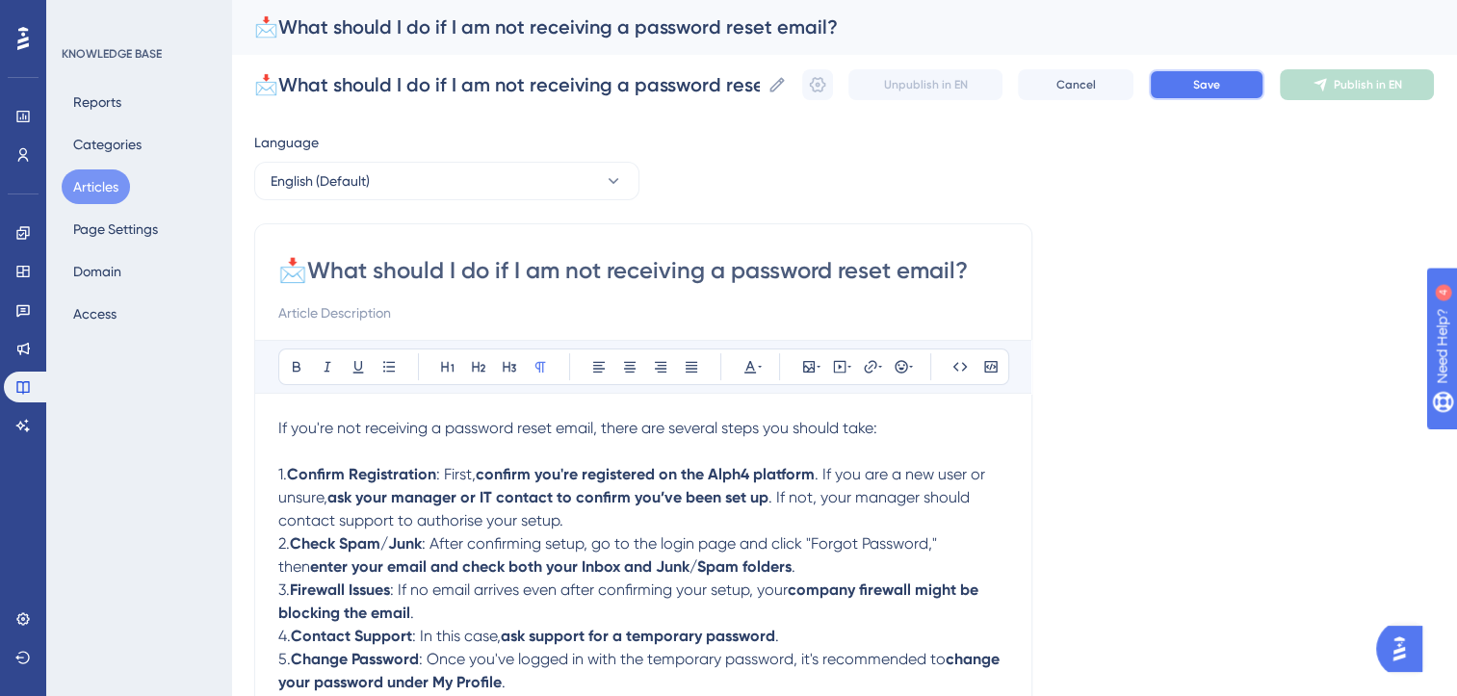
click at [1220, 83] on span "Save" at bounding box center [1206, 84] width 27 height 15
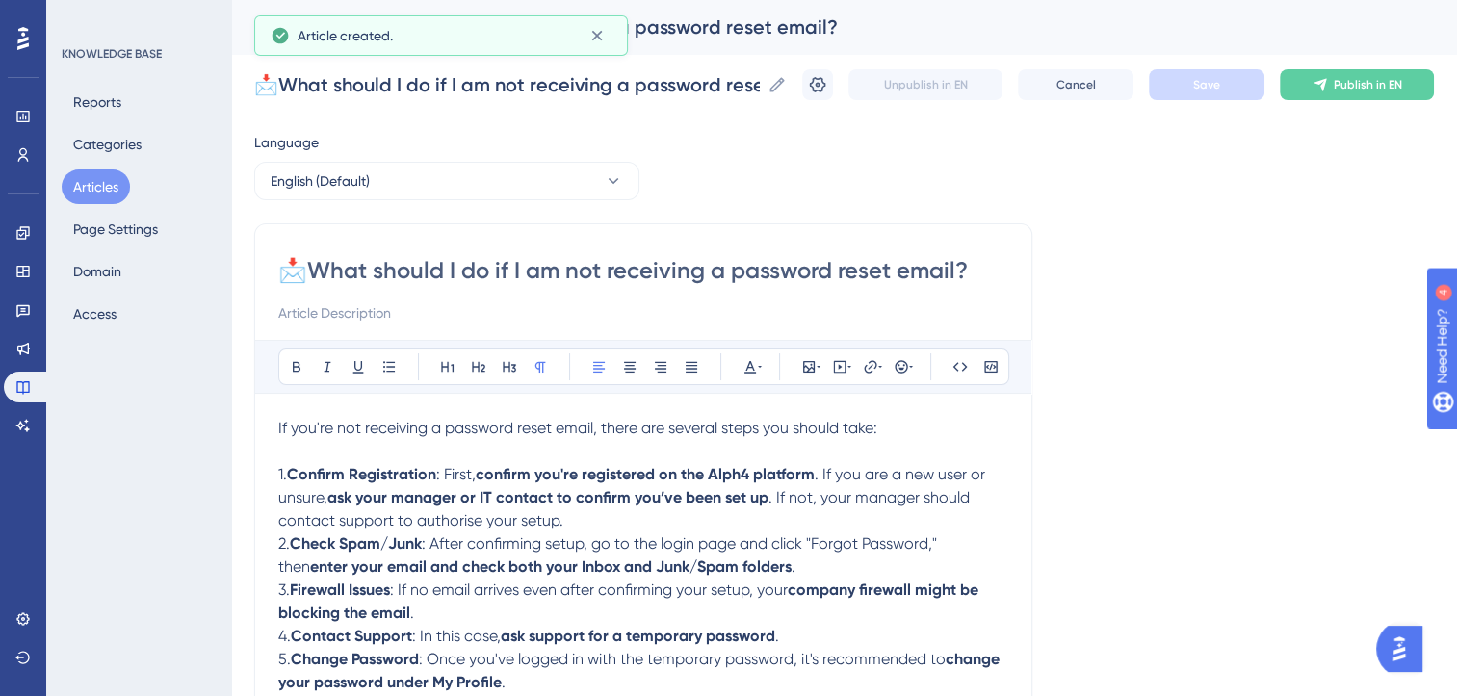
scroll to position [79, 0]
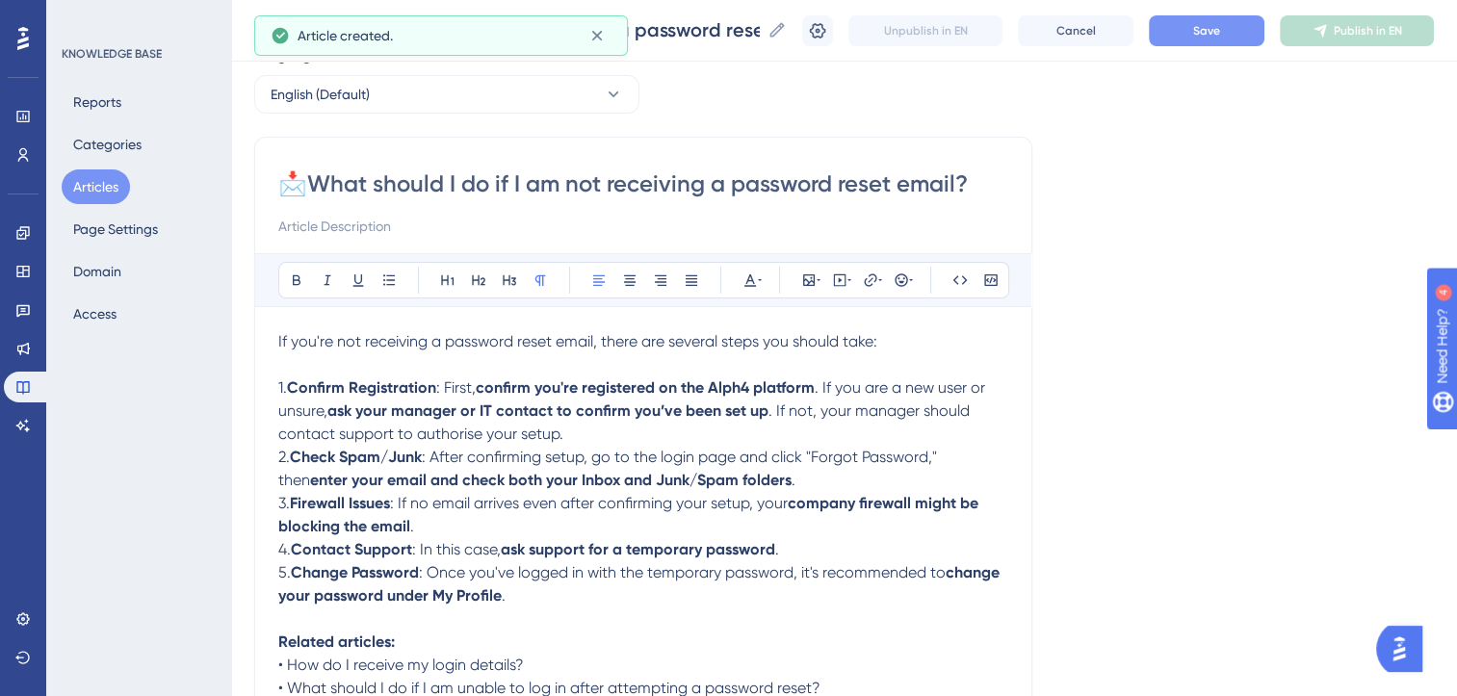
click at [1237, 24] on button "Save" at bounding box center [1207, 30] width 116 height 31
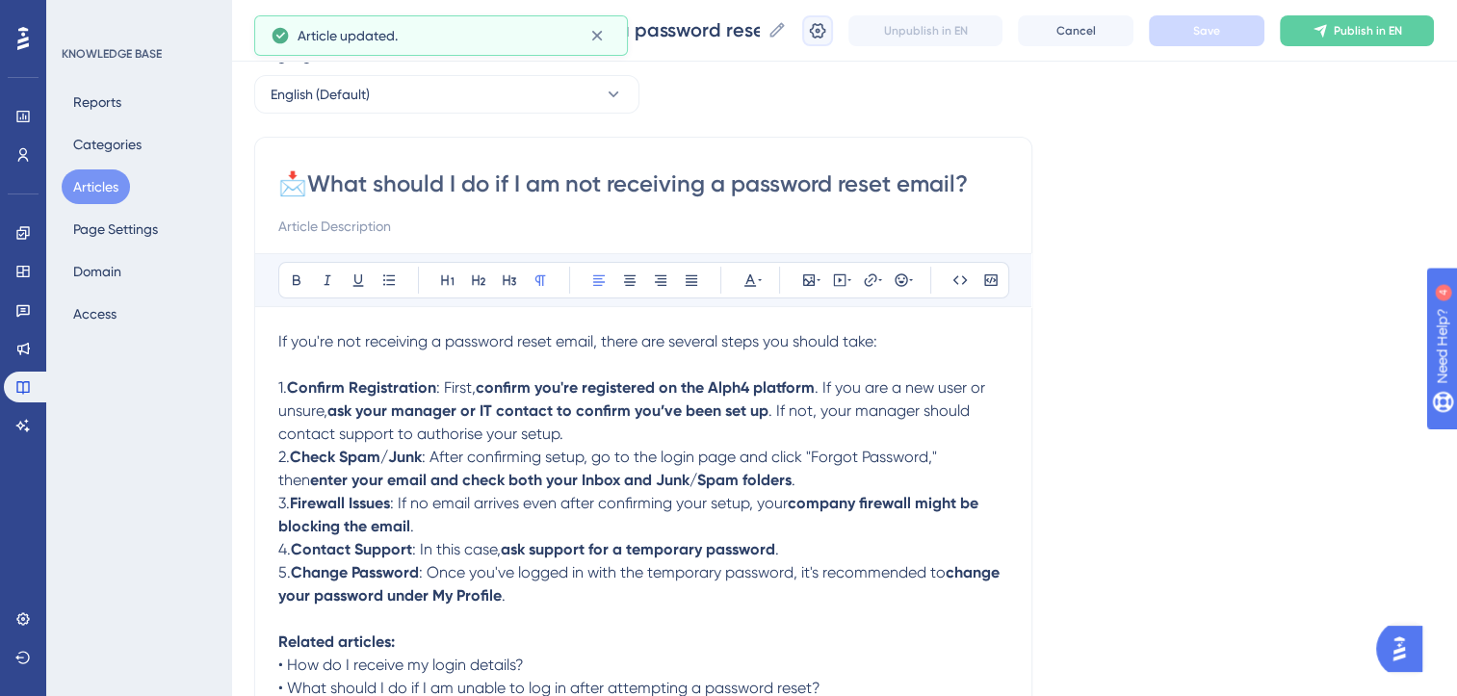
click at [826, 36] on icon at bounding box center [818, 29] width 16 height 15
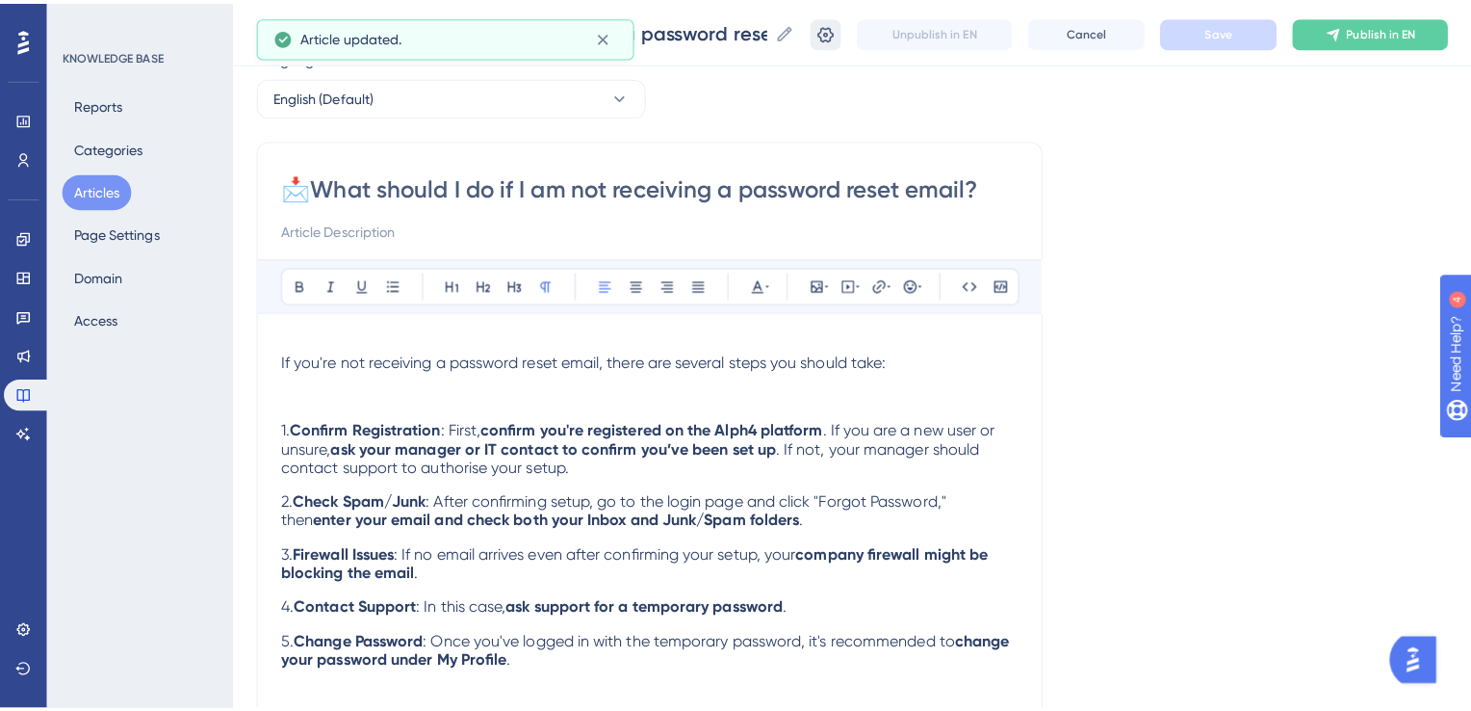
scroll to position [0, 0]
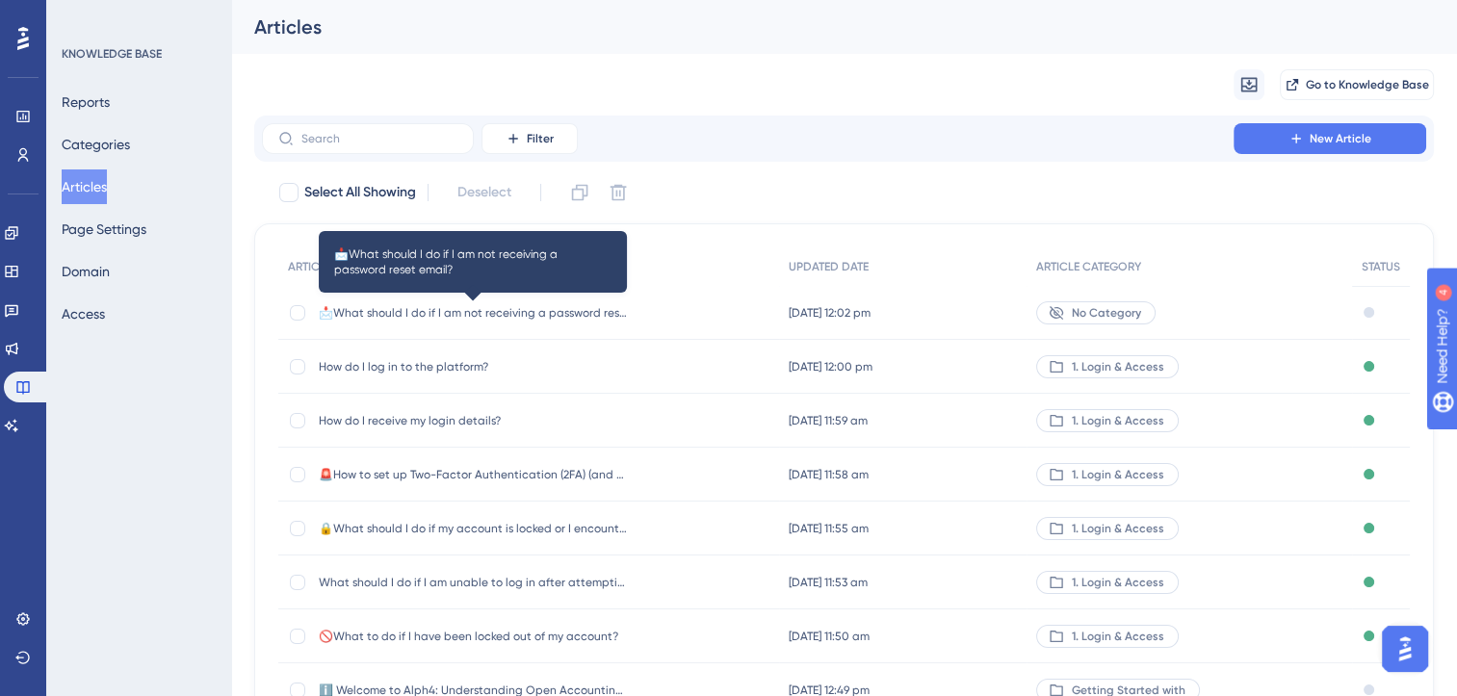
click at [394, 315] on span "📩What should I do if I am not receiving a password reset email?" at bounding box center [473, 312] width 308 height 15
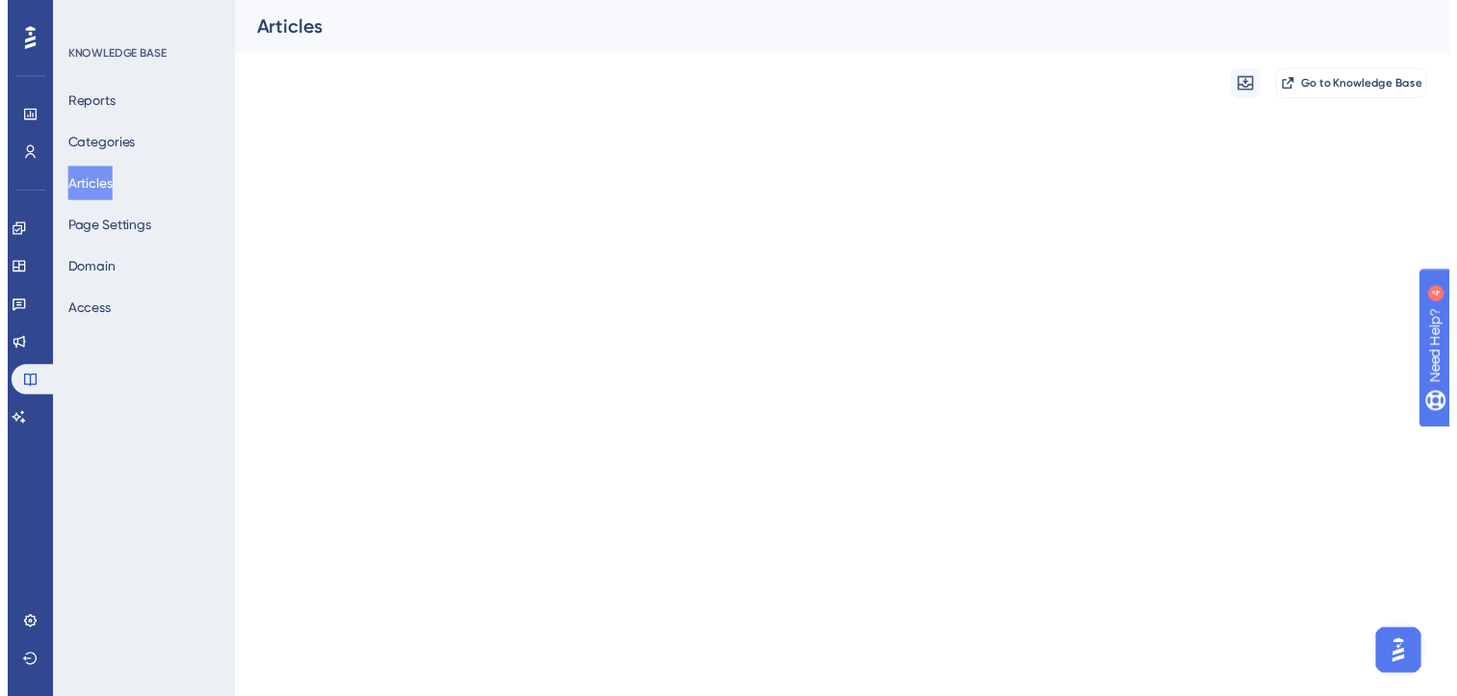
scroll to position [79, 0]
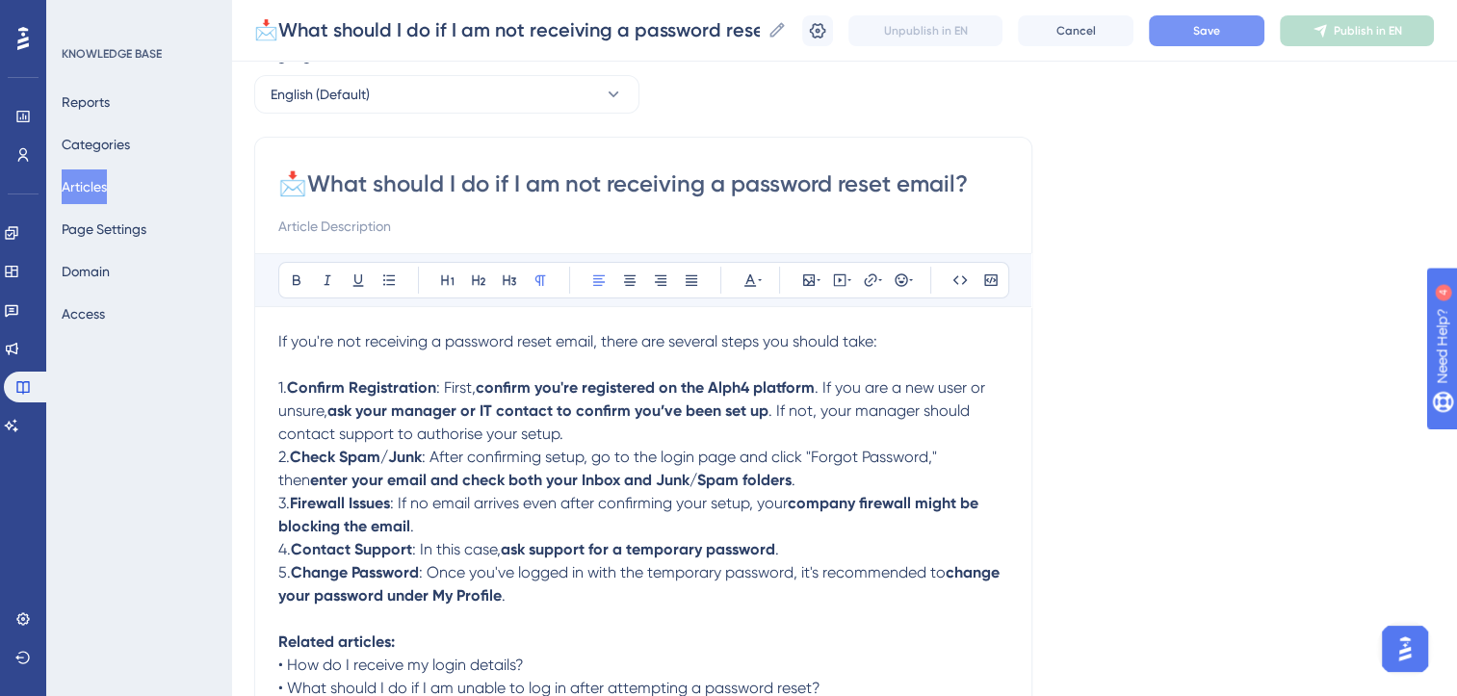
click at [1204, 34] on button "Save" at bounding box center [1207, 30] width 116 height 31
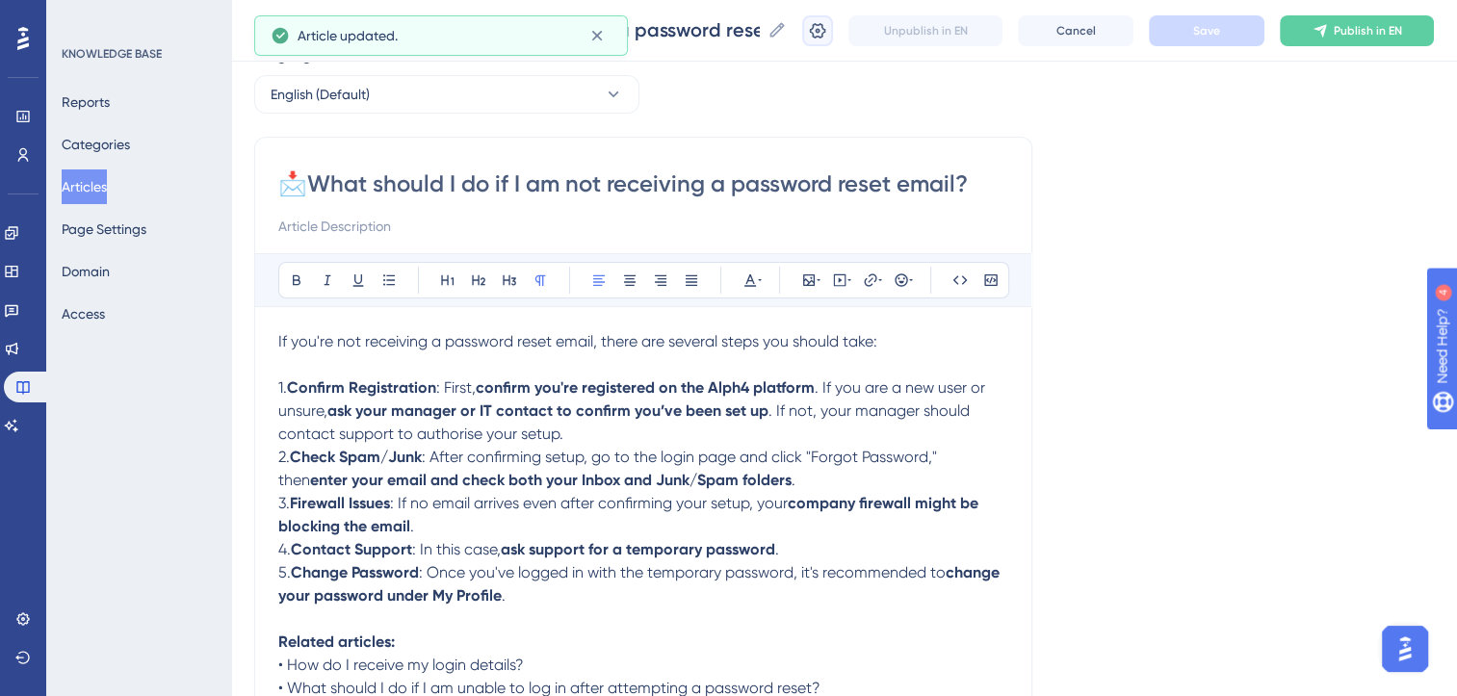
click at [827, 33] on icon at bounding box center [817, 30] width 19 height 19
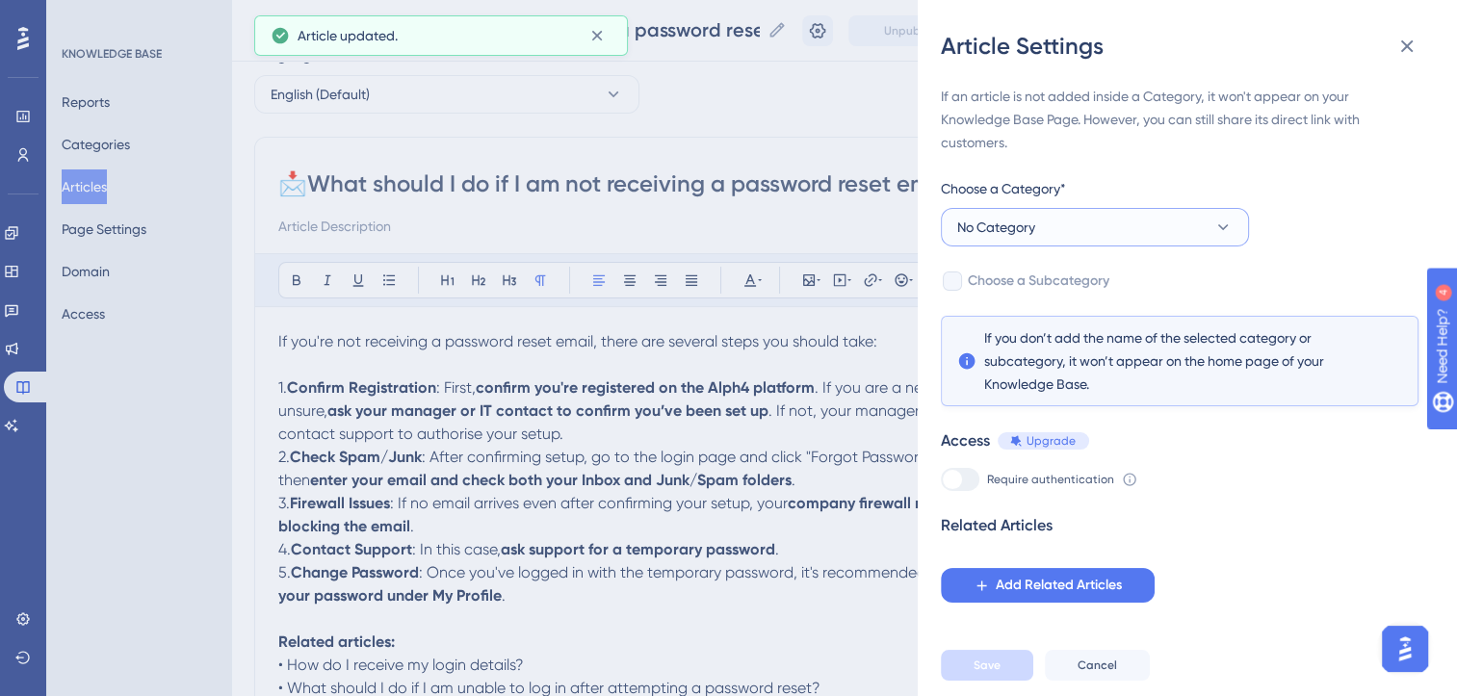
click at [1143, 229] on button "No Category" at bounding box center [1095, 227] width 308 height 39
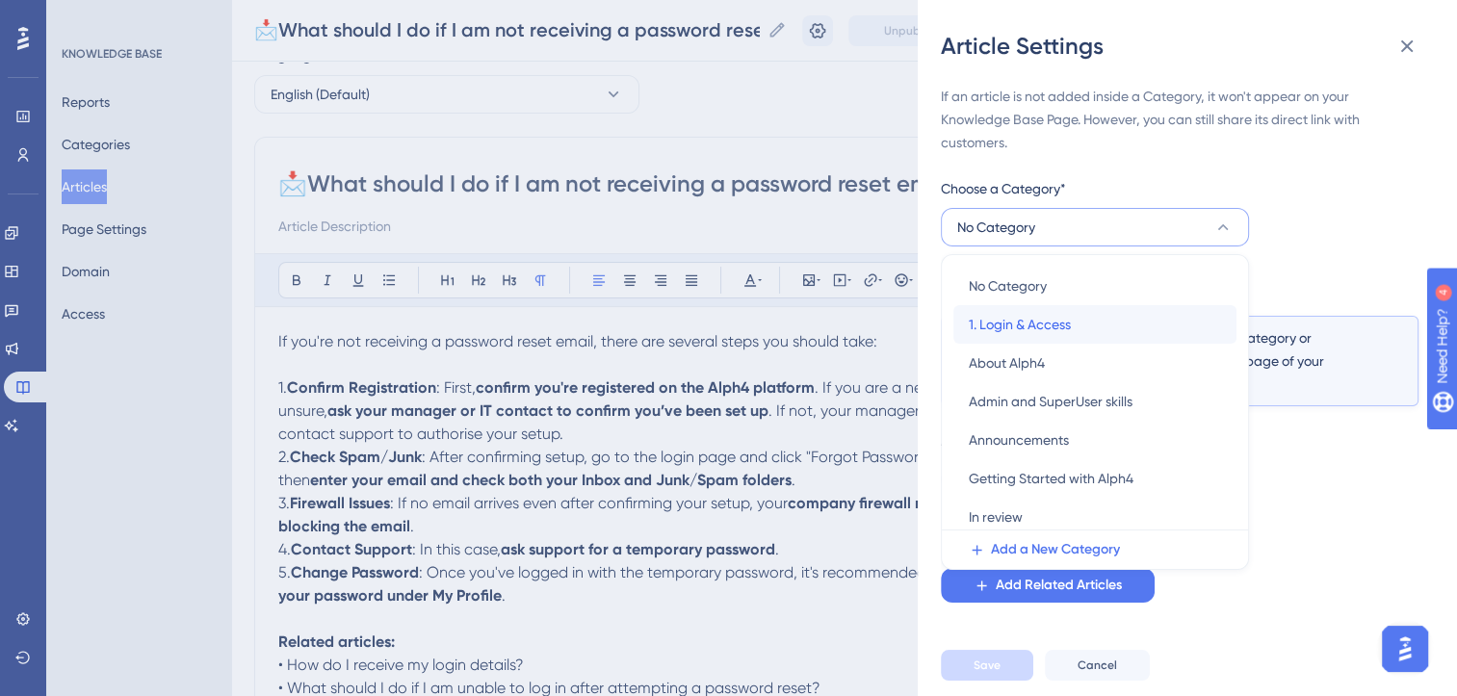
click at [1051, 323] on span "1. Login & Access" at bounding box center [1020, 324] width 102 height 23
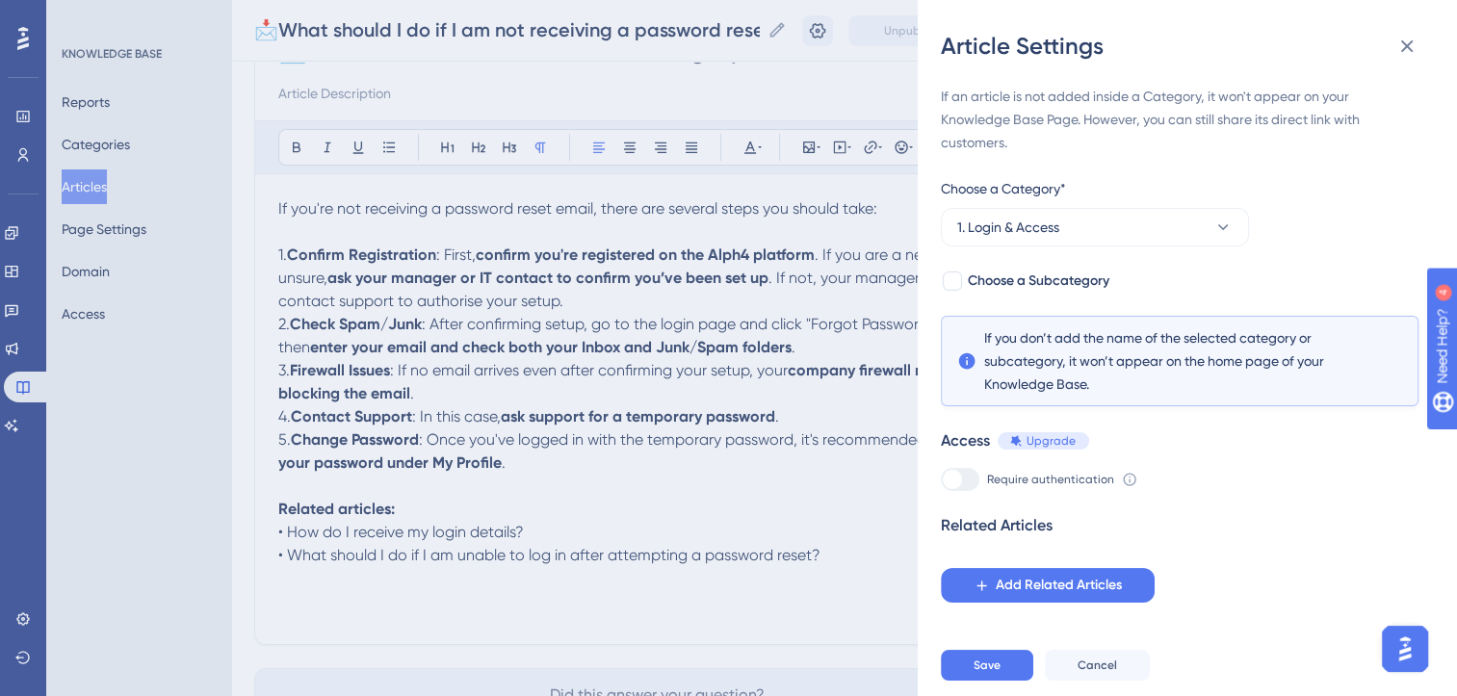
scroll to position [214, 0]
click at [1005, 590] on span "Add Related Articles" at bounding box center [1059, 585] width 126 height 23
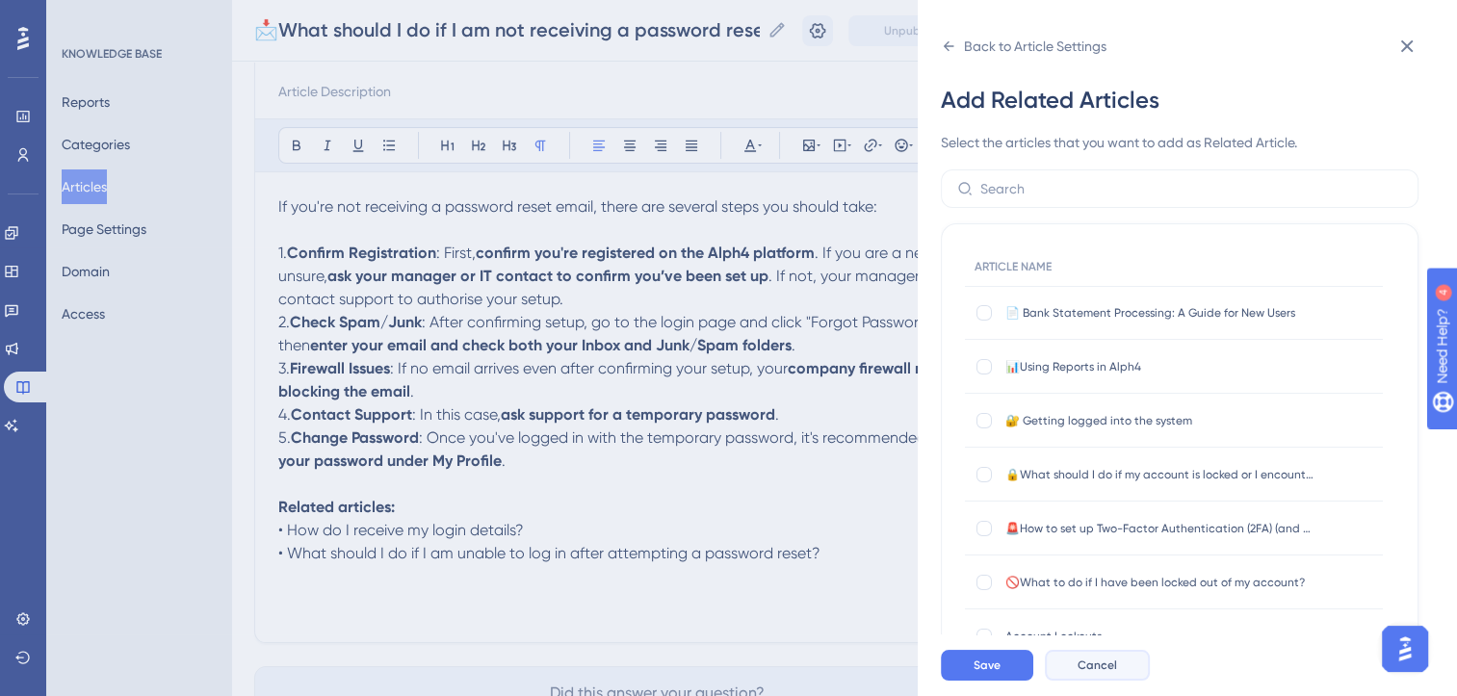
click at [1094, 673] on span "Cancel" at bounding box center [1097, 665] width 39 height 15
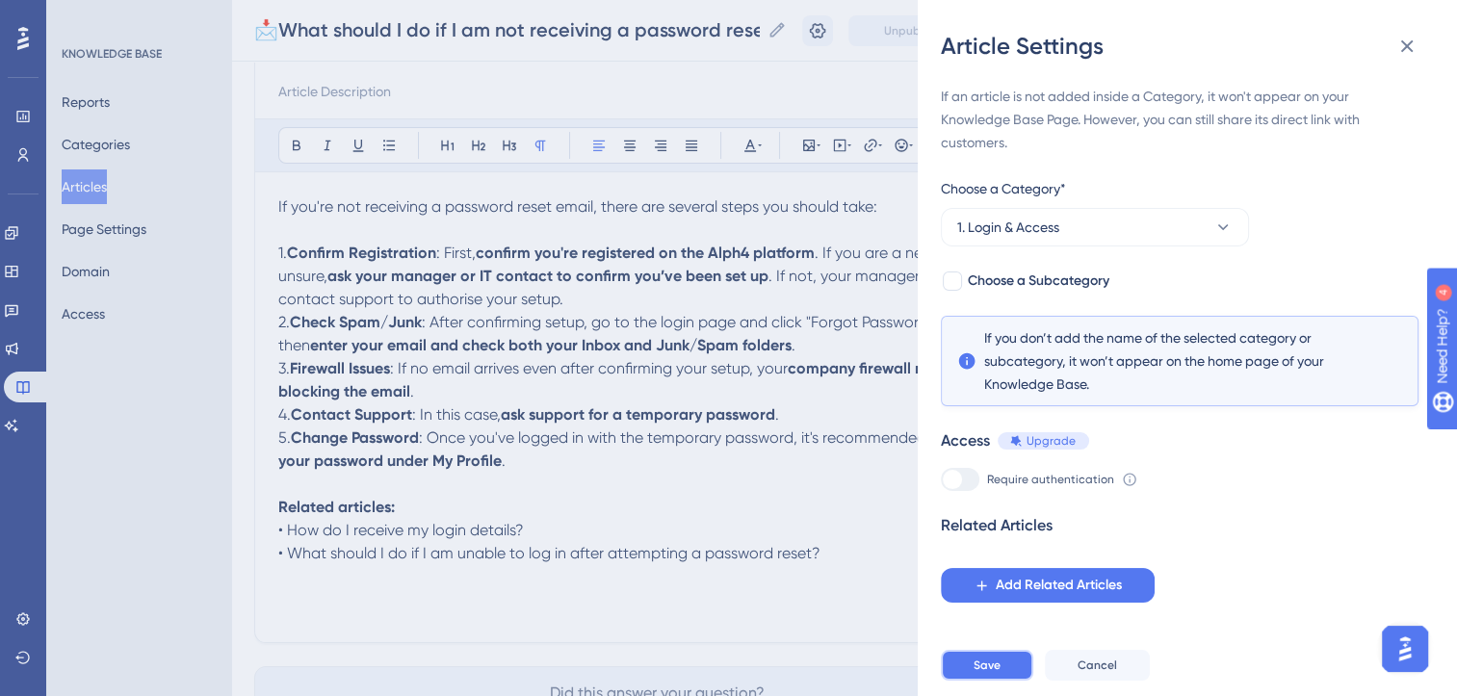
click at [994, 673] on span "Save" at bounding box center [987, 665] width 27 height 15
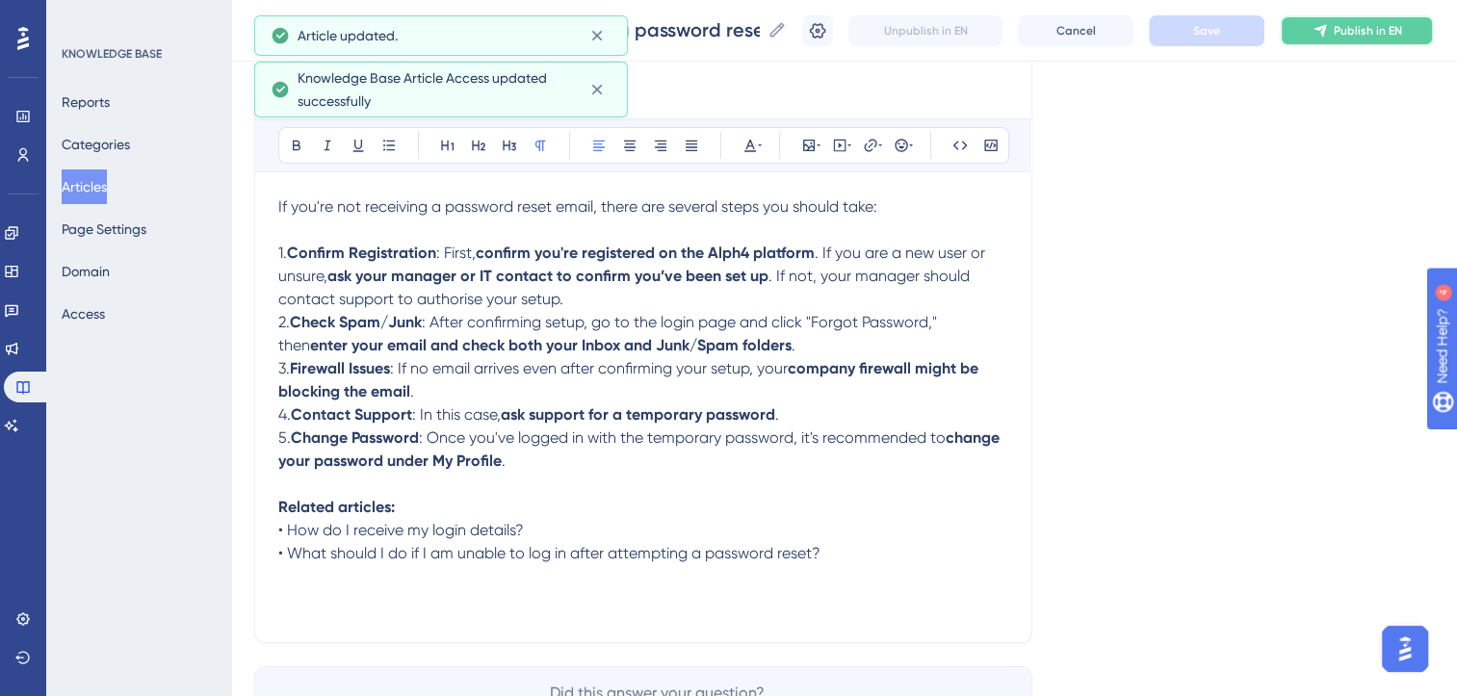
click at [1365, 35] on span "Publish in EN" at bounding box center [1368, 30] width 68 height 15
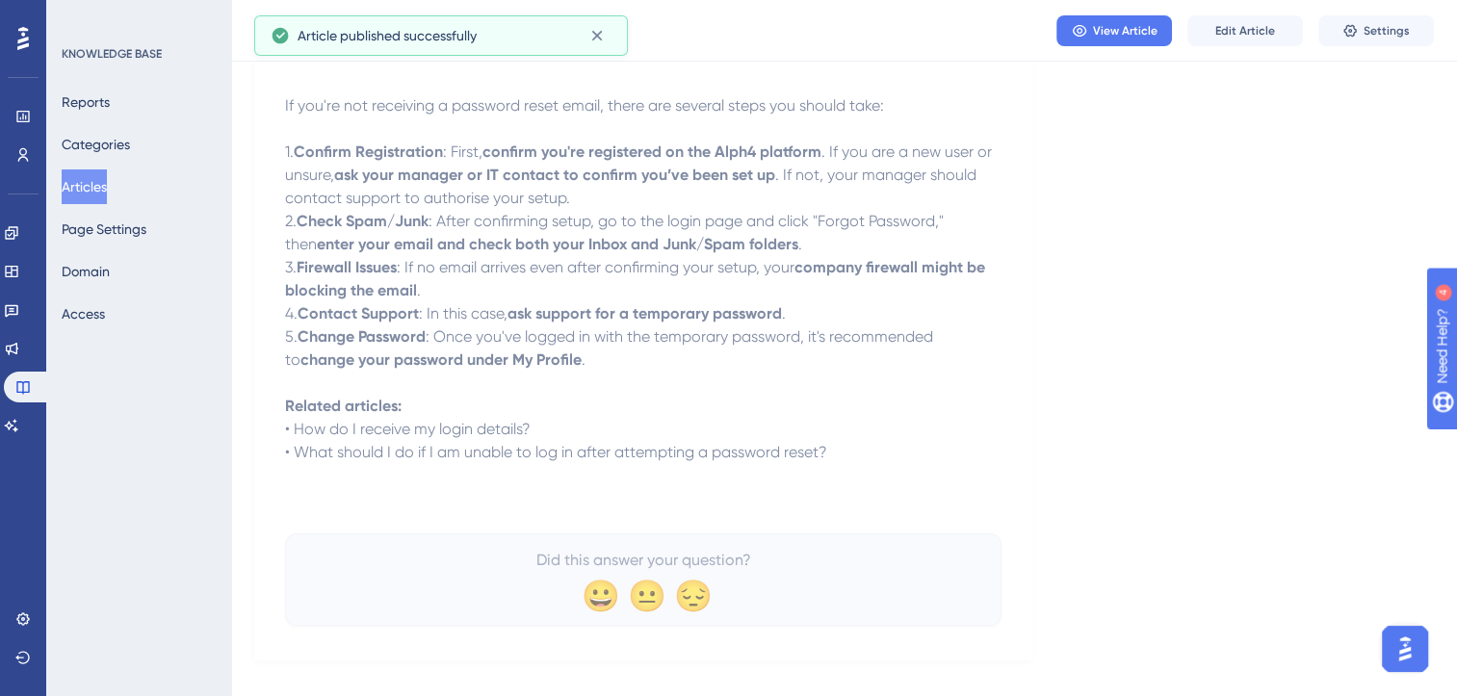
click at [107, 187] on button "Articles" at bounding box center [84, 186] width 45 height 35
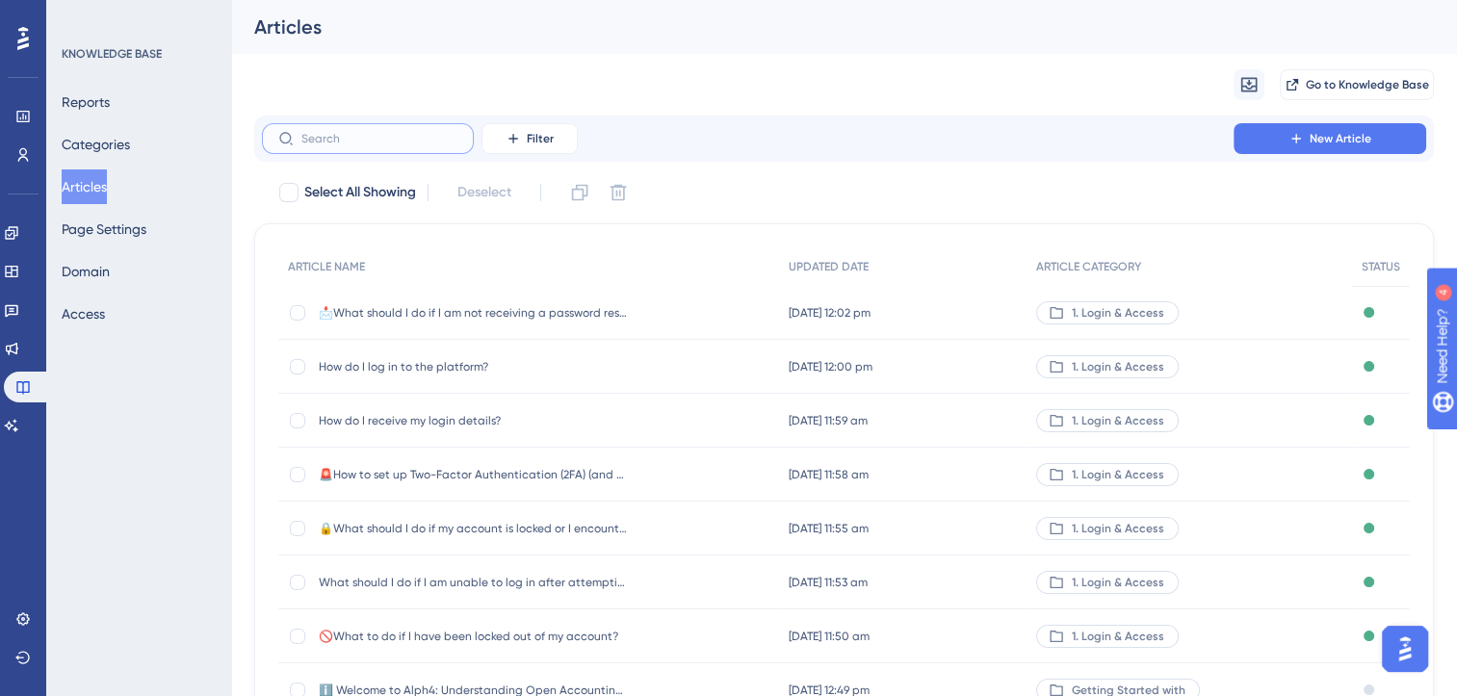
click at [377, 143] on input "text" at bounding box center [379, 138] width 156 height 13
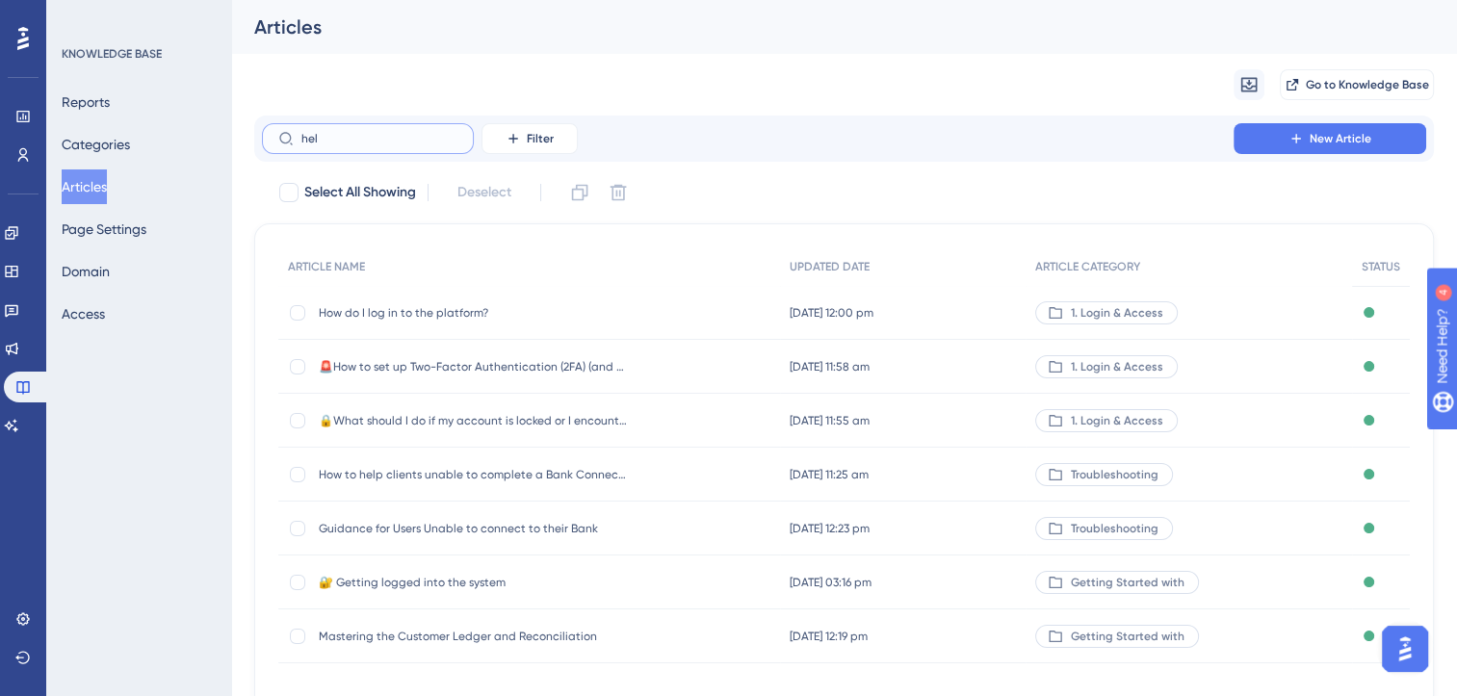
type input "help"
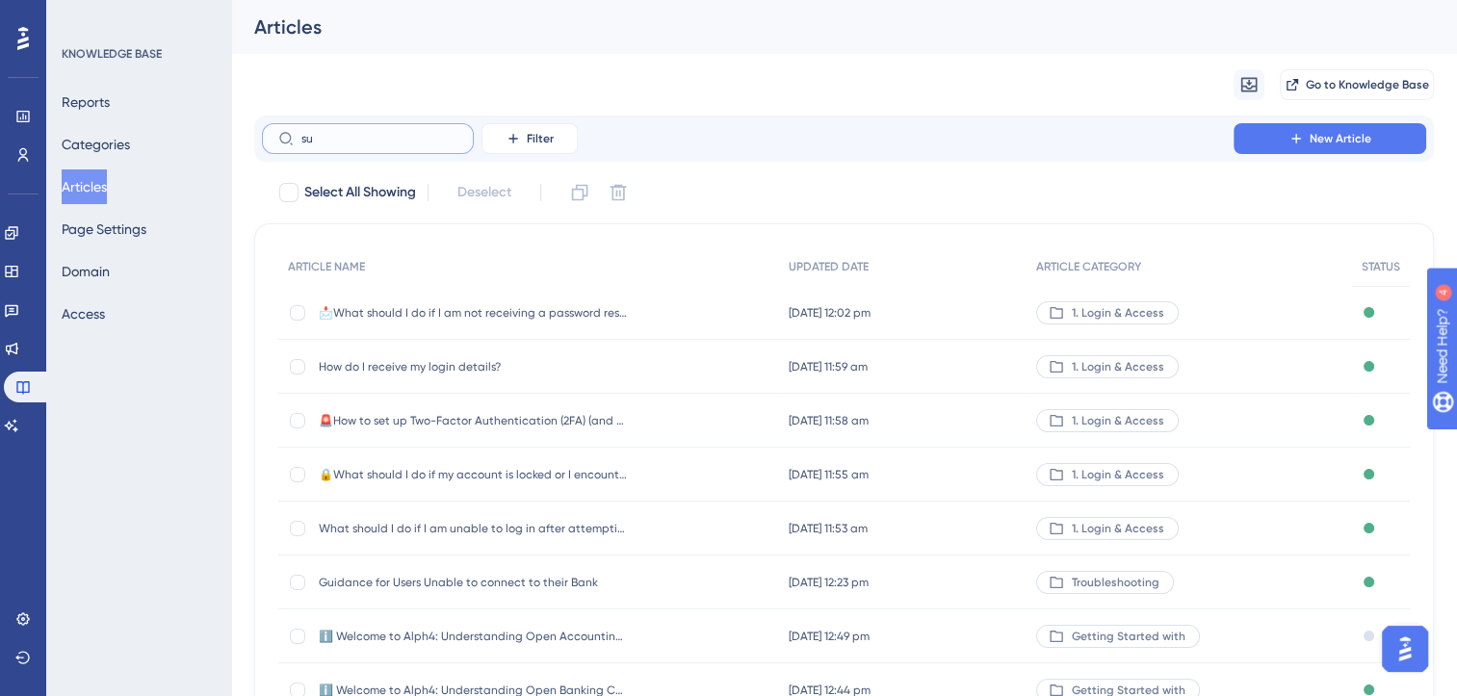
type input "sup"
checkbox input "true"
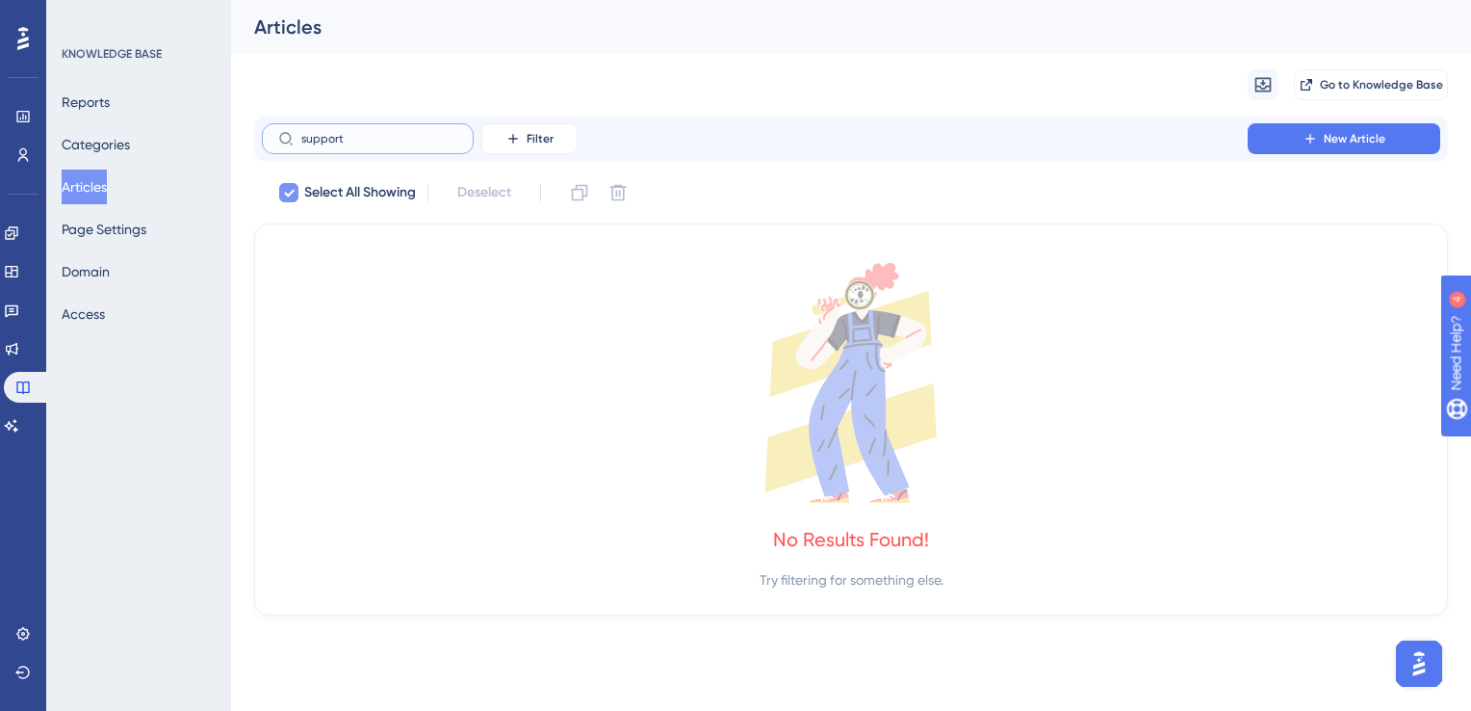
type input "support"
click at [281, 184] on div at bounding box center [288, 192] width 19 height 19
click at [293, 198] on icon at bounding box center [289, 192] width 12 height 15
click at [331, 139] on input "support" at bounding box center [379, 138] width 156 height 13
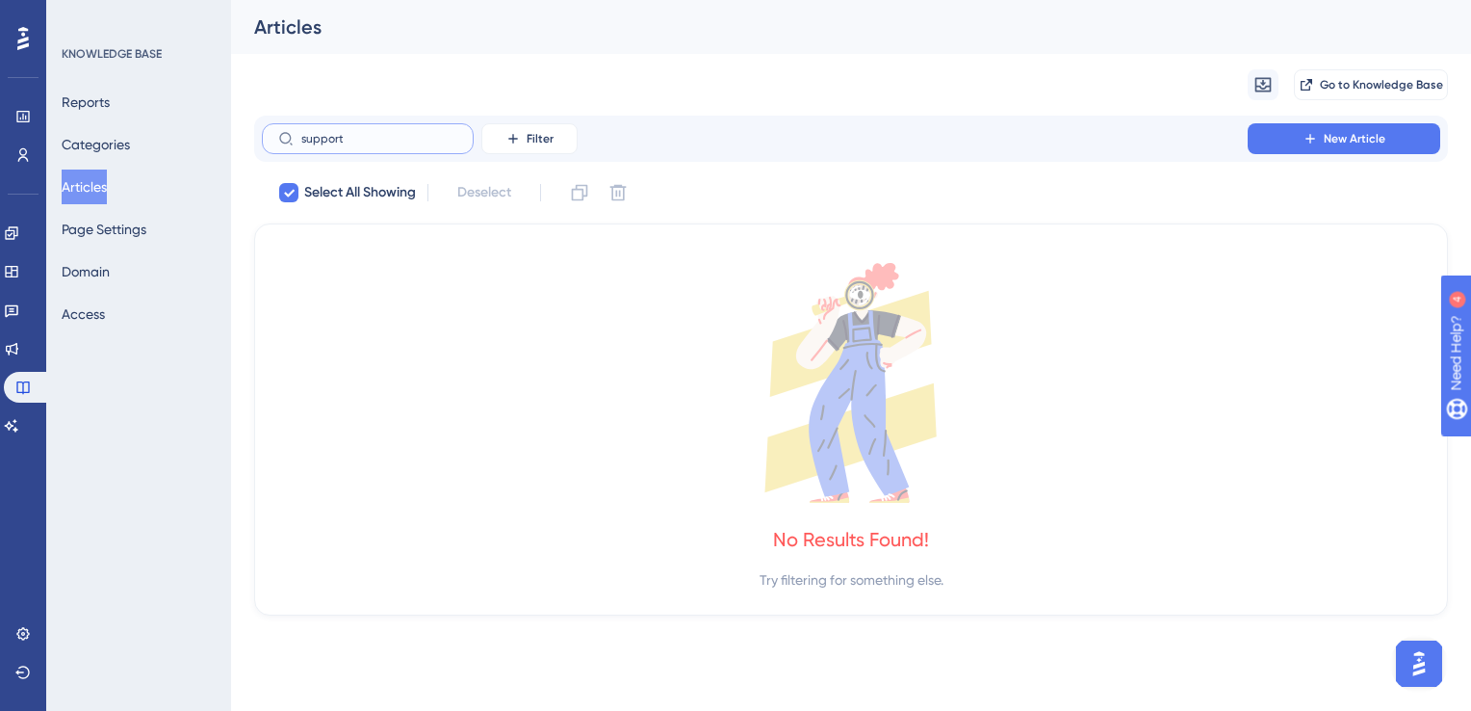
click at [331, 139] on input "support" at bounding box center [379, 138] width 156 height 13
checkbox input "false"
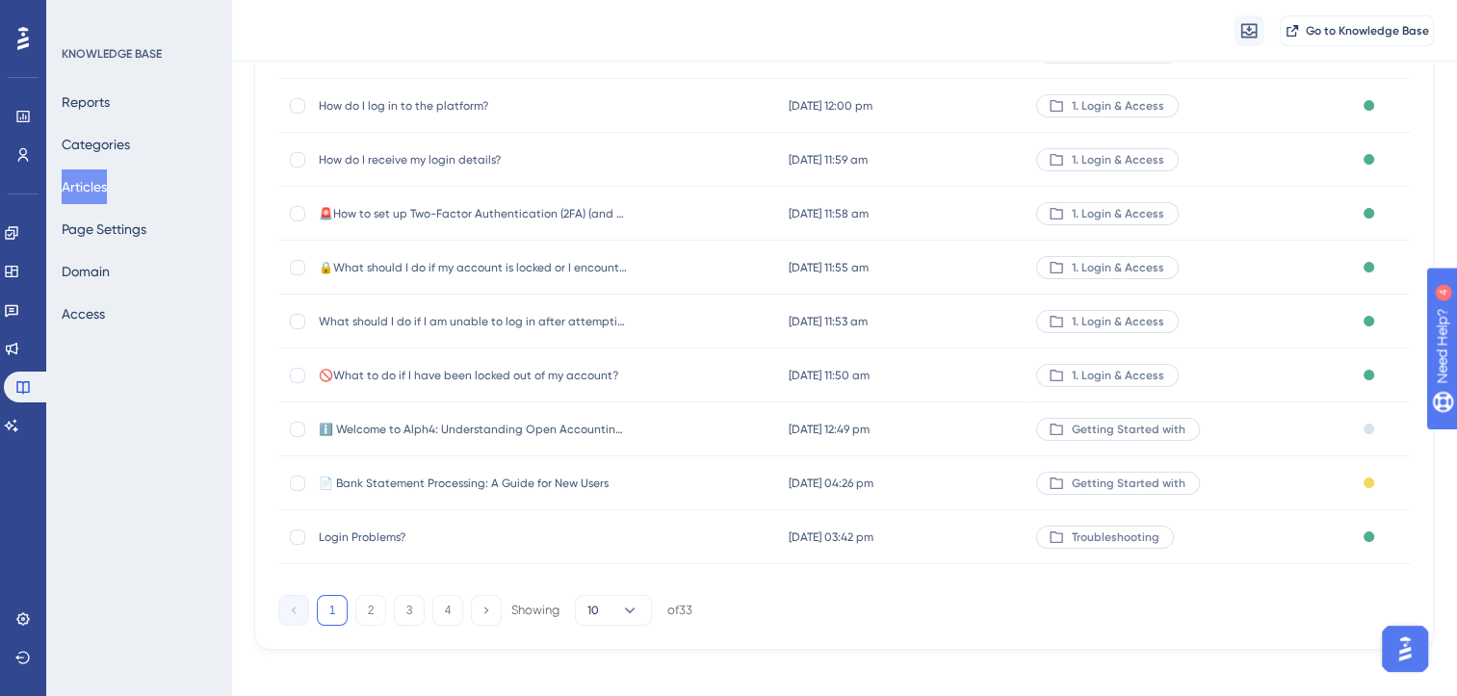
scroll to position [283, 0]
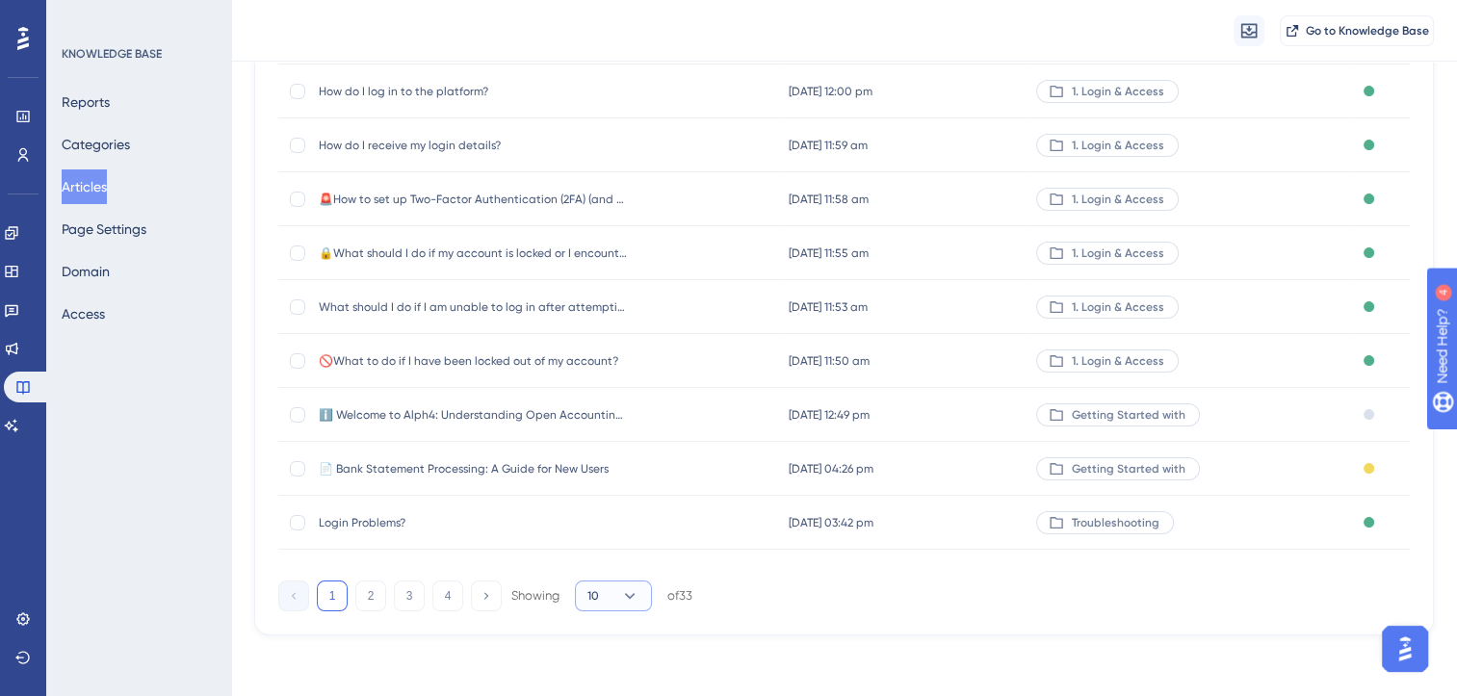
click at [621, 594] on icon at bounding box center [629, 595] width 19 height 19
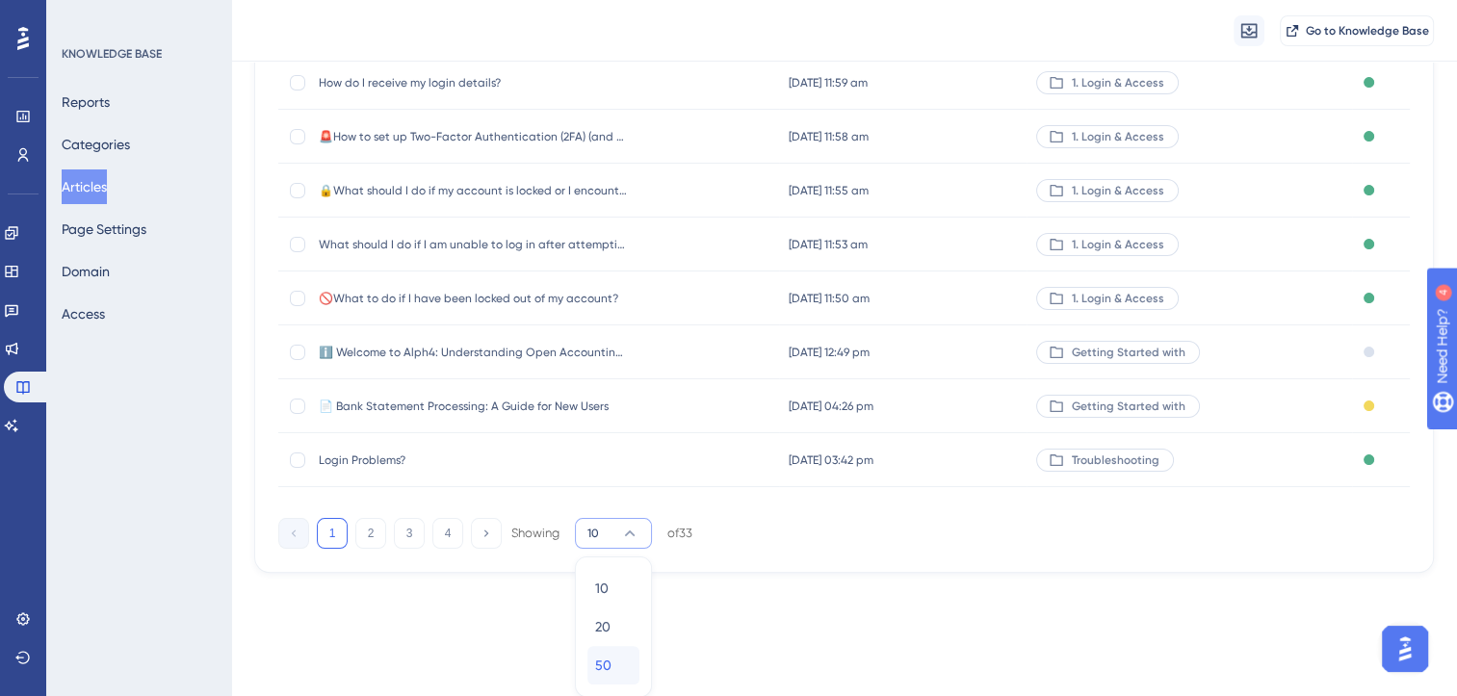
click at [605, 664] on span "50" at bounding box center [603, 665] width 16 height 23
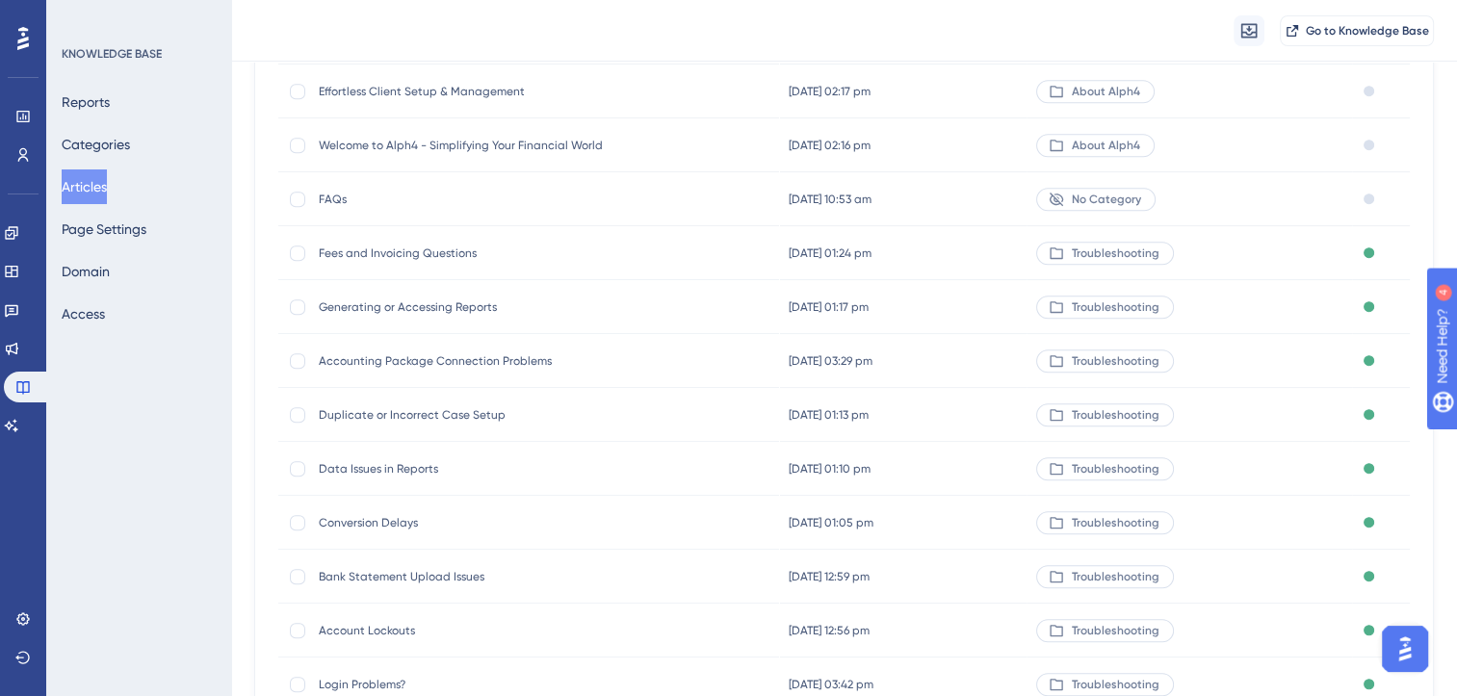
scroll to position [1341, 0]
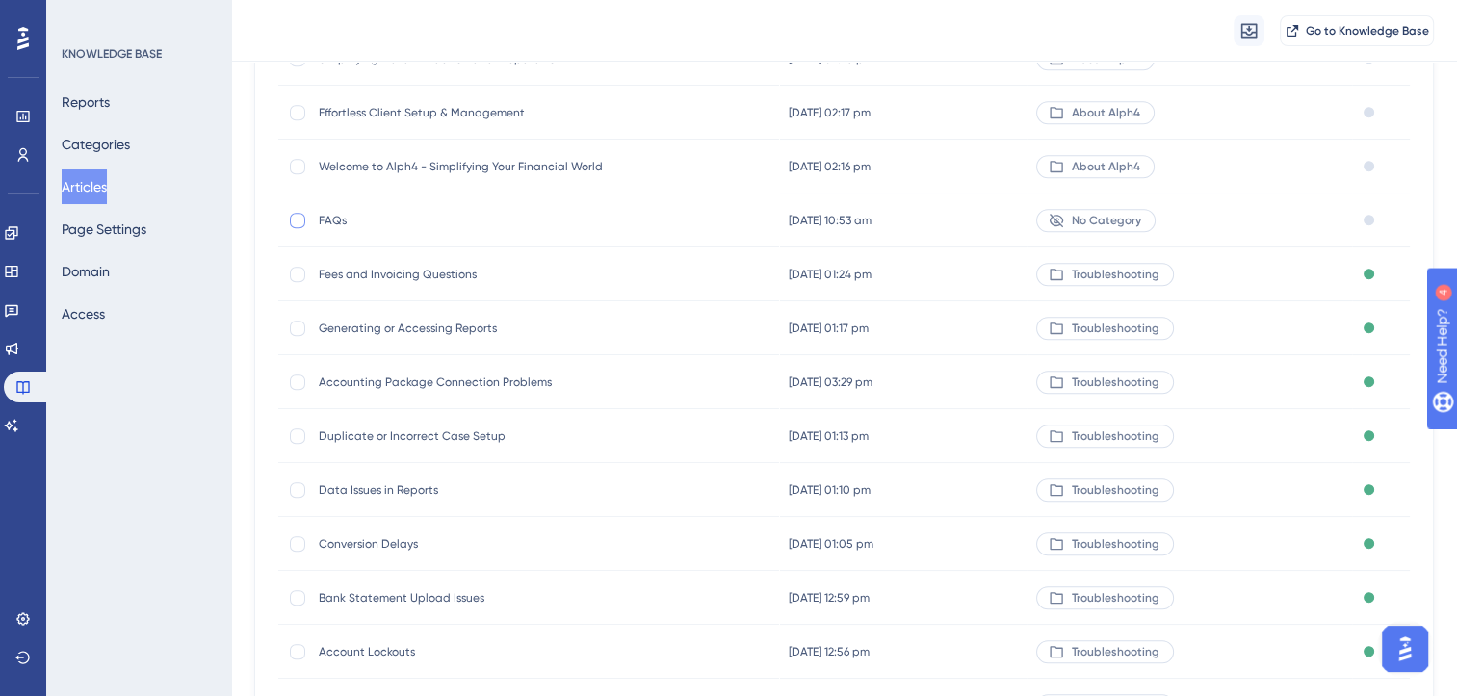
click at [300, 215] on div at bounding box center [297, 220] width 15 height 15
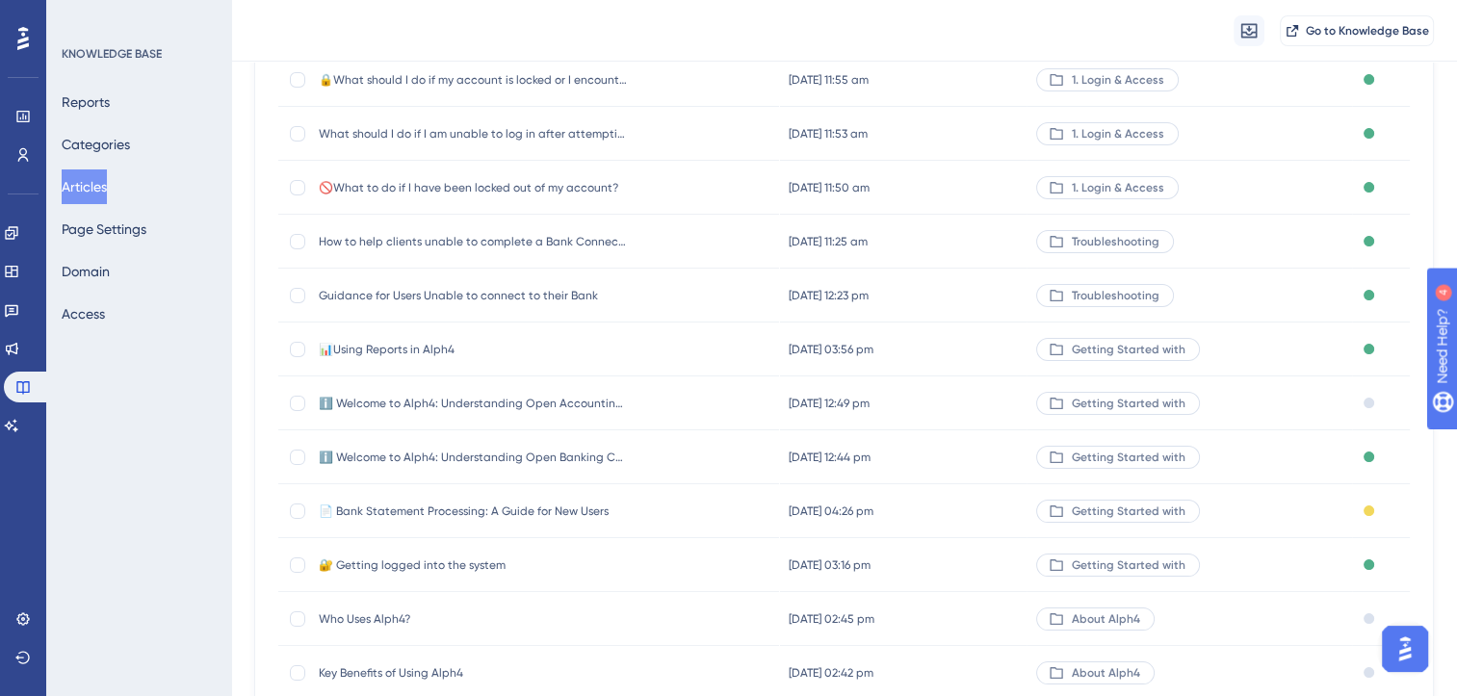
scroll to position [0, 0]
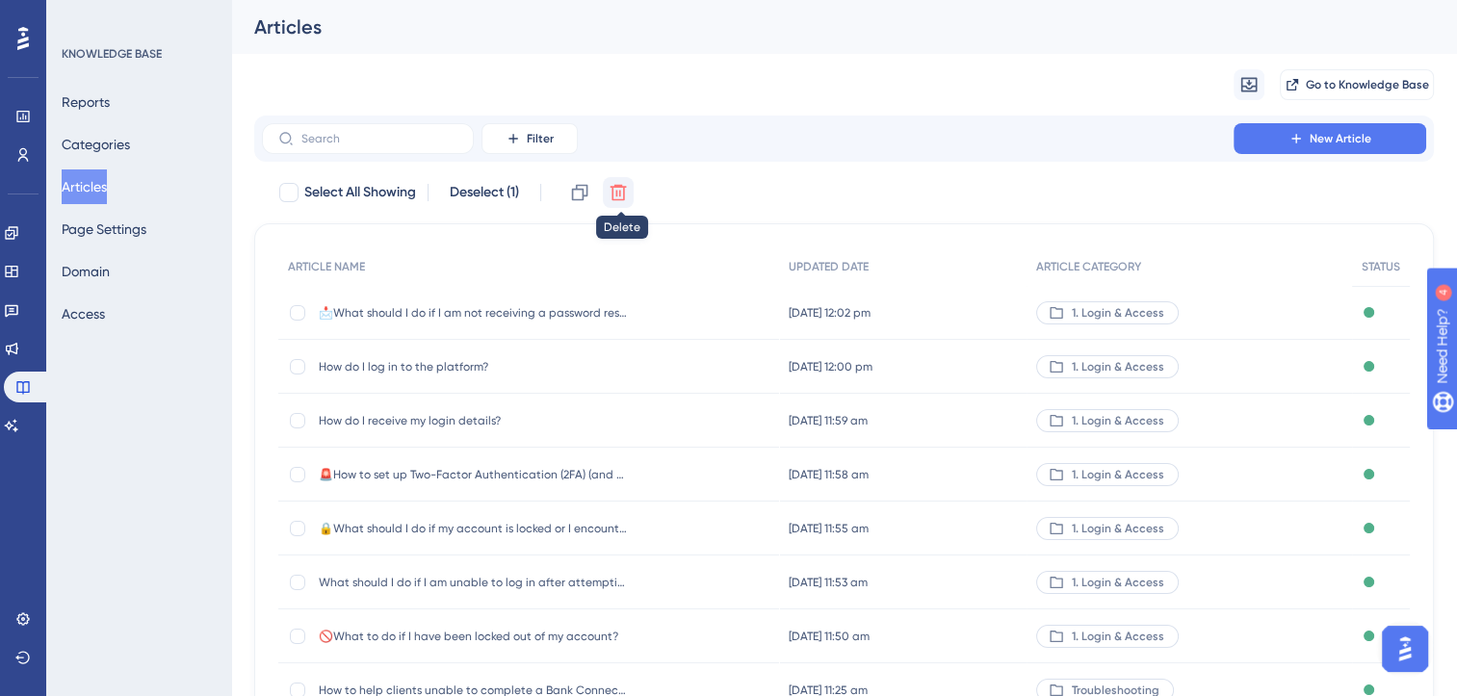
click at [624, 190] on icon at bounding box center [618, 192] width 19 height 19
checkbox input "false"
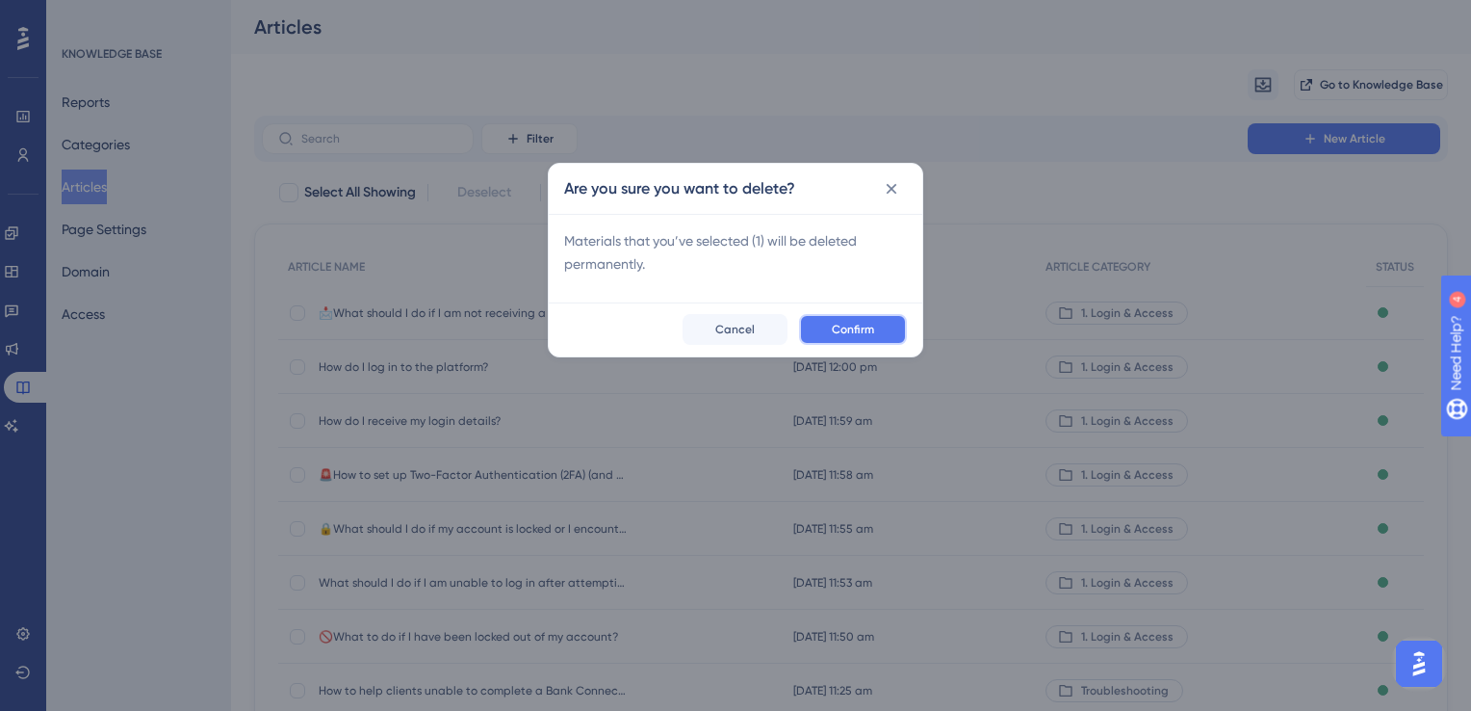
click at [859, 325] on span "Confirm" at bounding box center [853, 329] width 42 height 15
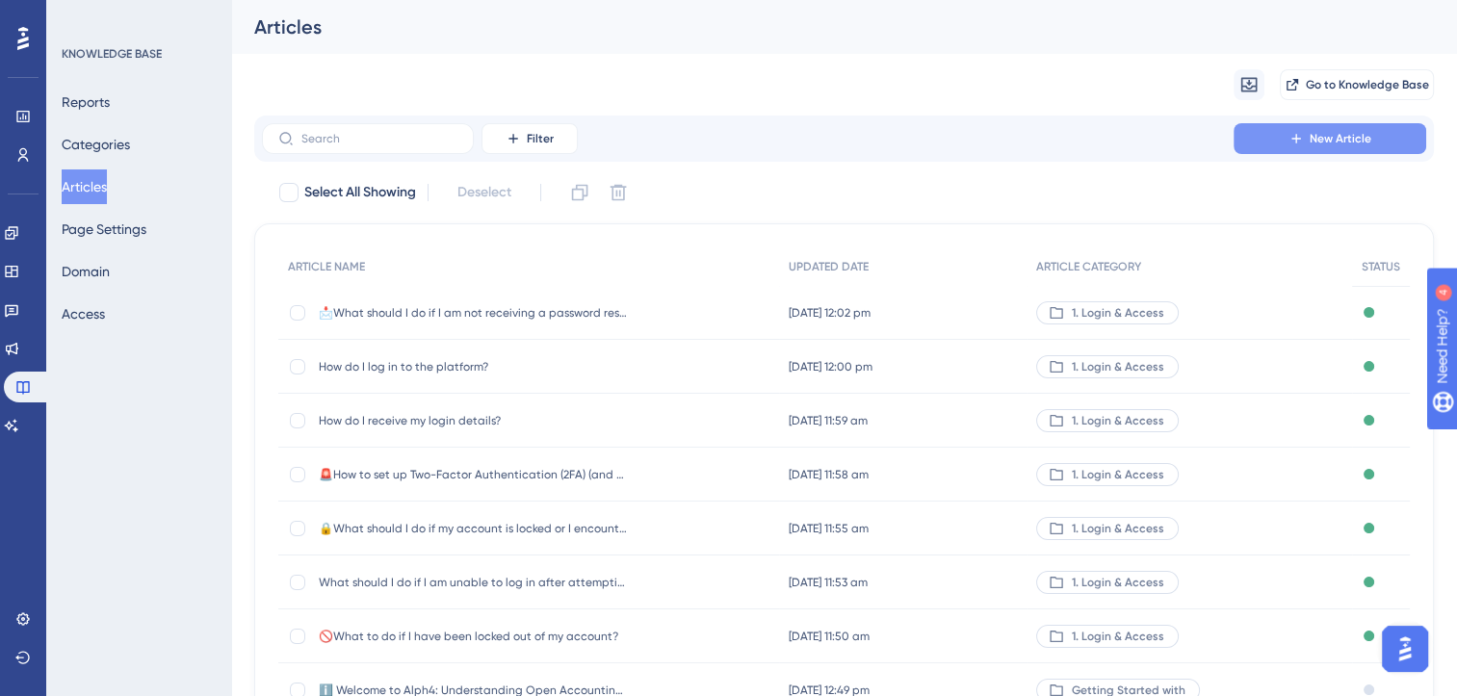
click at [1353, 140] on span "New Article" at bounding box center [1341, 138] width 62 height 15
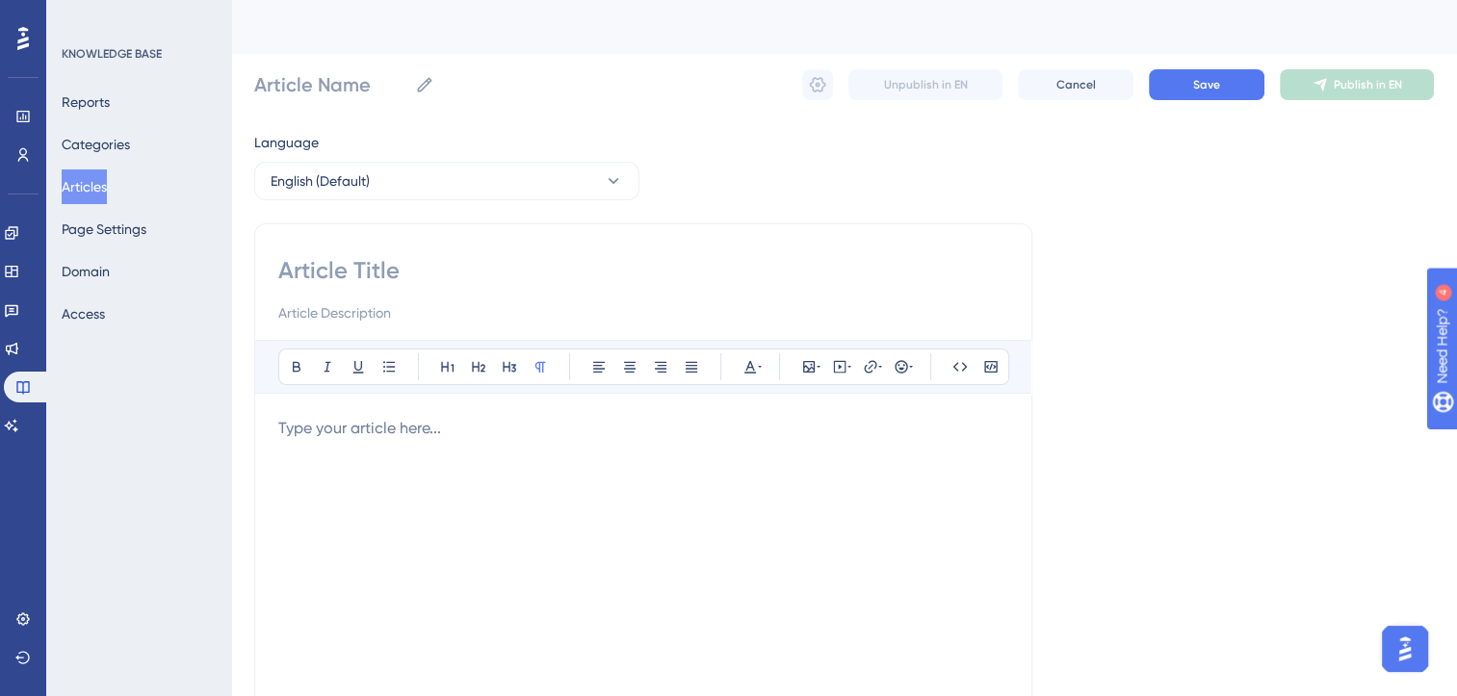
click at [473, 430] on p at bounding box center [643, 428] width 730 height 23
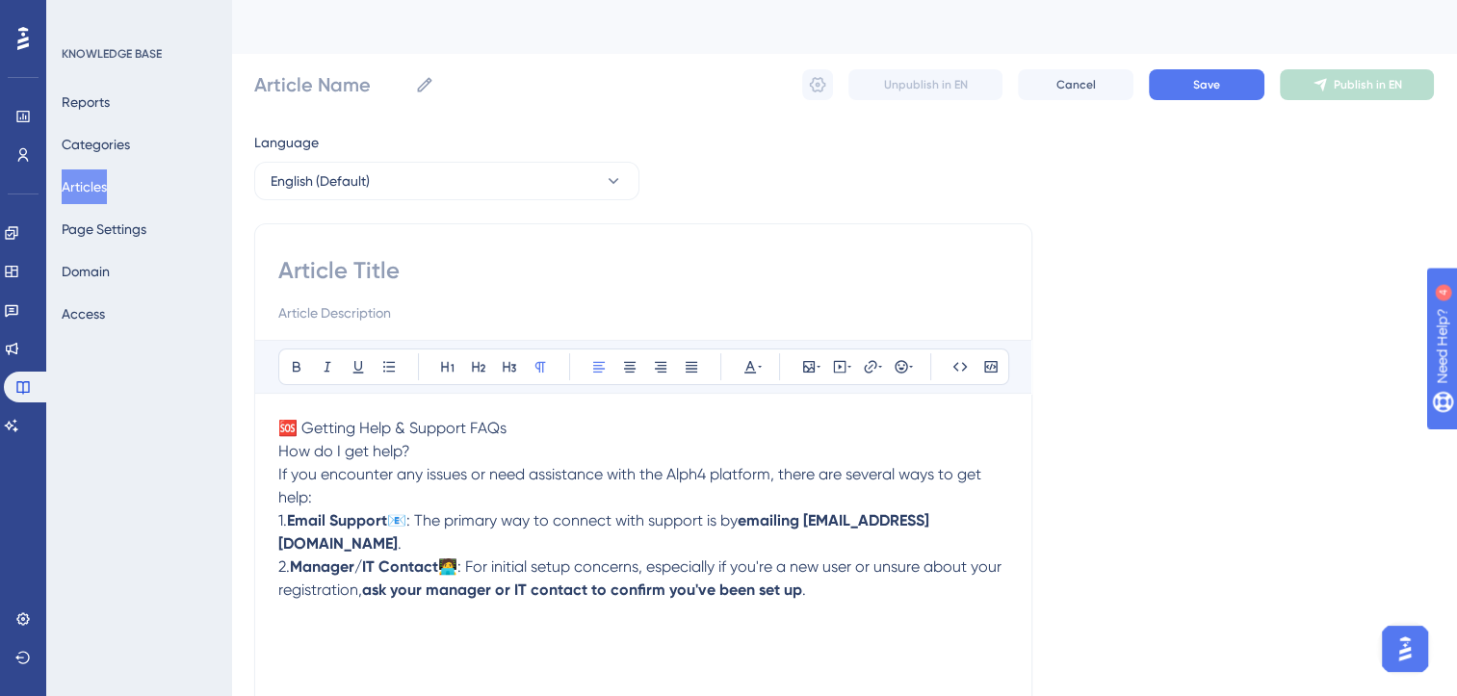
click at [545, 427] on p "🆘 Getting Help & Support FAQs" at bounding box center [643, 428] width 730 height 23
click at [370, 268] on input at bounding box center [643, 270] width 730 height 31
type input "🛟"
click at [370, 275] on input "🛟" at bounding box center [643, 270] width 730 height 31
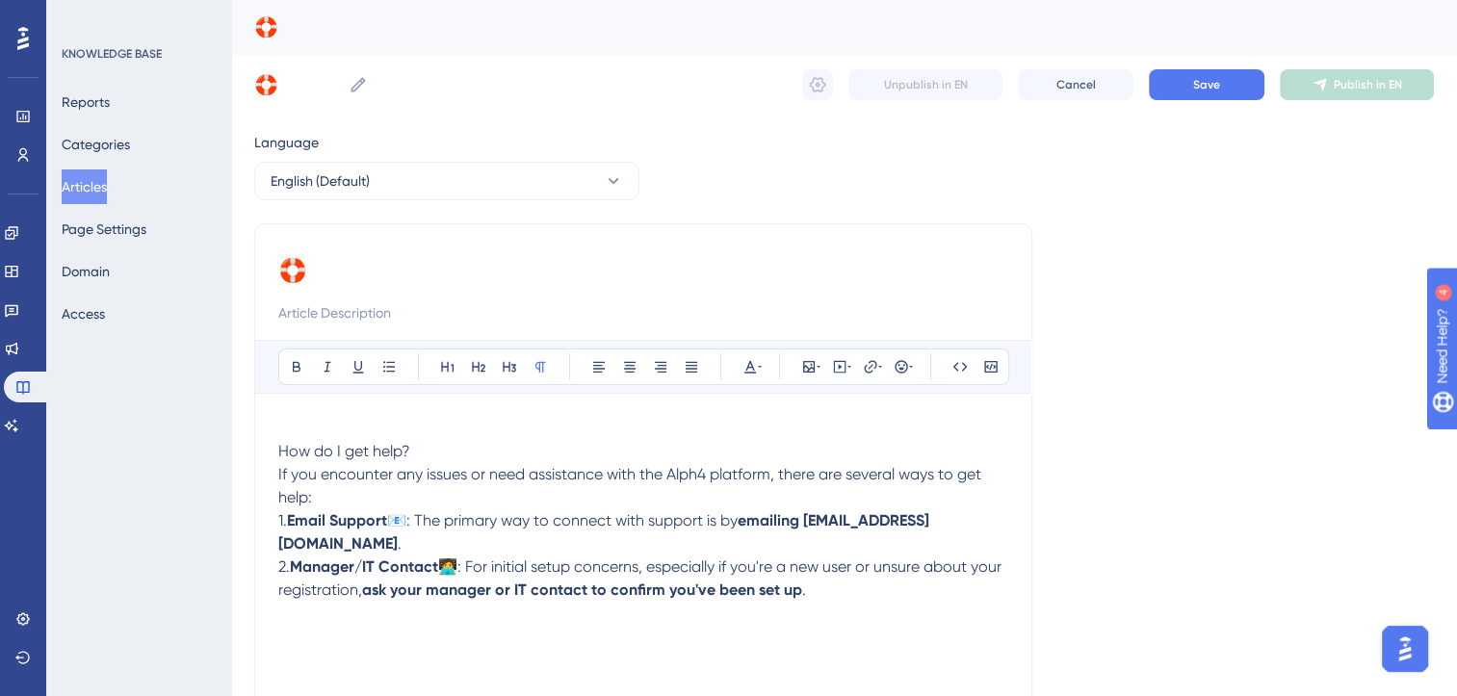
paste input "🆘 Getting Help & Support FAQs"
type input "🛟🆘 Getting Help & Support FAQs"
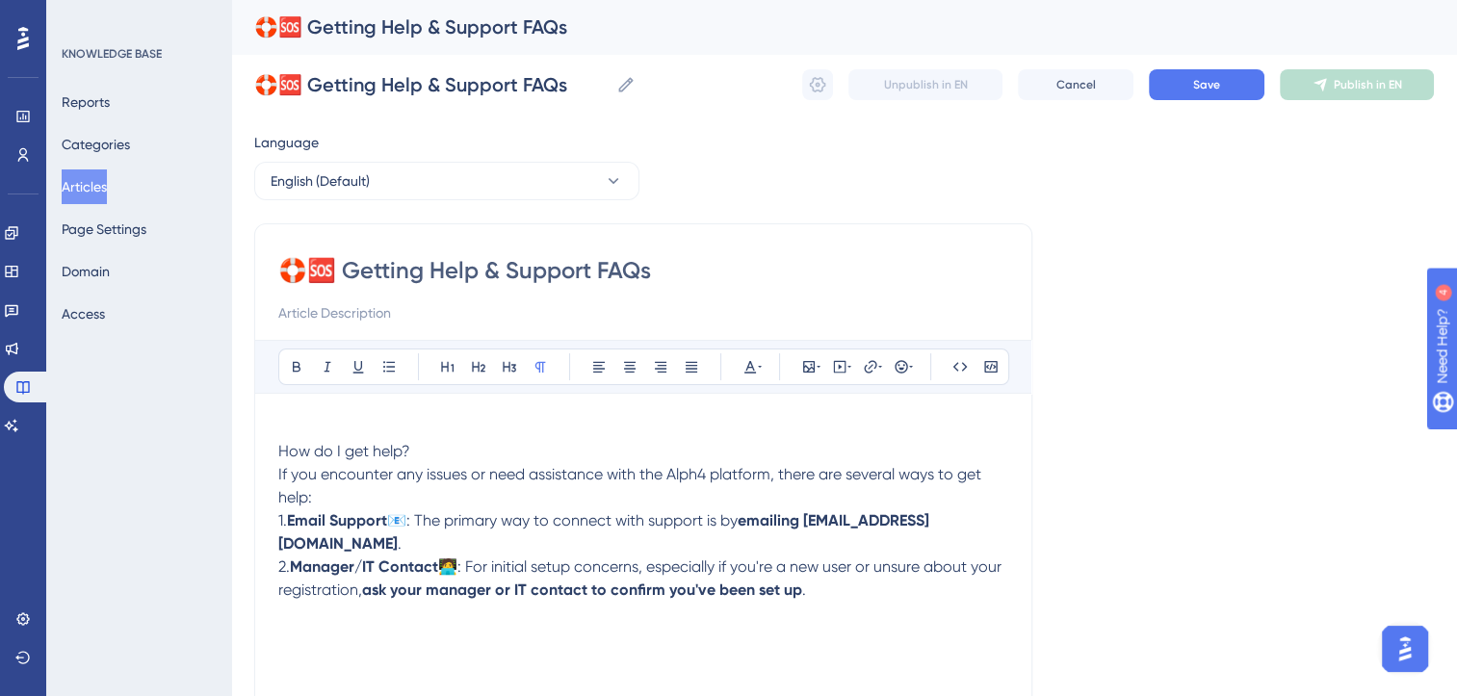
click at [351, 270] on input "🛟🆘 Getting Help & Support FAQs" at bounding box center [643, 270] width 730 height 31
type input "Getting Help & Support FAQs"
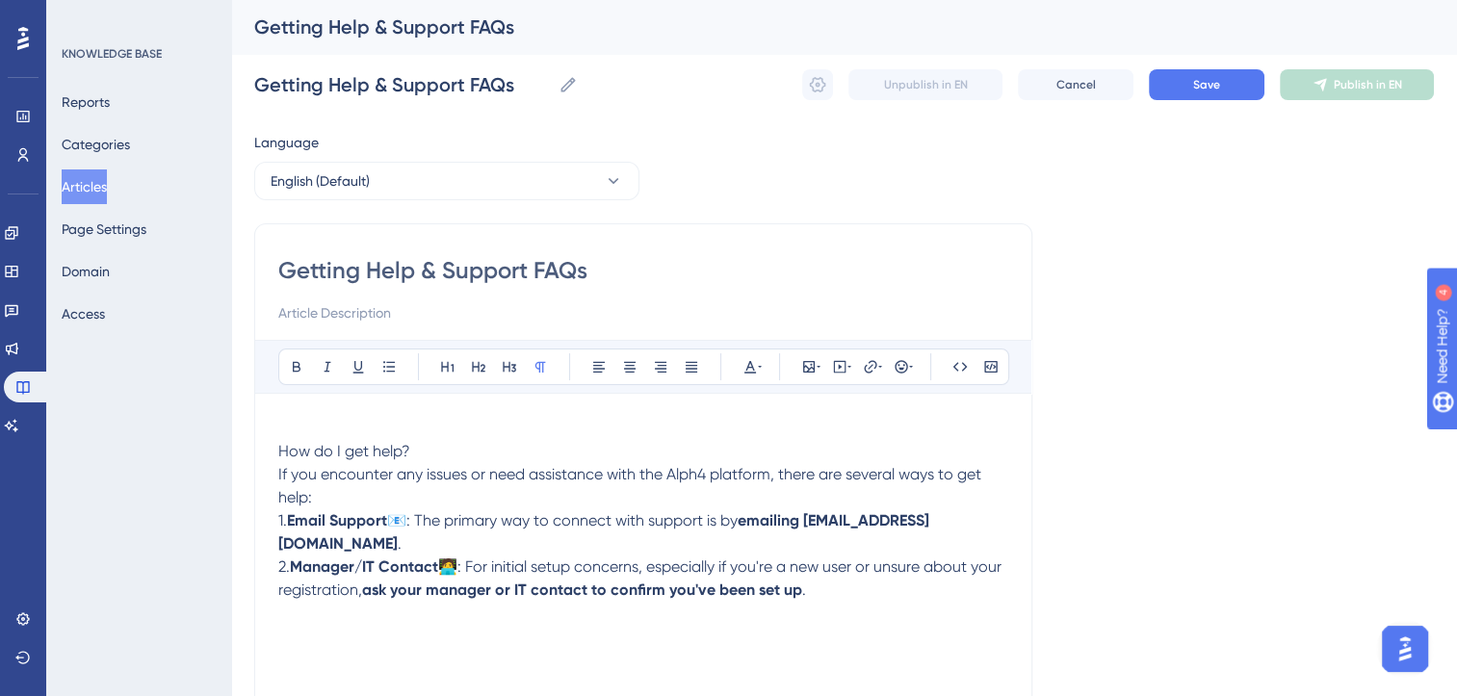
type input "🛟🆘 Getting Help & Support FAQs"
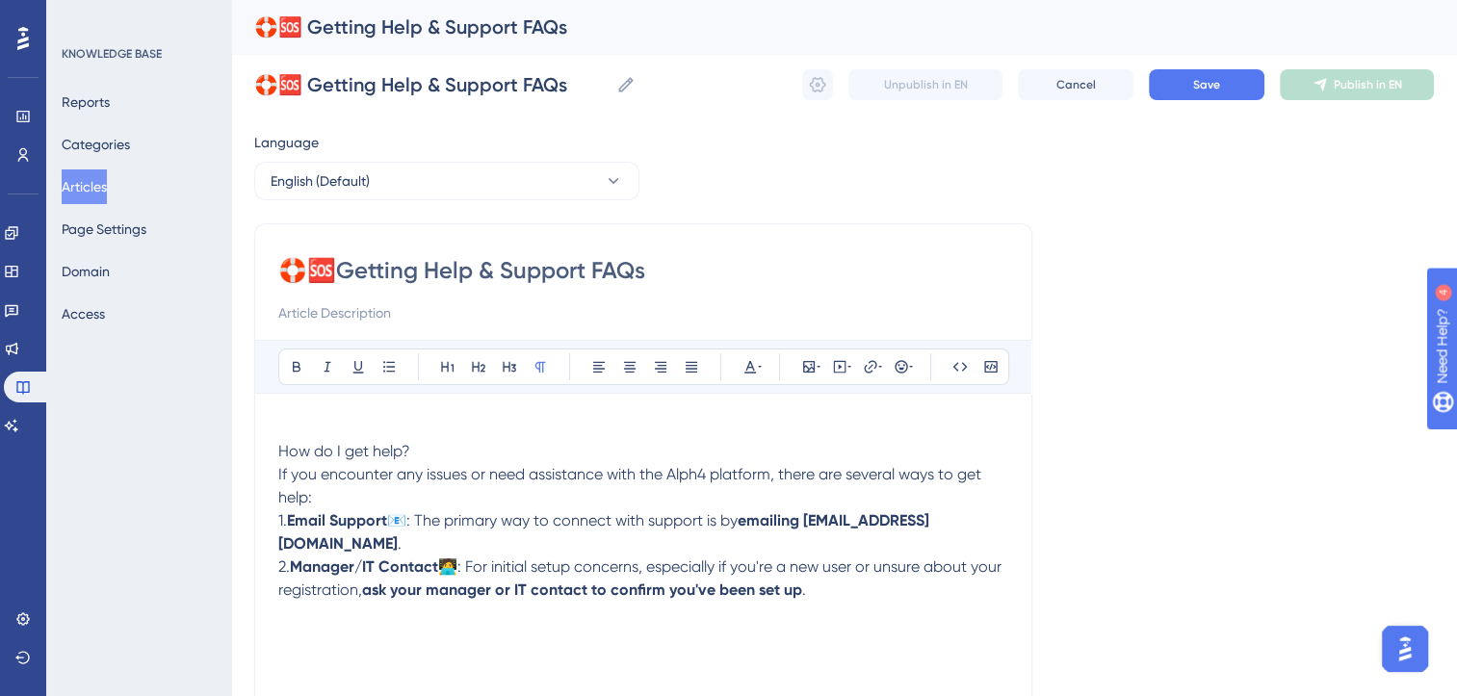
type input "🛟Getting Help & Support FAQs"
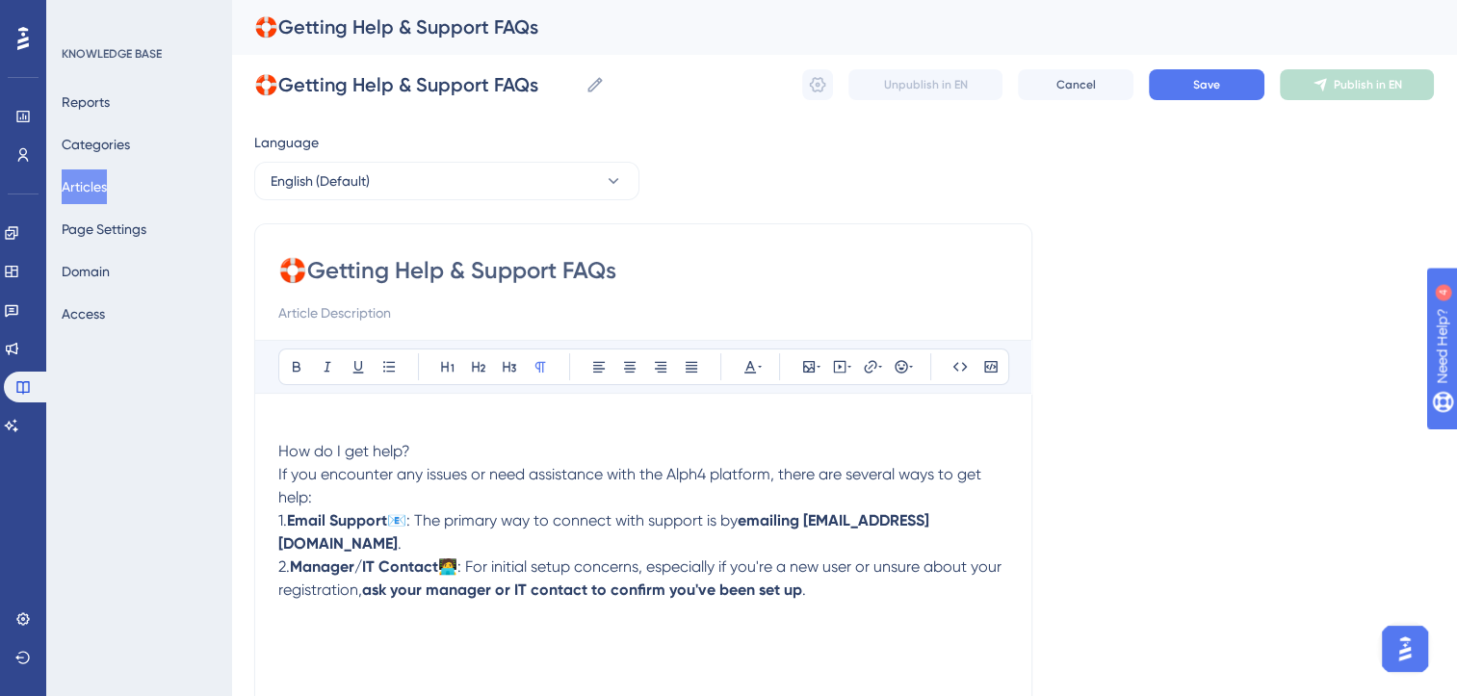
click at [601, 271] on input "🛟Getting Help & Support FAQs" at bounding box center [643, 270] width 730 height 31
type input "🛟Getting Help & Support"
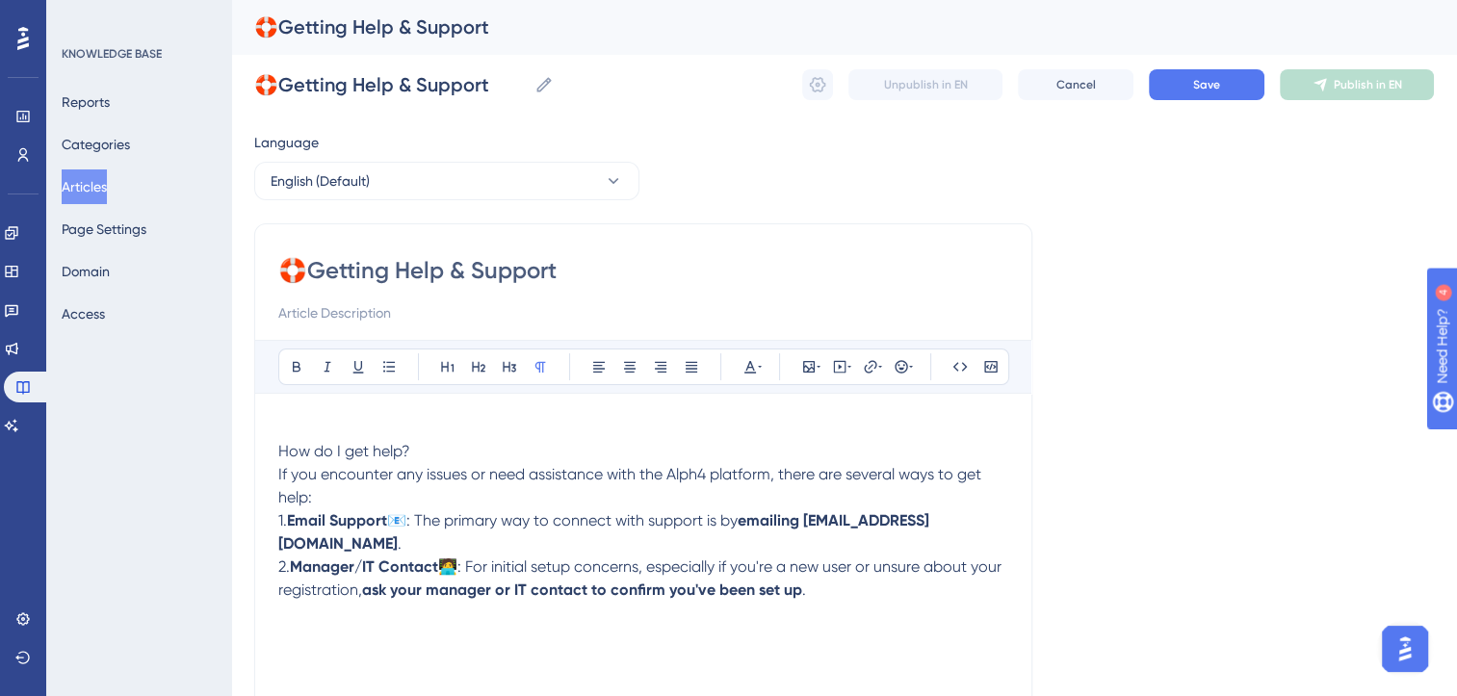
type input "🛟Getting Help & Support"
click at [440, 451] on p "How do I get help?" at bounding box center [643, 451] width 730 height 23
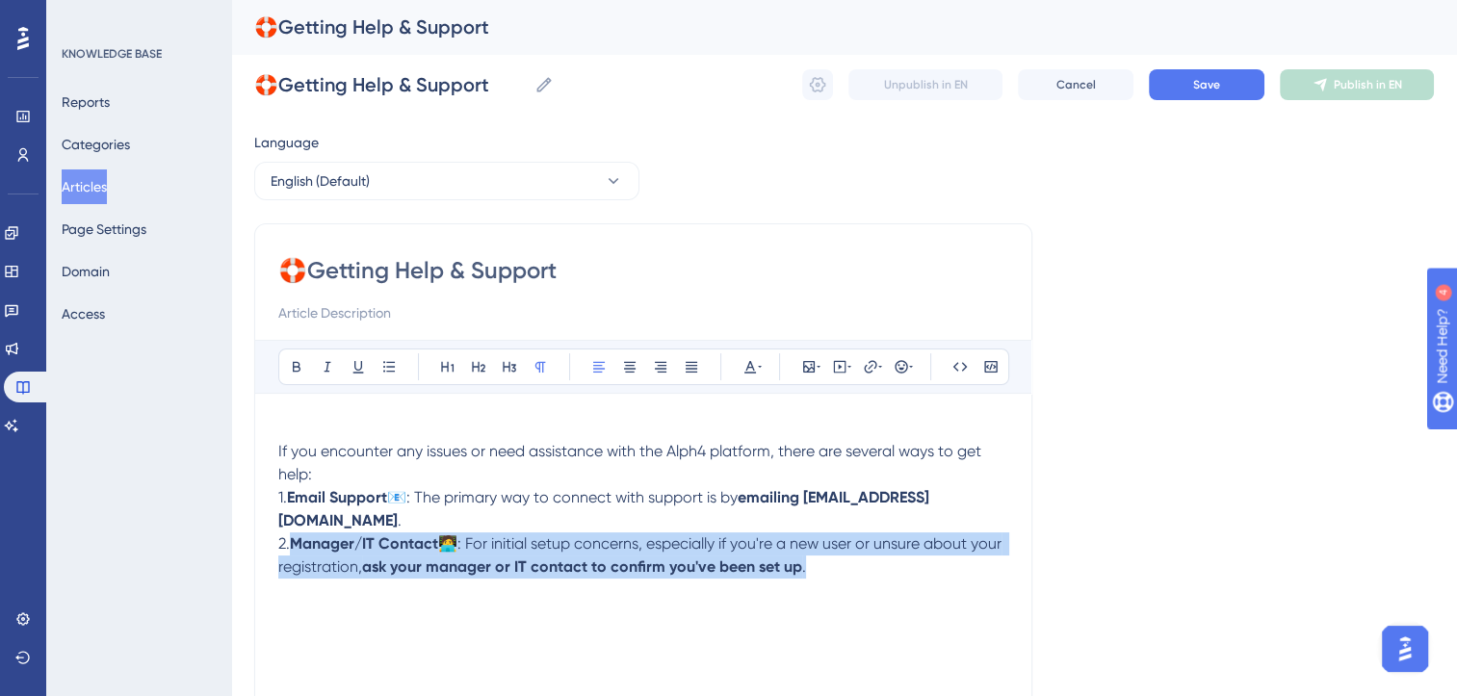
drag, startPoint x: 851, startPoint y: 551, endPoint x: 295, endPoint y: 518, distance: 557.6
click at [295, 533] on p "2. Manager/IT Contact 🧑‍💻: For initial setup concerns, especially if you're a n…" at bounding box center [643, 556] width 730 height 46
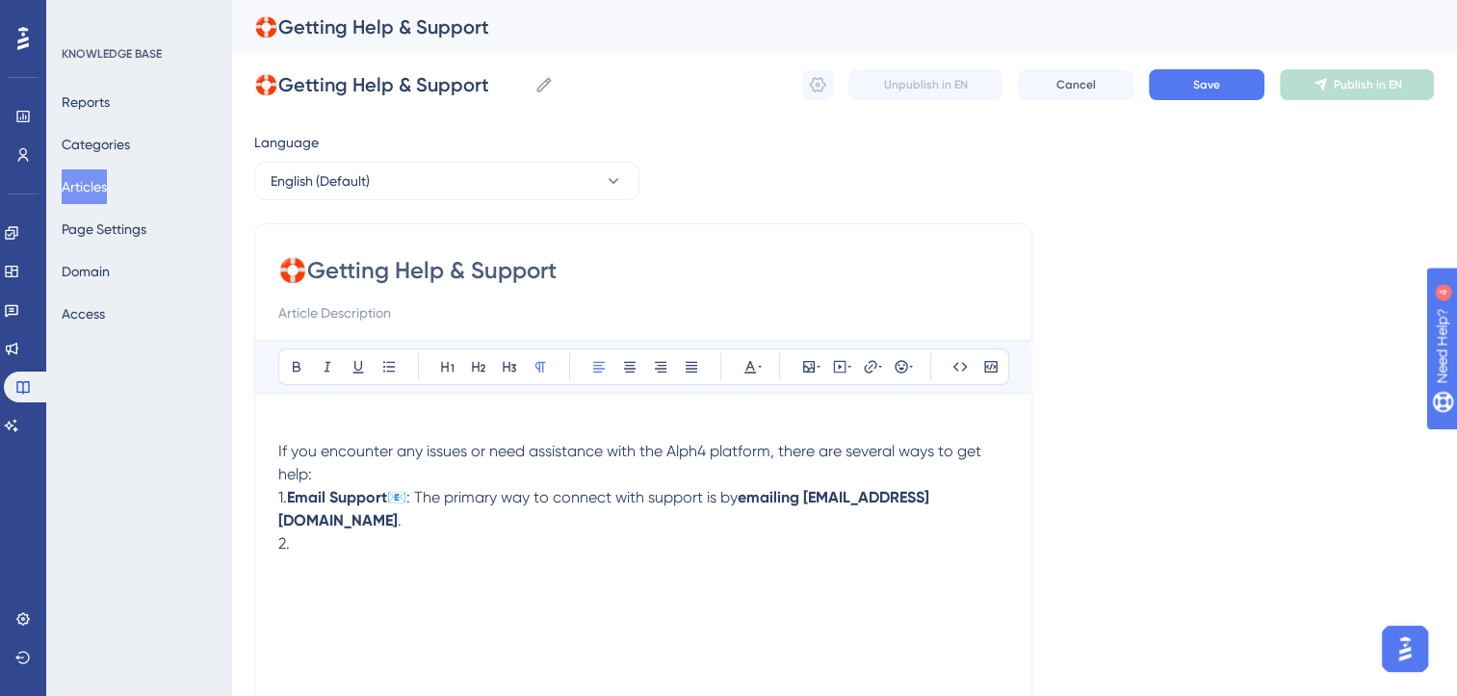
click at [325, 477] on p "If you encounter any issues or need assistance with the Alph4 platform, there a…" at bounding box center [643, 463] width 730 height 46
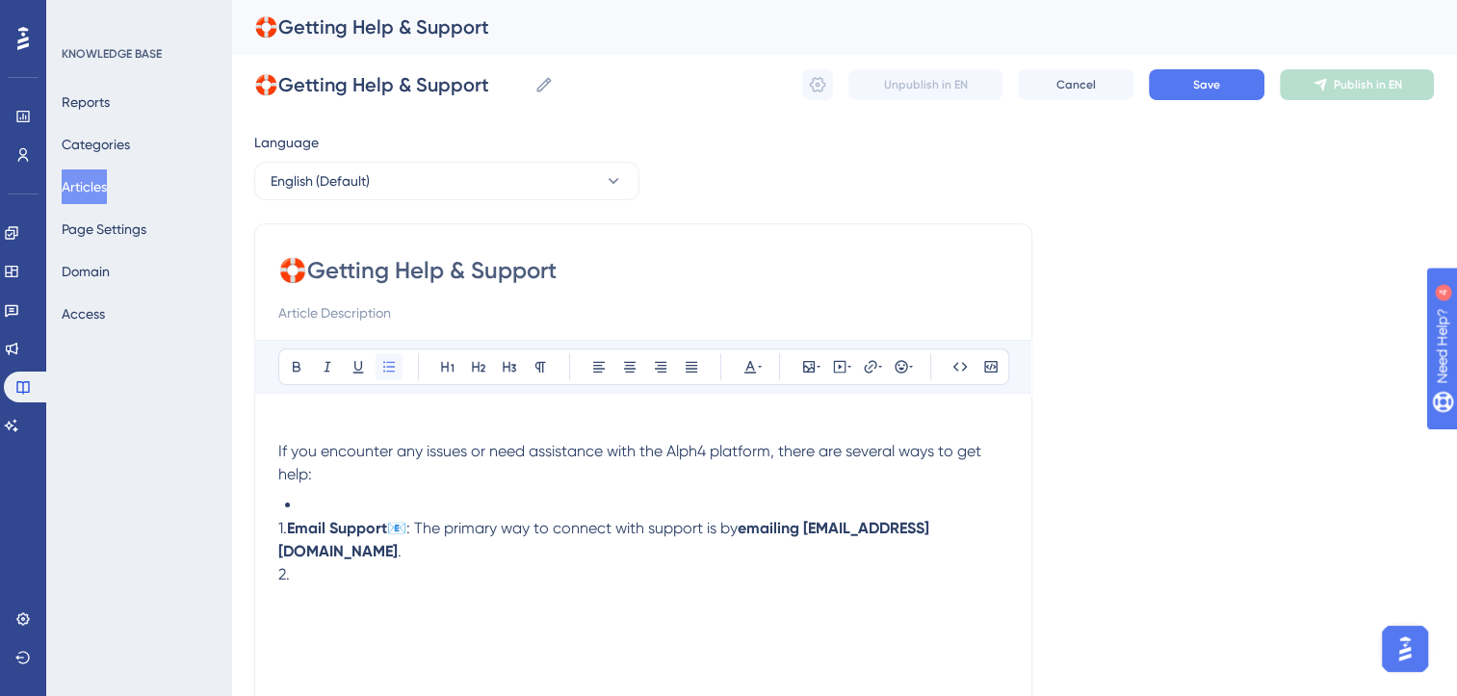
click at [384, 363] on icon at bounding box center [388, 366] width 15 height 15
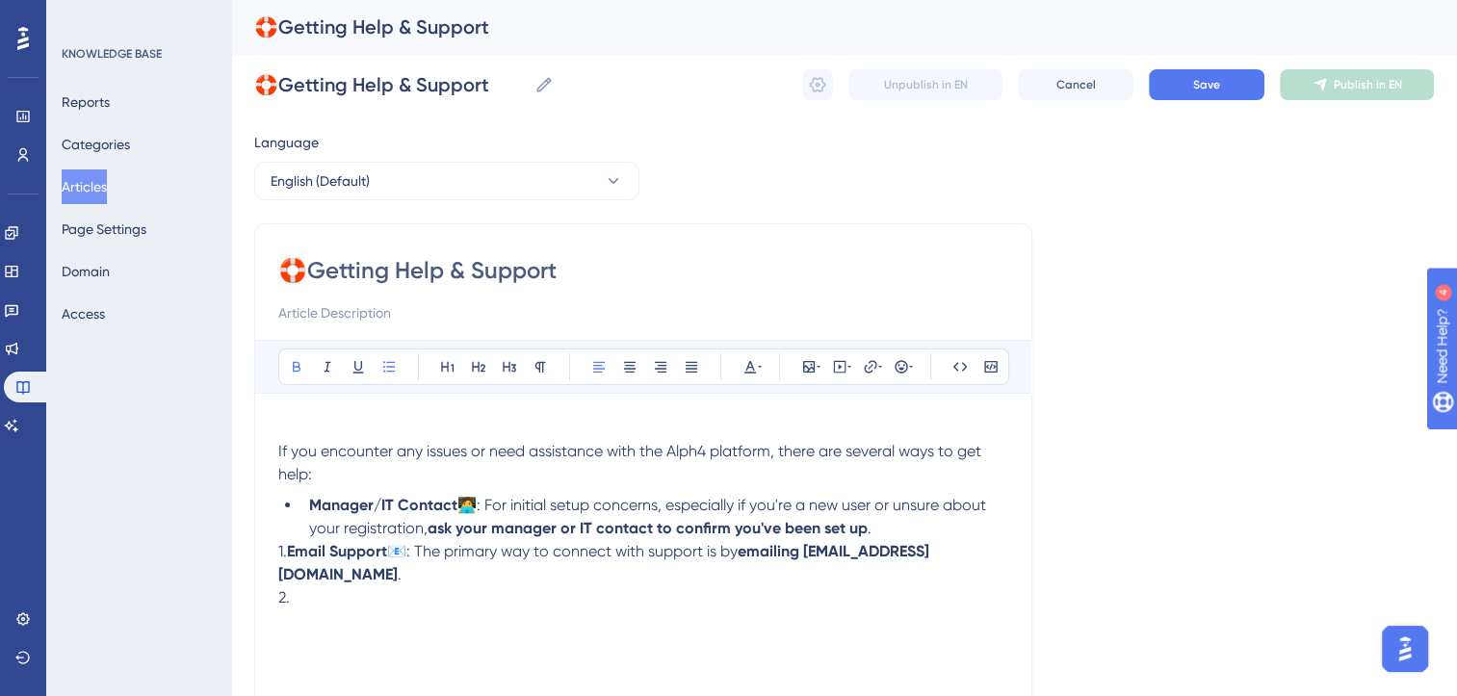
click at [455, 510] on strong "Manager/IT Contact" at bounding box center [383, 505] width 148 height 18
click at [315, 506] on strong "Manager/IT Contact" at bounding box center [383, 505] width 148 height 18
click at [311, 508] on strong "Ask your team" at bounding box center [360, 505] width 102 height 18
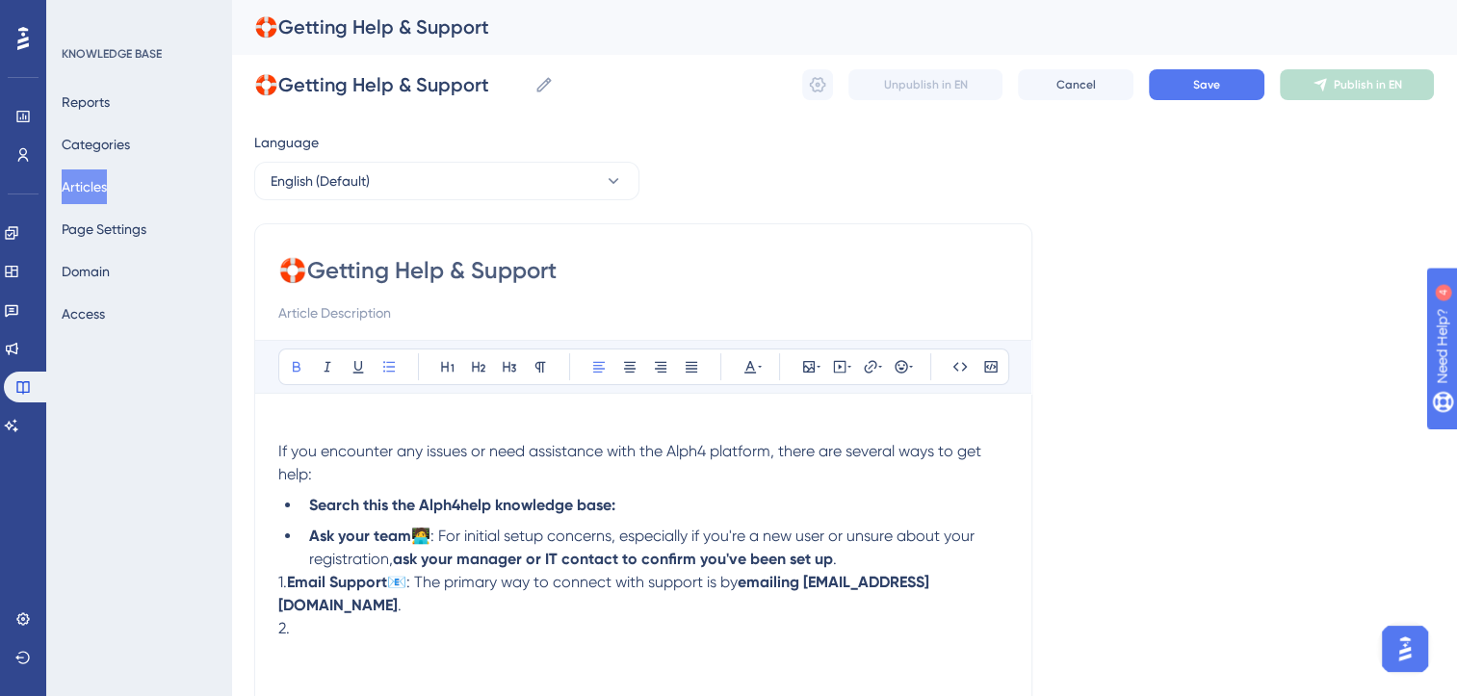
click at [657, 506] on li "Search this the Alph4help knowledge base:" at bounding box center [654, 505] width 707 height 23
click at [636, 506] on span "use the search bar to" at bounding box center [689, 505] width 149 height 18
click at [957, 508] on span "enter one or two keywords into the search bar to" at bounding box center [786, 505] width 342 height 18
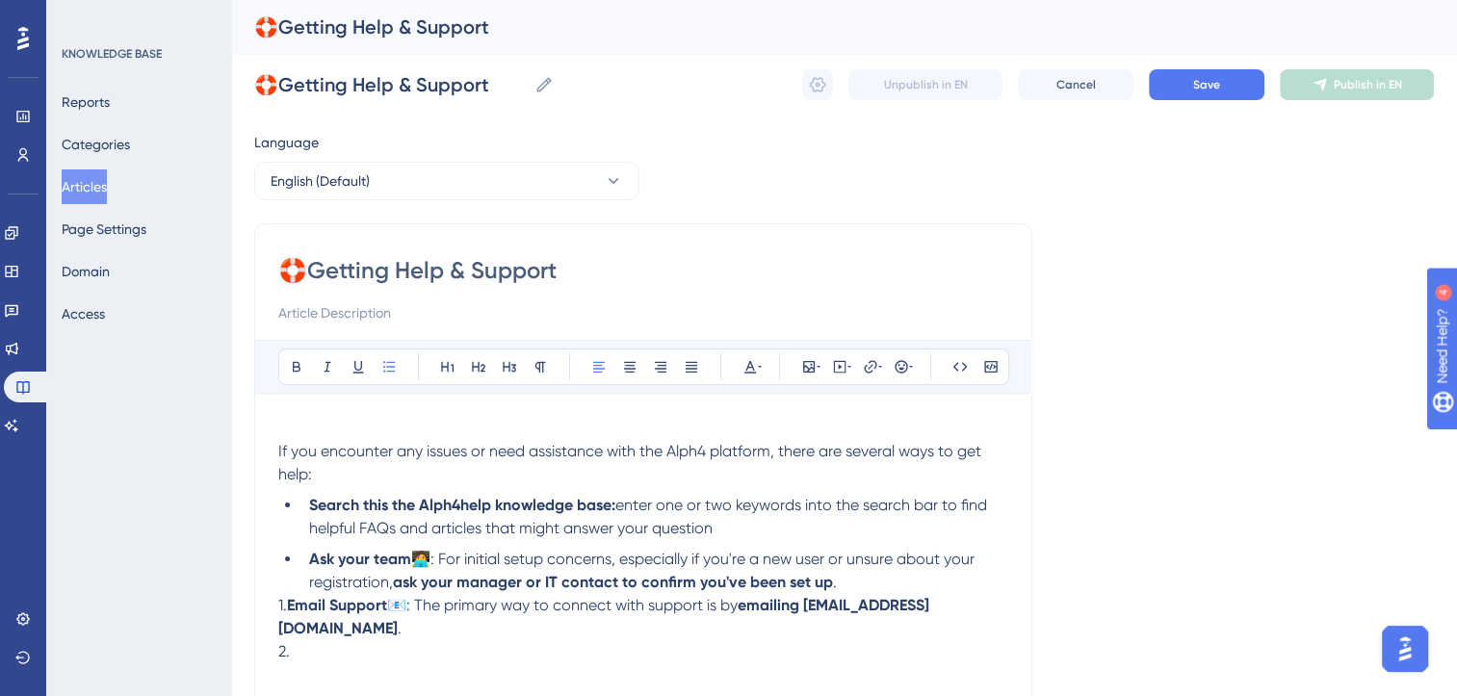
click at [489, 560] on span "🧑‍💻: For initial setup concerns, especially if you're a new user or unsure abou…" at bounding box center [643, 570] width 669 height 41
click at [470, 560] on span "🧑‍💻: For setup issues, especially if you're a new user or unsure about your reg…" at bounding box center [612, 570] width 606 height 41
click at [605, 562] on span "🧑‍💻: For client setup issues, especially if you're a new user or unsure about y…" at bounding box center [632, 570] width 647 height 41
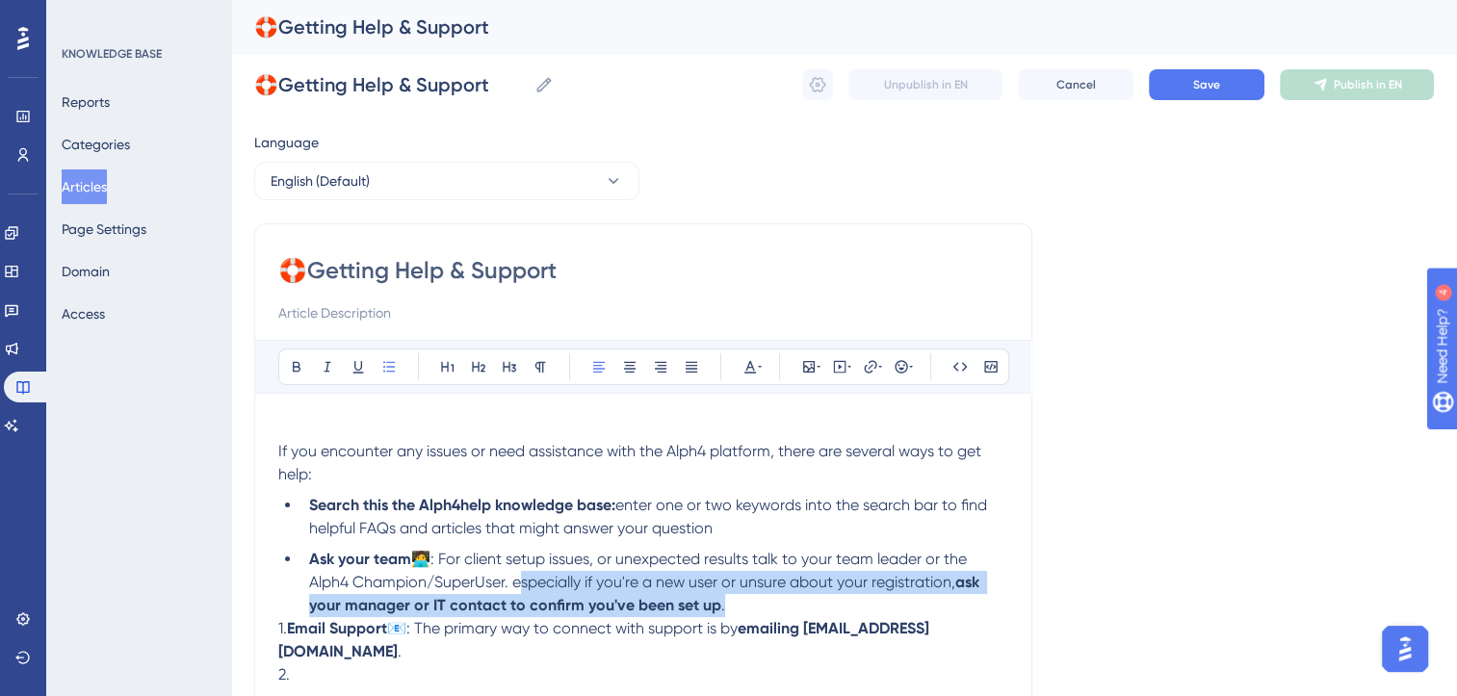
click at [736, 605] on li "Ask your team 🧑‍💻: For client setup issues, or unexpected results talk to your …" at bounding box center [654, 582] width 707 height 69
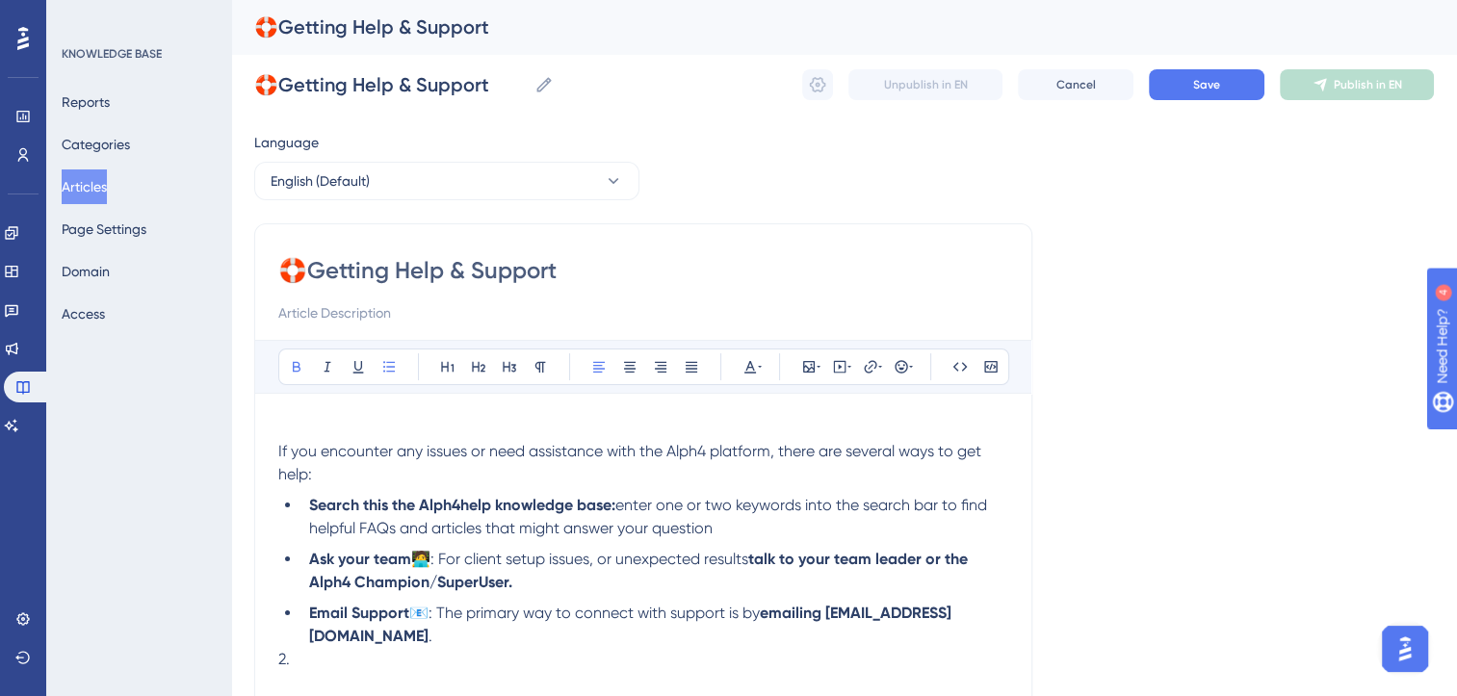
click at [409, 615] on span "📧: The primary way to connect with support is by" at bounding box center [584, 613] width 351 height 18
click at [462, 618] on span ": The primary way to connect with support is by" at bounding box center [619, 613] width 331 height 18
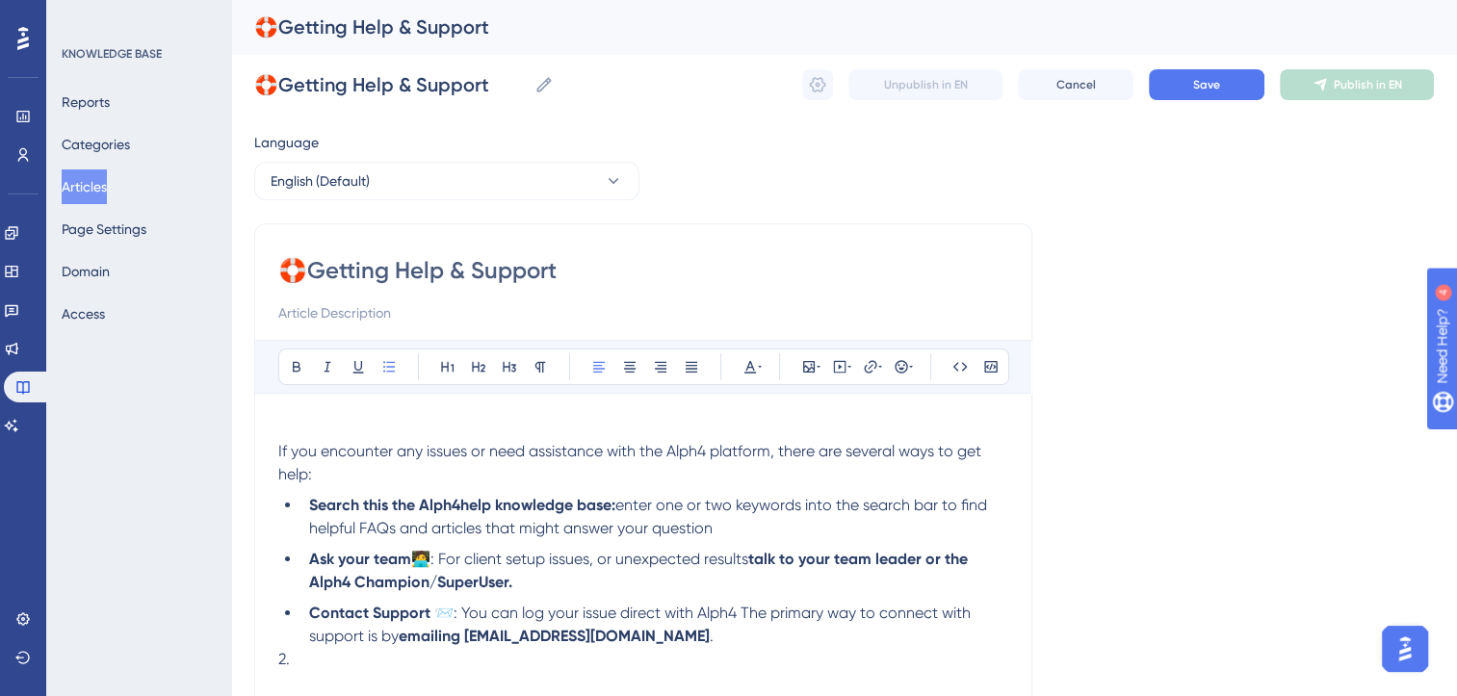
click at [631, 509] on span "enter one or two keywords into the search bar to find helpful FAQs and articles…" at bounding box center [650, 516] width 682 height 41
click at [738, 616] on span ": You can log your issue direct with Alph4 The primary way to connect with supp…" at bounding box center [641, 624] width 665 height 41
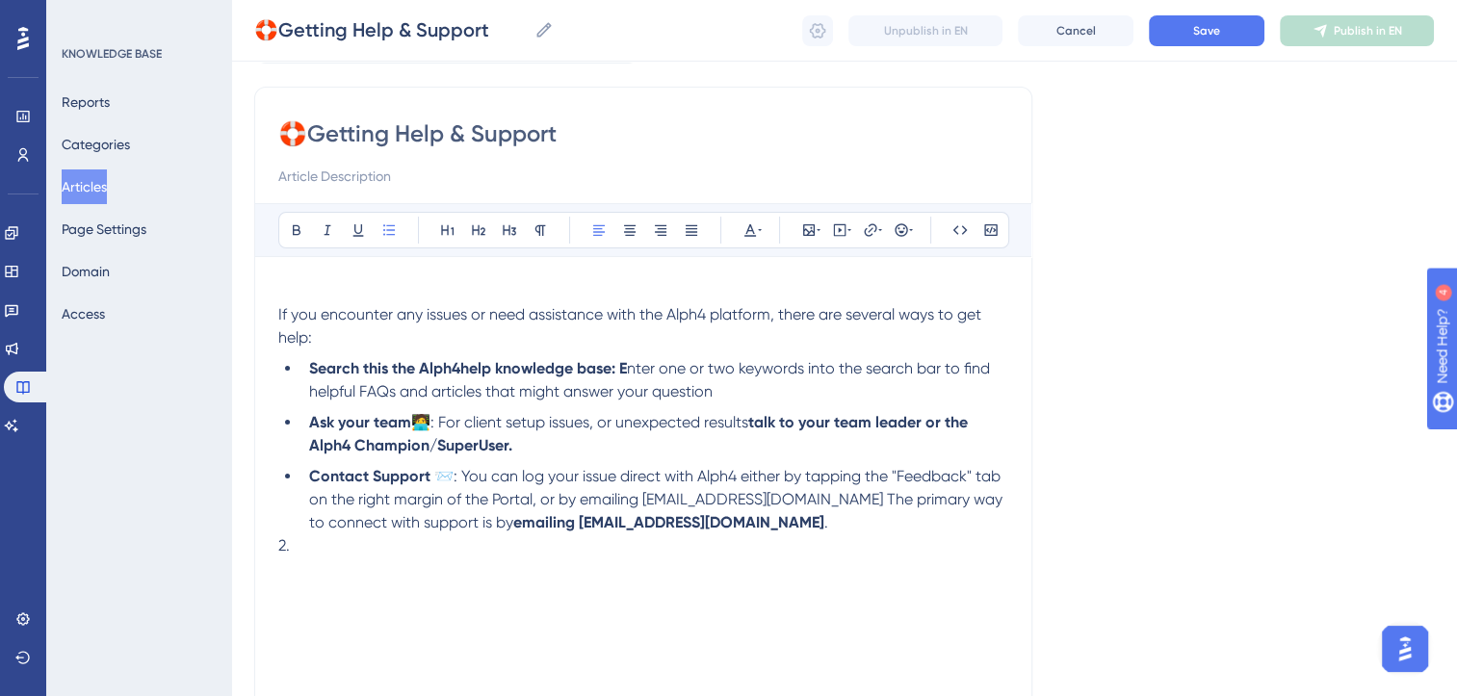
scroll to position [130, 0]
click at [377, 371] on strong "Search this the Alph4help knowledge base: E" at bounding box center [468, 367] width 318 height 18
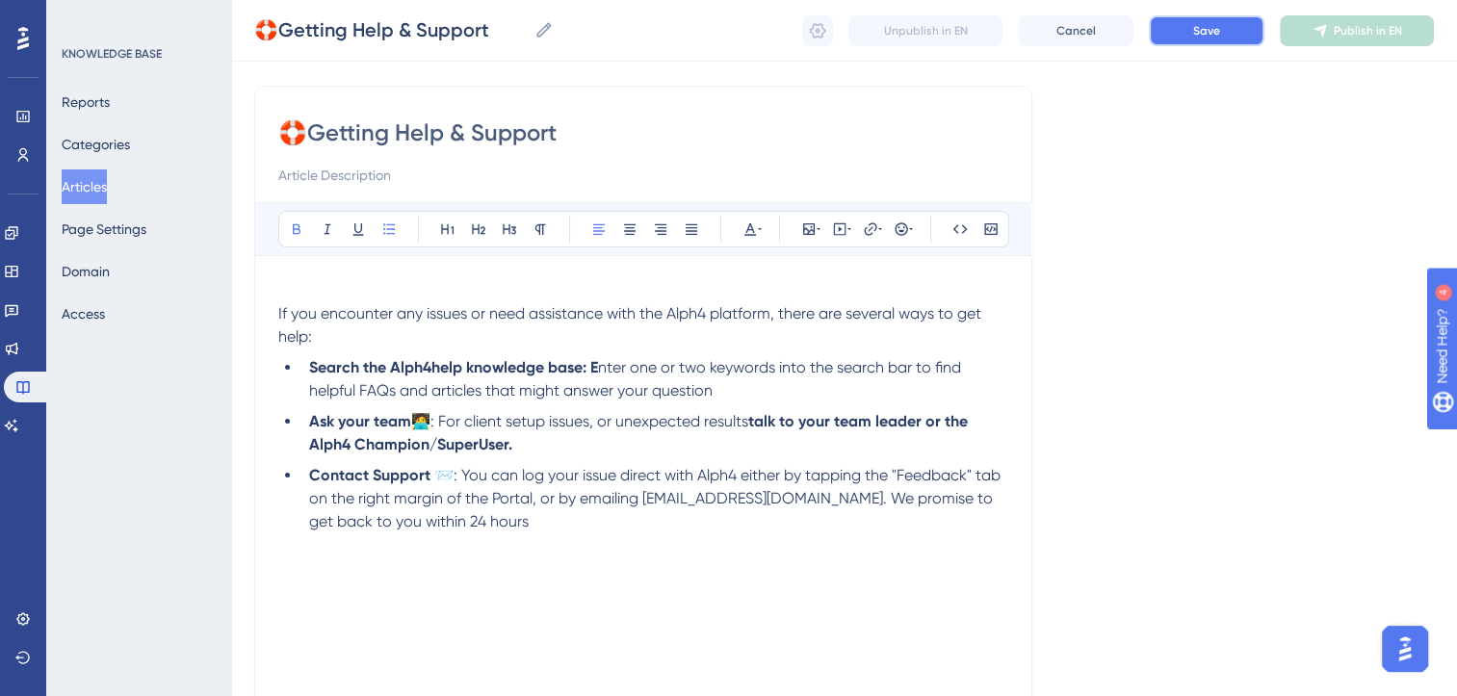
click at [1227, 24] on button "Save" at bounding box center [1207, 30] width 116 height 31
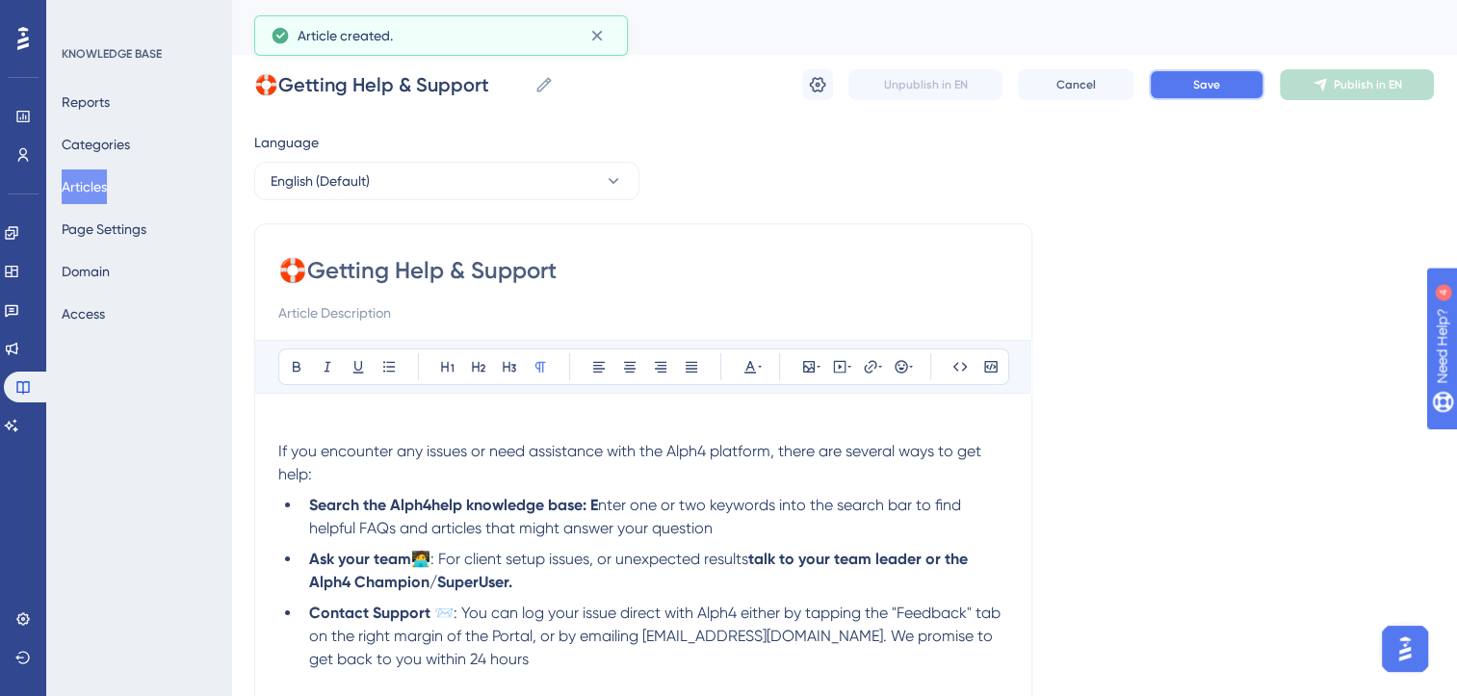
click at [1219, 87] on span "Save" at bounding box center [1206, 84] width 27 height 15
click at [363, 420] on p at bounding box center [643, 428] width 730 height 23
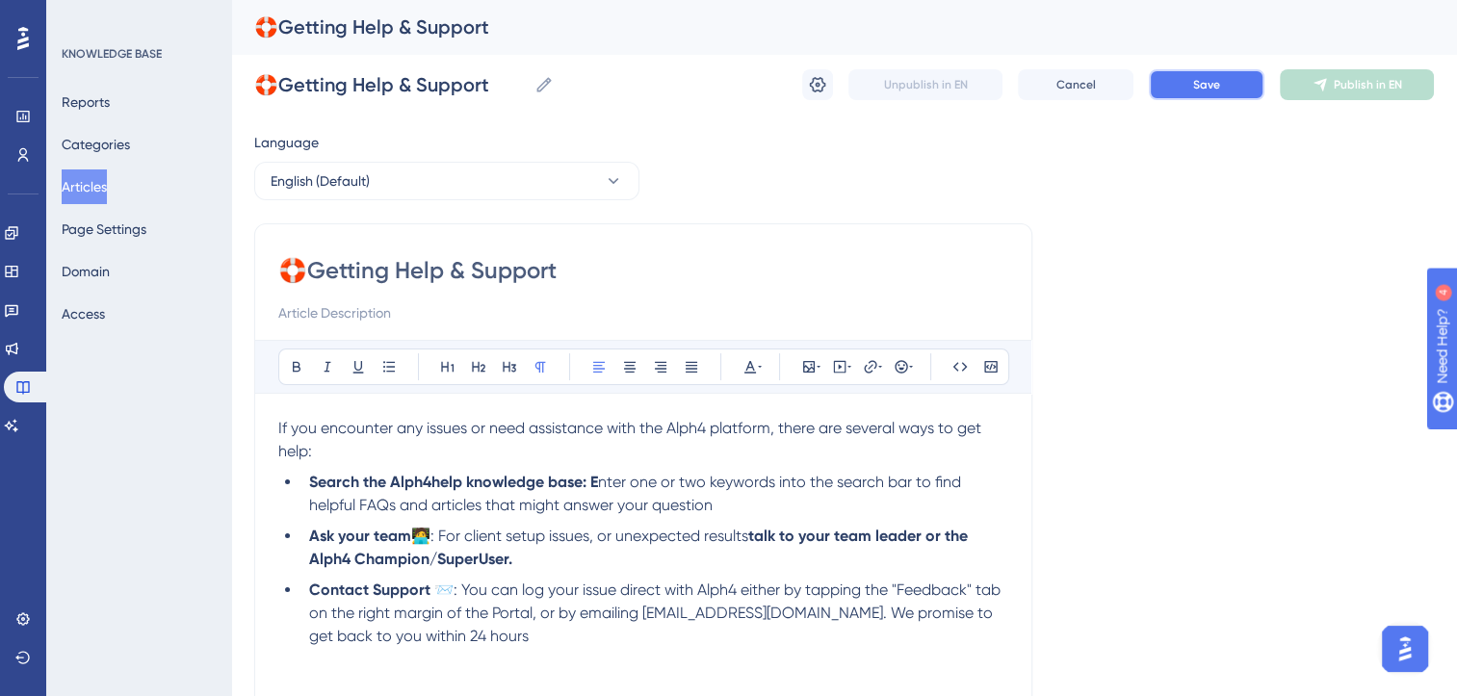
click at [1207, 97] on button "Save" at bounding box center [1207, 84] width 116 height 31
click at [611, 483] on span "nter one or two keywords into the search bar to find helpful FAQs and articles …" at bounding box center [637, 493] width 656 height 41
click at [804, 484] on span "Enter one or two keywords into the search bar to find helpful FAQs and articles…" at bounding box center [660, 493] width 702 height 41
click at [469, 538] on span "🧑‍💻: For client setup issues, or unexpected results" at bounding box center [579, 536] width 337 height 18
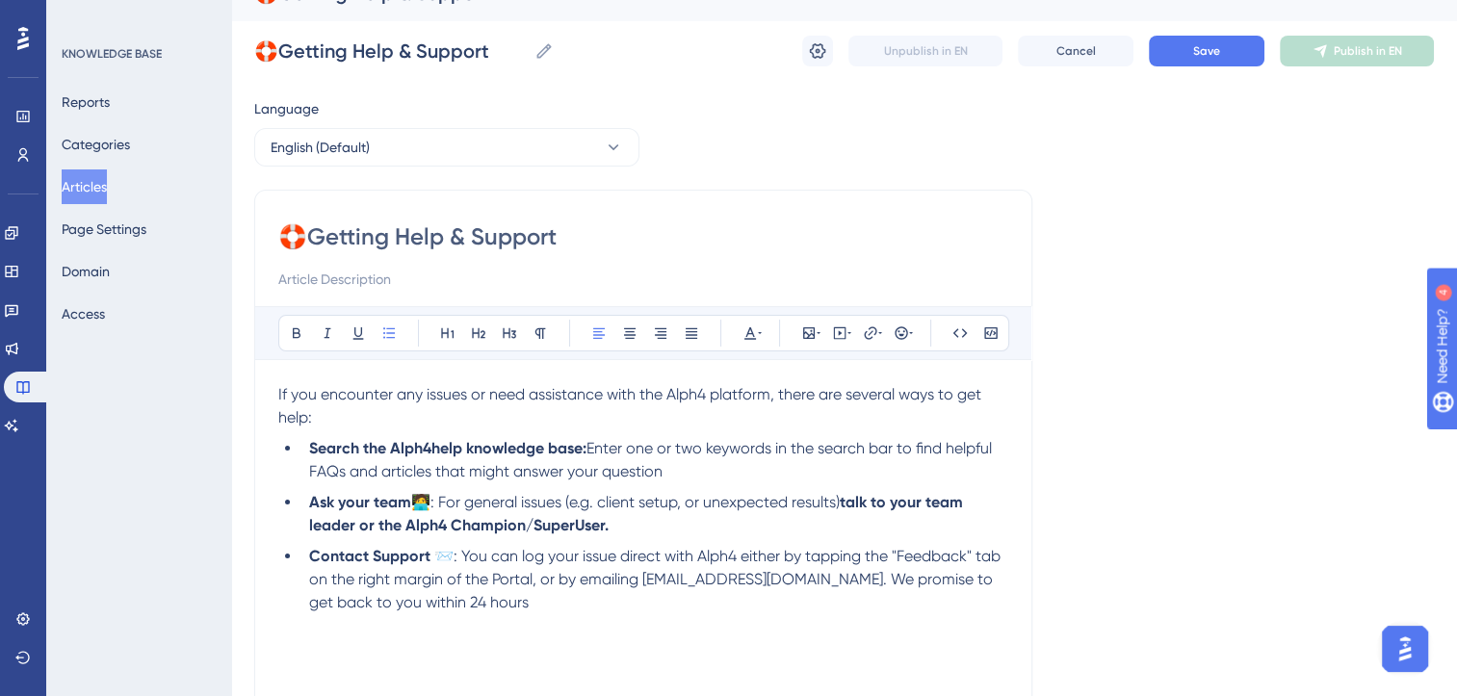
scroll to position [42, 0]
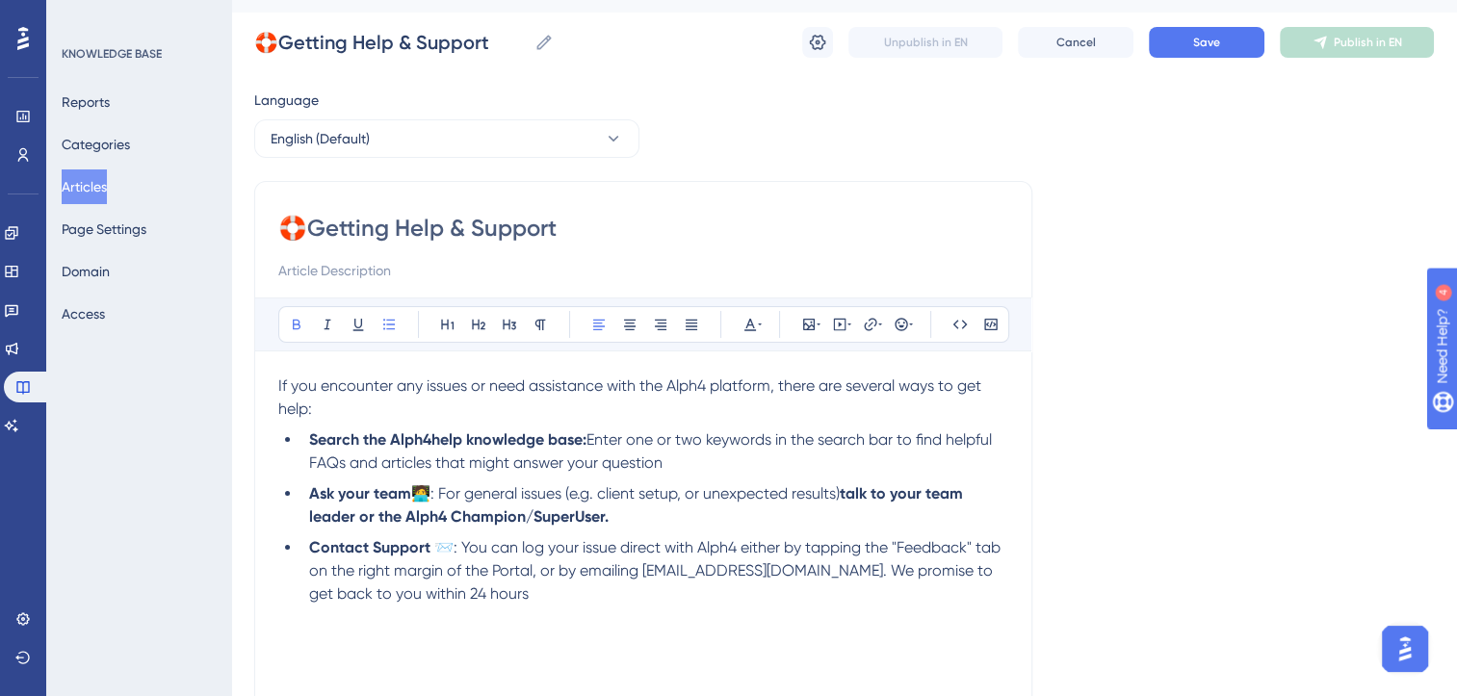
click at [308, 435] on li "Search the Alph4help knowledge base: Enter one or two keywords in the search ba…" at bounding box center [654, 452] width 707 height 46
click at [431, 495] on span "🧑‍💻: For general issues (e.g. client setup, or unexpected results)" at bounding box center [625, 493] width 429 height 18
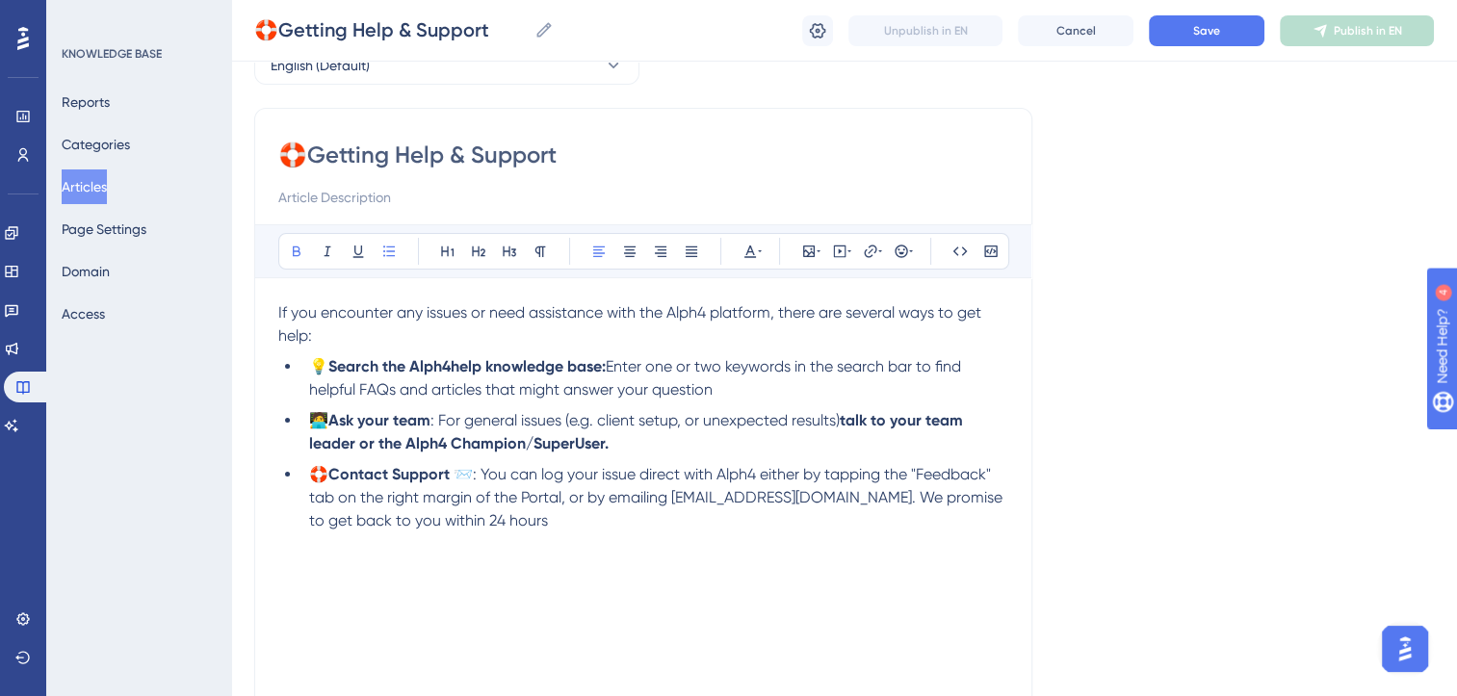
scroll to position [119, 0]
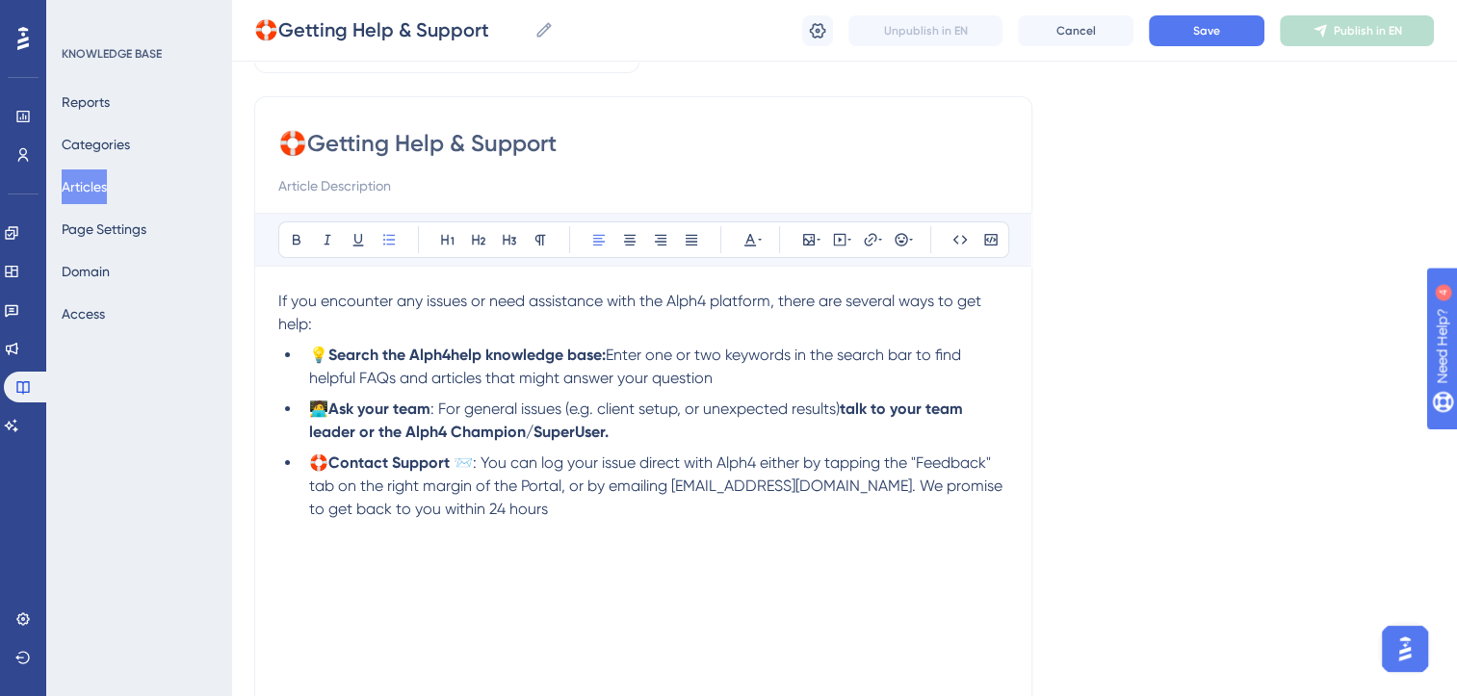
click at [828, 464] on span ": You can log your issue direct with Alph4 either by tapping the "Feedback" tab…" at bounding box center [657, 486] width 697 height 65
click at [331, 492] on span ": You can log your issue direct with Alph4 either by tapping the "Feedback" tab…" at bounding box center [657, 486] width 697 height 65
click at [474, 512] on li "🛟Contact Support 📨 : You can log your issue direct with Alph4 either by tapping…" at bounding box center [654, 486] width 707 height 69
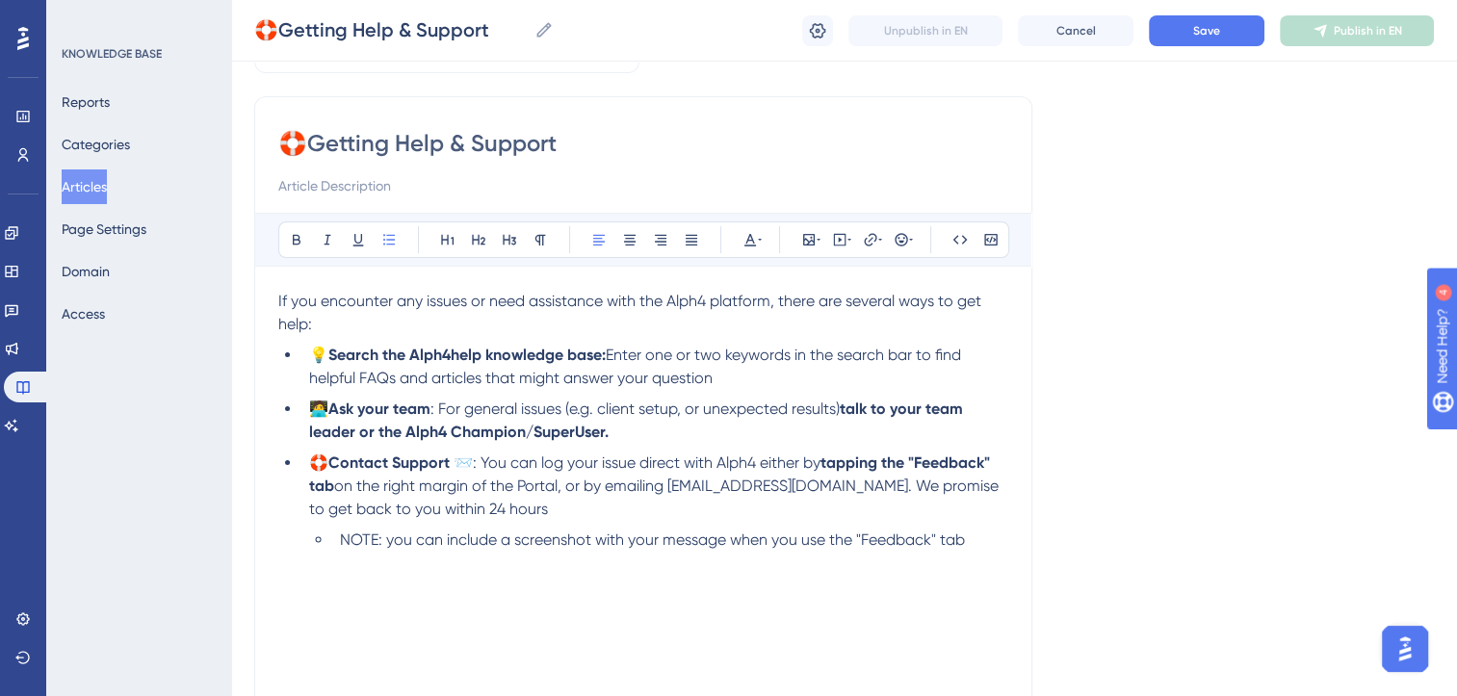
click at [354, 545] on span "NOTE: you can include a screenshot with your message when you use the "Feedback…" at bounding box center [652, 540] width 625 height 18
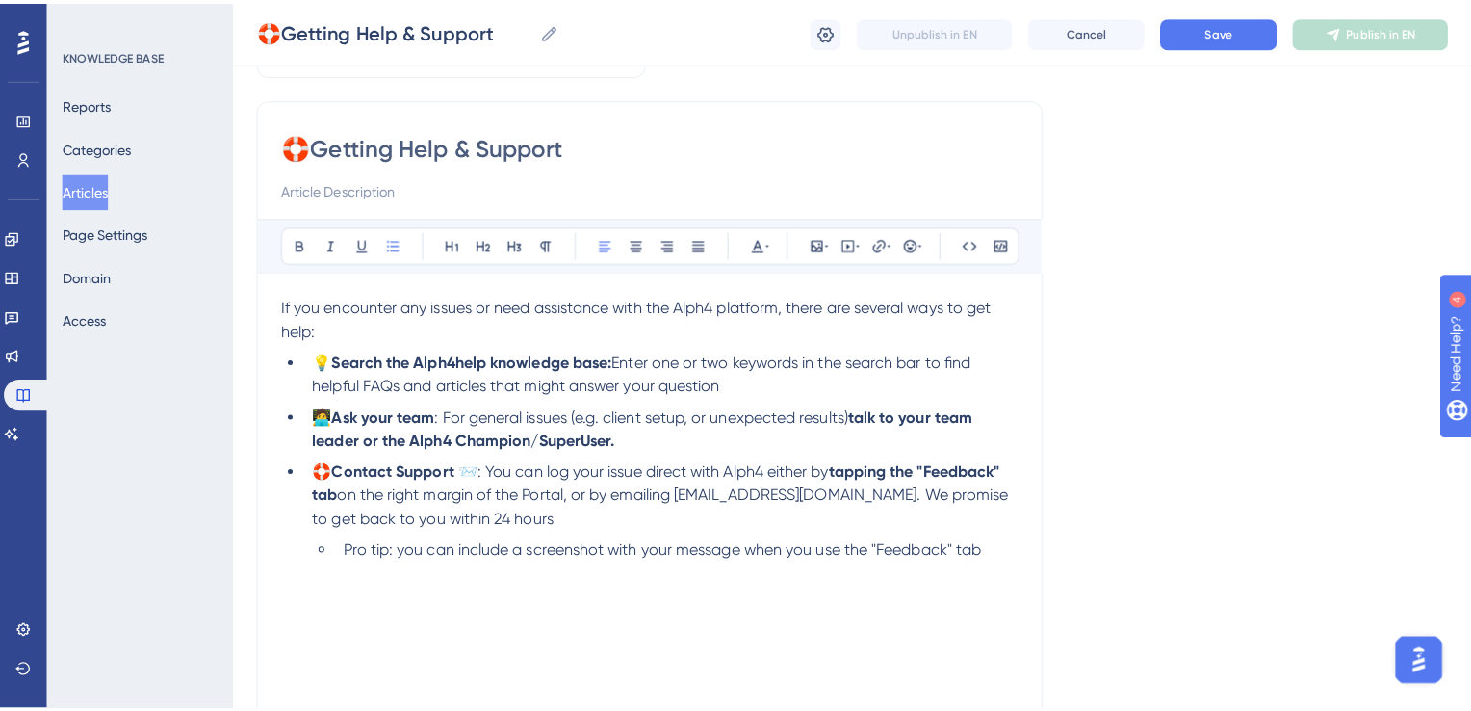
scroll to position [0, 0]
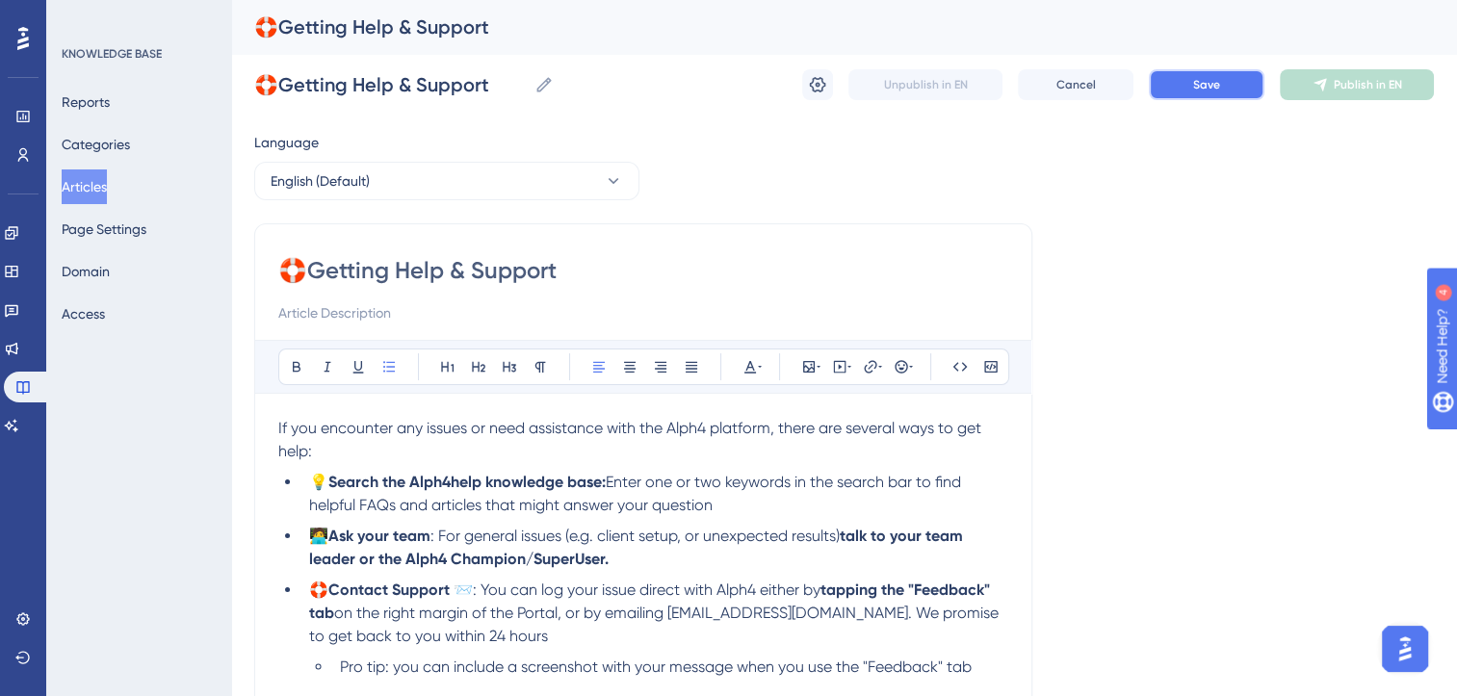
click at [1201, 91] on span "Save" at bounding box center [1206, 84] width 27 height 15
click at [1381, 83] on span "Publish in EN" at bounding box center [1368, 84] width 68 height 15
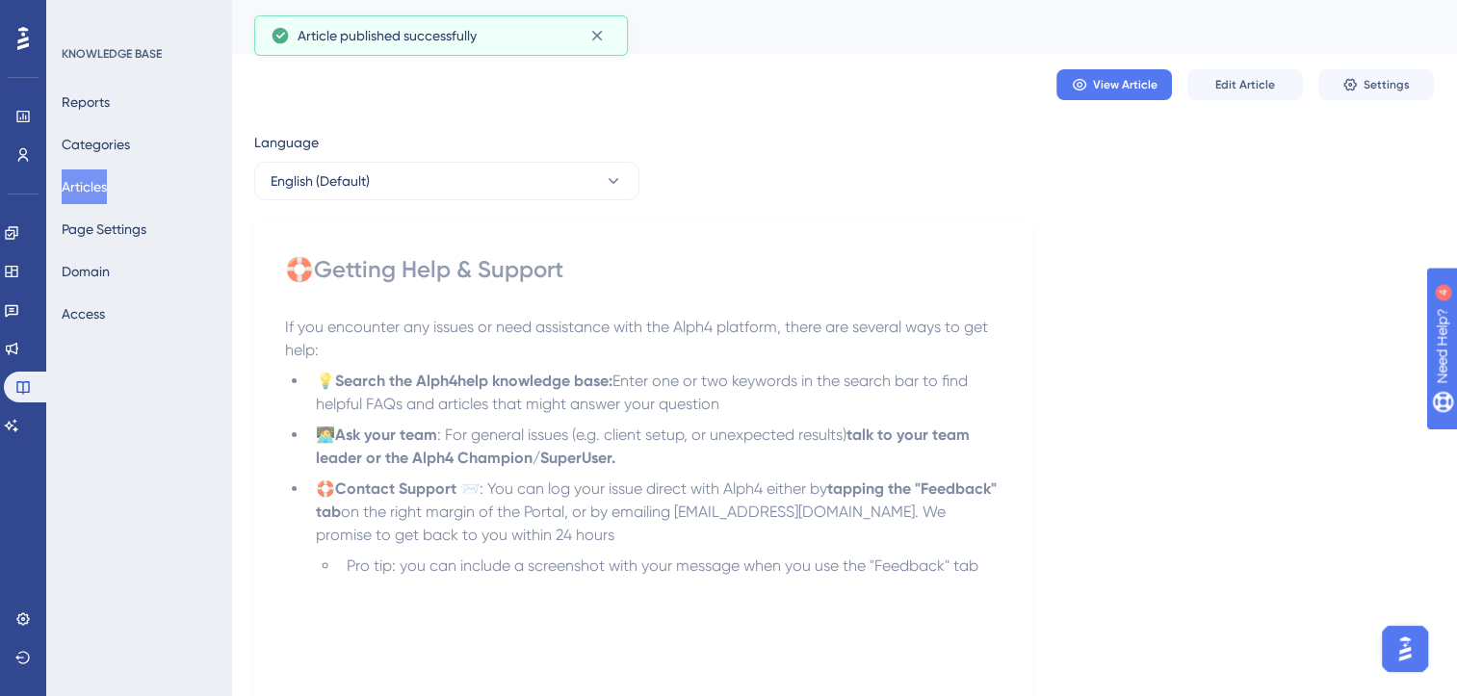
click at [96, 179] on button "Articles" at bounding box center [84, 186] width 45 height 35
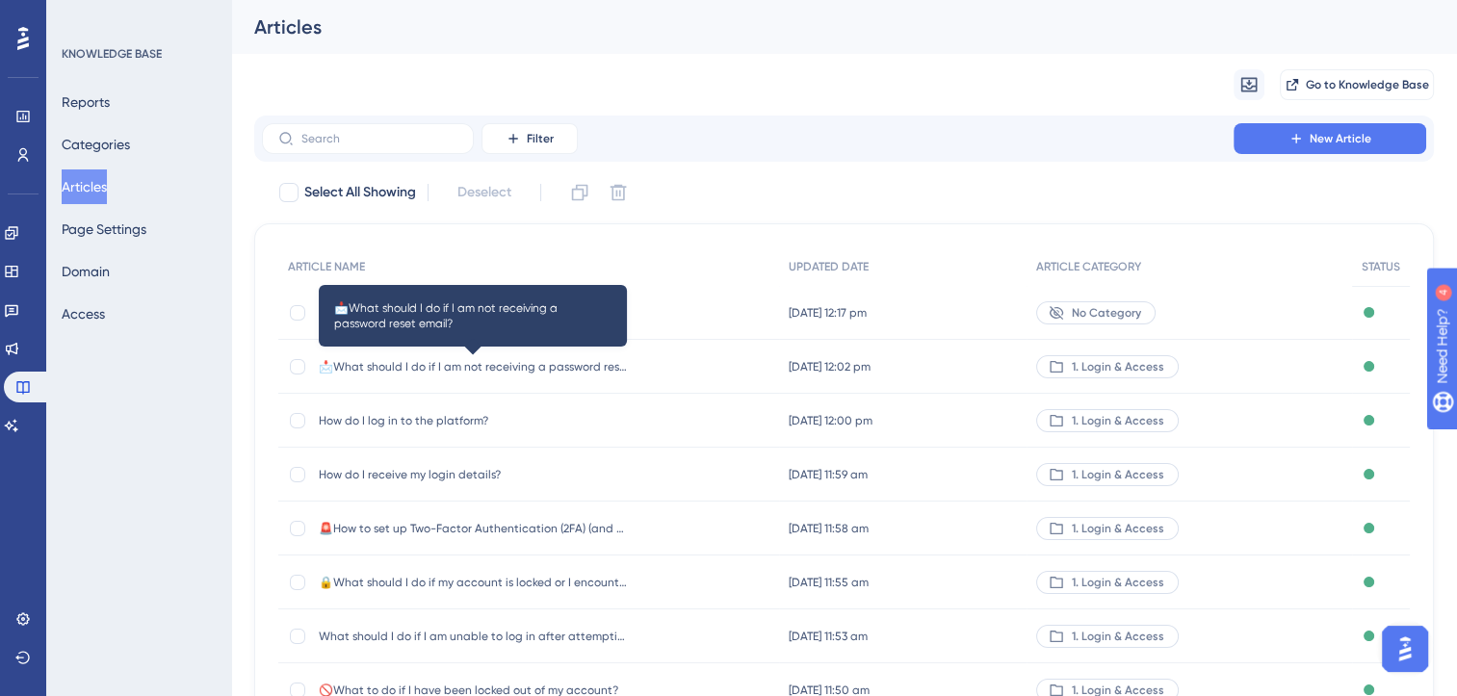
click at [528, 359] on span "📩What should I do if I am not receiving a password reset email?" at bounding box center [473, 366] width 308 height 15
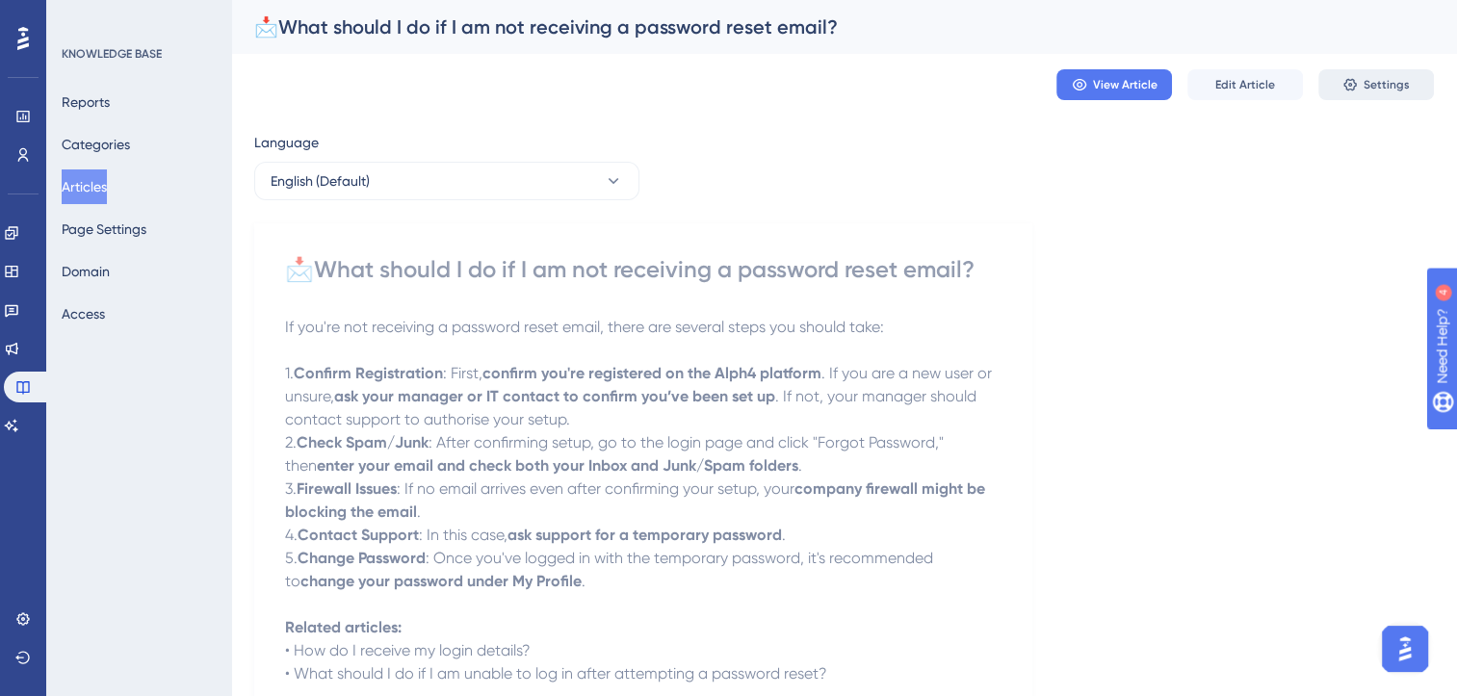
click at [1364, 91] on span "Settings" at bounding box center [1387, 84] width 46 height 15
click at [1380, 83] on span "Settings" at bounding box center [1387, 84] width 46 height 15
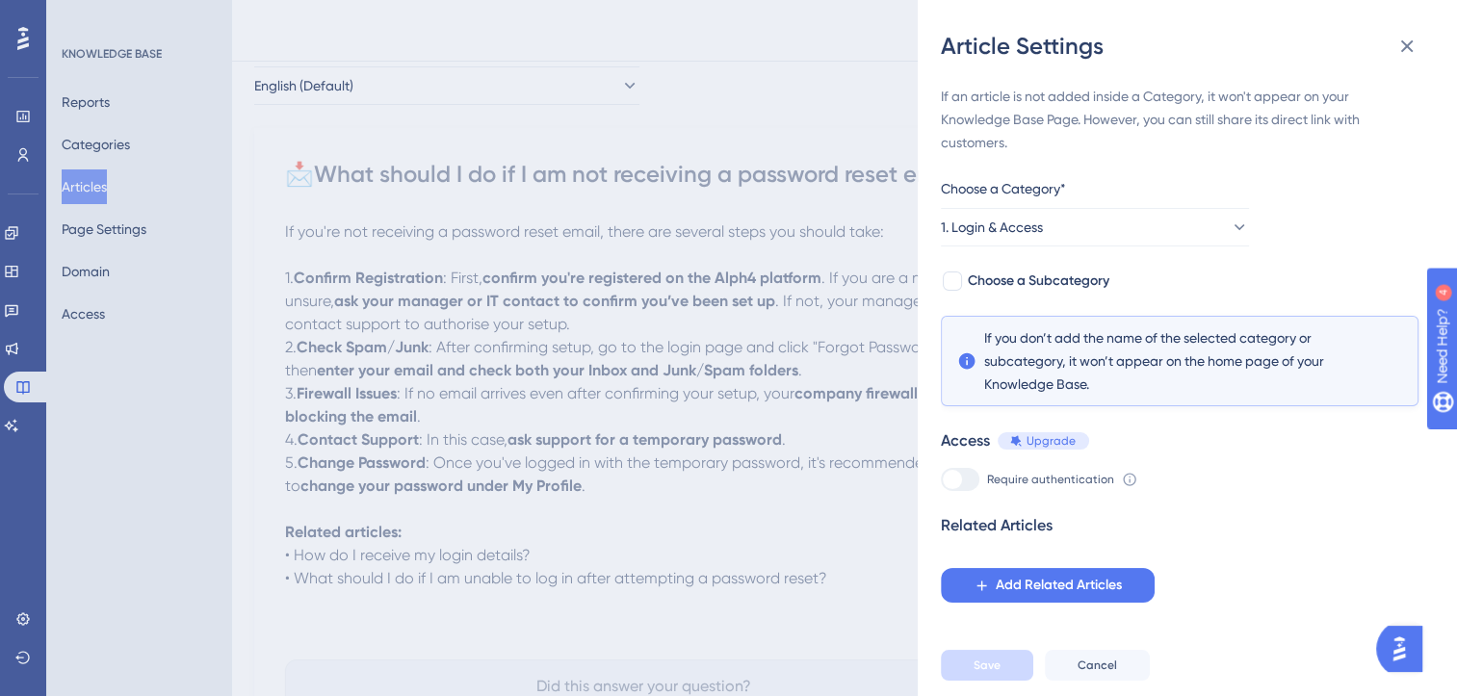
scroll to position [89, 0]
click at [1049, 580] on span "Add Related Articles" at bounding box center [1059, 585] width 126 height 23
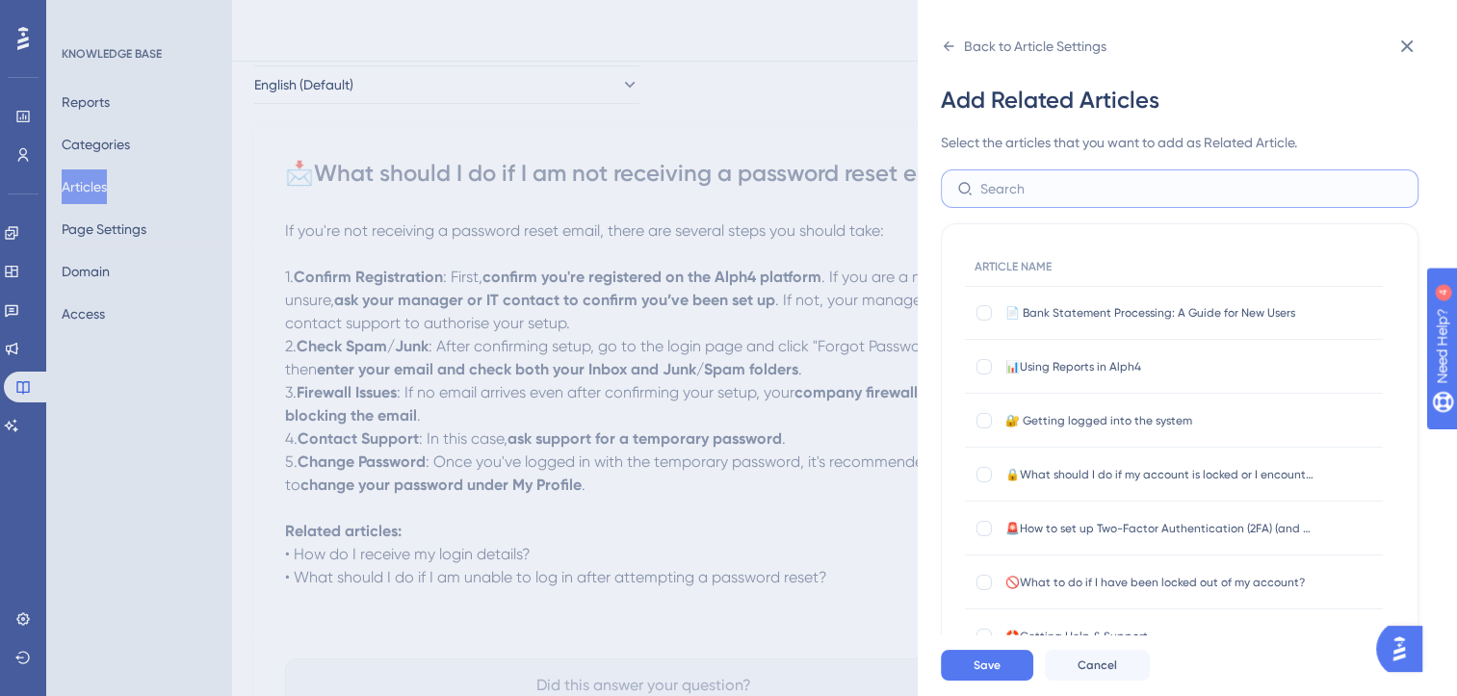
click at [1039, 191] on input "text" at bounding box center [1191, 188] width 422 height 21
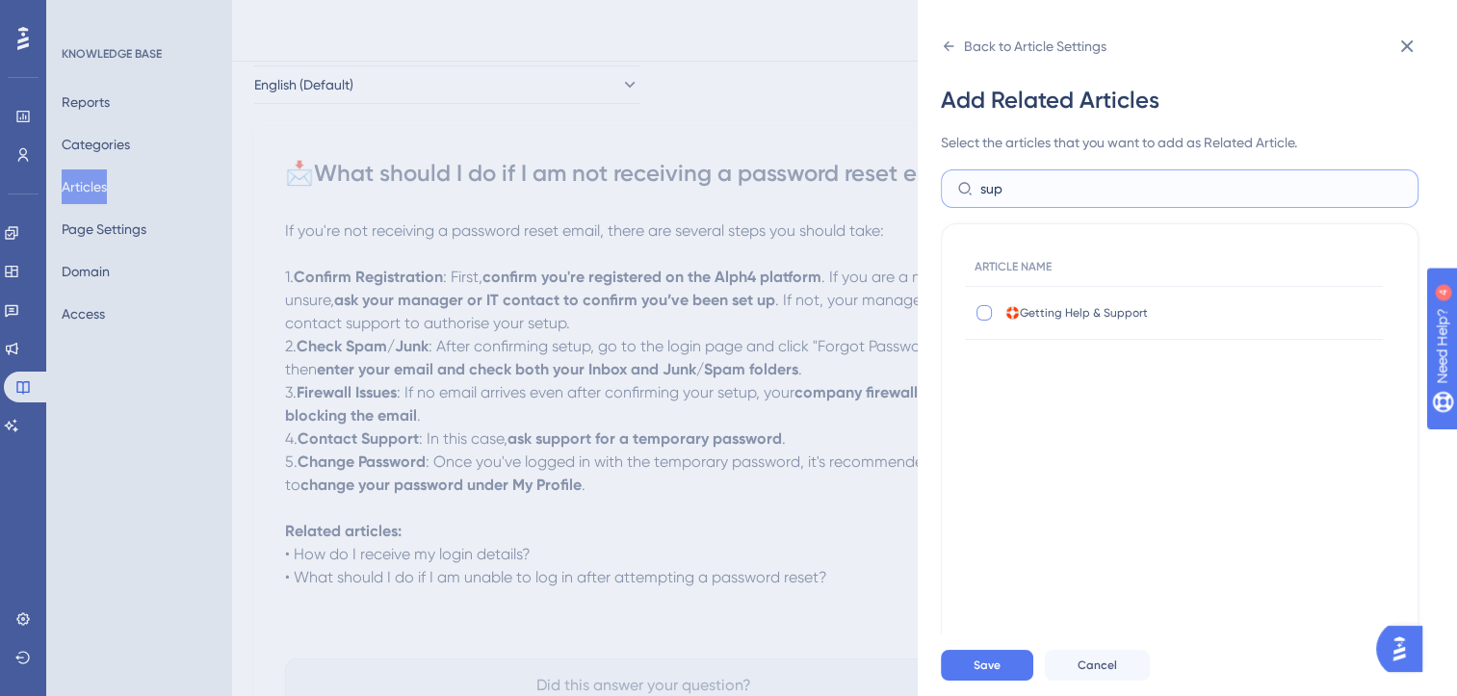
type input "sup"
click at [978, 312] on div at bounding box center [983, 312] width 15 height 15
checkbox input "true"
click at [998, 673] on span "Save" at bounding box center [987, 665] width 27 height 15
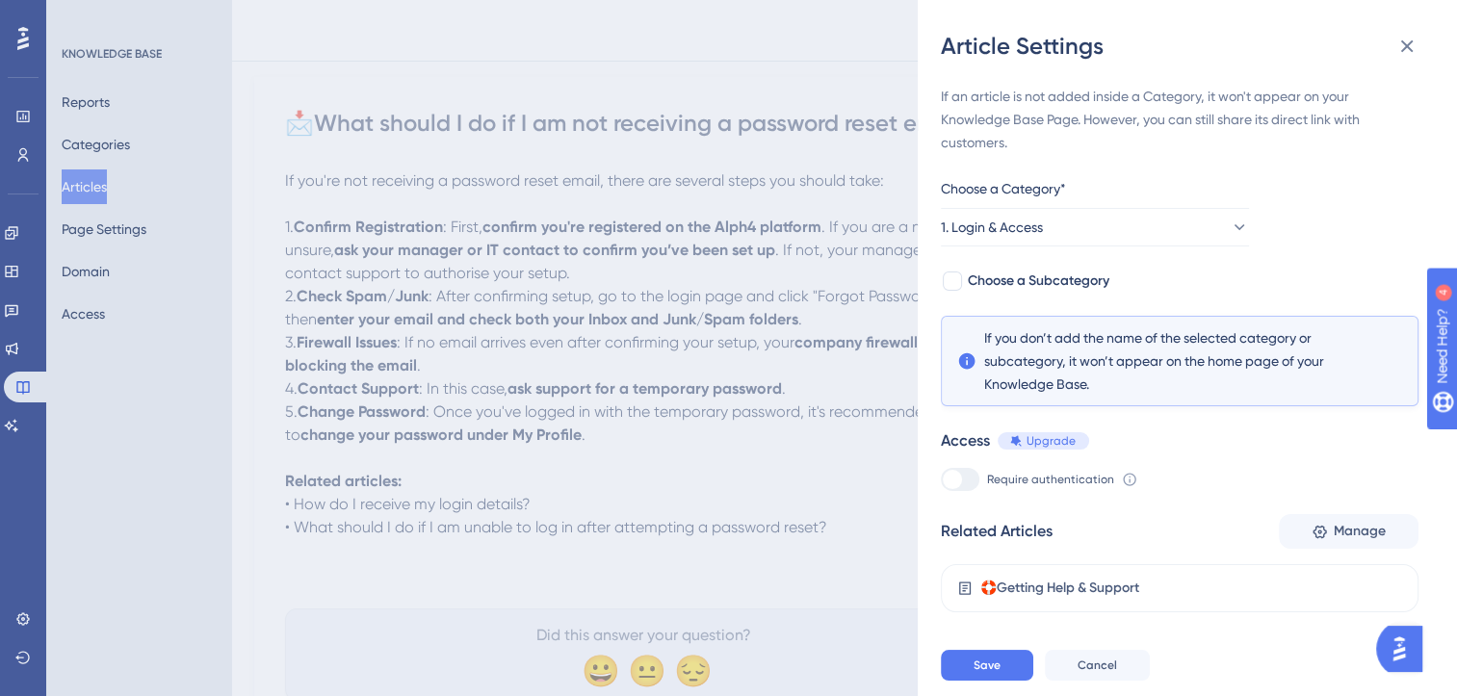
scroll to position [150, 0]
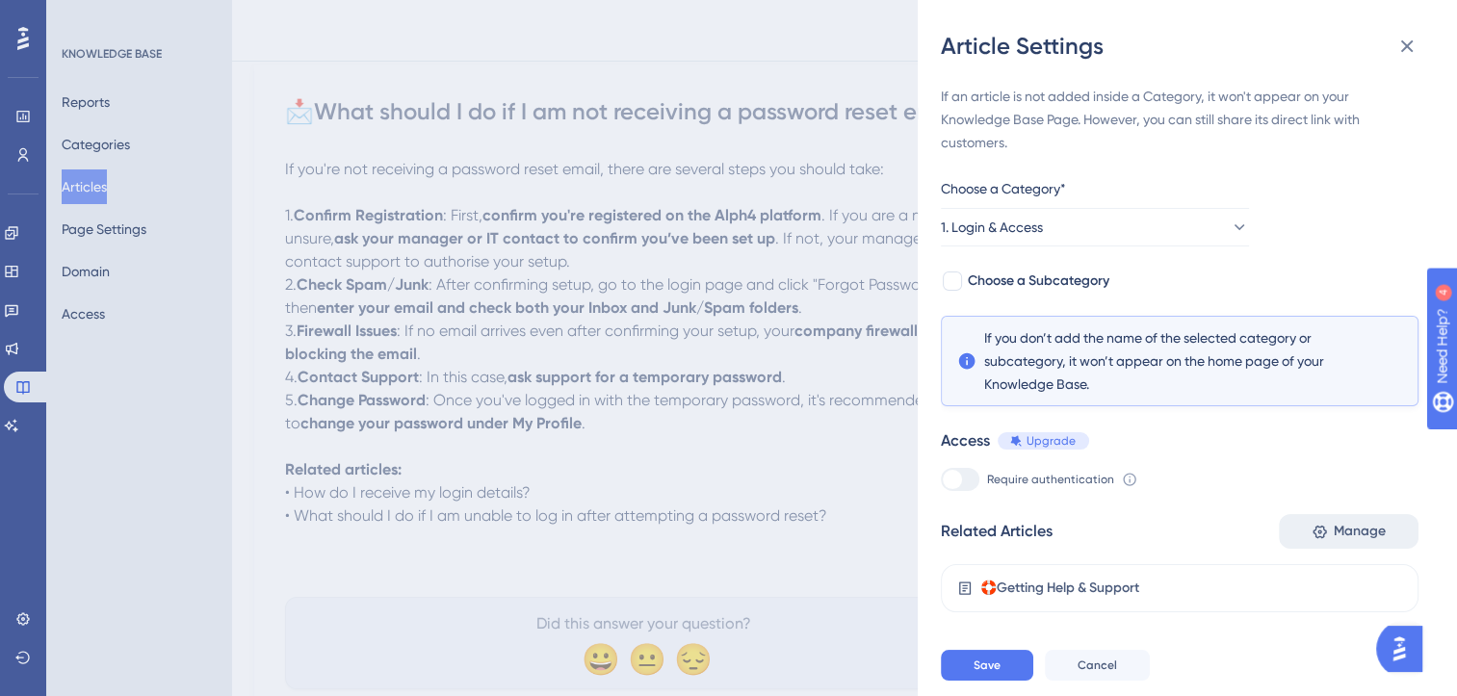
click at [1341, 526] on span "Manage" at bounding box center [1360, 531] width 52 height 23
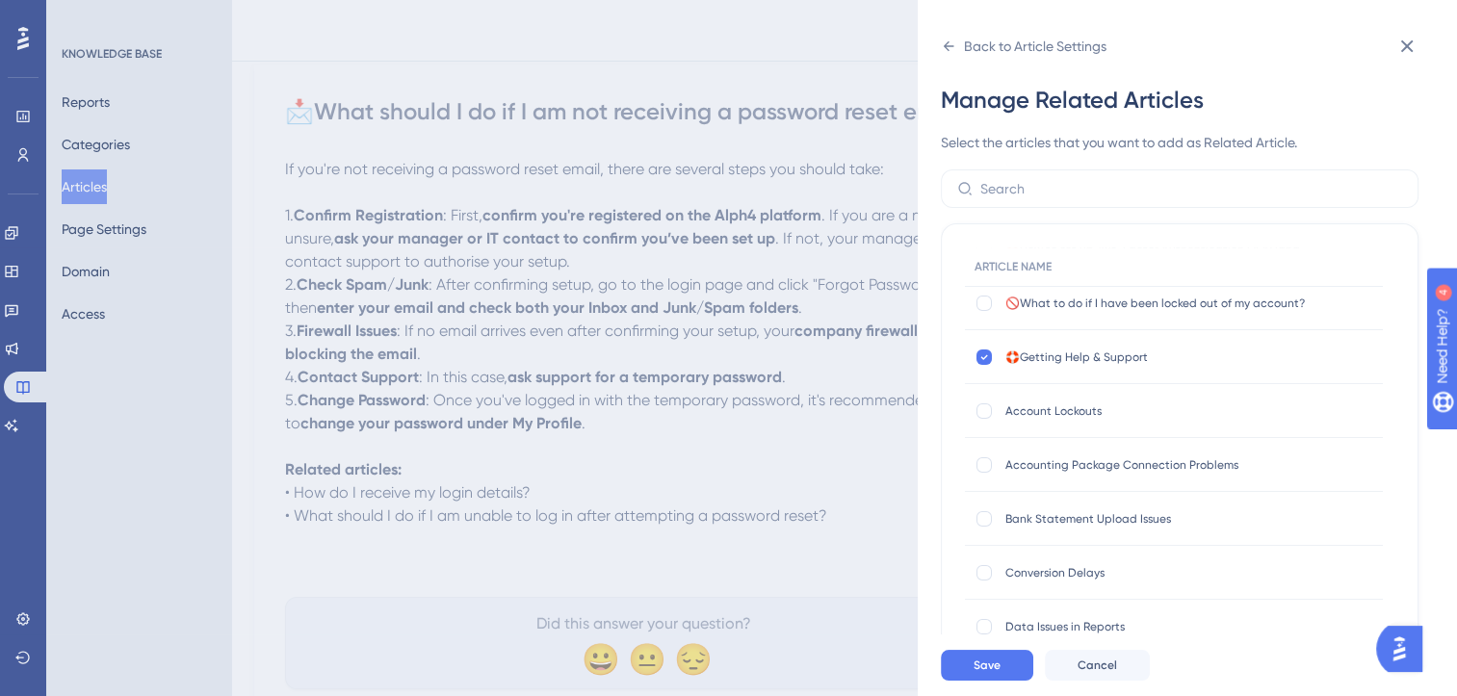
scroll to position [0, 0]
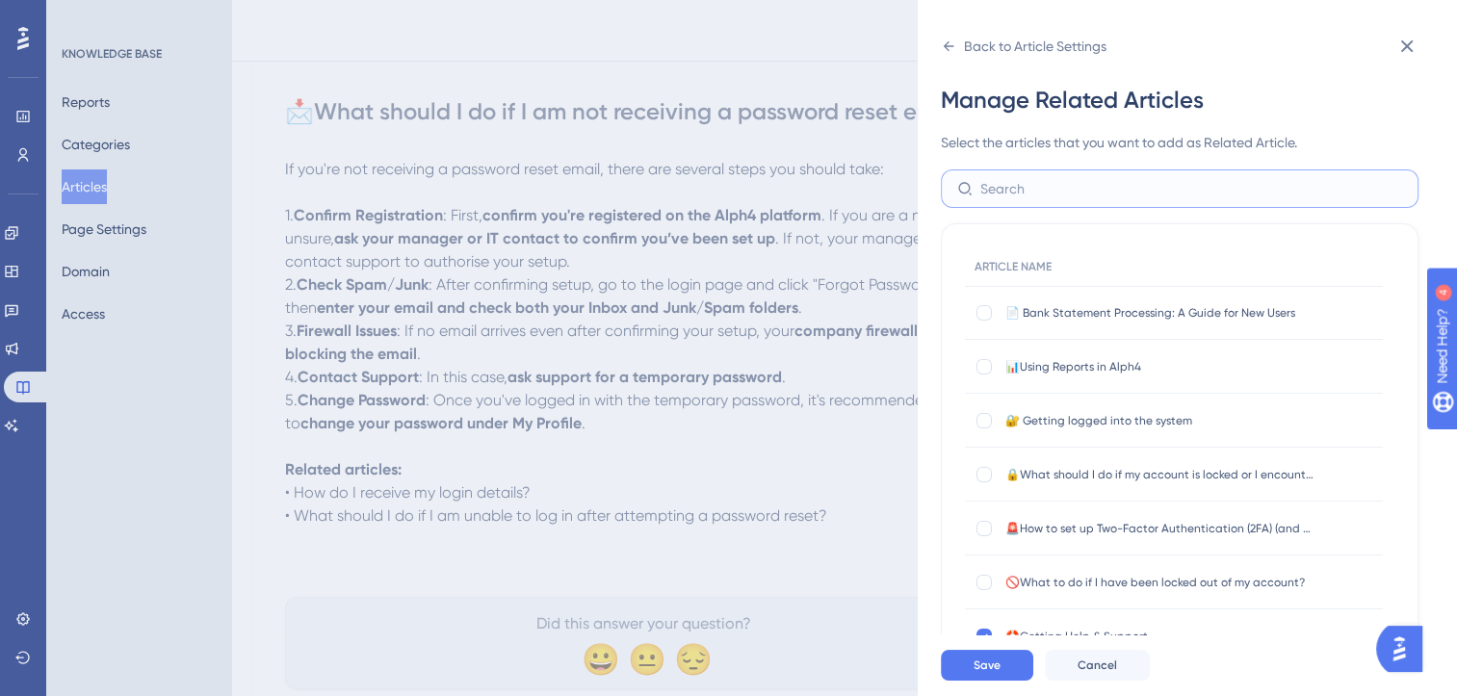
click at [1036, 185] on input "text" at bounding box center [1191, 188] width 422 height 21
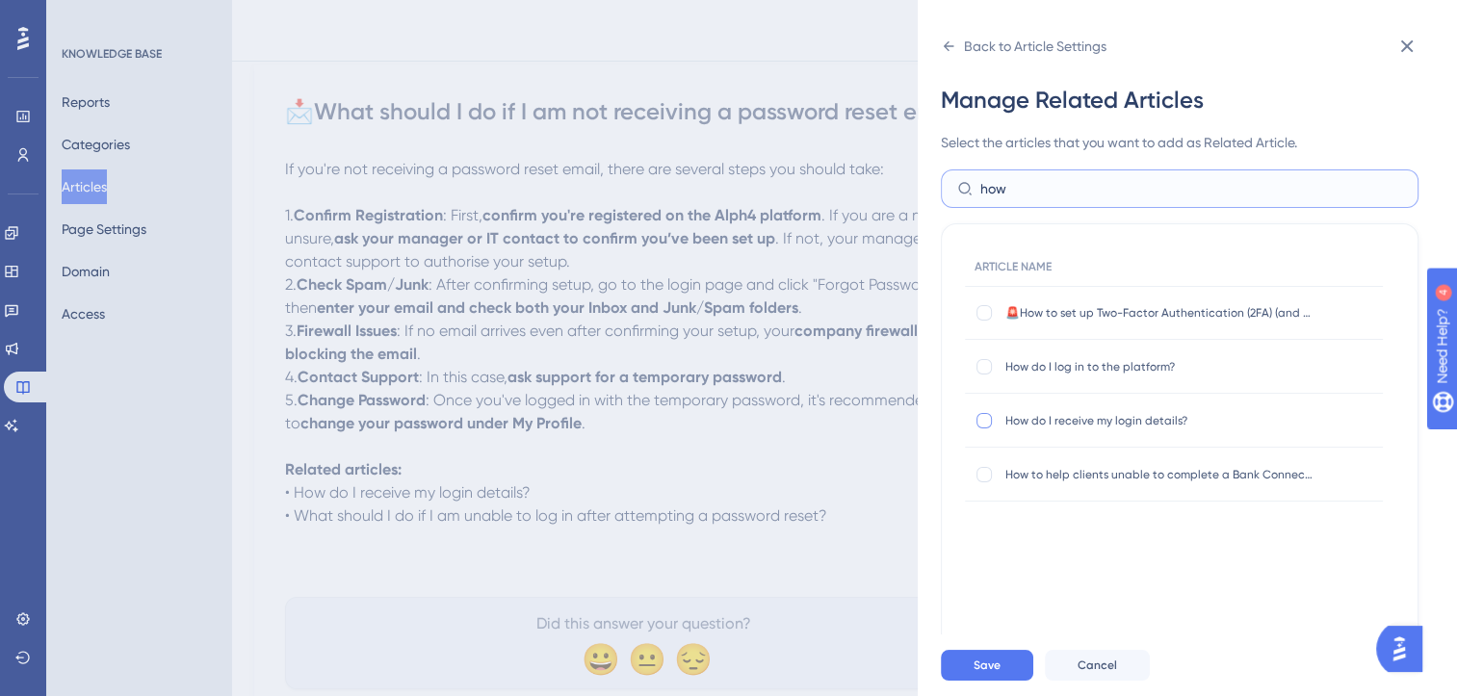
type input "how"
click at [992, 414] on div at bounding box center [984, 420] width 19 height 19
checkbox input "true"
click at [986, 187] on input "how" at bounding box center [1191, 188] width 422 height 21
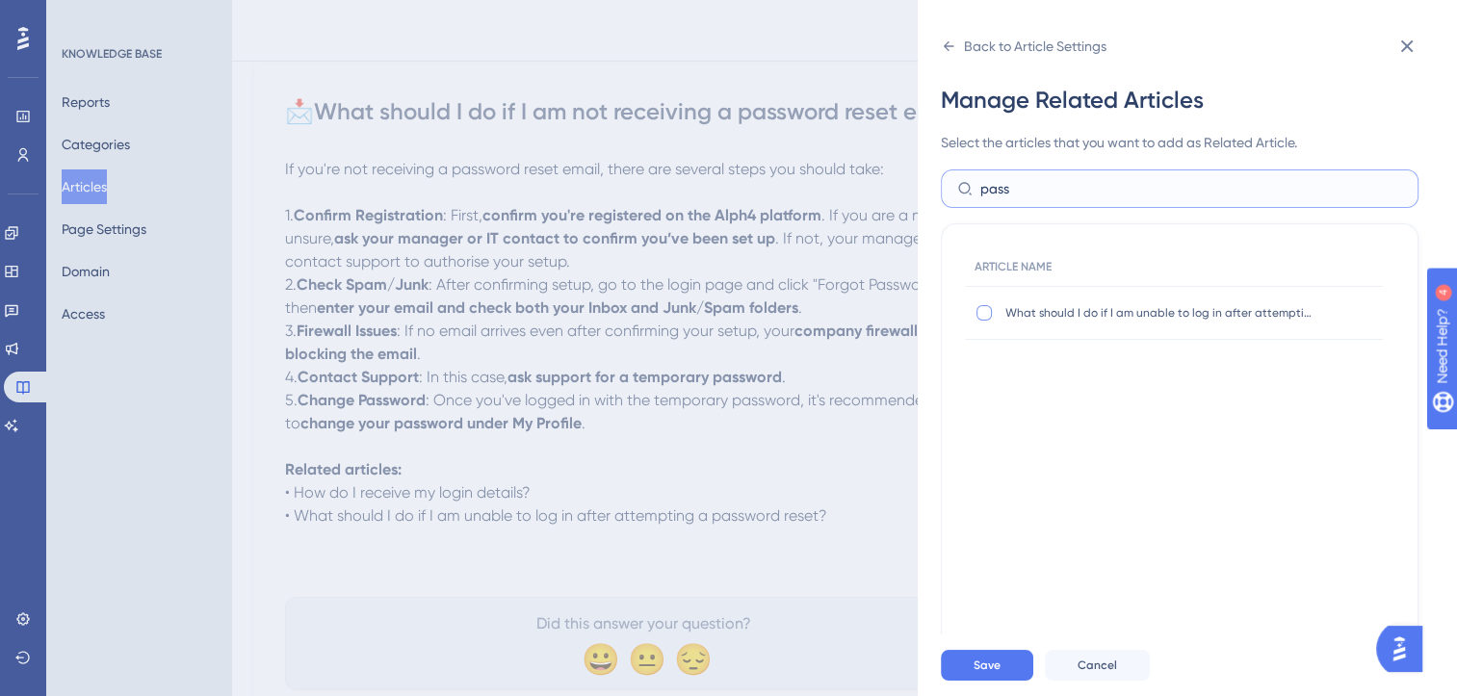
type input "pass"
click at [982, 312] on div at bounding box center [983, 312] width 15 height 15
checkbox input "true"
click at [990, 673] on span "Save" at bounding box center [987, 665] width 27 height 15
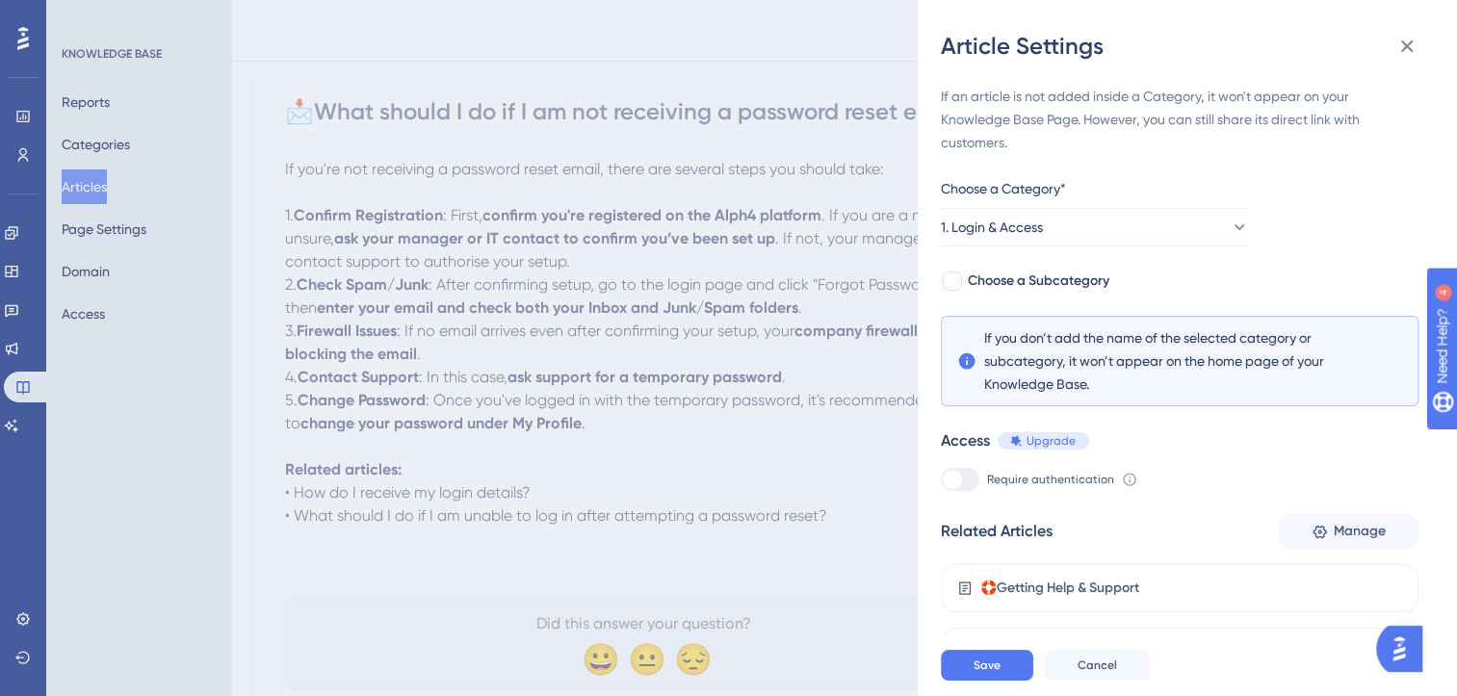
scroll to position [89, 0]
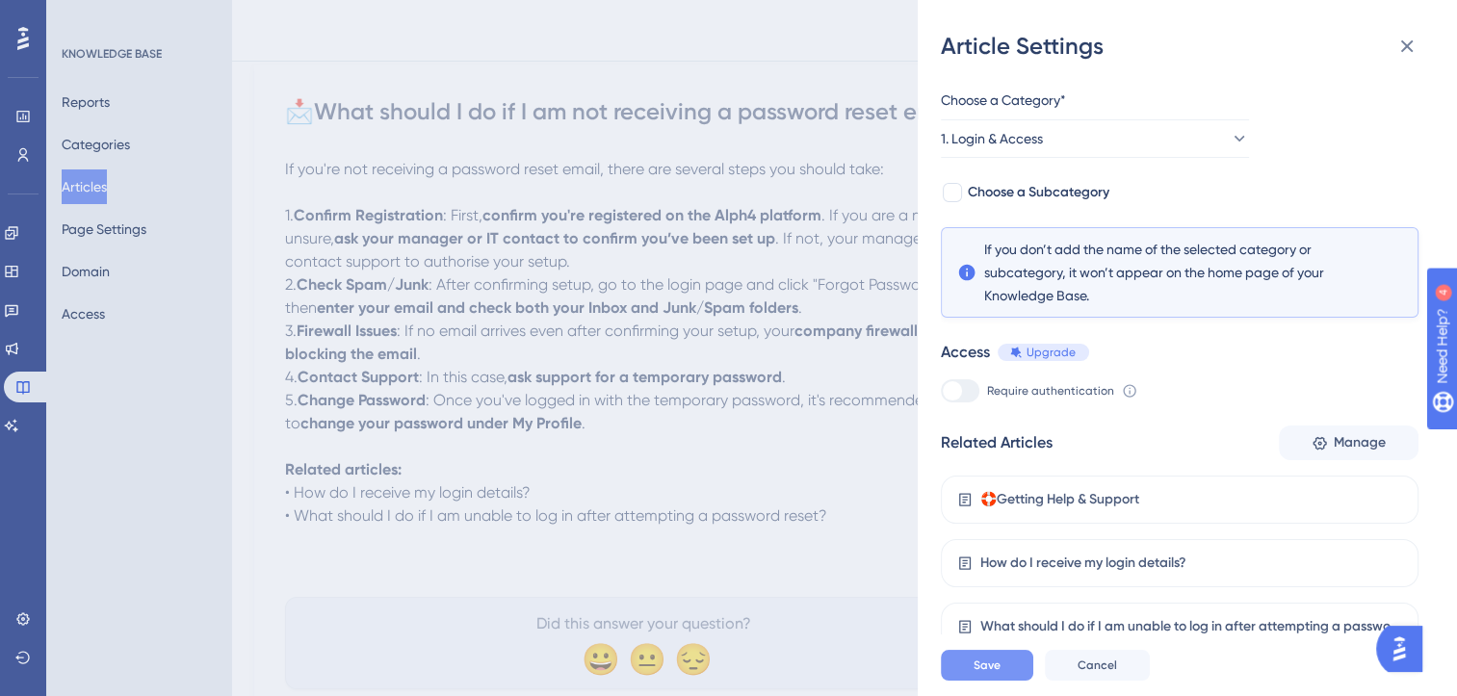
click at [993, 673] on span "Save" at bounding box center [987, 665] width 27 height 15
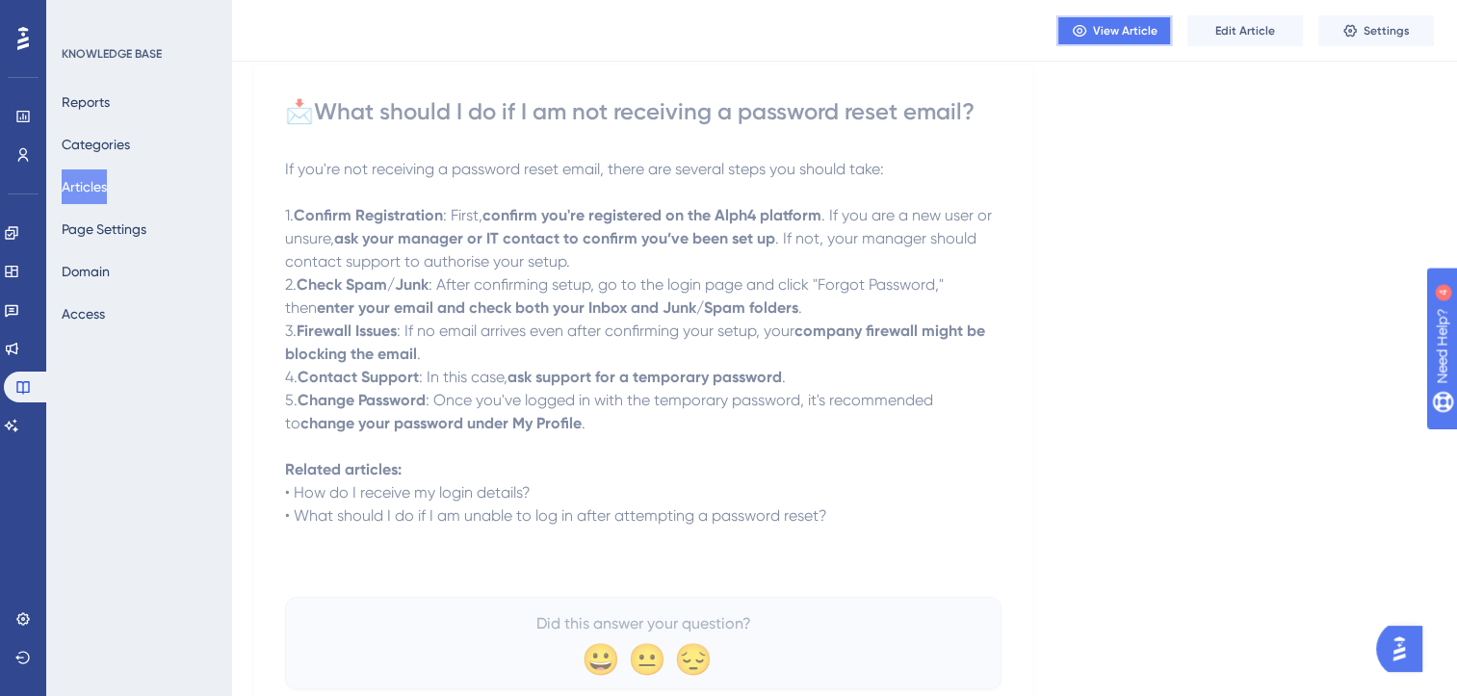
click at [1137, 29] on span "View Article" at bounding box center [1125, 30] width 65 height 15
click at [99, 185] on button "Articles" at bounding box center [84, 186] width 45 height 35
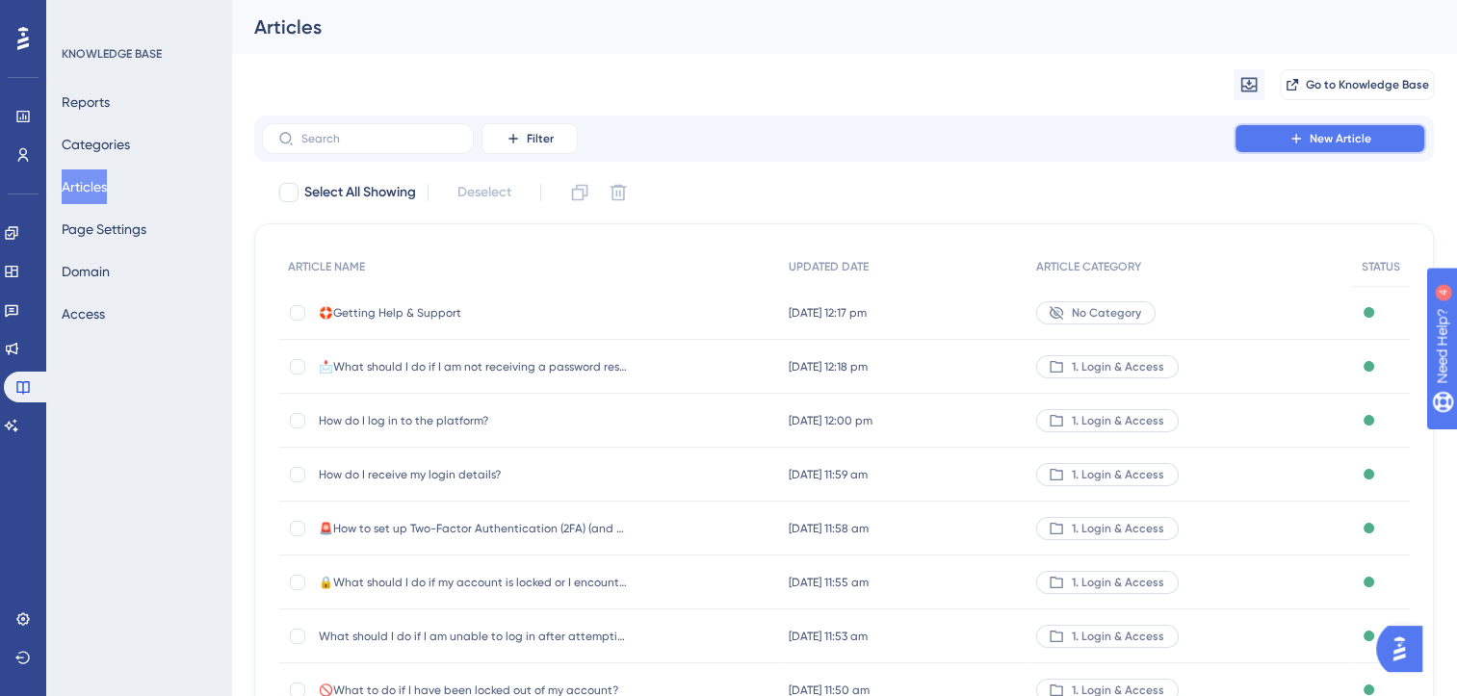
click at [1296, 135] on icon at bounding box center [1295, 138] width 9 height 9
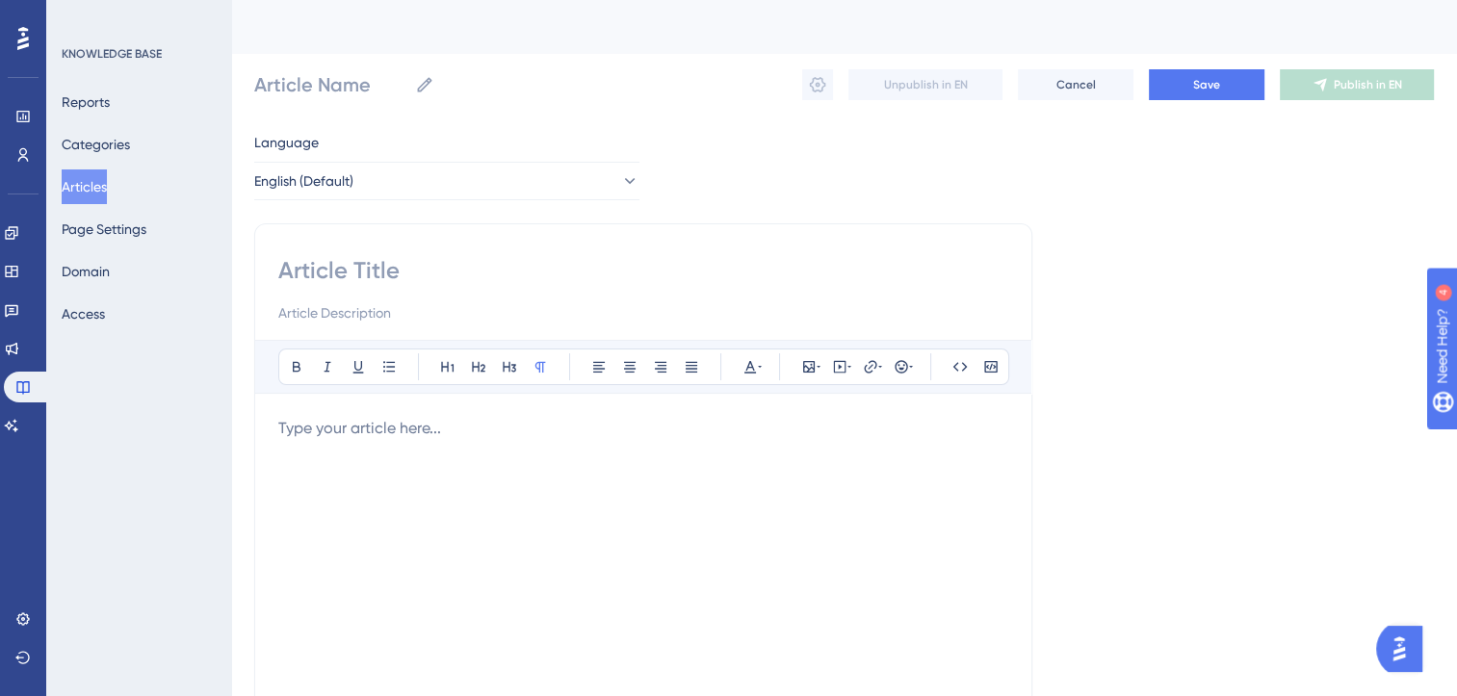
click at [448, 418] on p at bounding box center [643, 428] width 730 height 23
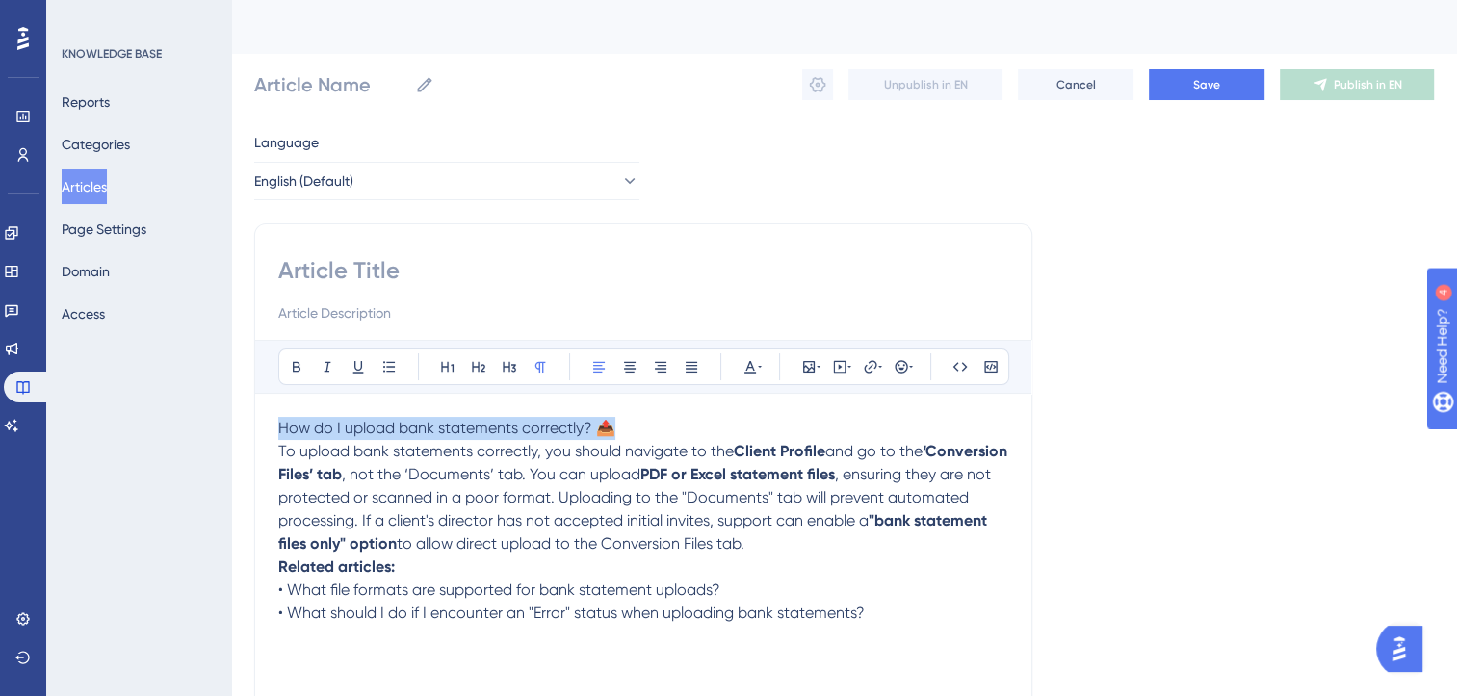
drag, startPoint x: 644, startPoint y: 427, endPoint x: 257, endPoint y: 397, distance: 388.3
click at [257, 397] on div "Bold Italic Underline Bullet Point Heading 1 Heading 2 Heading 3 Normal Align L…" at bounding box center [643, 543] width 778 height 641
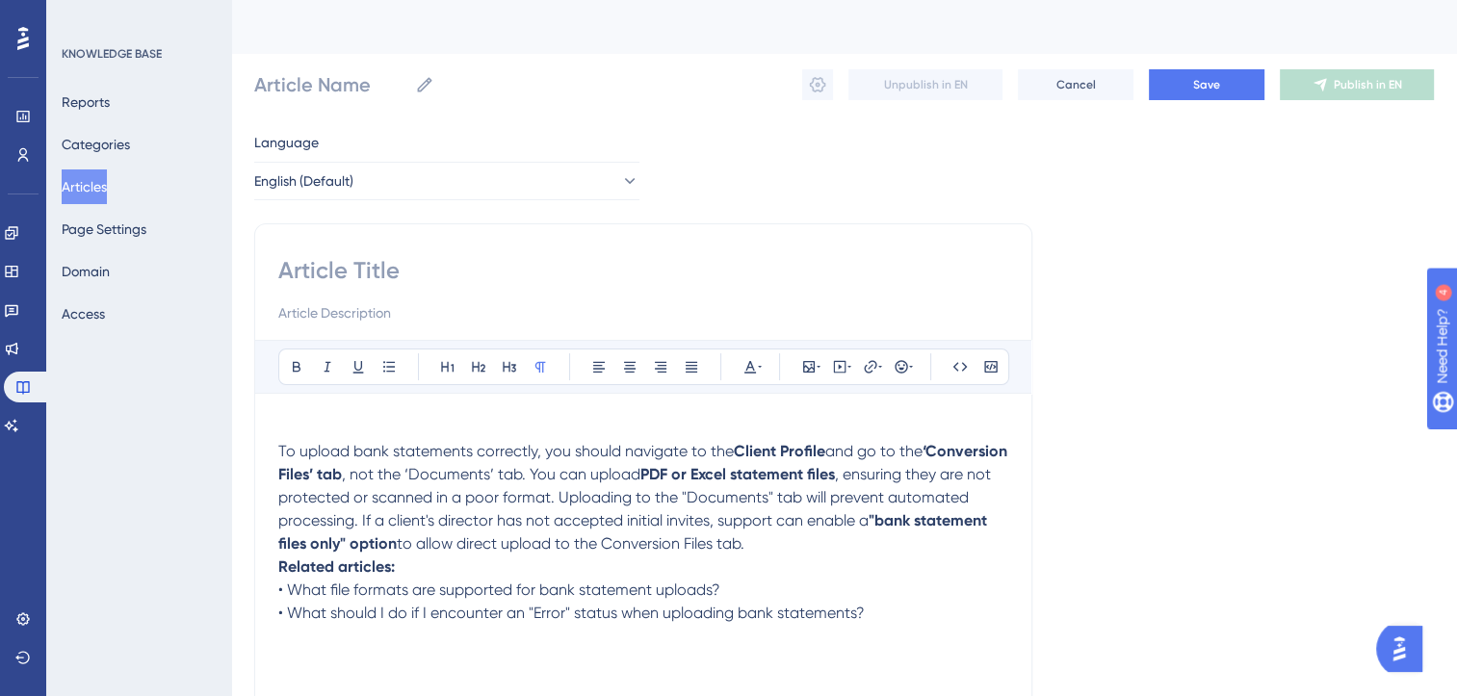
click at [343, 266] on input at bounding box center [643, 270] width 730 height 31
paste input "How do I upload bank statements correctly? 📤"
type input "How do I upload bank statements correctly? 📤"
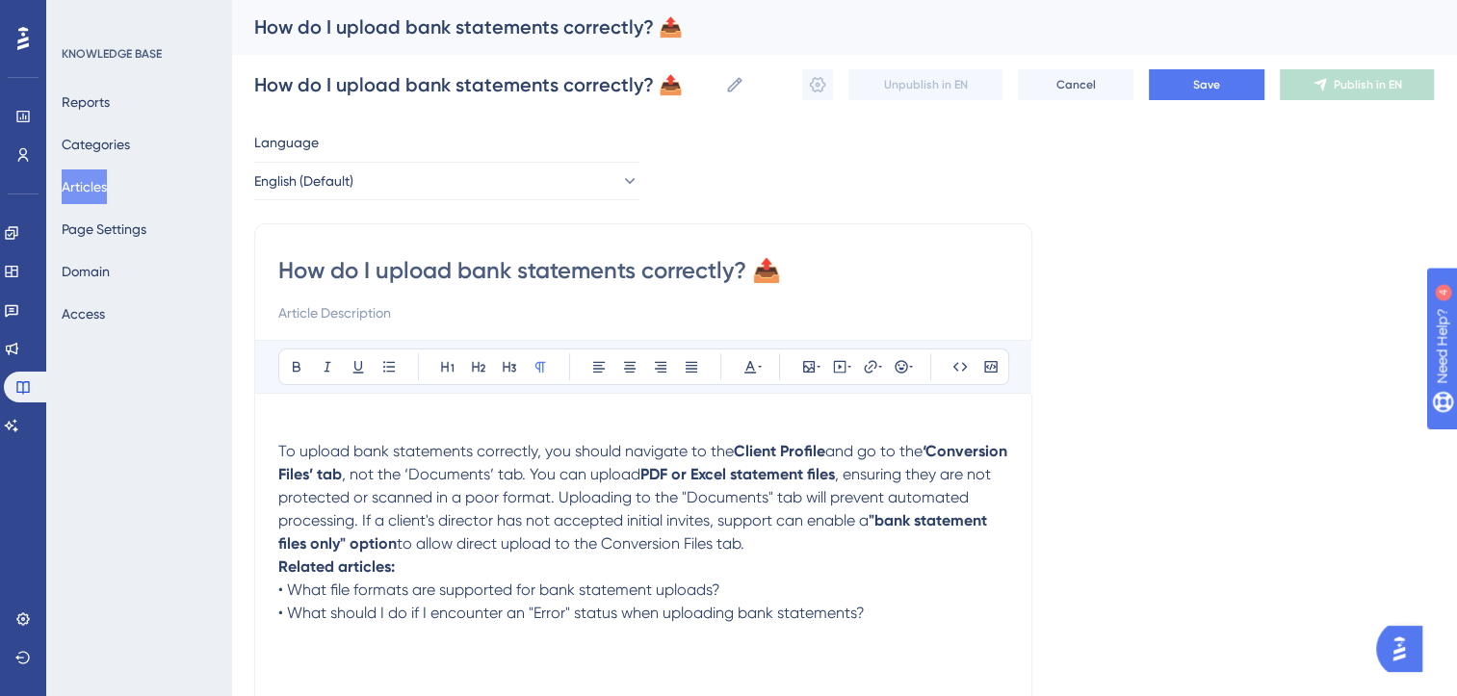
type input "How do I upload bank statements correctly?"
type input "uploaHow do I upload bank statements correctly?"
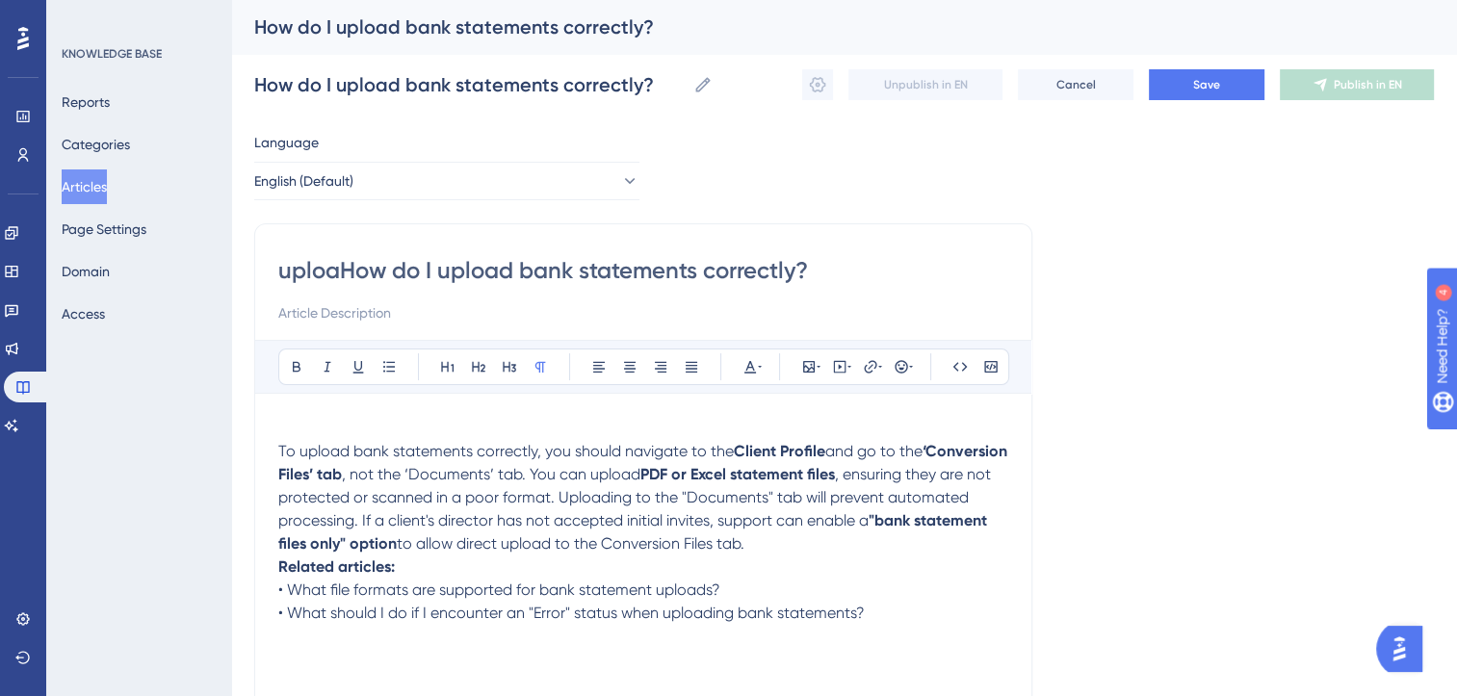
type input "uploaHow do I upload bank statements correctly?"
type input "How do I upload bank statements correctly?"
type input "📜How do I upload bank statements correctly?"
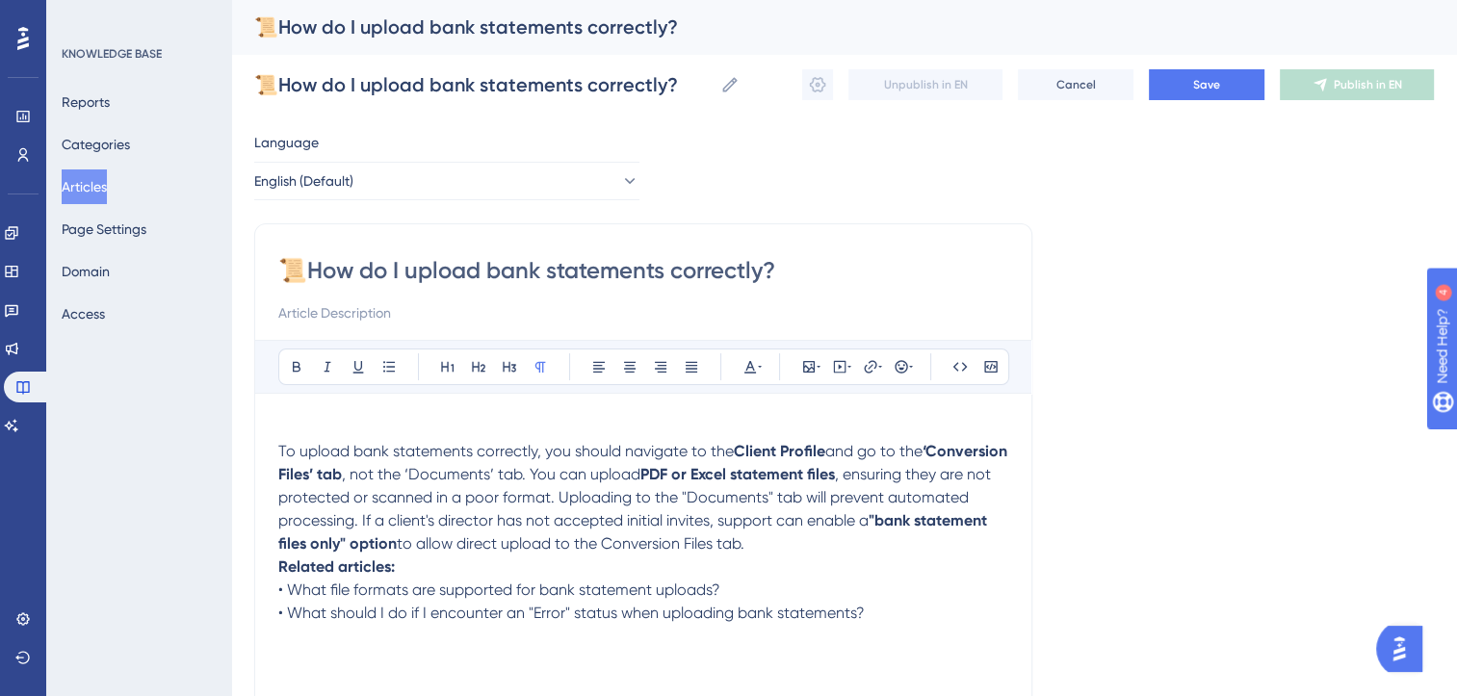
type input "📜How do I upload bank statements correctly?"
click at [435, 473] on span ", not the ‘Documents’ tab. You can upload" at bounding box center [491, 474] width 299 height 18
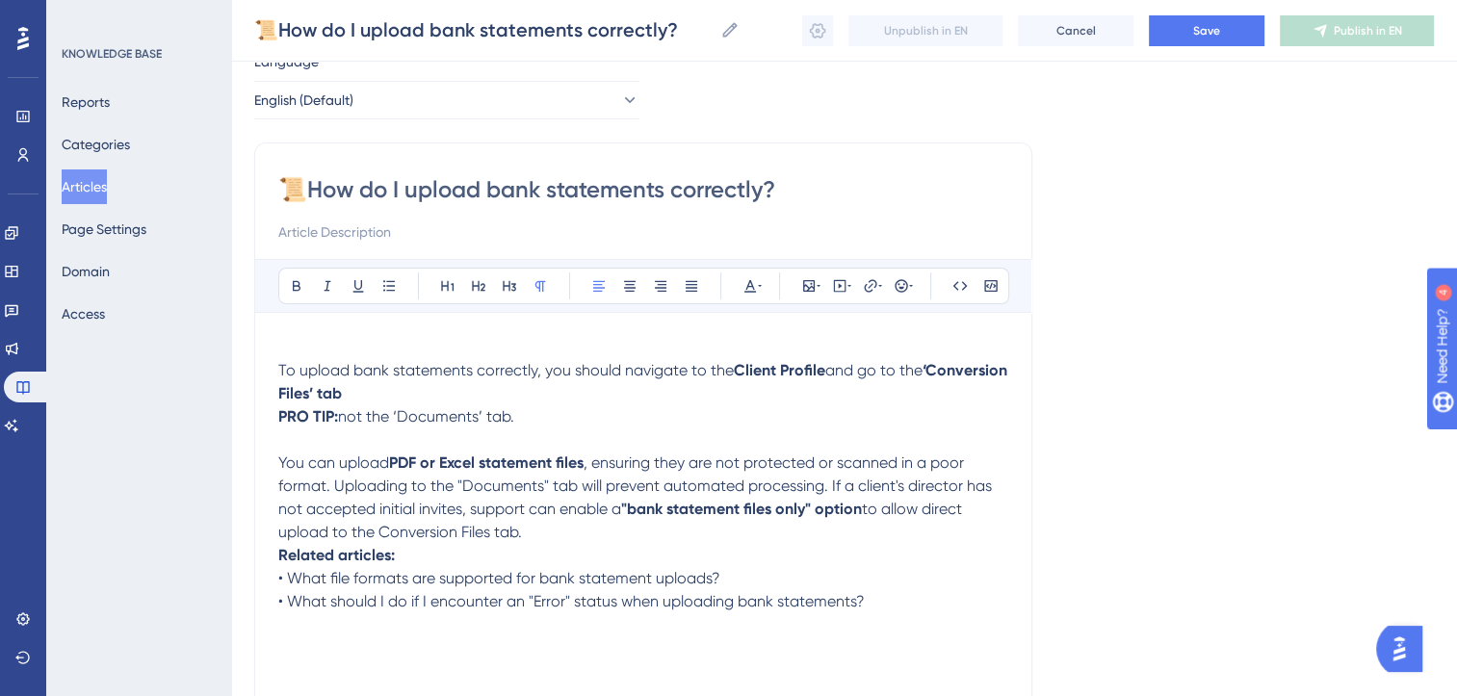
scroll to position [73, 0]
drag, startPoint x: 539, startPoint y: 536, endPoint x: 834, endPoint y: 489, distance: 298.4
click at [834, 489] on p "You can upload PDF or Excel statement files , ensuring they are not protected o…" at bounding box center [643, 498] width 730 height 92
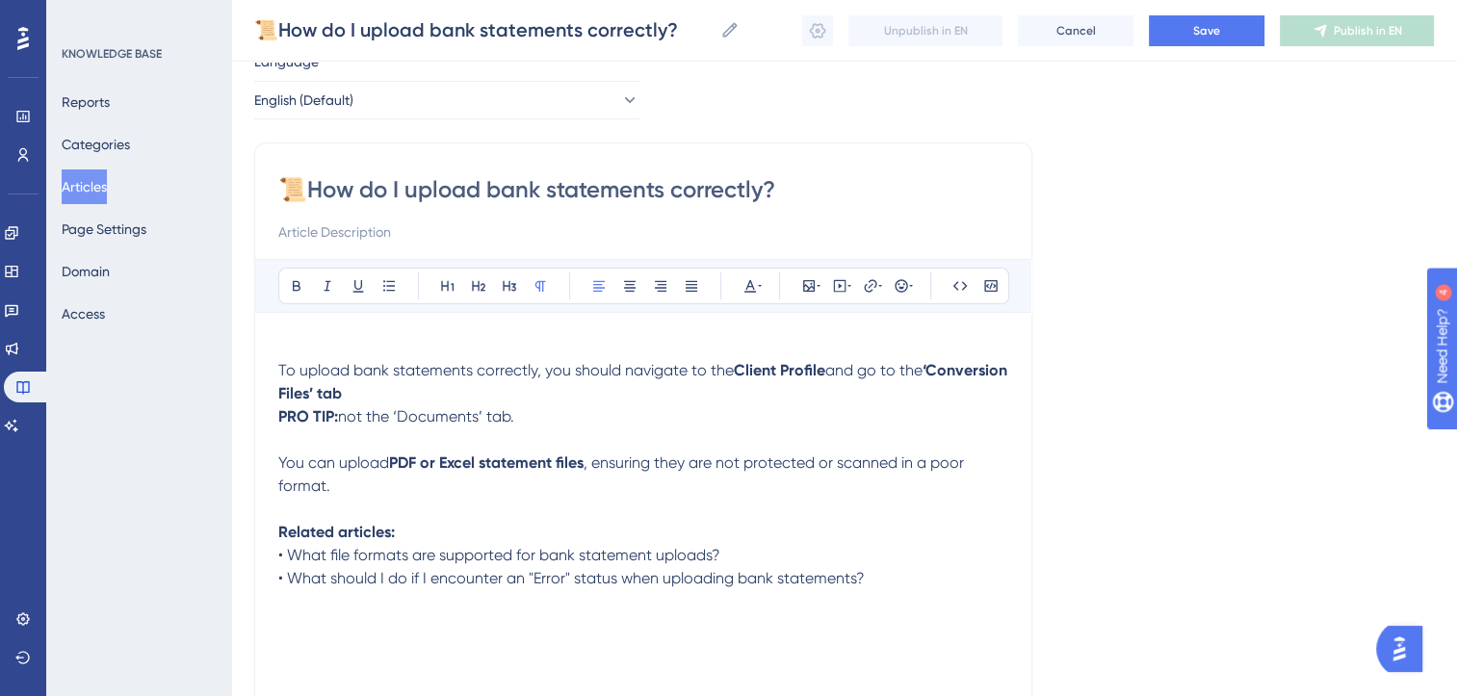
click at [527, 414] on p "PRO TIP: not the ‘Documents’ tab." at bounding box center [643, 416] width 730 height 23
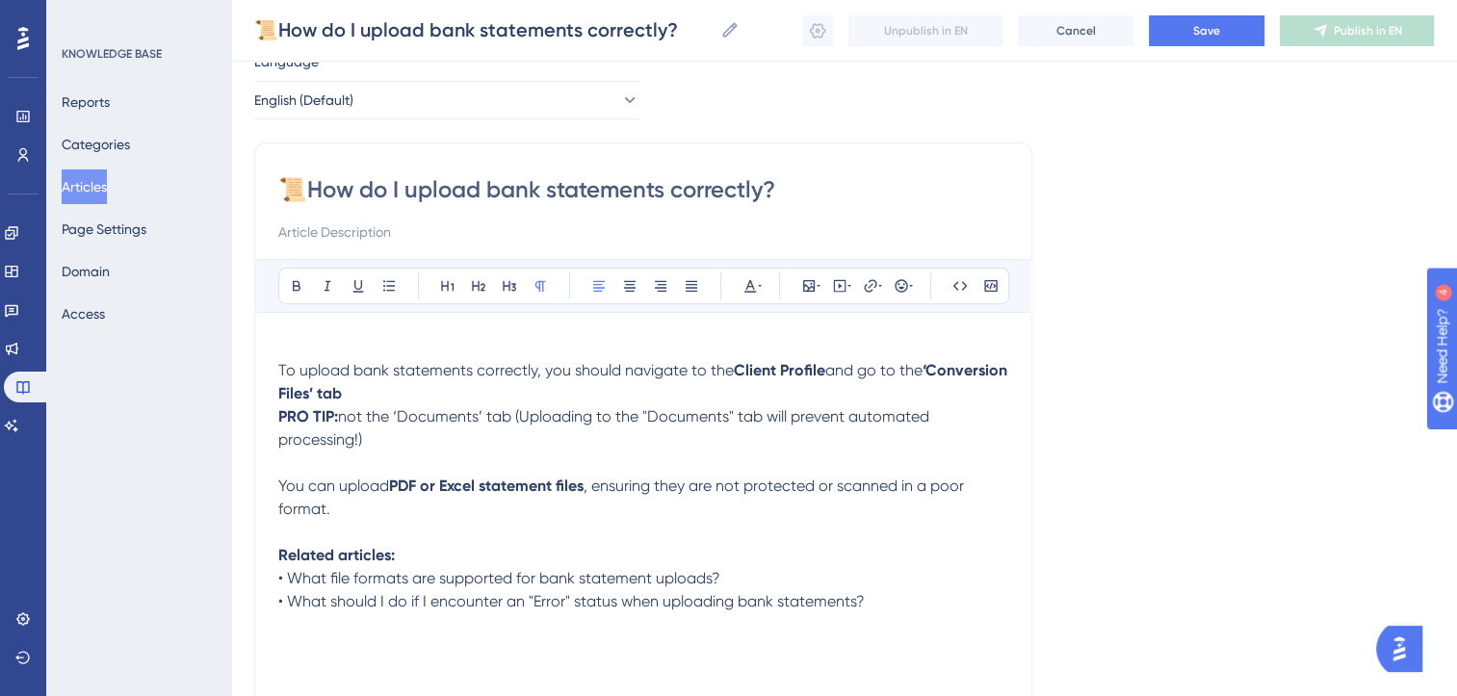
click at [533, 417] on span "not the ‘Documents’ tab (Uploading to the "Documents" tab will prevent automate…" at bounding box center [605, 427] width 655 height 41
click at [450, 400] on p "To upload bank statements correctly, you should navigate to the Client Profile …" at bounding box center [643, 382] width 730 height 46
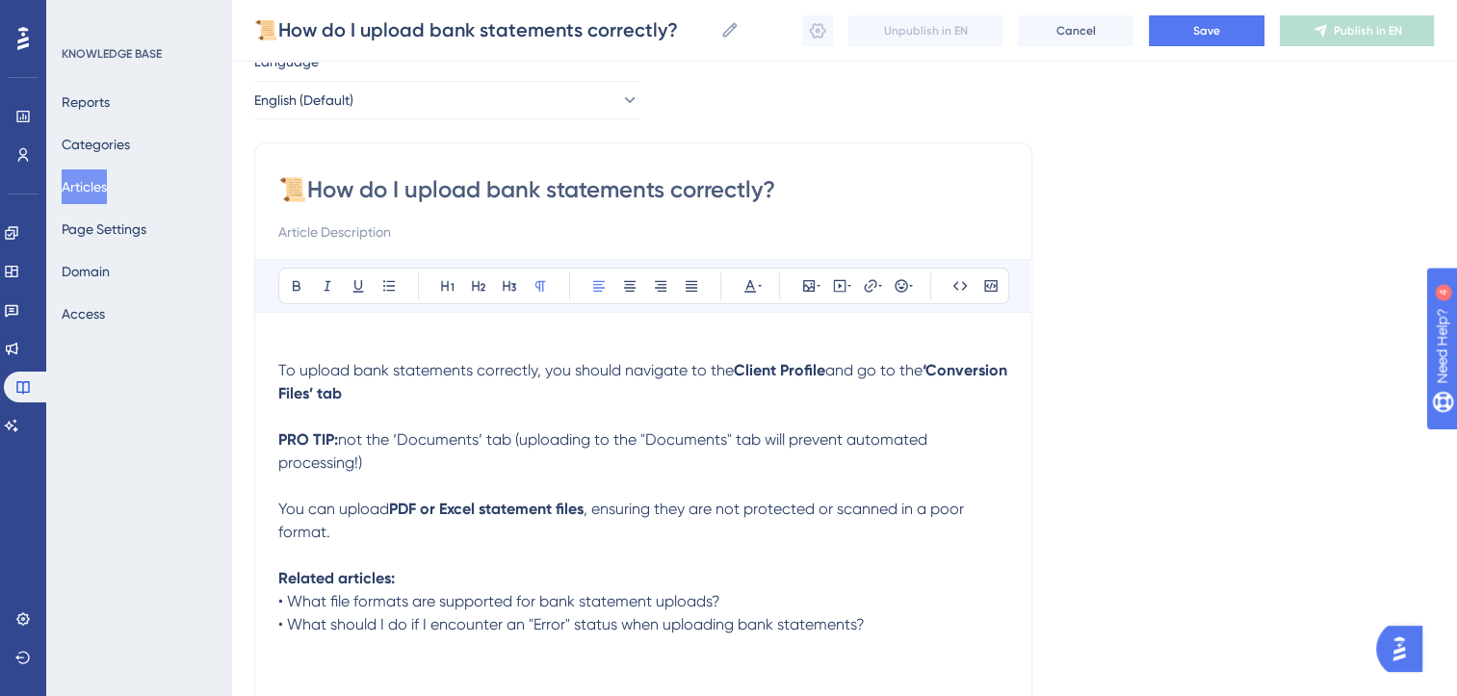
click at [716, 511] on span ", ensuring they are not protected or scanned in a poor format." at bounding box center [623, 520] width 690 height 41
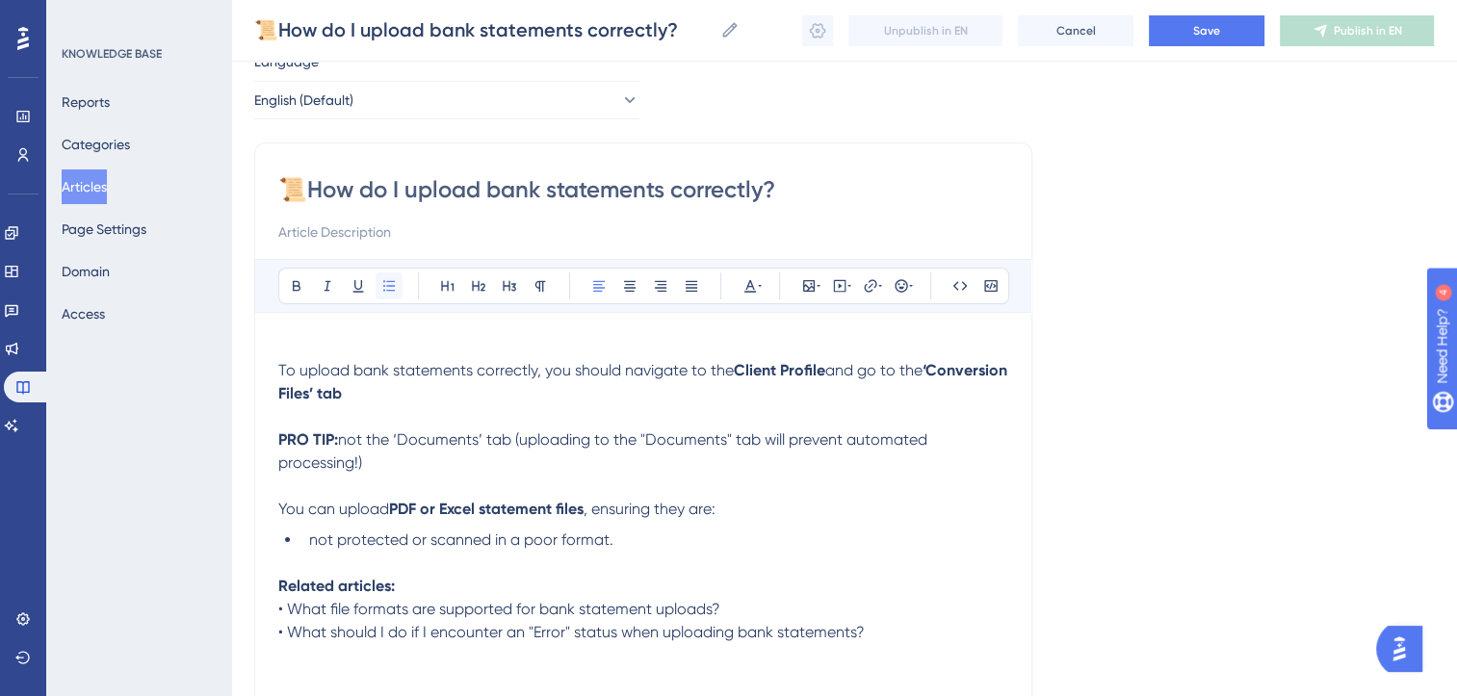
click at [379, 287] on button at bounding box center [389, 286] width 27 height 27
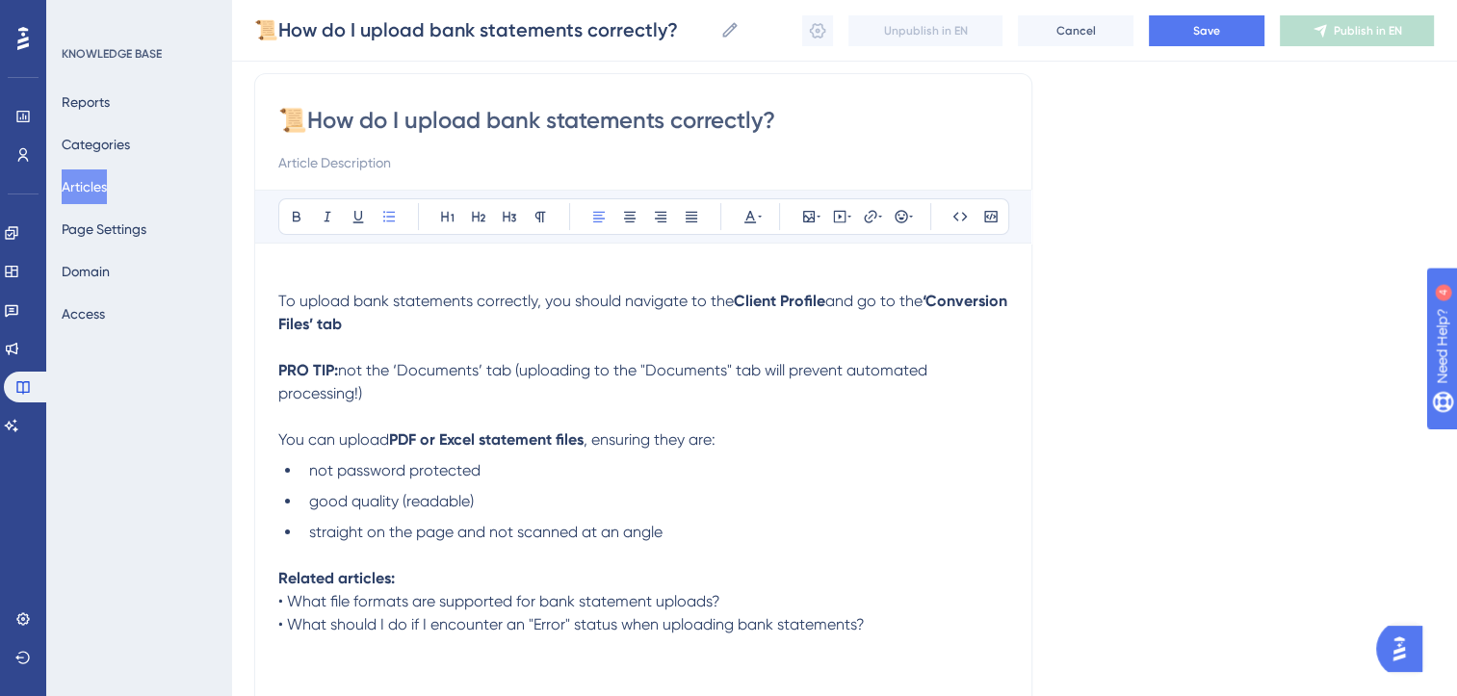
scroll to position [131, 0]
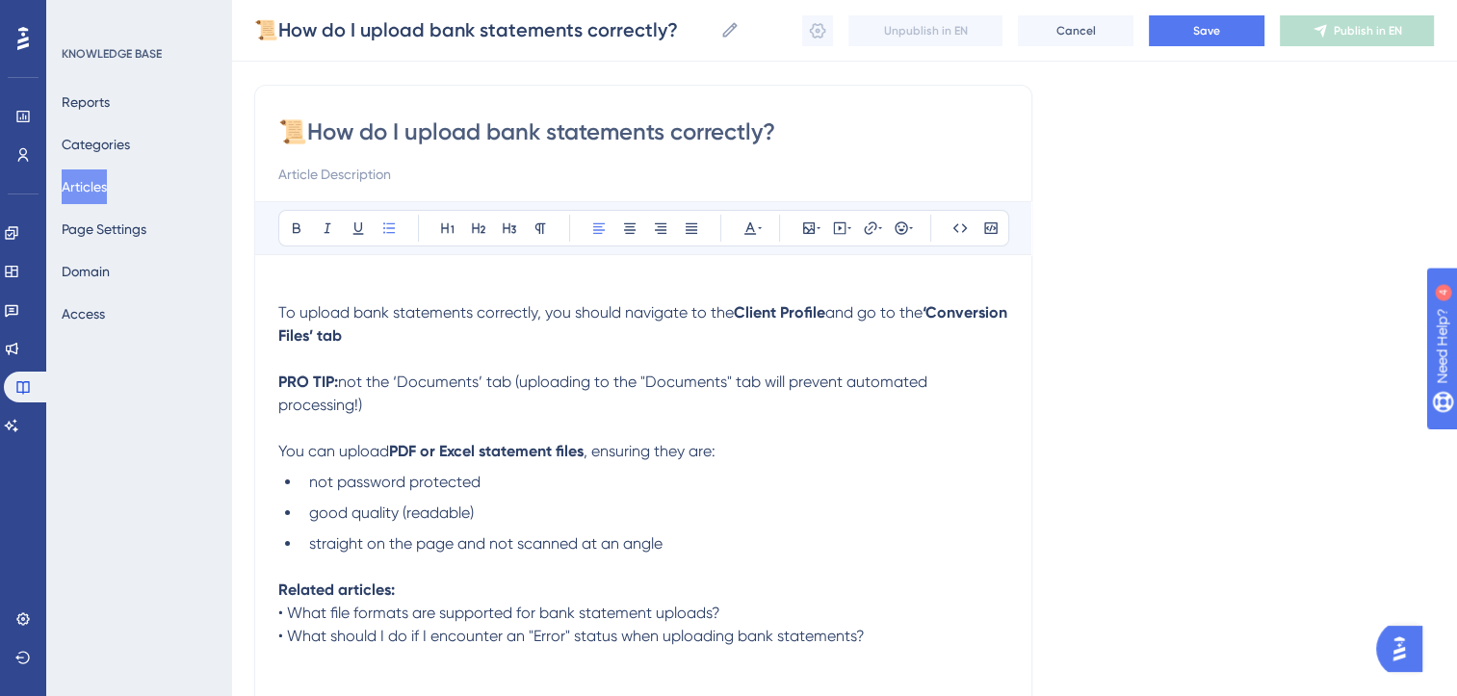
click at [448, 273] on div "Bold Italic Underline Bullet Point Heading 1 Heading 2 Heading 3 Normal Align L…" at bounding box center [643, 451] width 730 height 501
click at [448, 287] on p at bounding box center [643, 289] width 730 height 23
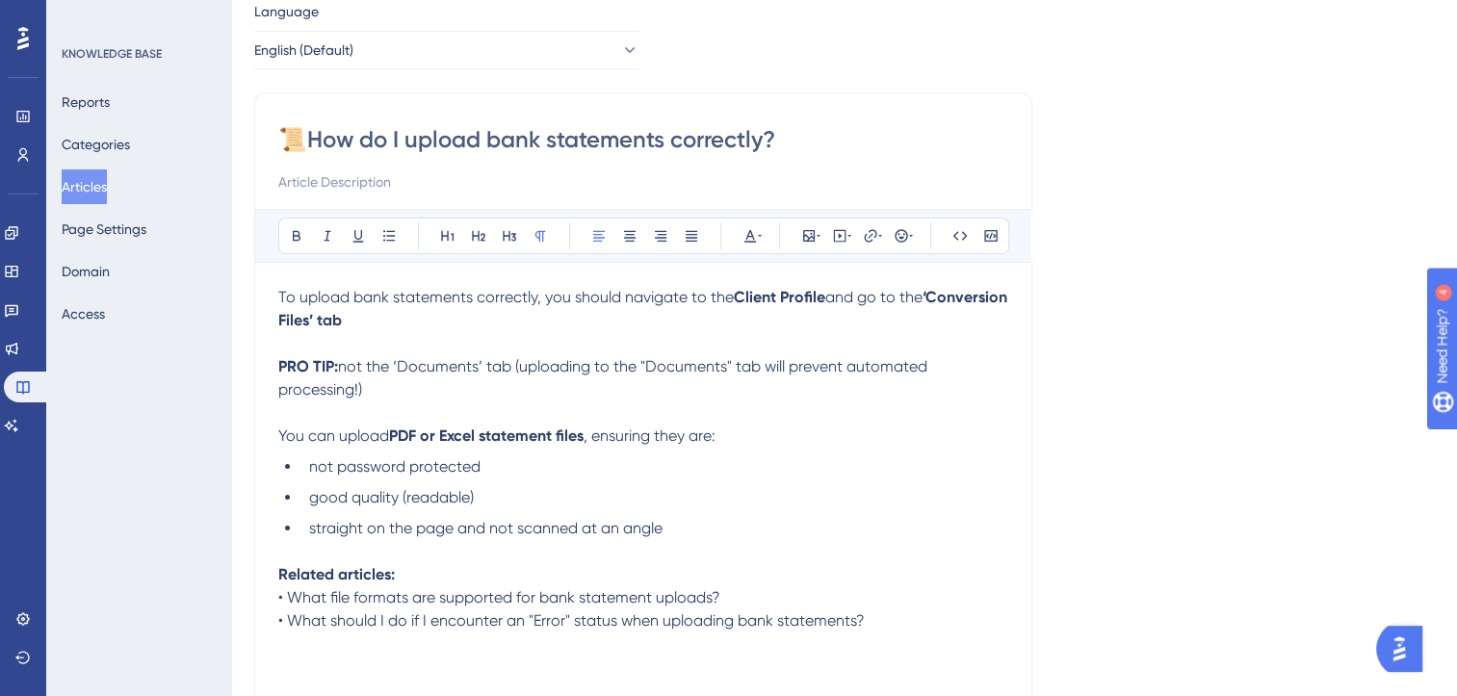
scroll to position [0, 0]
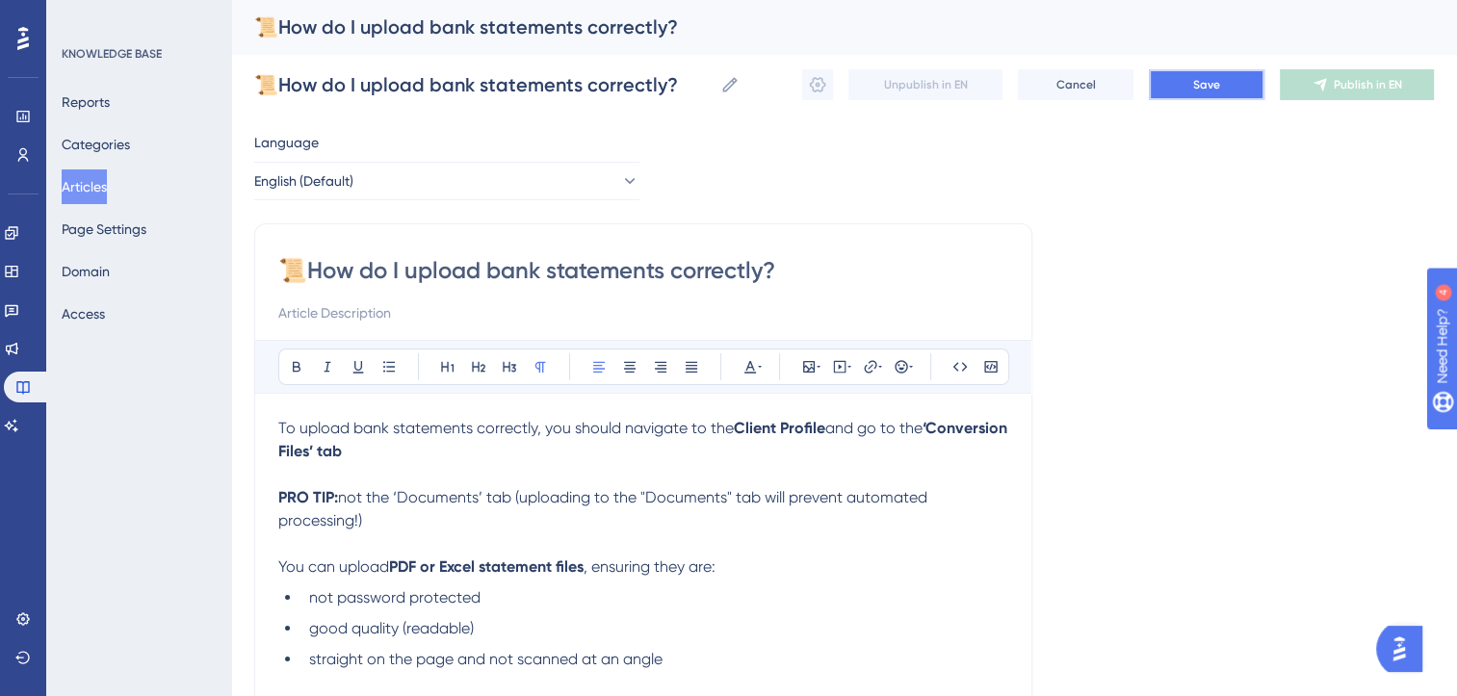
click at [1230, 83] on button "Save" at bounding box center [1207, 84] width 116 height 31
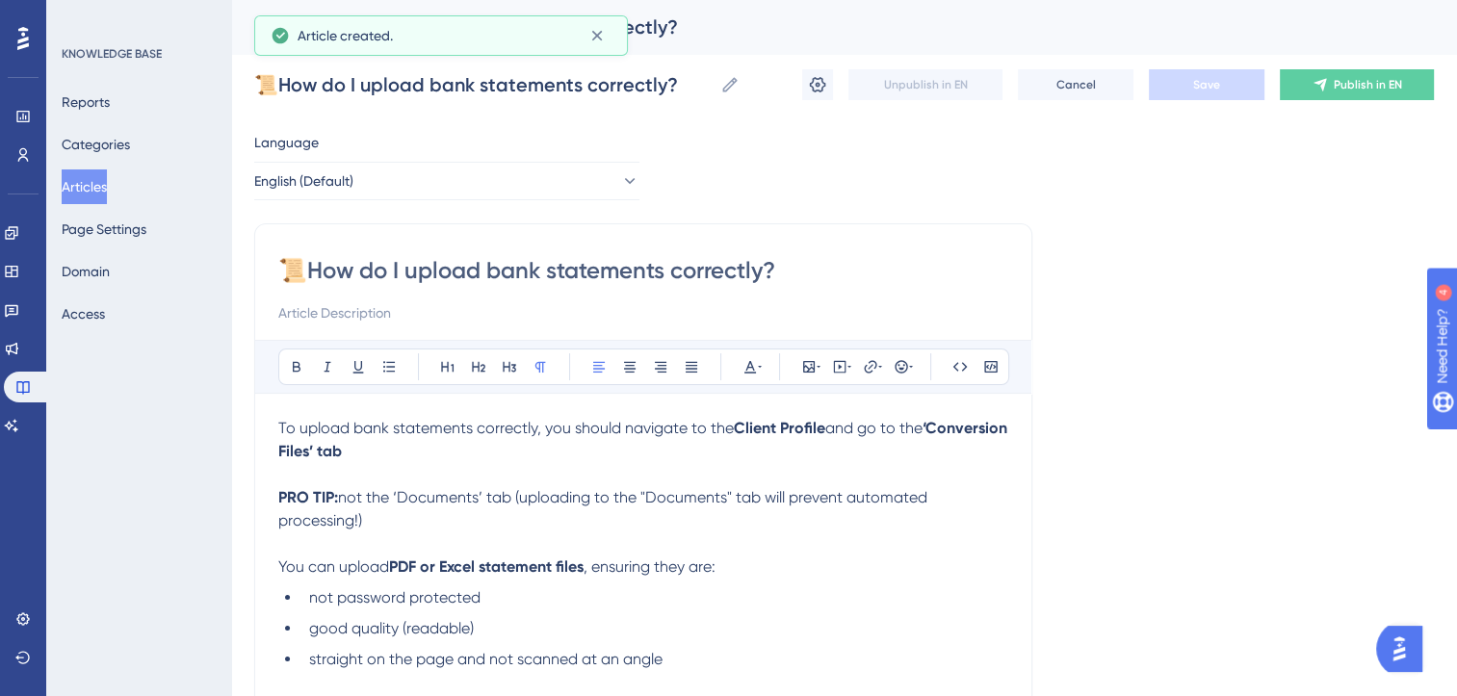
scroll to position [52, 0]
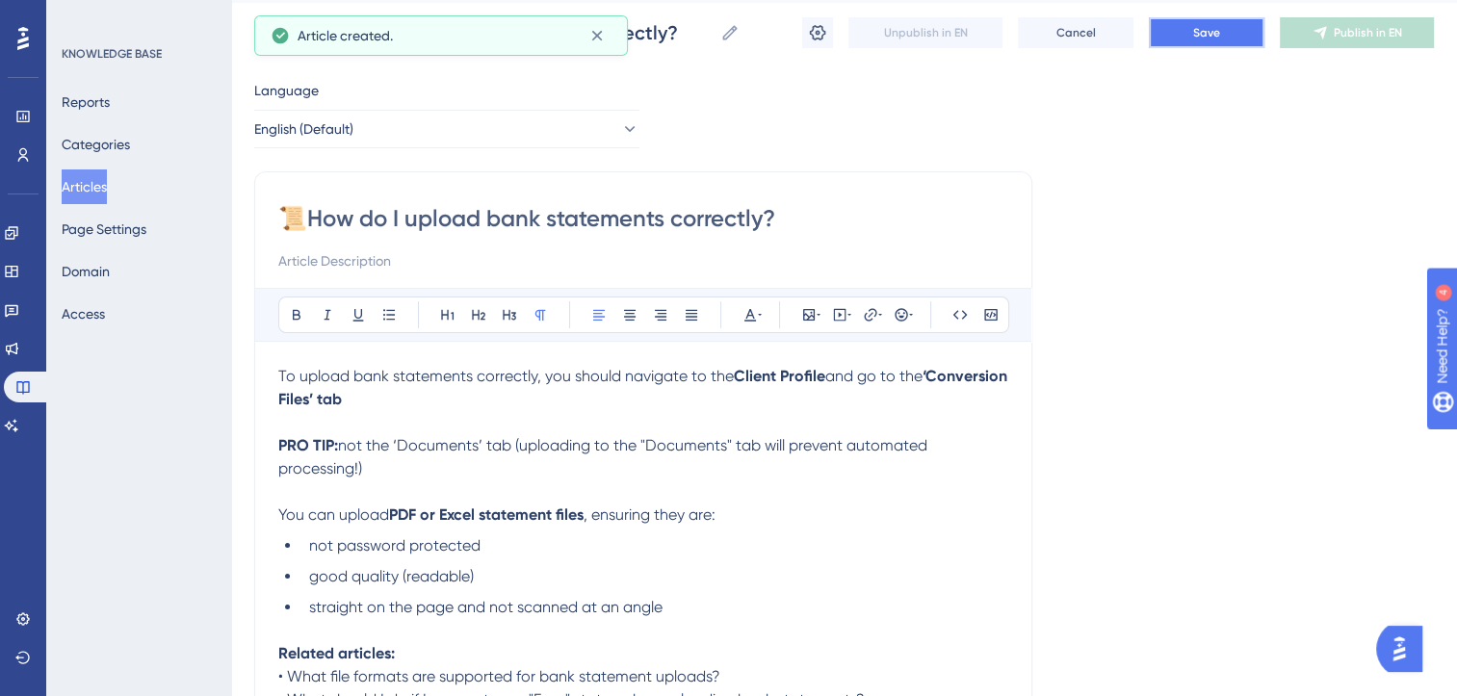
click at [1233, 38] on button "Save" at bounding box center [1207, 32] width 116 height 31
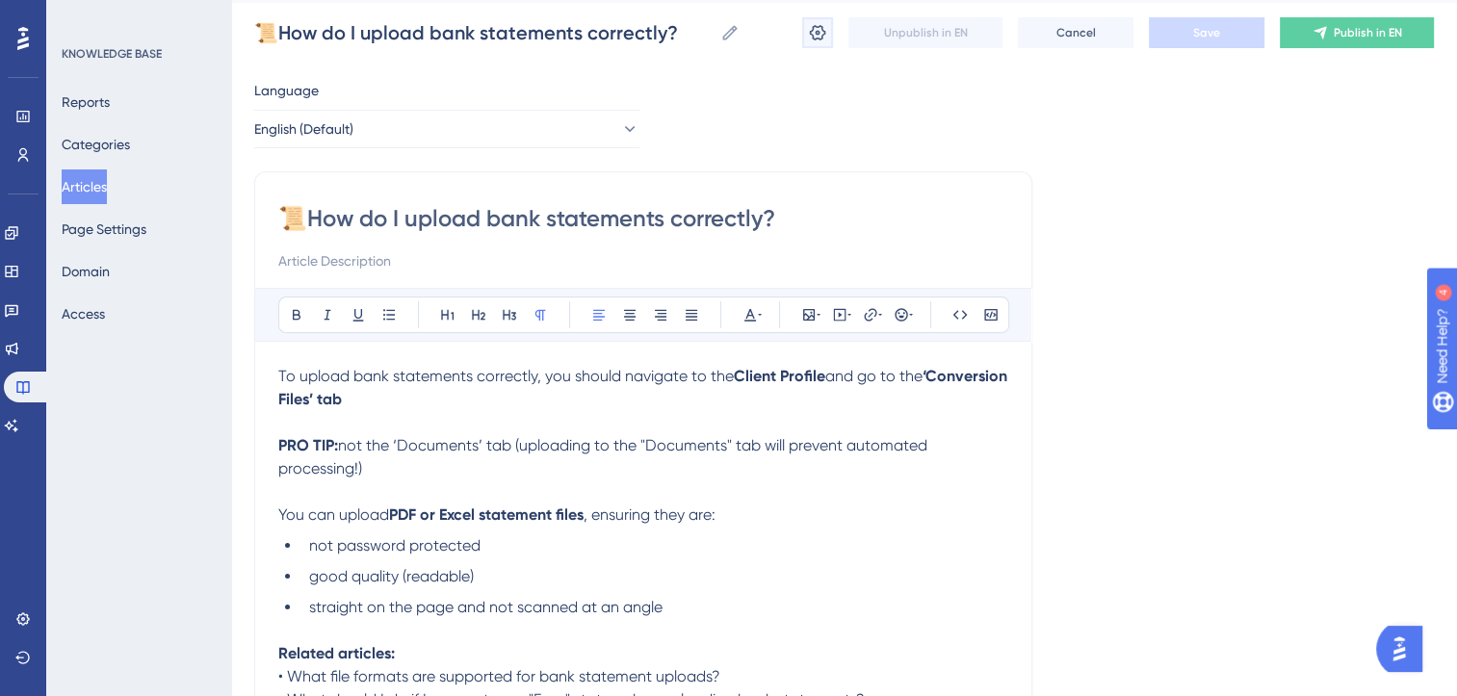
click at [812, 36] on icon at bounding box center [818, 32] width 16 height 15
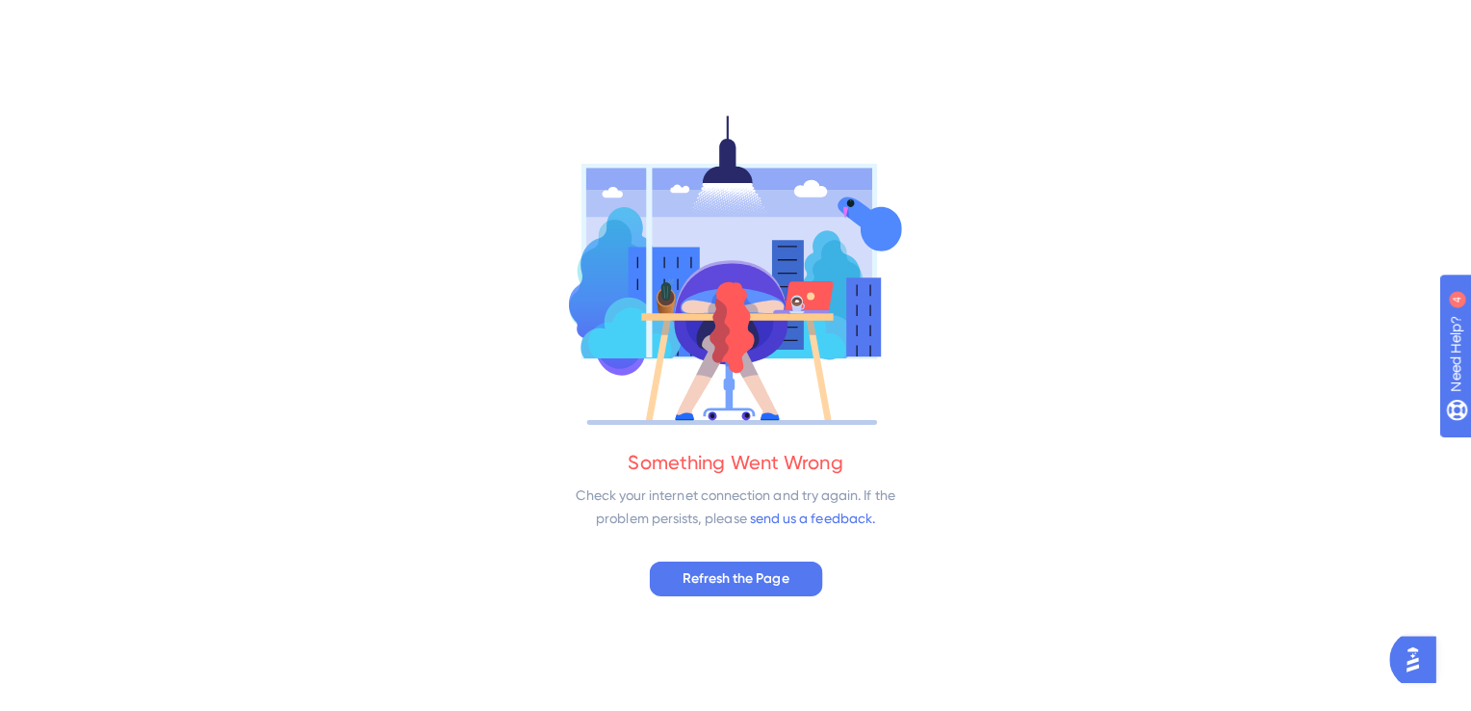
scroll to position [0, 0]
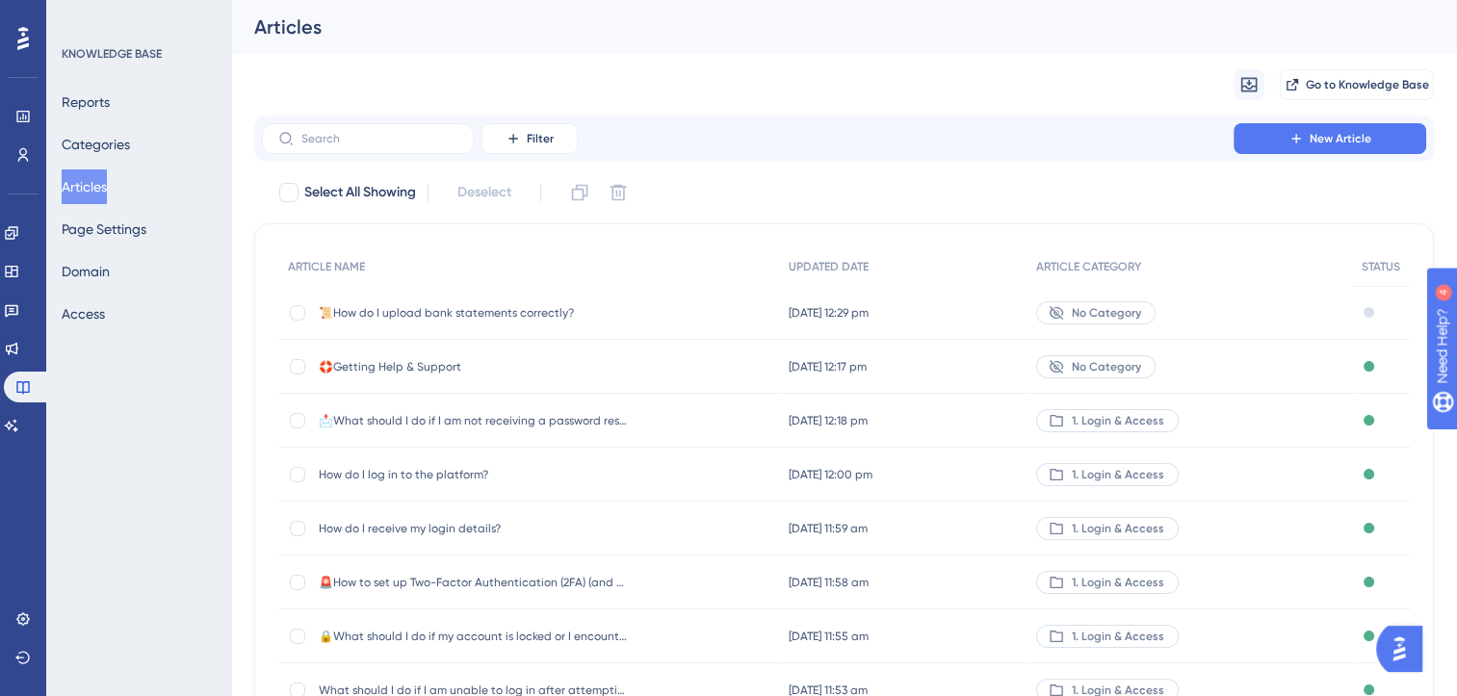
click at [462, 313] on span "📜How do I upload bank statements correctly?" at bounding box center [473, 312] width 308 height 15
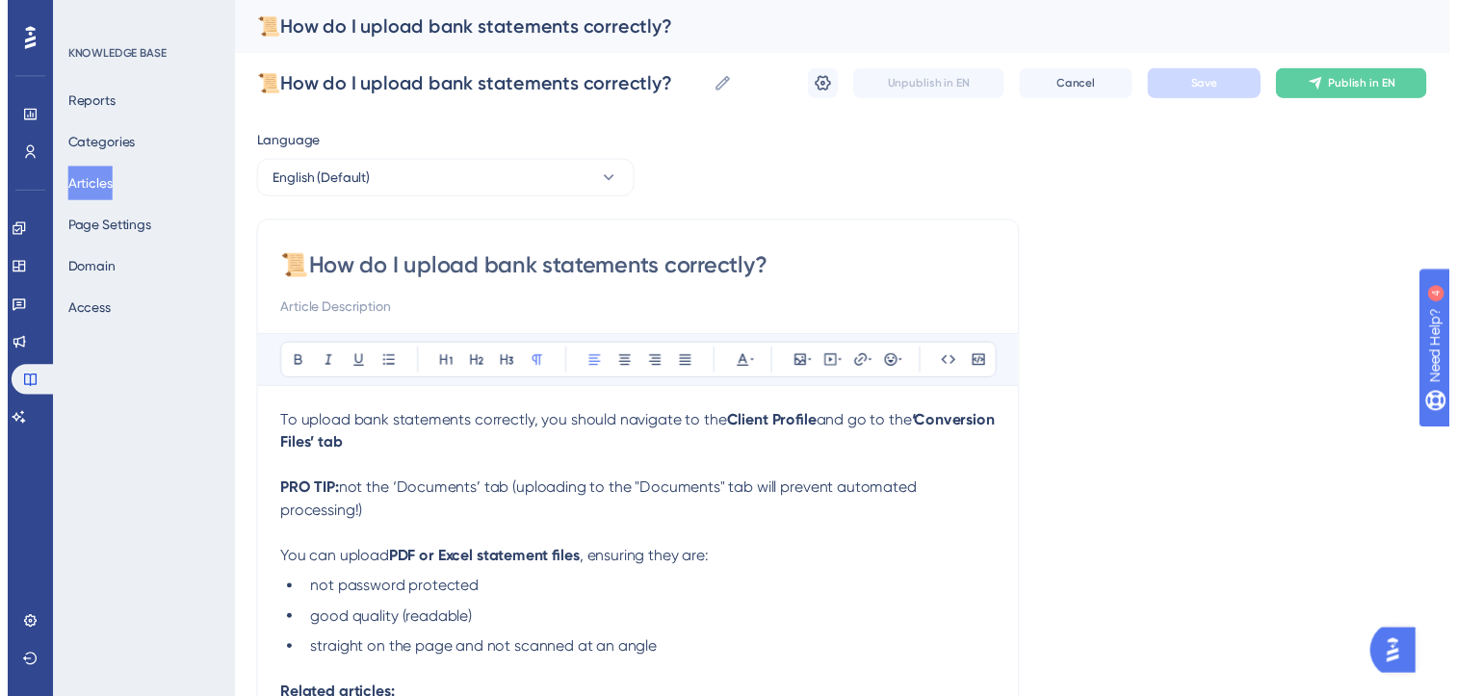
scroll to position [52, 0]
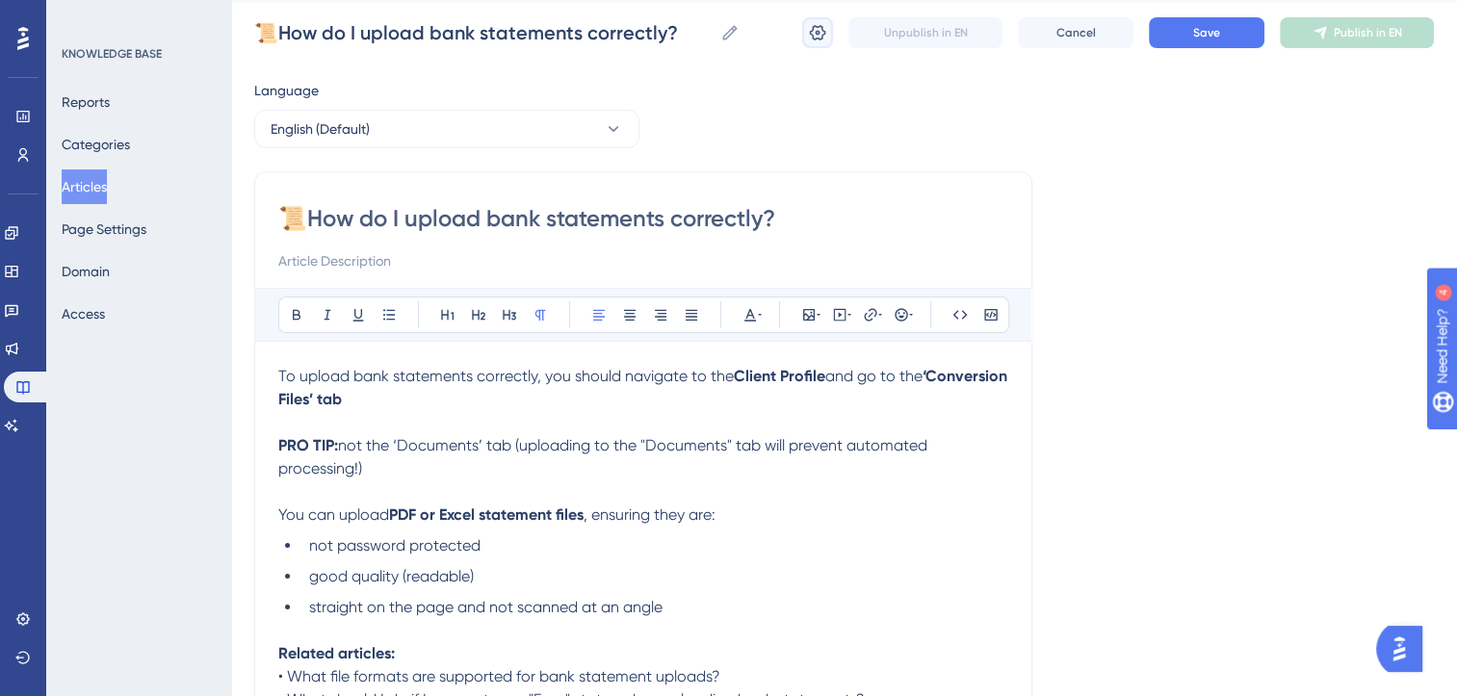
click at [813, 34] on icon at bounding box center [818, 32] width 16 height 15
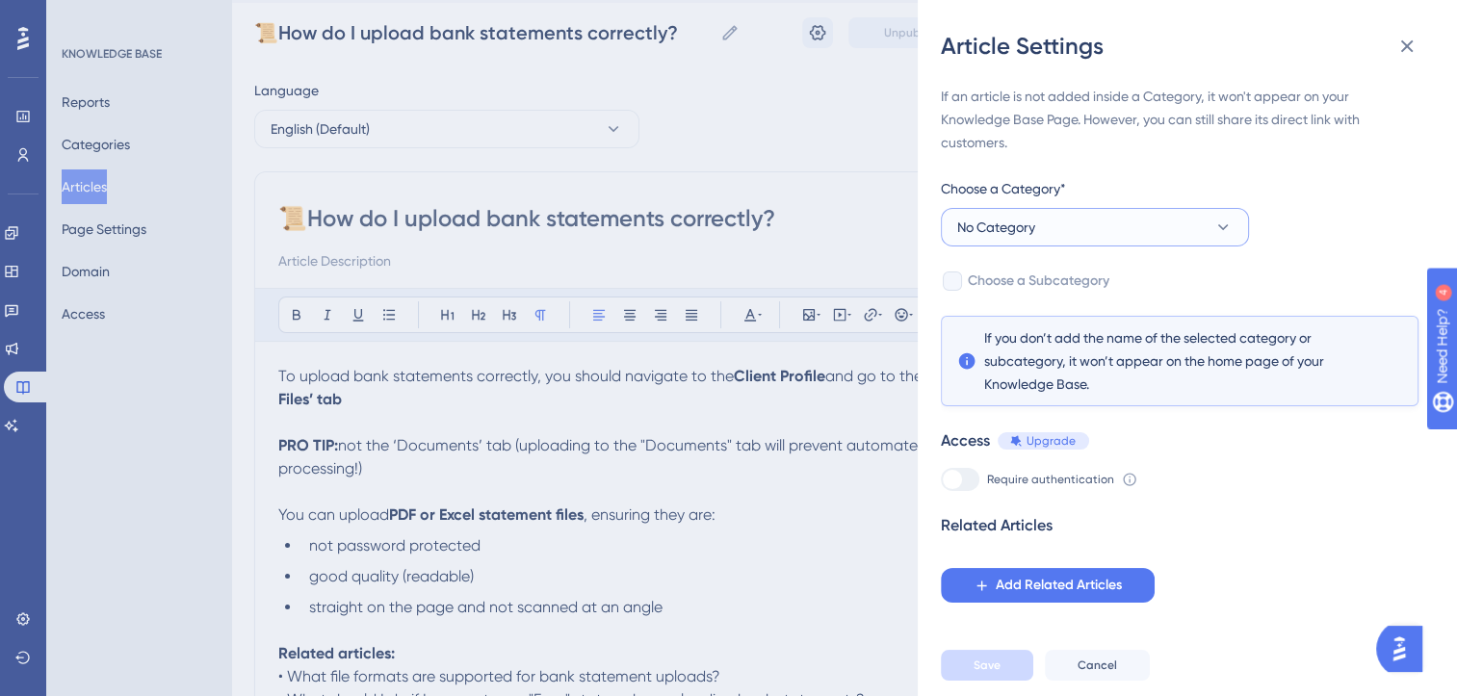
click at [1106, 230] on button "No Category" at bounding box center [1095, 227] width 308 height 39
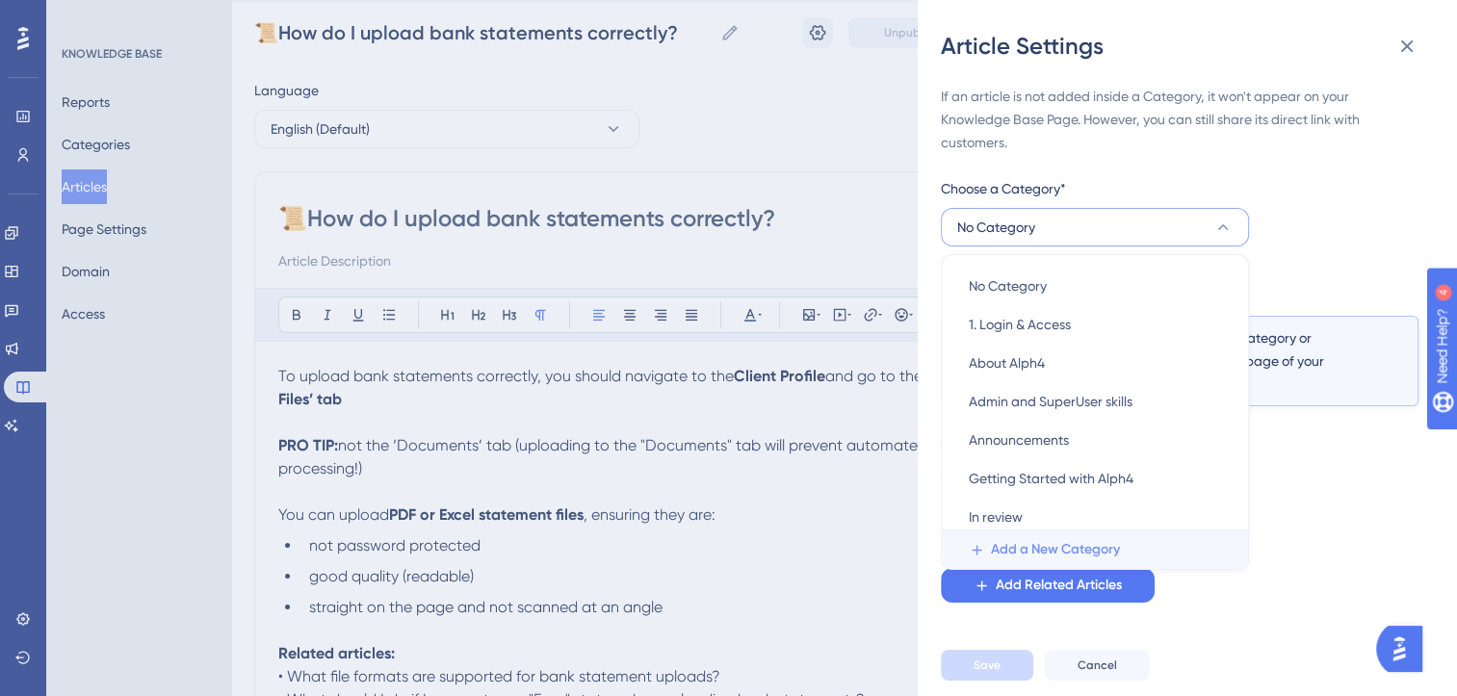
click at [1056, 553] on span "Add a New Category" at bounding box center [1055, 549] width 129 height 23
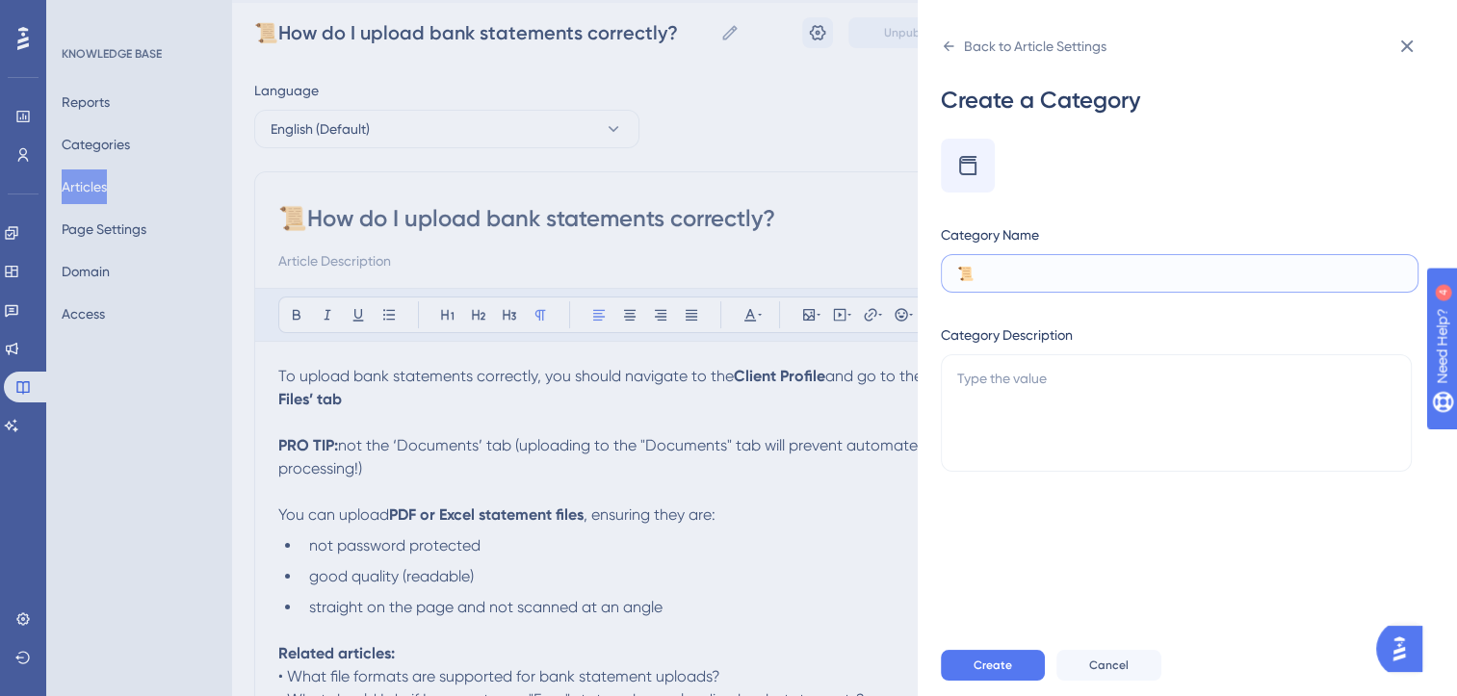
paste input "2. Bank Statement Processing / Bank Statement Conversion"
click at [1158, 275] on input "📜2. Bank Statement Processing / Bank Statement Conversion" at bounding box center [1179, 273] width 445 height 21
click at [973, 277] on input "📜2. Bank Statement uploads" at bounding box center [1179, 273] width 445 height 21
type input "2. Bank Statement uploads"
click at [1001, 673] on span "Create" at bounding box center [993, 665] width 39 height 15
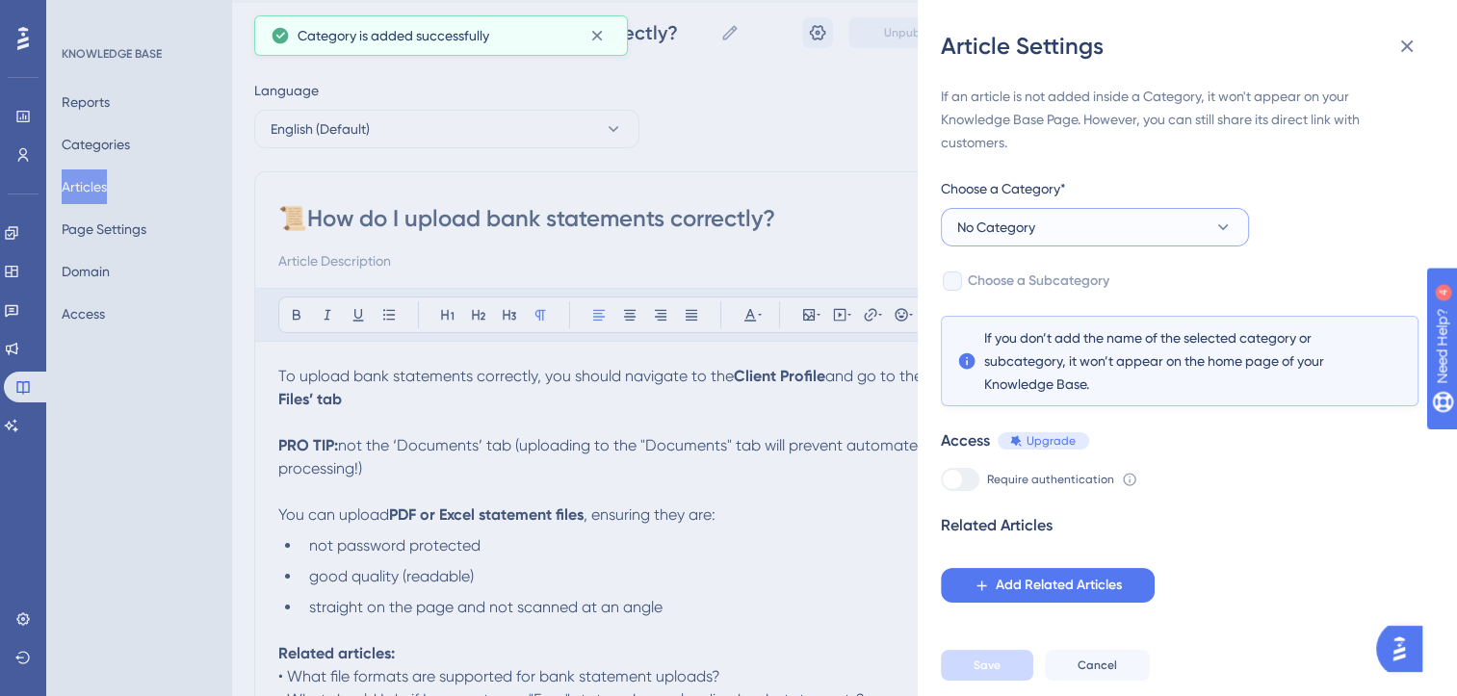
click at [1156, 213] on button "No Category" at bounding box center [1095, 227] width 308 height 39
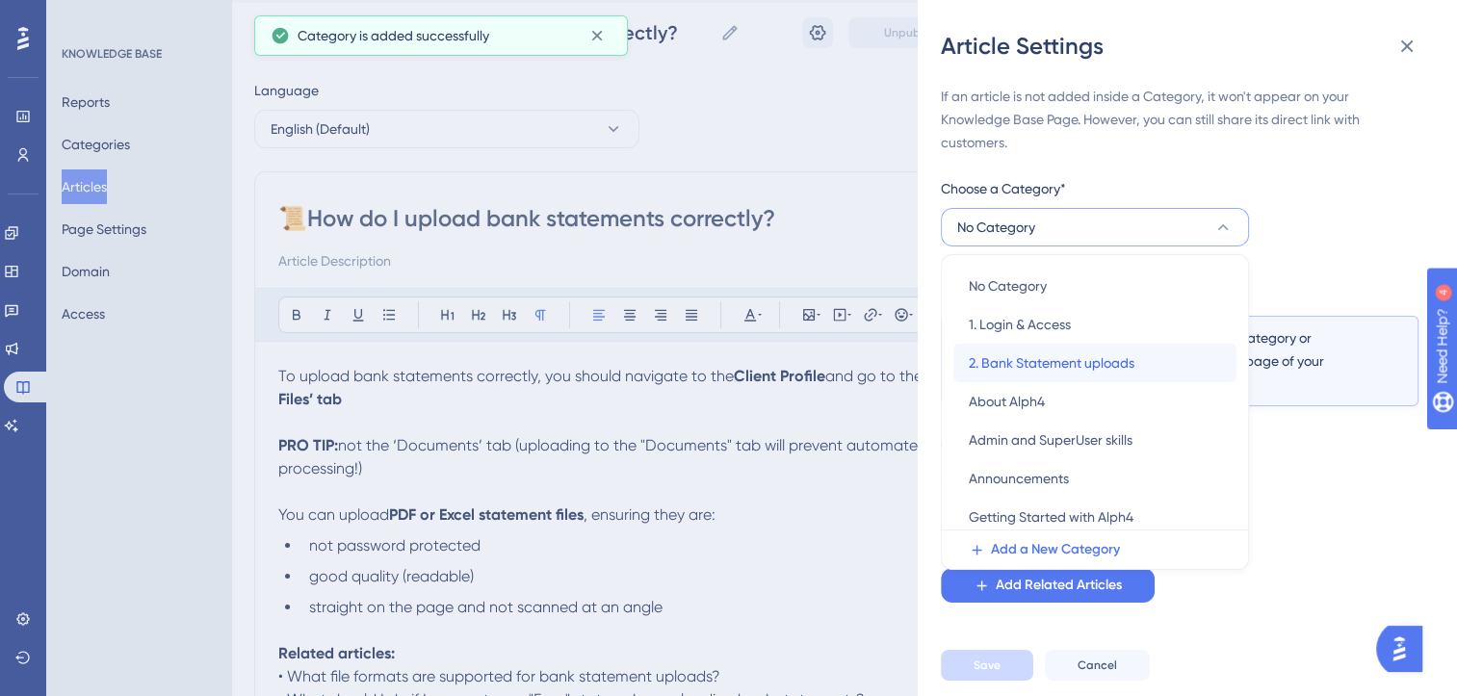
click at [1054, 364] on span "2. Bank Statement uploads" at bounding box center [1052, 362] width 166 height 23
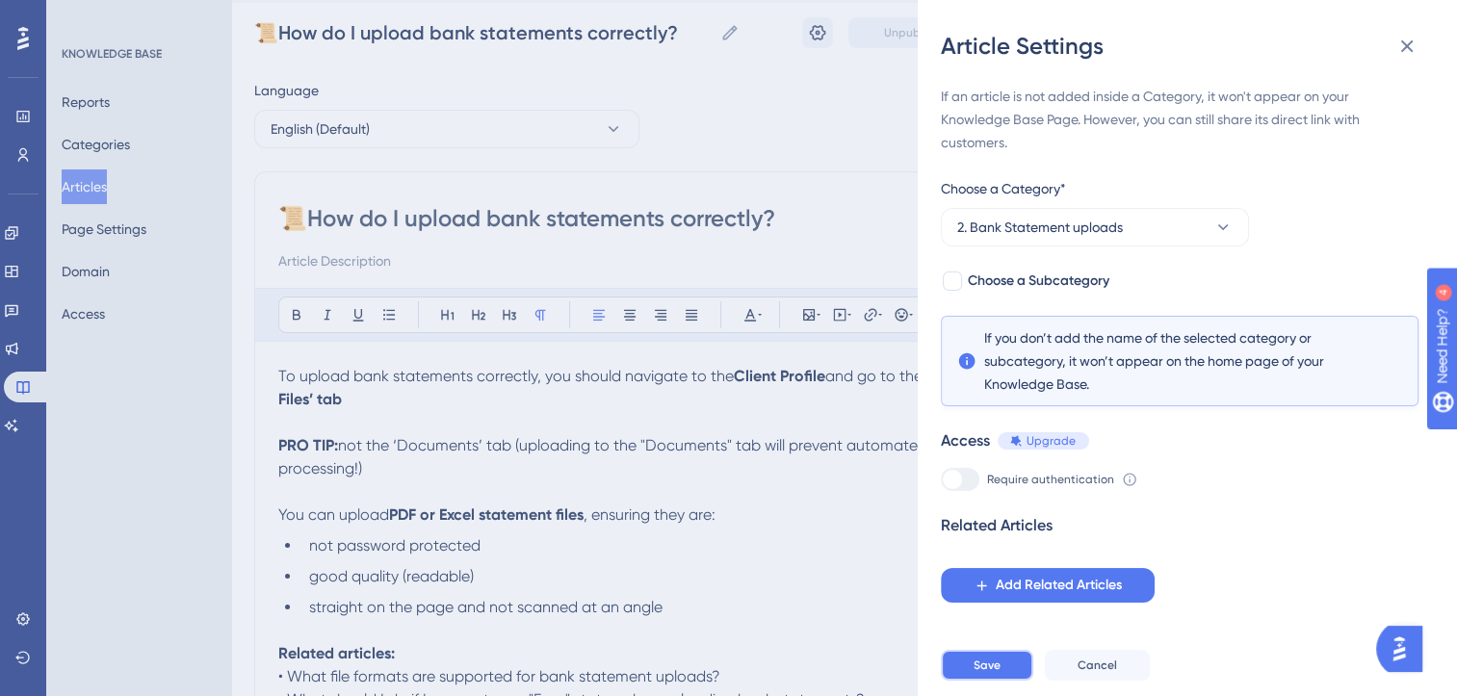
click at [990, 673] on span "Save" at bounding box center [987, 665] width 27 height 15
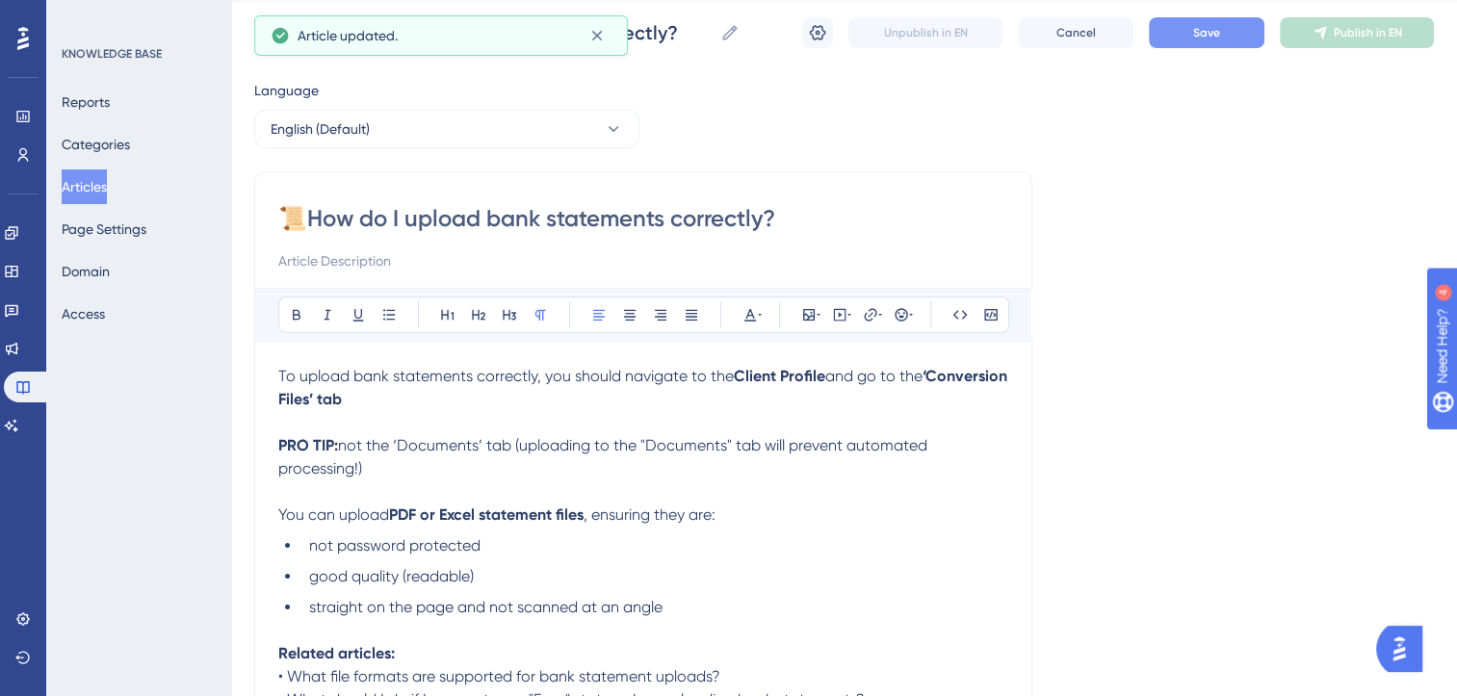
click at [1221, 35] on button "Save" at bounding box center [1207, 32] width 116 height 31
click at [1360, 37] on span "Publish in EN" at bounding box center [1368, 32] width 68 height 15
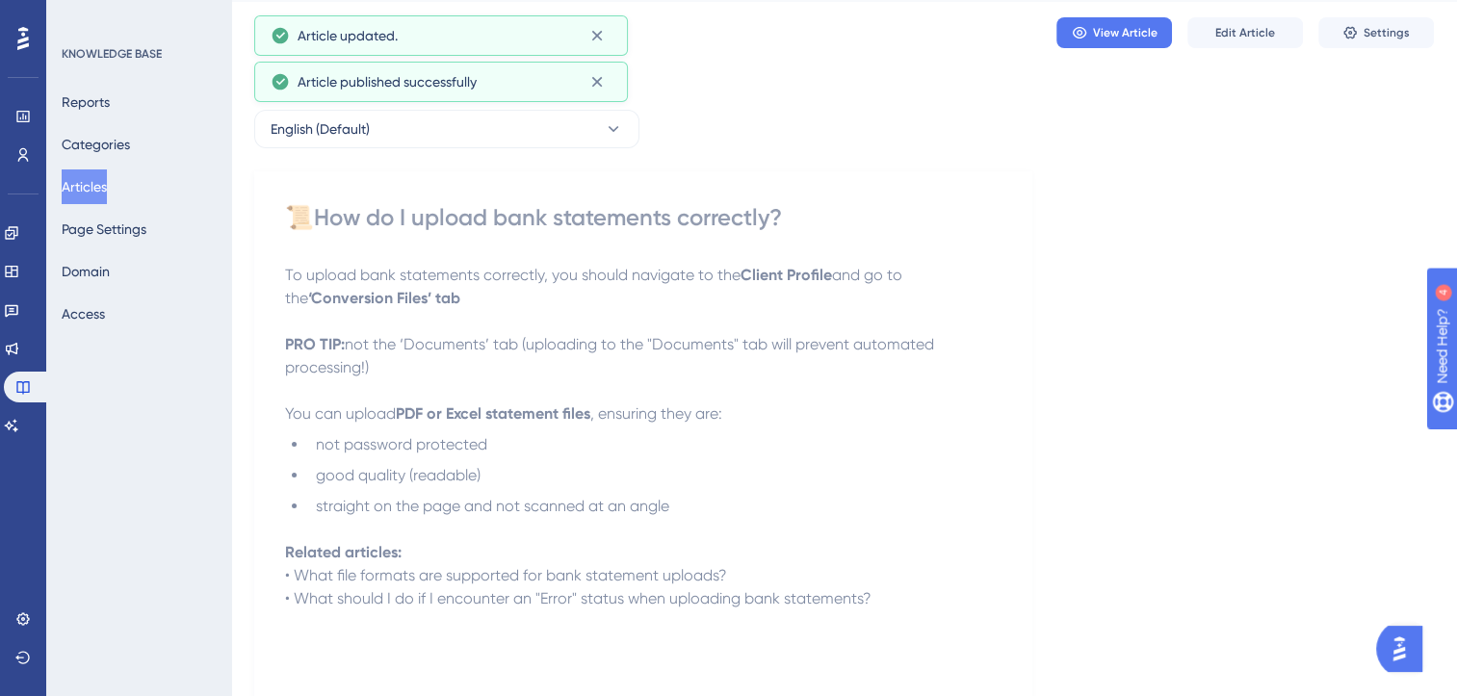
click at [93, 199] on button "Articles" at bounding box center [84, 186] width 45 height 35
